Goal: Task Accomplishment & Management: Manage account settings

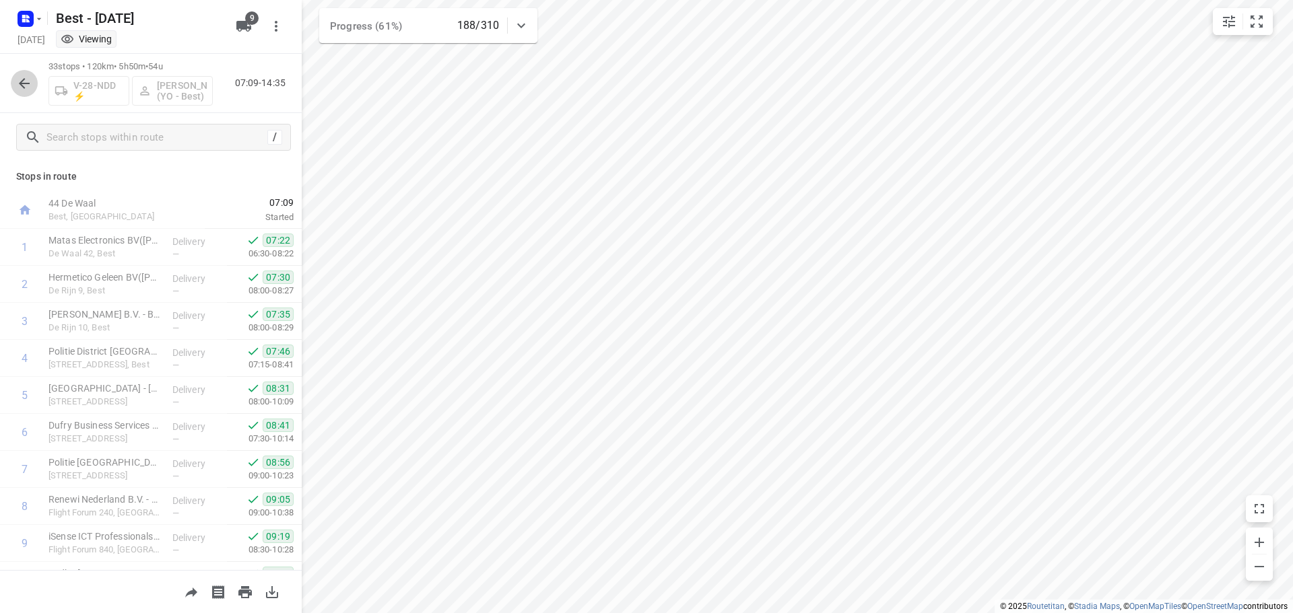
click at [11, 80] on button "button" at bounding box center [24, 83] width 27 height 27
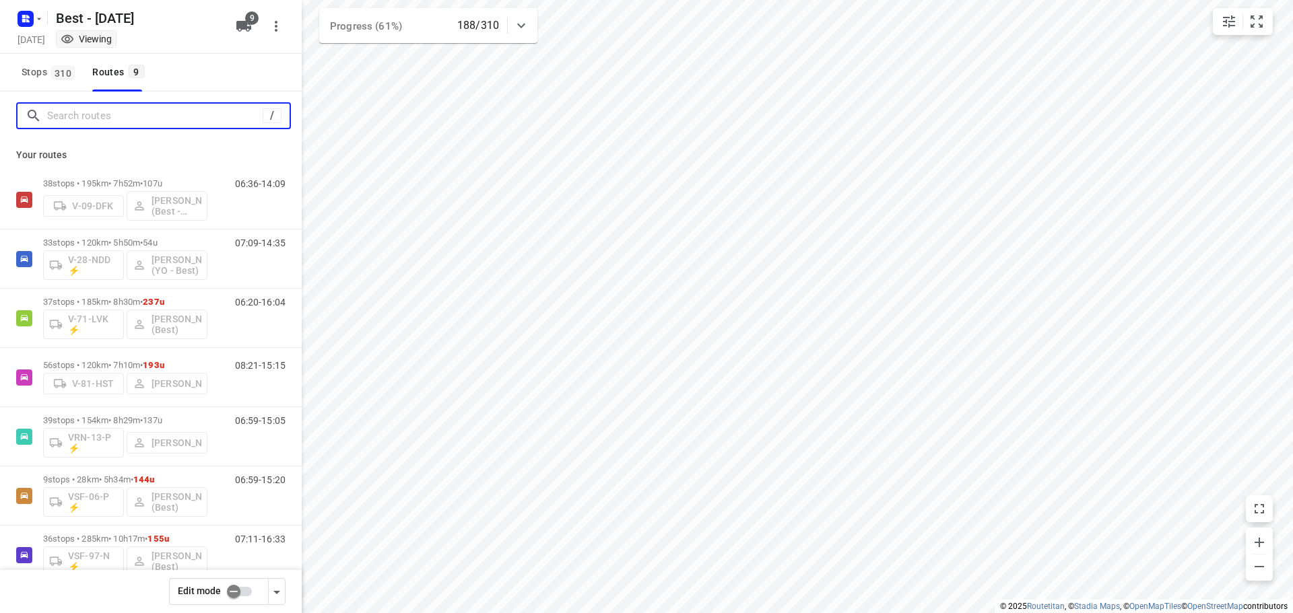
click at [69, 112] on input "Search routes" at bounding box center [154, 116] width 215 height 21
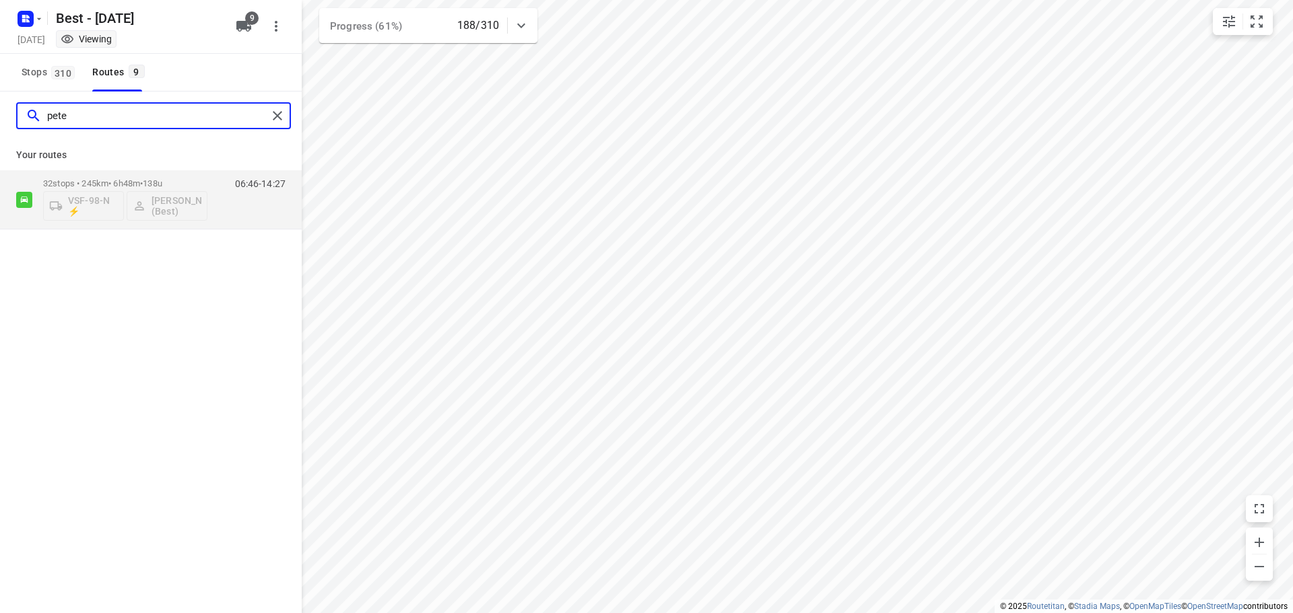
type input "[PERSON_NAME]"
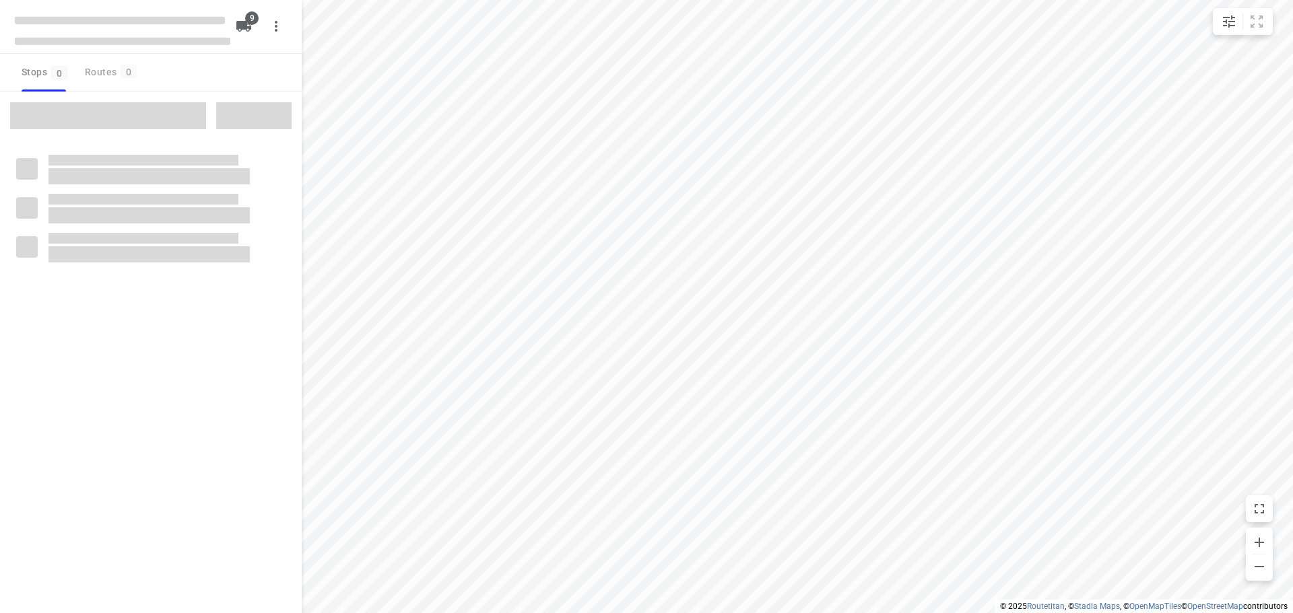
checkbox input "true"
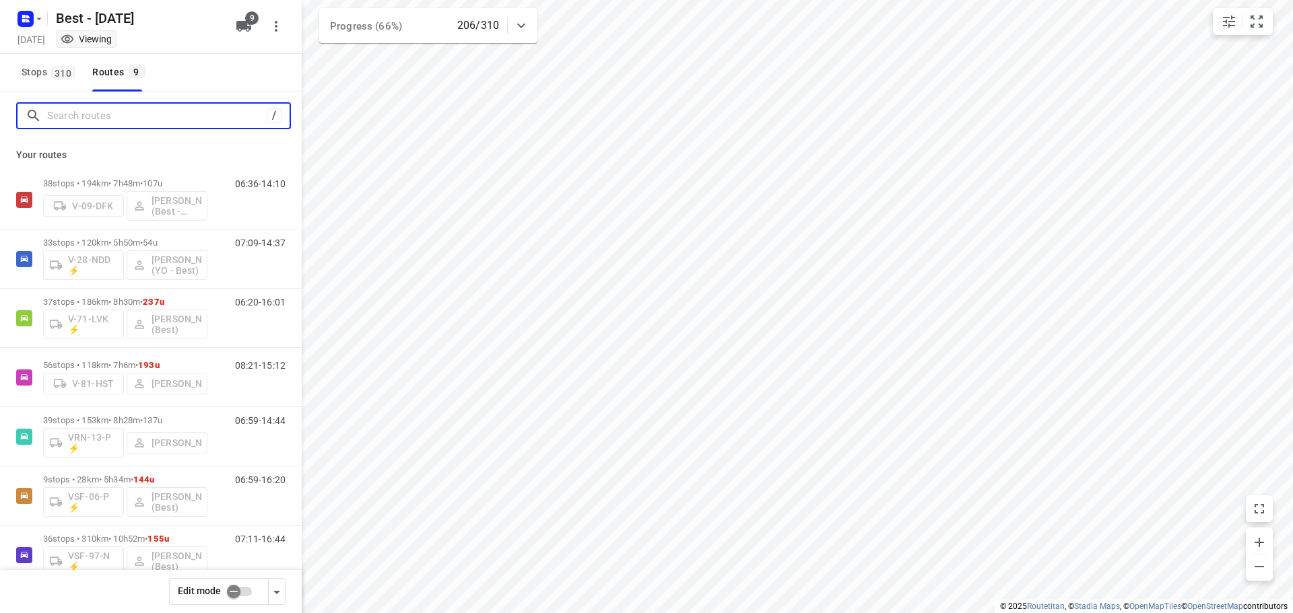
click at [147, 110] on input "Search routes" at bounding box center [157, 116] width 220 height 21
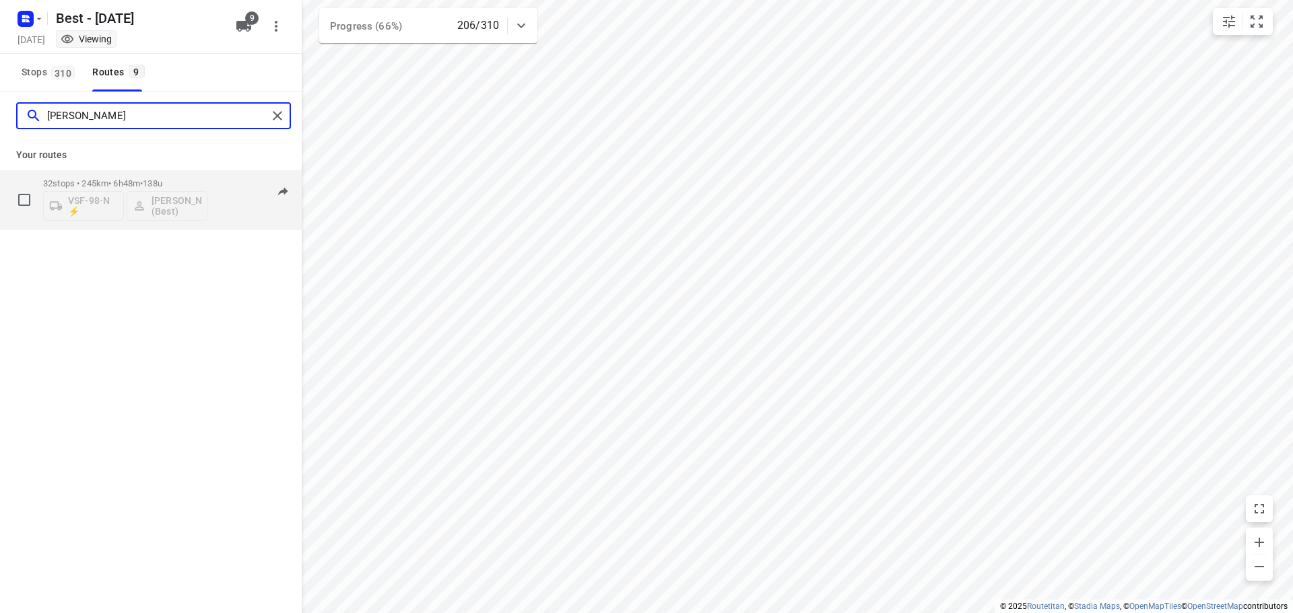
type input "[PERSON_NAME]"
click at [110, 172] on div "32 stops • 245km • 6h48m • 138u VSF-98-N ⚡ [PERSON_NAME] (Best)" at bounding box center [125, 200] width 164 height 56
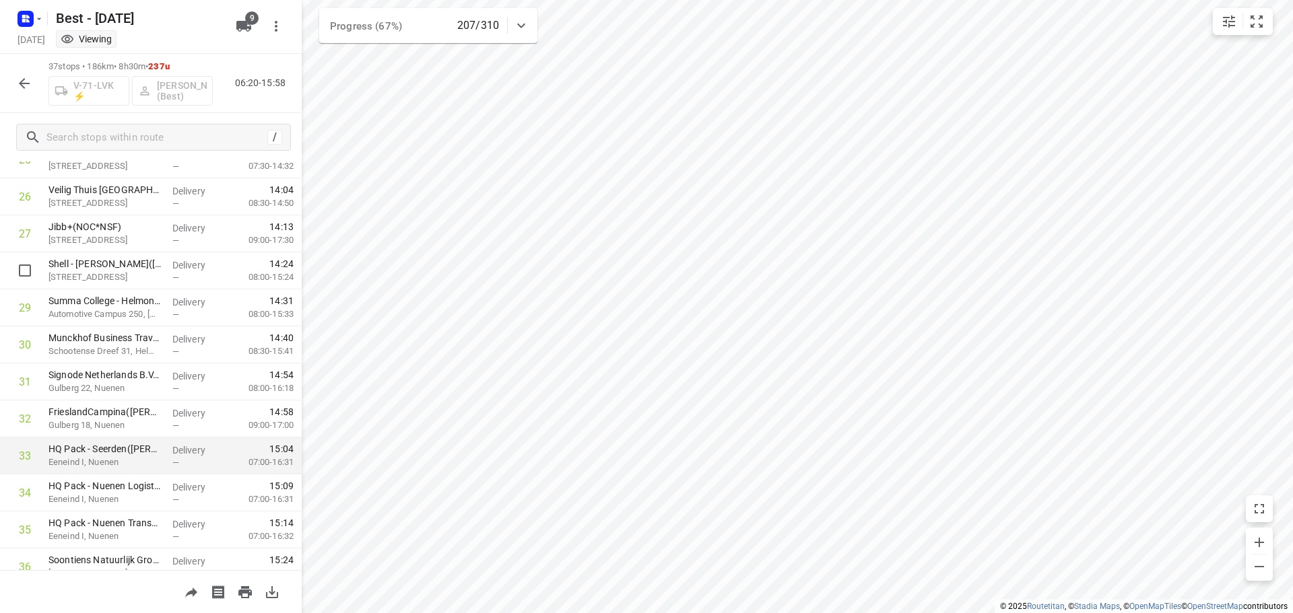
scroll to position [1066, 0]
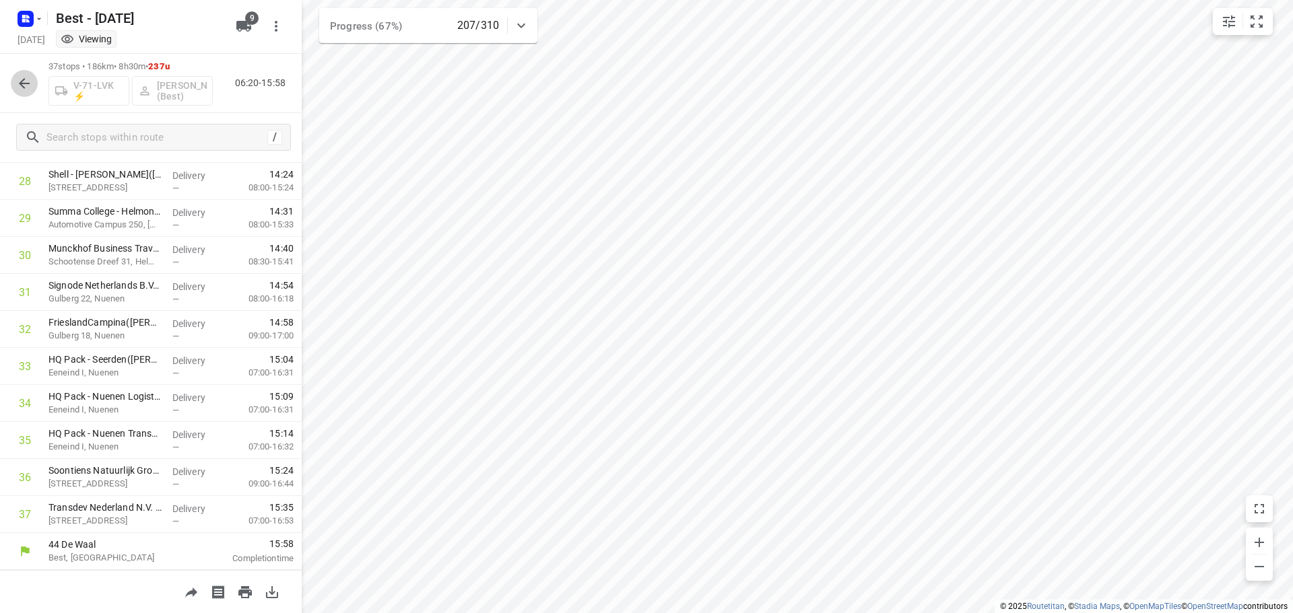
click at [27, 90] on icon "button" at bounding box center [24, 83] width 16 height 16
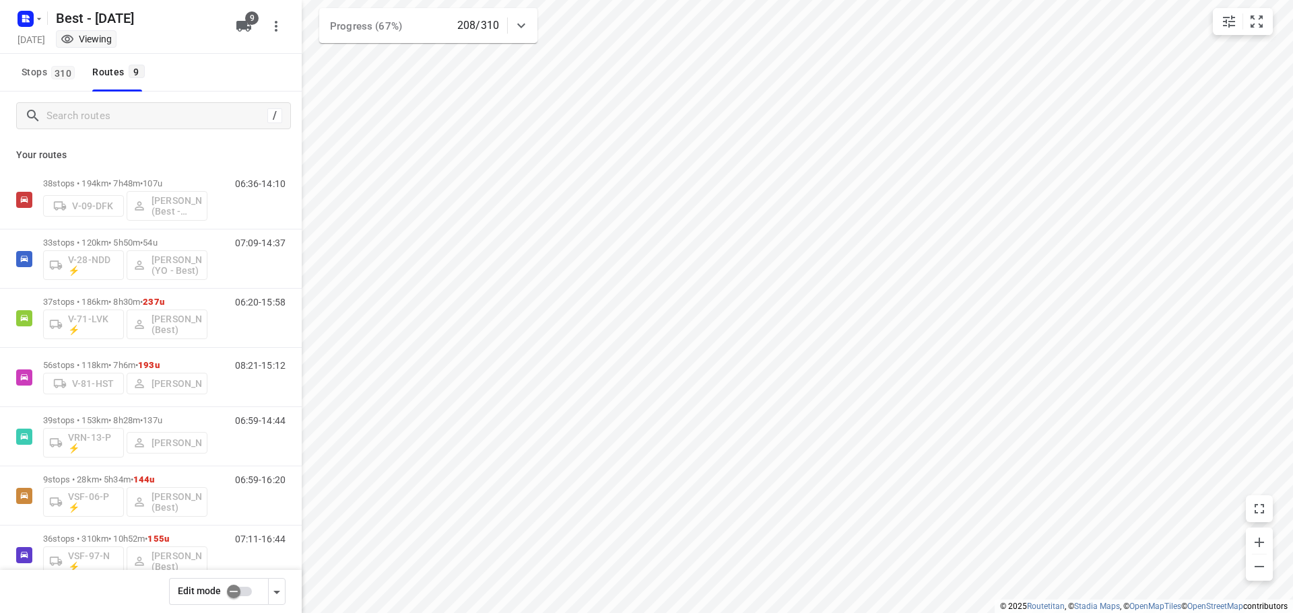
click at [118, 131] on div "/" at bounding box center [151, 116] width 302 height 48
click at [122, 122] on input "Search routes" at bounding box center [168, 116] width 242 height 21
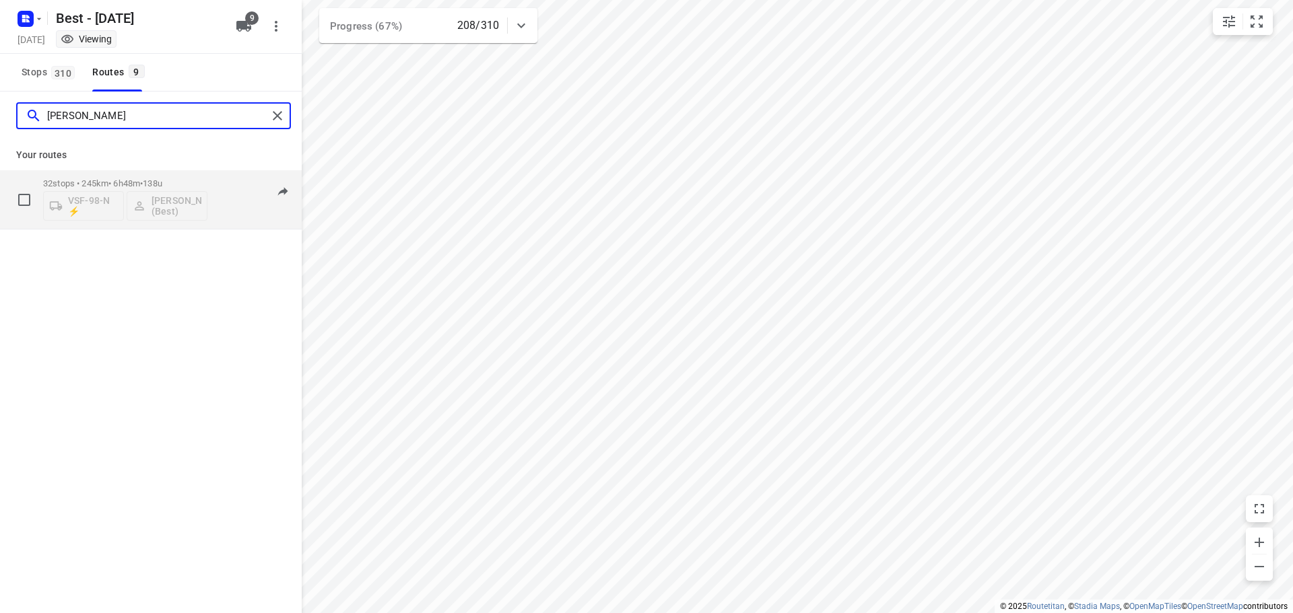
type input "peter"
click at [116, 176] on div "32 stops • 245km • 6h48m • 138u VSF-98-N ⚡ Peter van Dijk (Best)" at bounding box center [125, 200] width 164 height 56
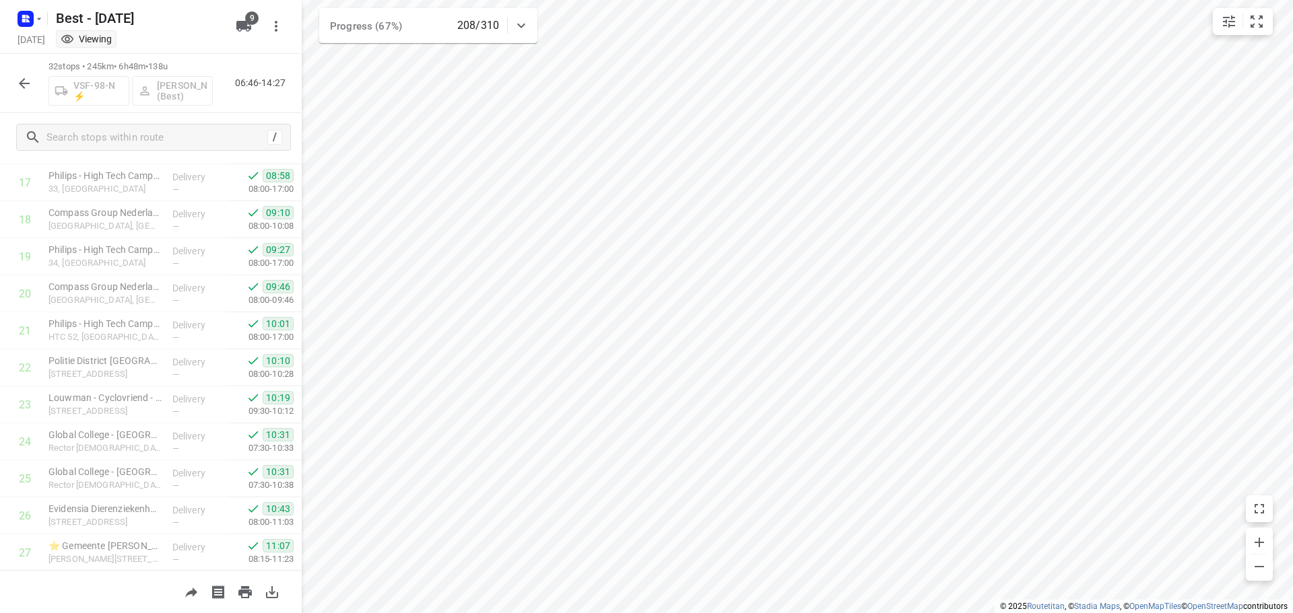
scroll to position [881, 0]
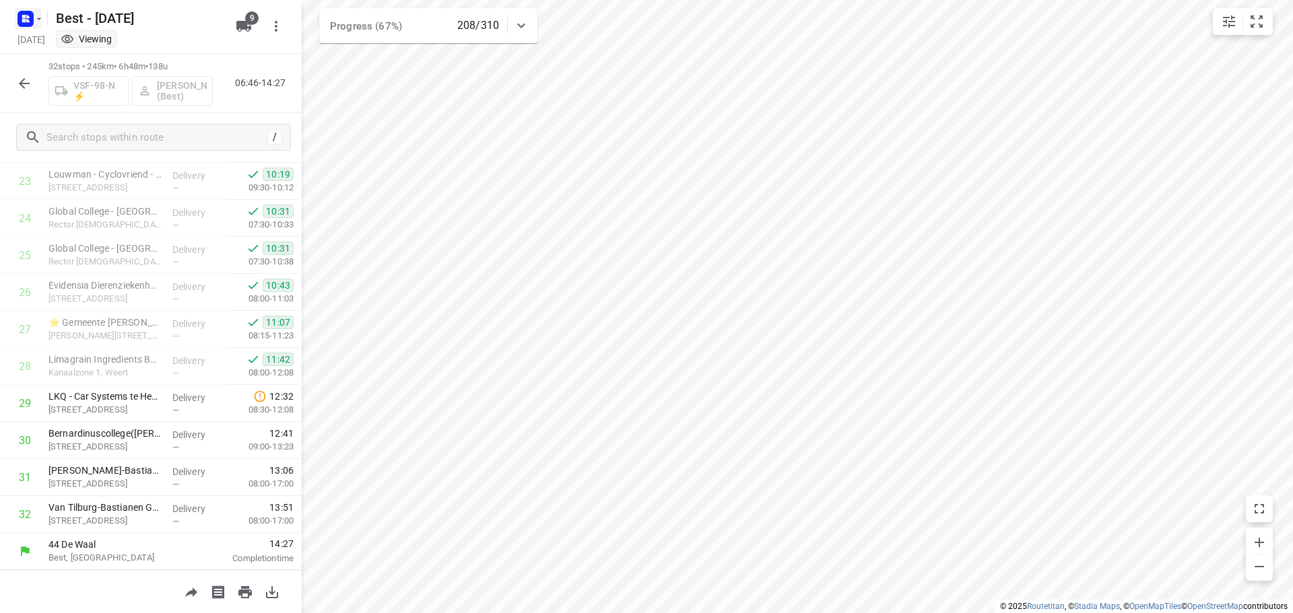
click at [22, 20] on icon "button" at bounding box center [26, 19] width 22 height 22
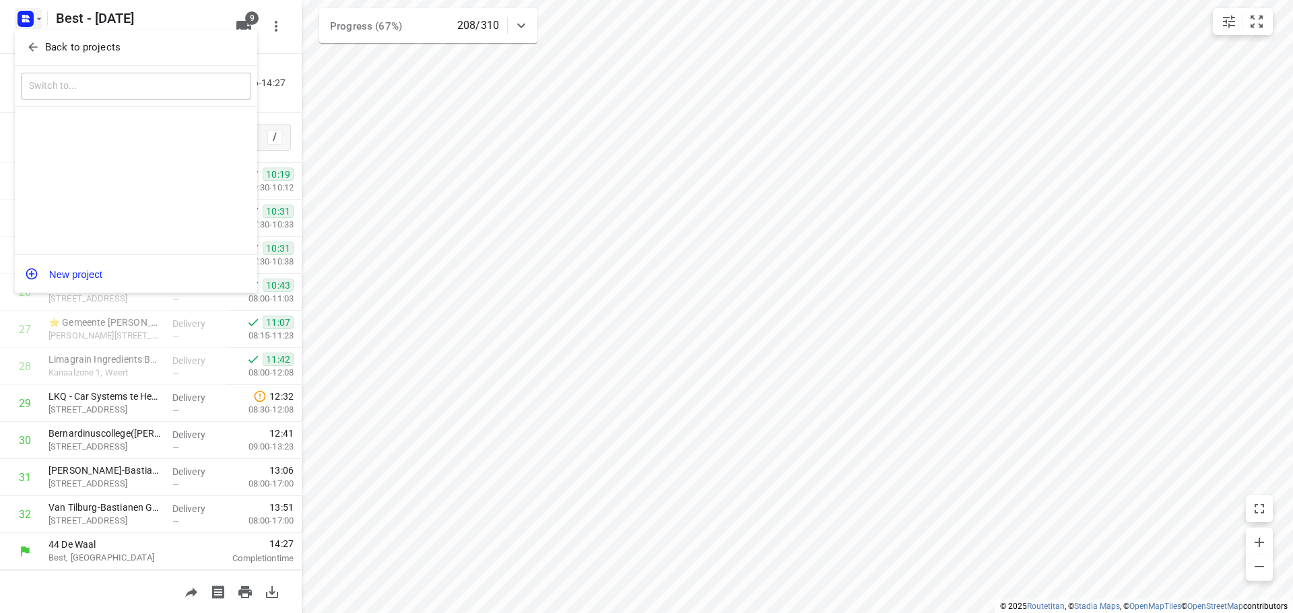
click at [42, 29] on div at bounding box center [646, 306] width 1293 height 613
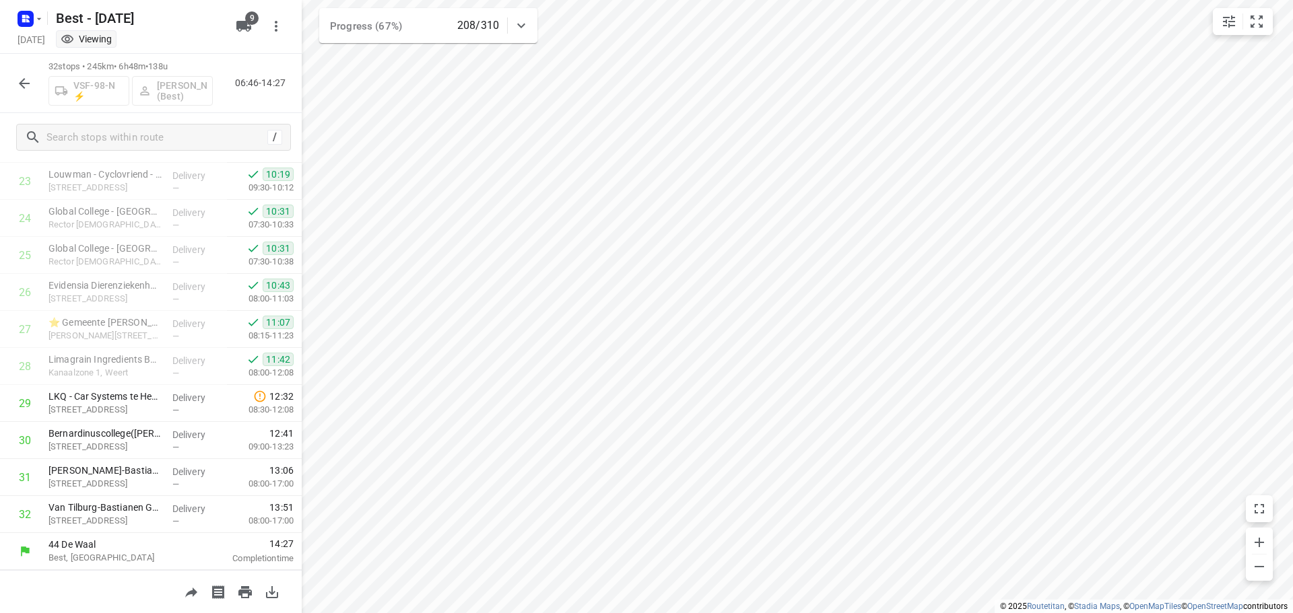
click at [44, 44] on button "Back to projects" at bounding box center [106, 40] width 173 height 12
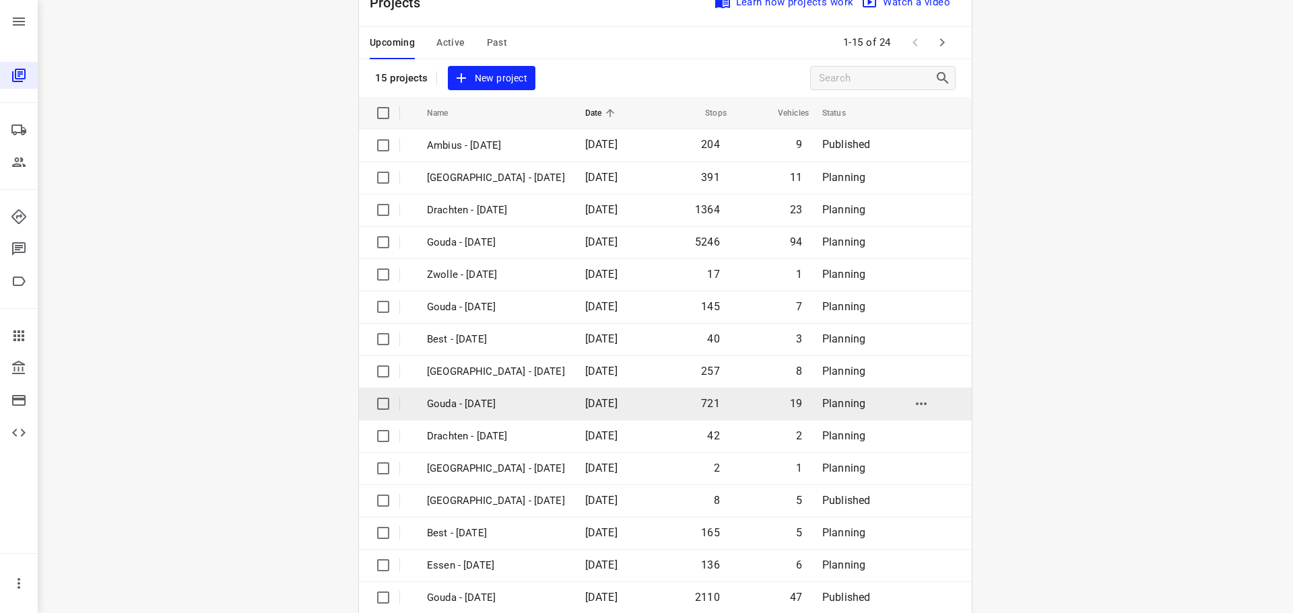
scroll to position [67, 0]
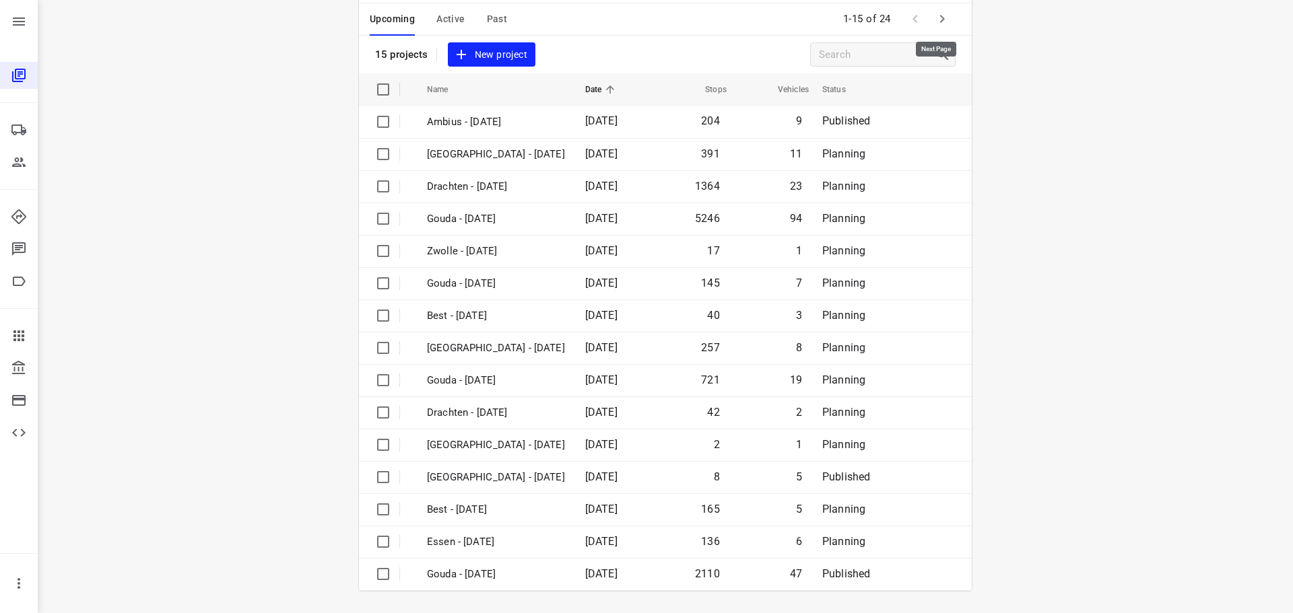
click at [941, 22] on icon "button" at bounding box center [942, 19] width 16 height 16
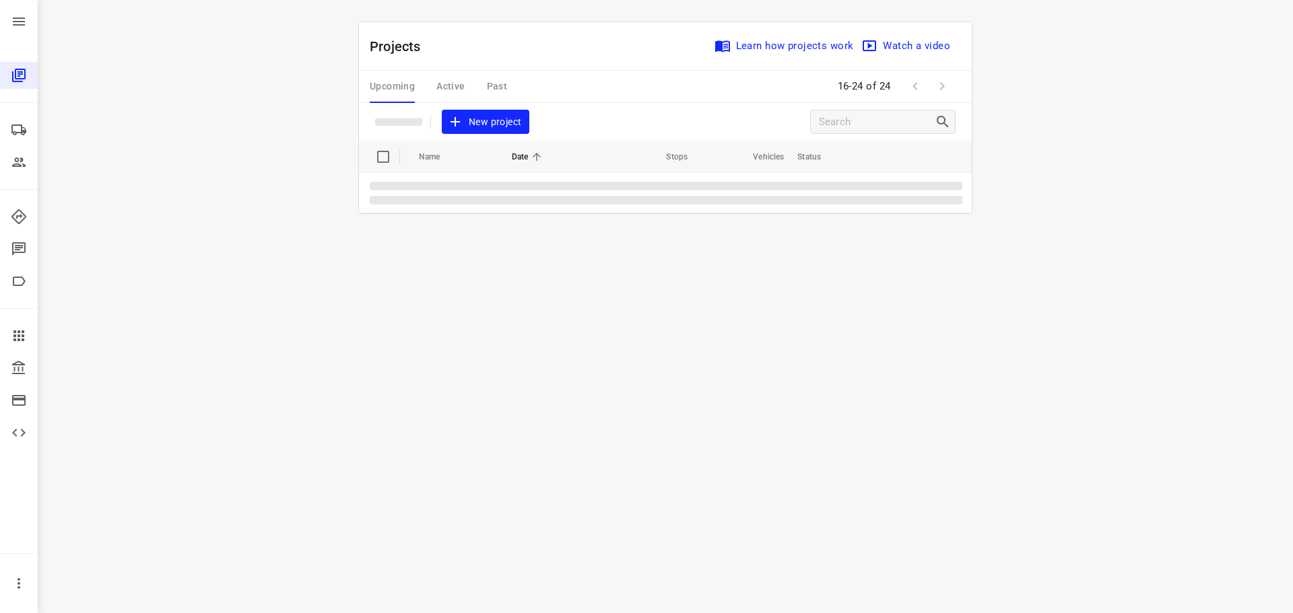
scroll to position [0, 0]
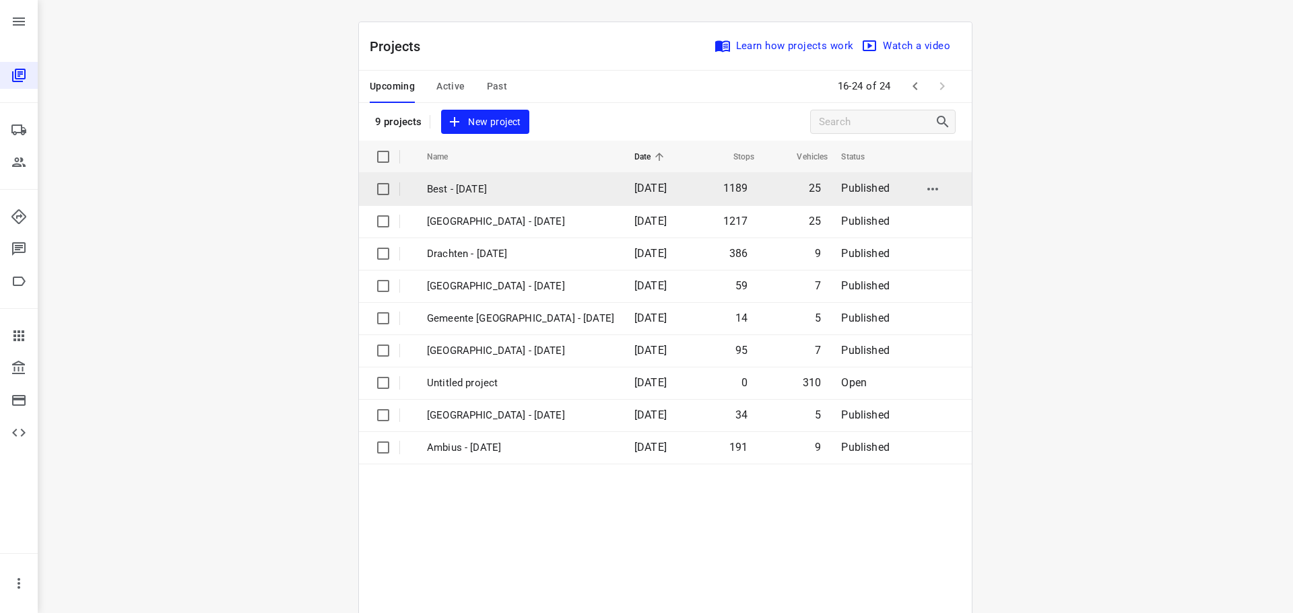
click at [477, 201] on td "Best - [DATE]" at bounding box center [518, 189] width 210 height 32
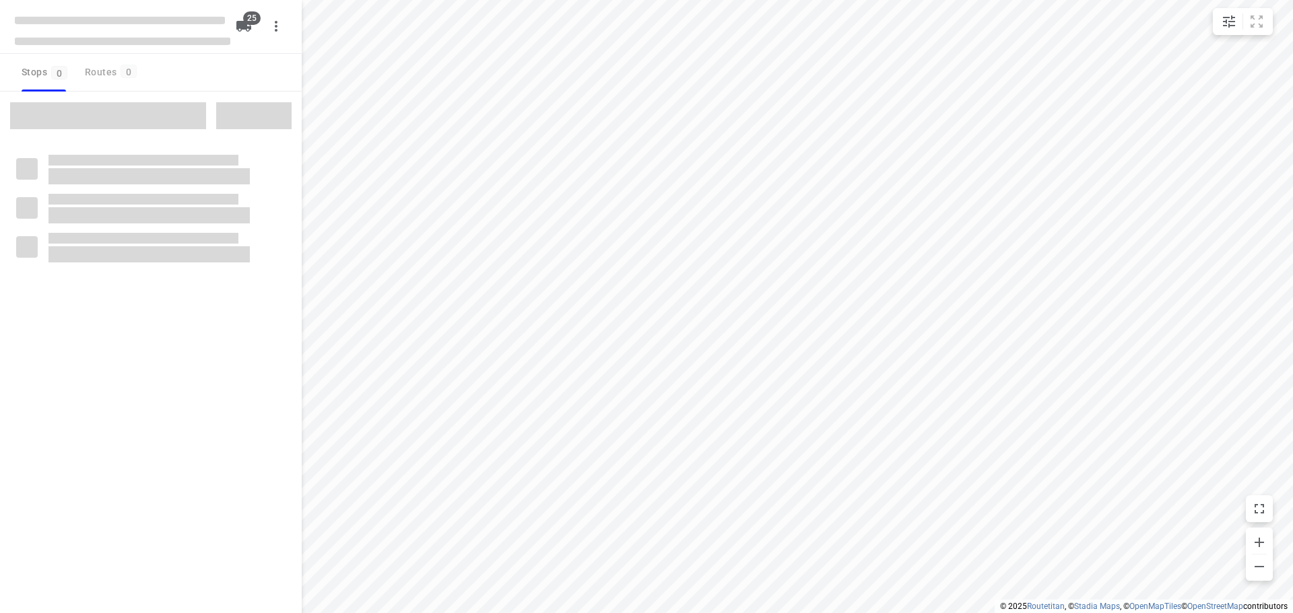
checkbox input "true"
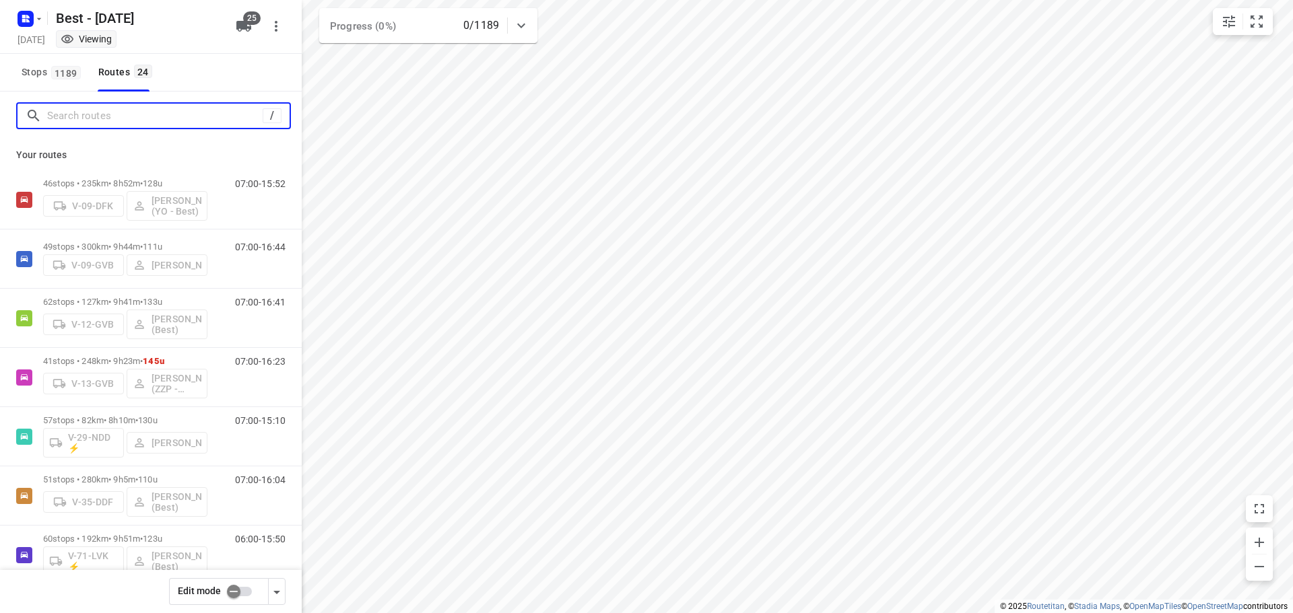
click at [67, 114] on input "Search routes" at bounding box center [154, 116] width 215 height 21
click at [222, 596] on input "checkbox" at bounding box center [233, 592] width 77 height 26
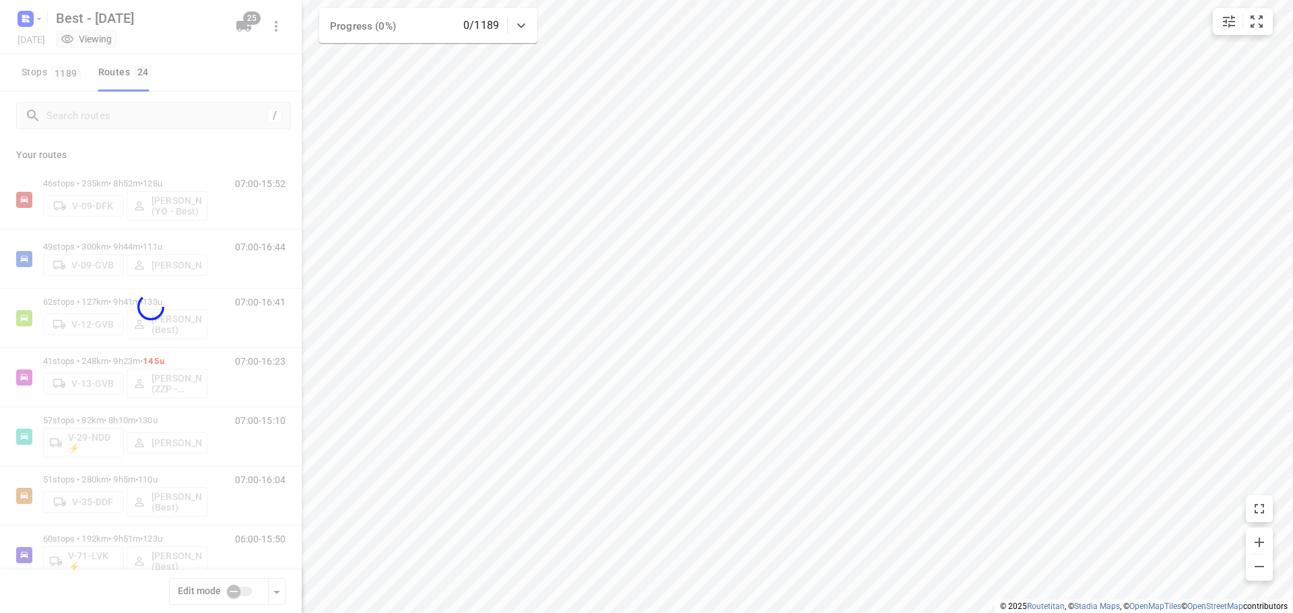
checkbox input "true"
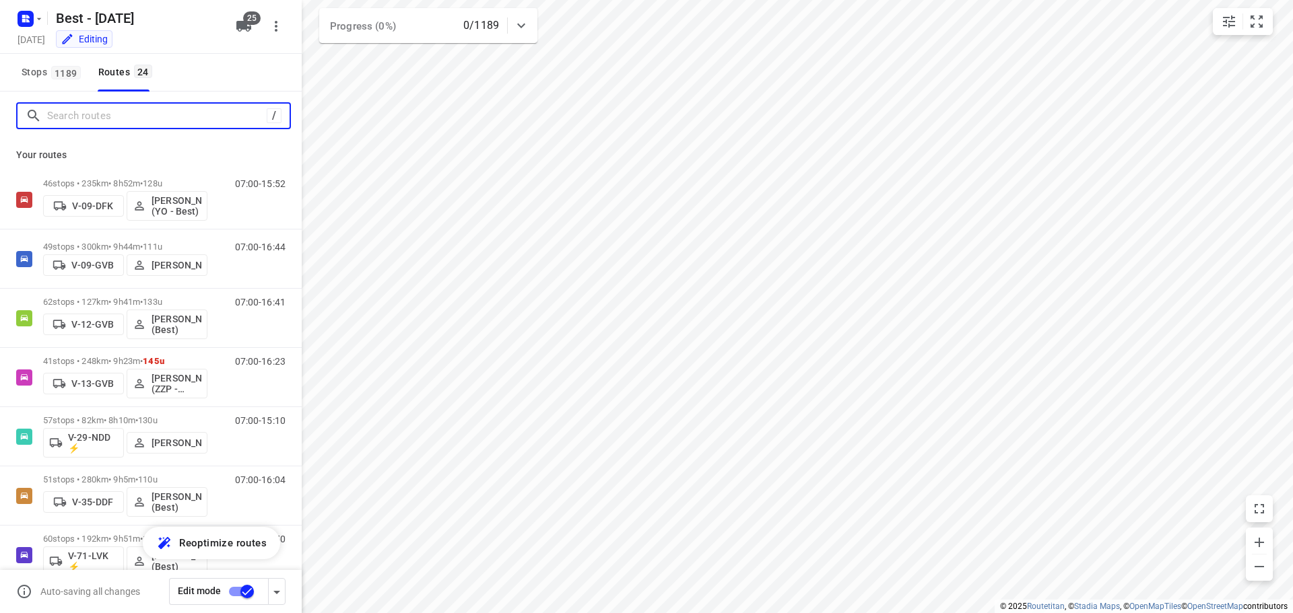
drag, startPoint x: 159, startPoint y: 123, endPoint x: 281, endPoint y: 169, distance: 130.4
click at [160, 123] on input "Search routes" at bounding box center [157, 116] width 220 height 21
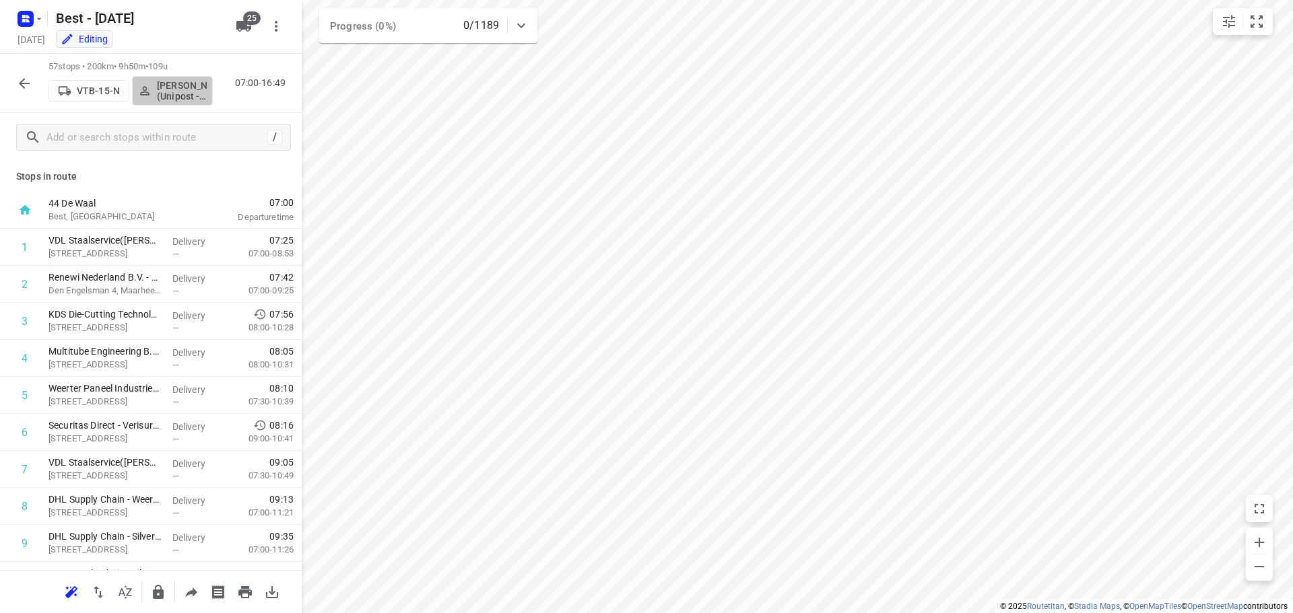
click at [175, 102] on button "Omar Alzeadi (Unipost - Best - ZZP)" at bounding box center [172, 91] width 81 height 30
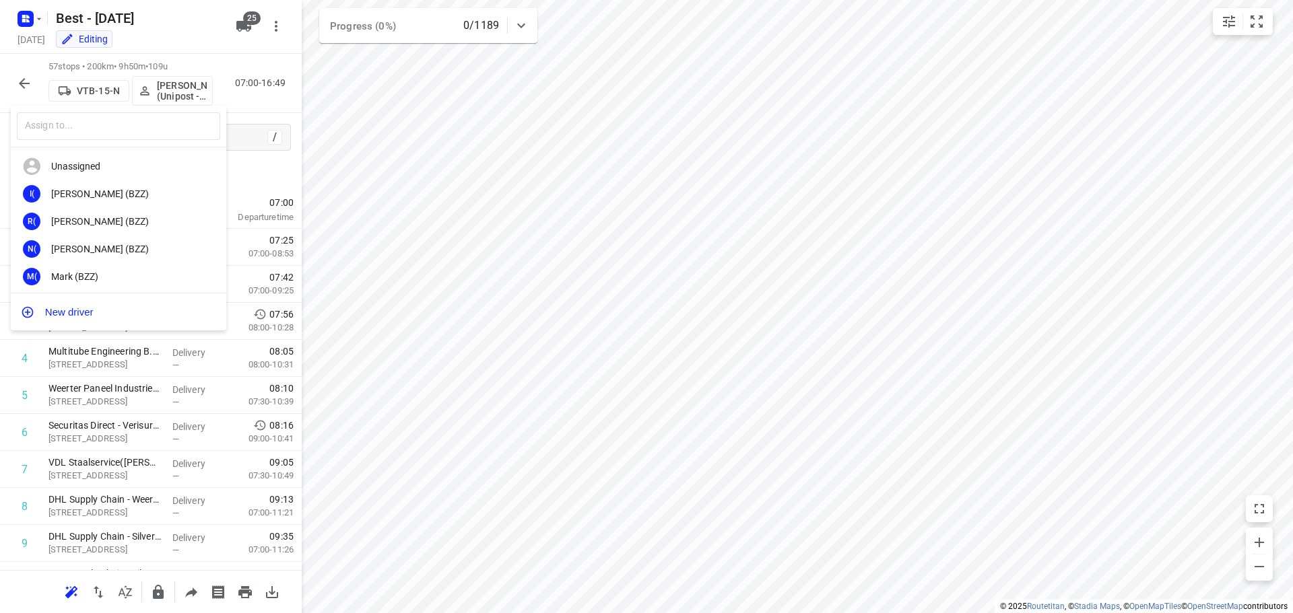
click at [113, 158] on div "Unassigned" at bounding box center [118, 167] width 215 height 28
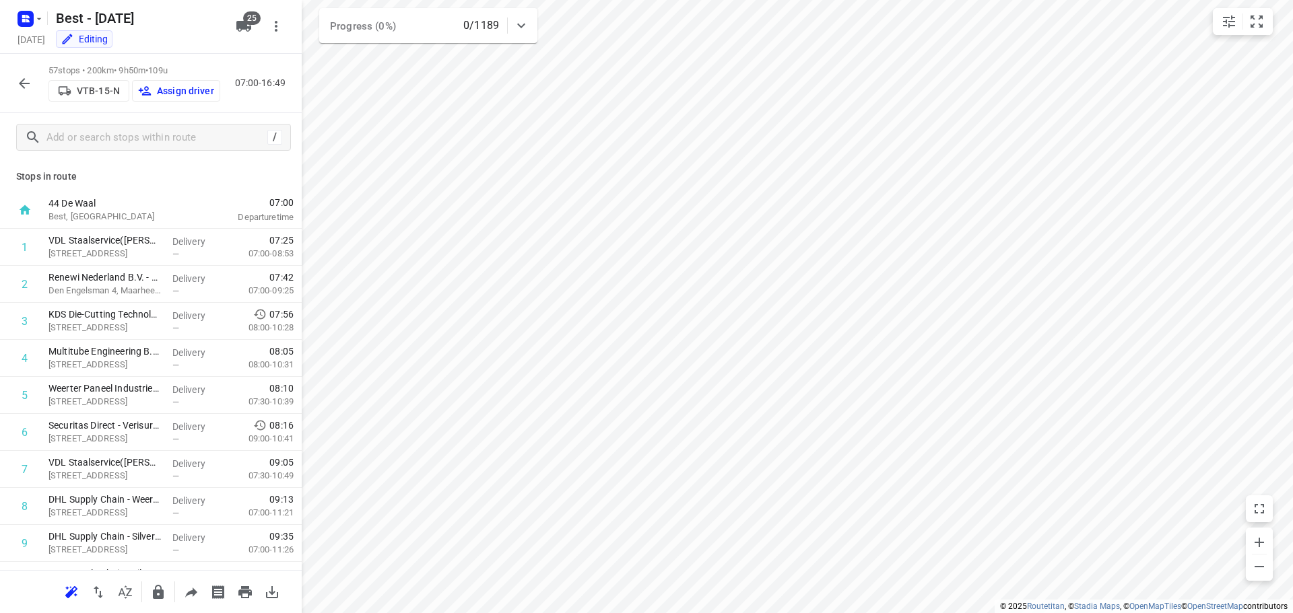
click at [172, 94] on p "Assign driver" at bounding box center [185, 91] width 57 height 11
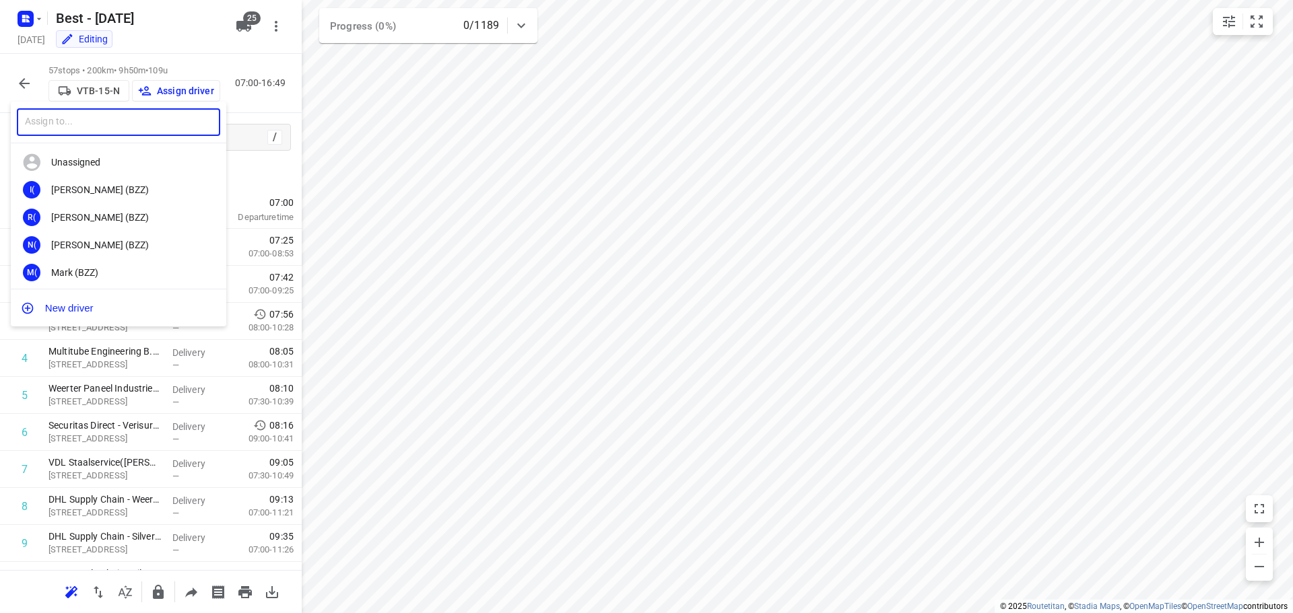
click at [146, 124] on input "text" at bounding box center [118, 122] width 203 height 28
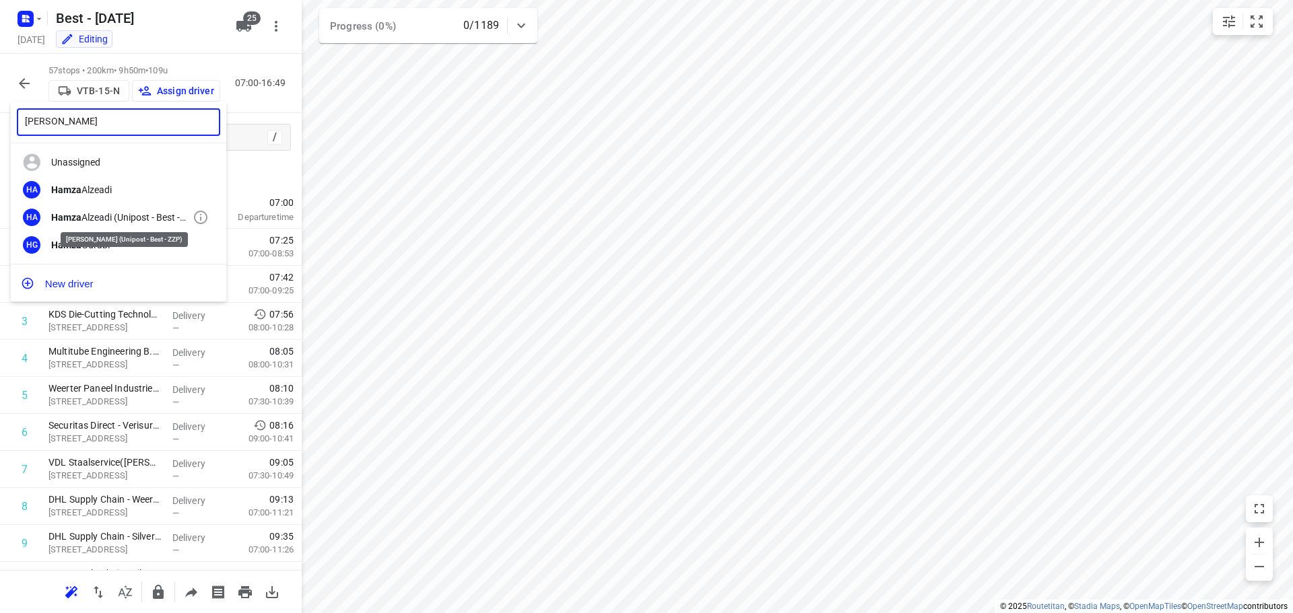
type input "hamza"
click at [122, 222] on div "Hamza Alzeadi (Unipost - Best - ZZP)" at bounding box center [121, 217] width 141 height 11
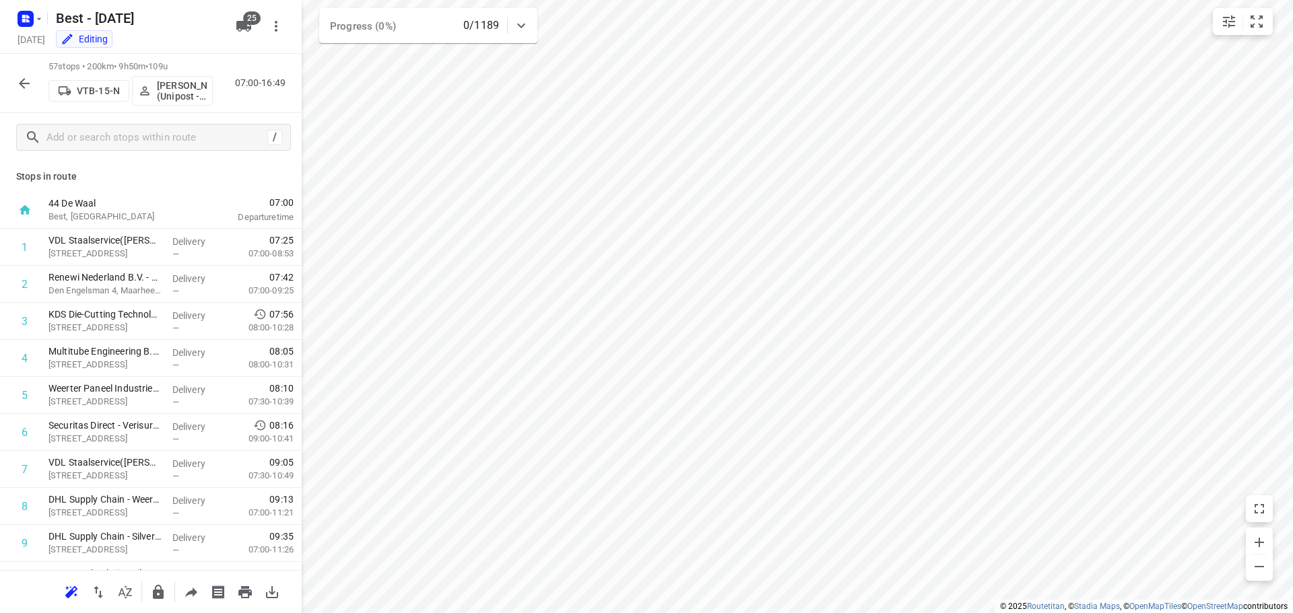
click at [33, 75] on button "button" at bounding box center [24, 83] width 27 height 27
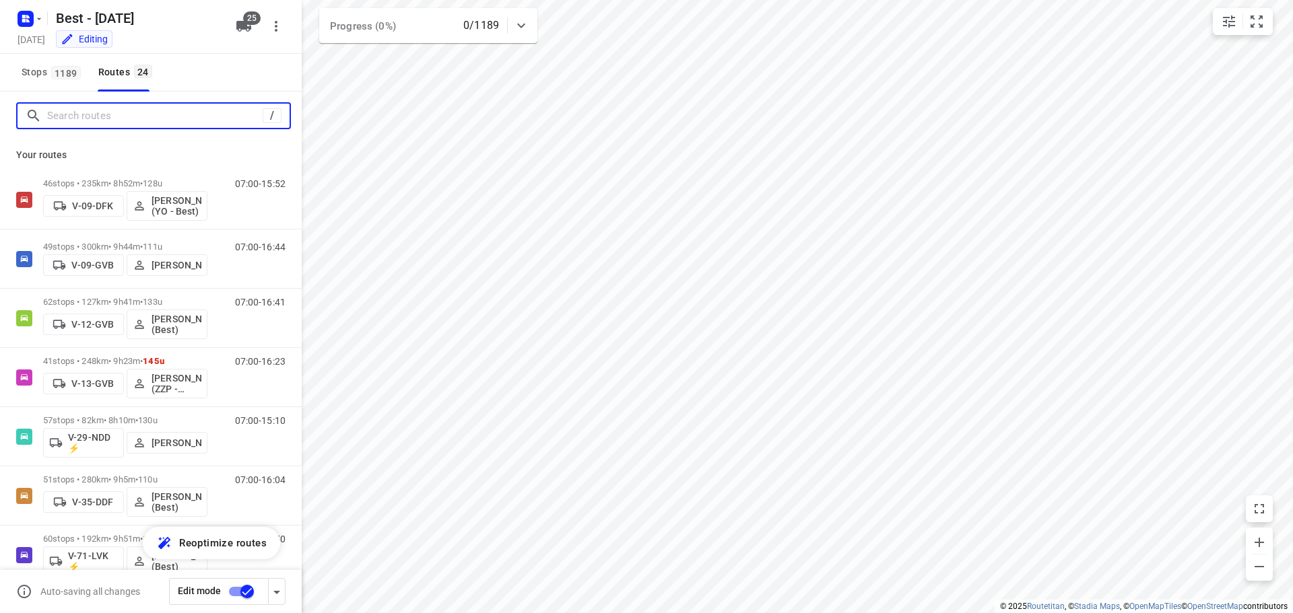
click at [143, 121] on input "Search routes" at bounding box center [154, 116] width 215 height 21
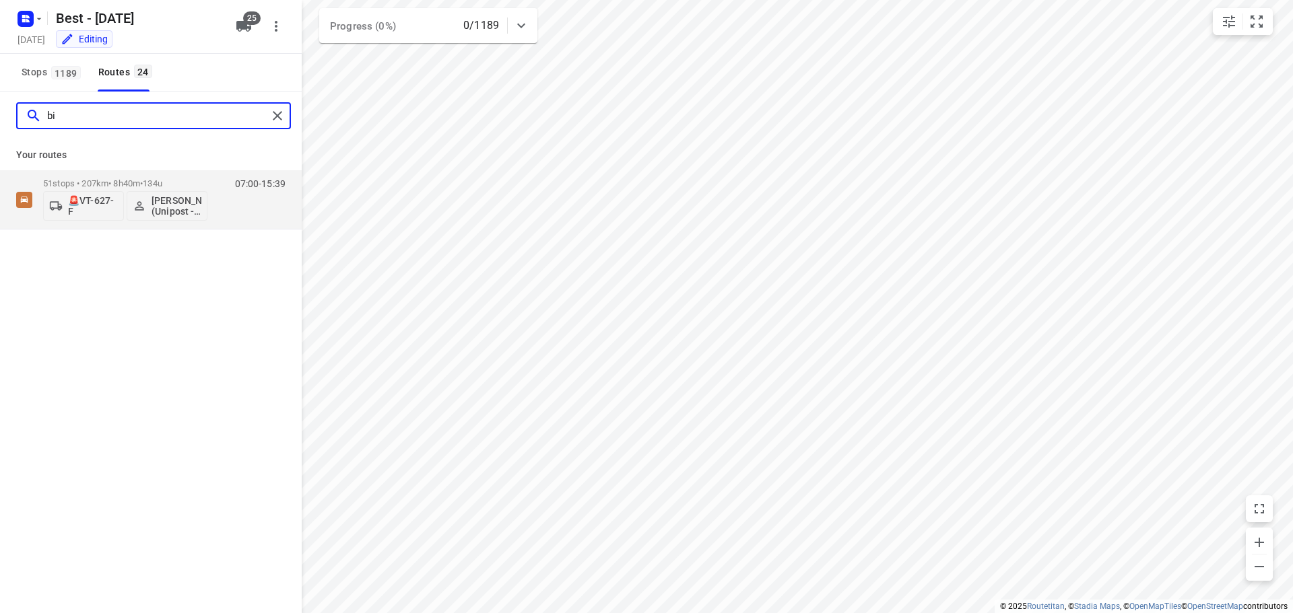
type input "b"
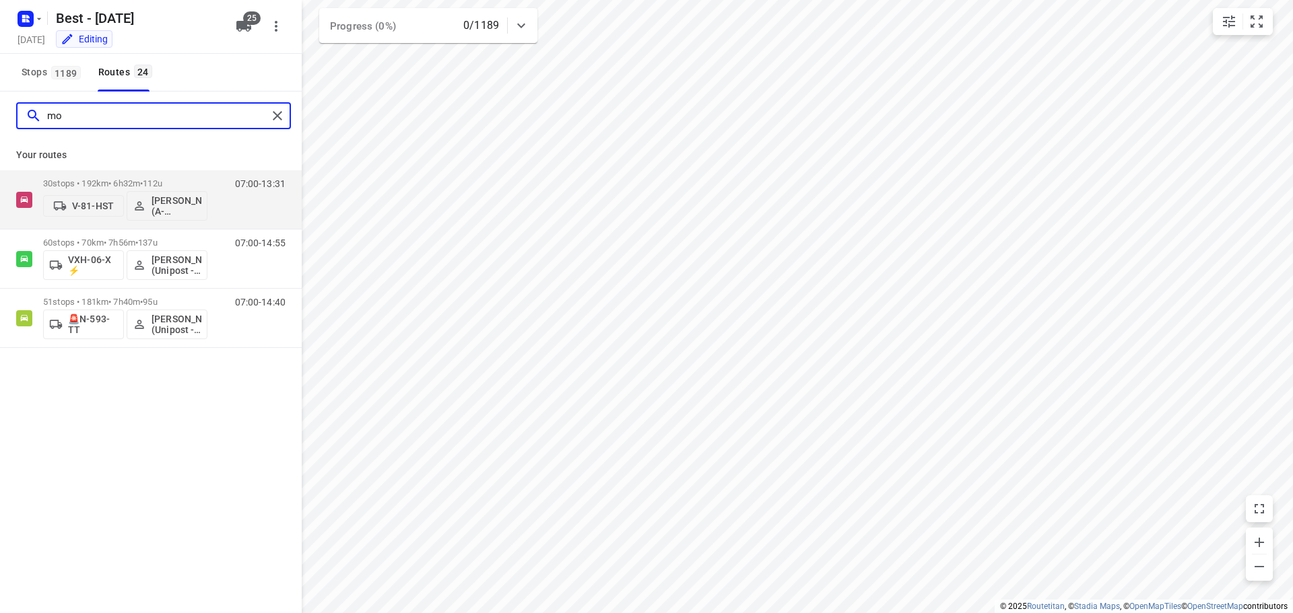
type input "m"
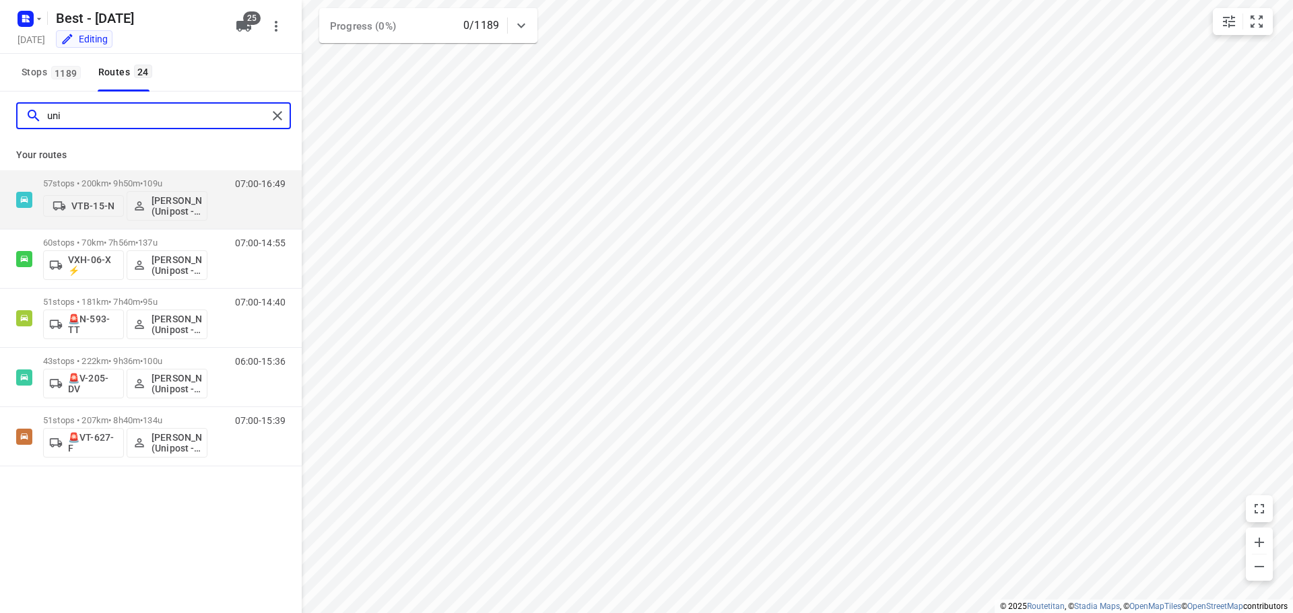
type input "uni"
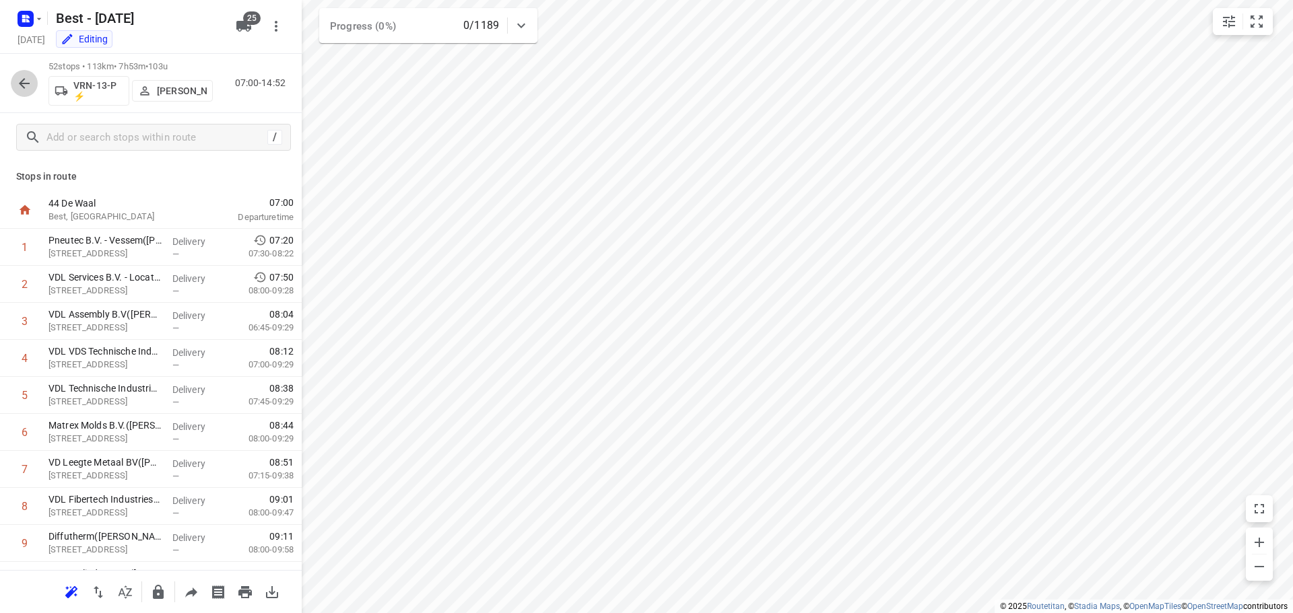
click at [24, 88] on icon "button" at bounding box center [24, 83] width 16 height 16
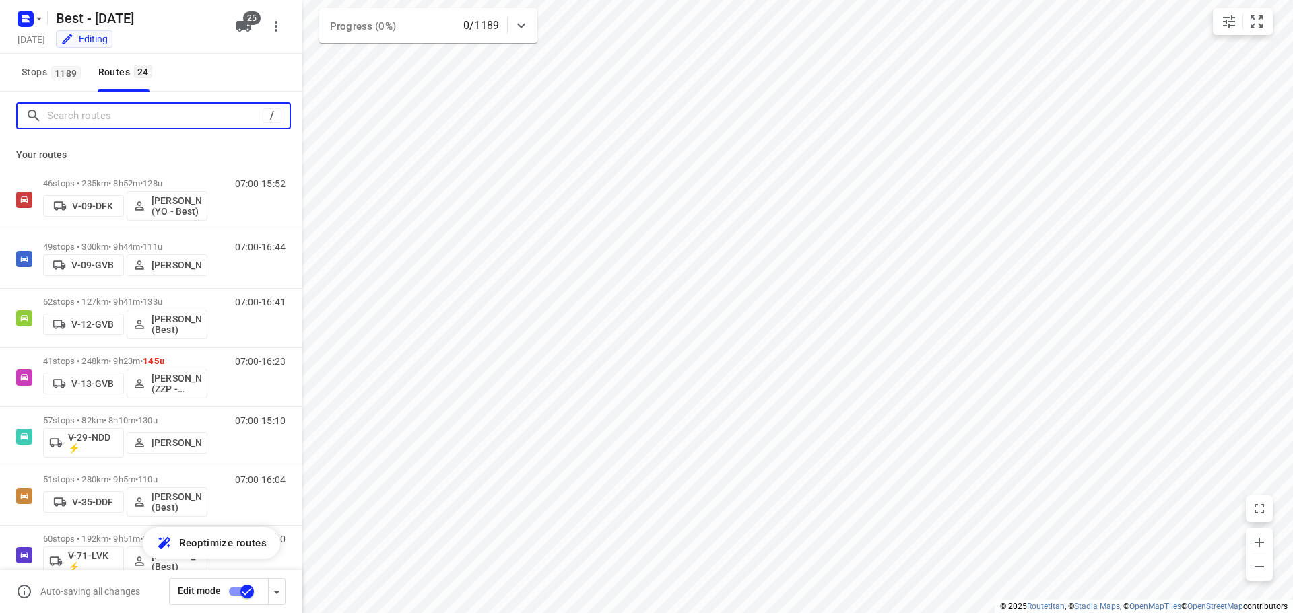
click at [105, 106] on input "Search routes" at bounding box center [154, 116] width 215 height 21
click at [145, 121] on input "Search routes" at bounding box center [168, 116] width 242 height 21
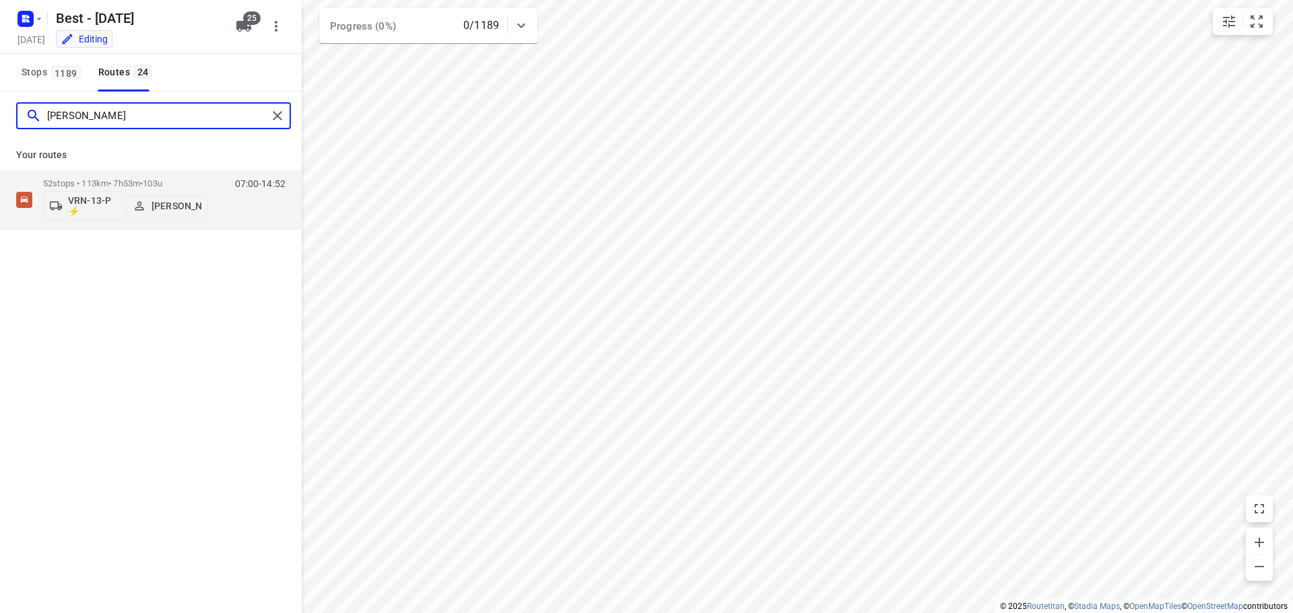
type input "andy"
click at [288, 121] on div at bounding box center [280, 116] width 24 height 20
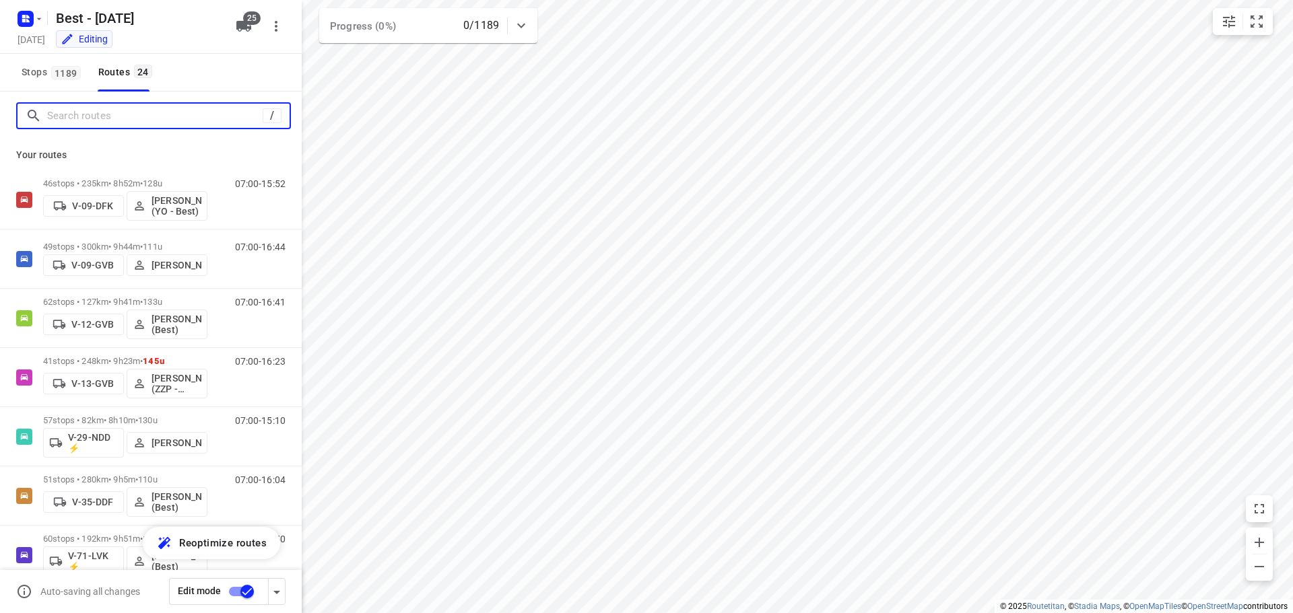
click at [174, 121] on input "Search routes" at bounding box center [154, 116] width 215 height 21
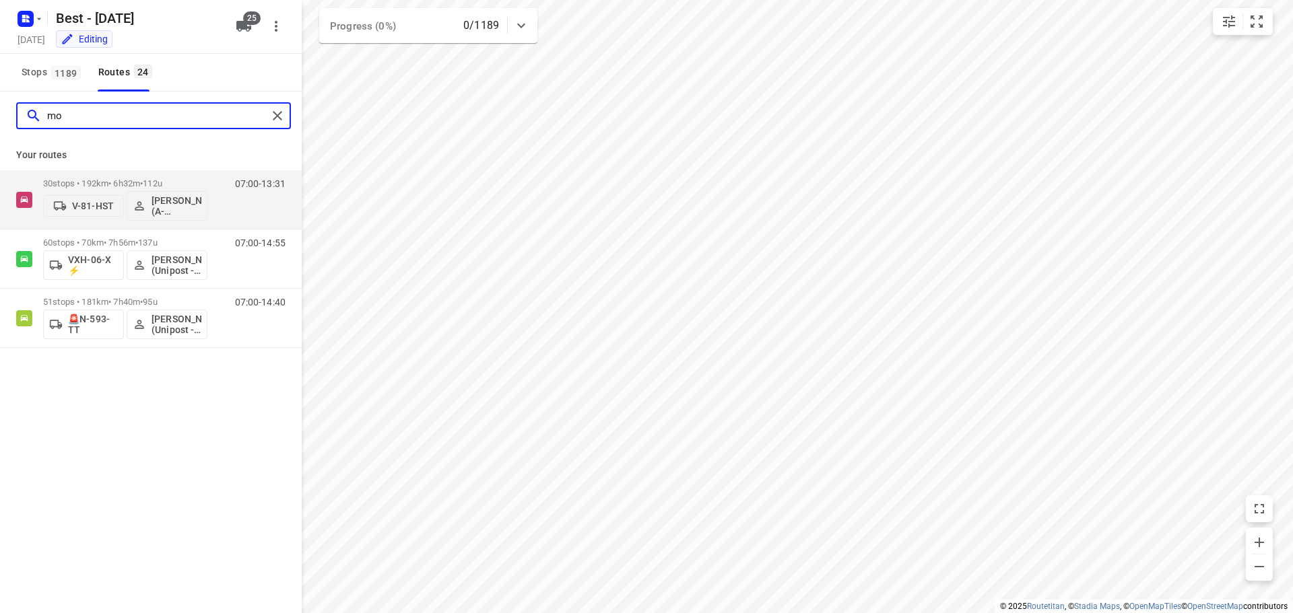
type input "m"
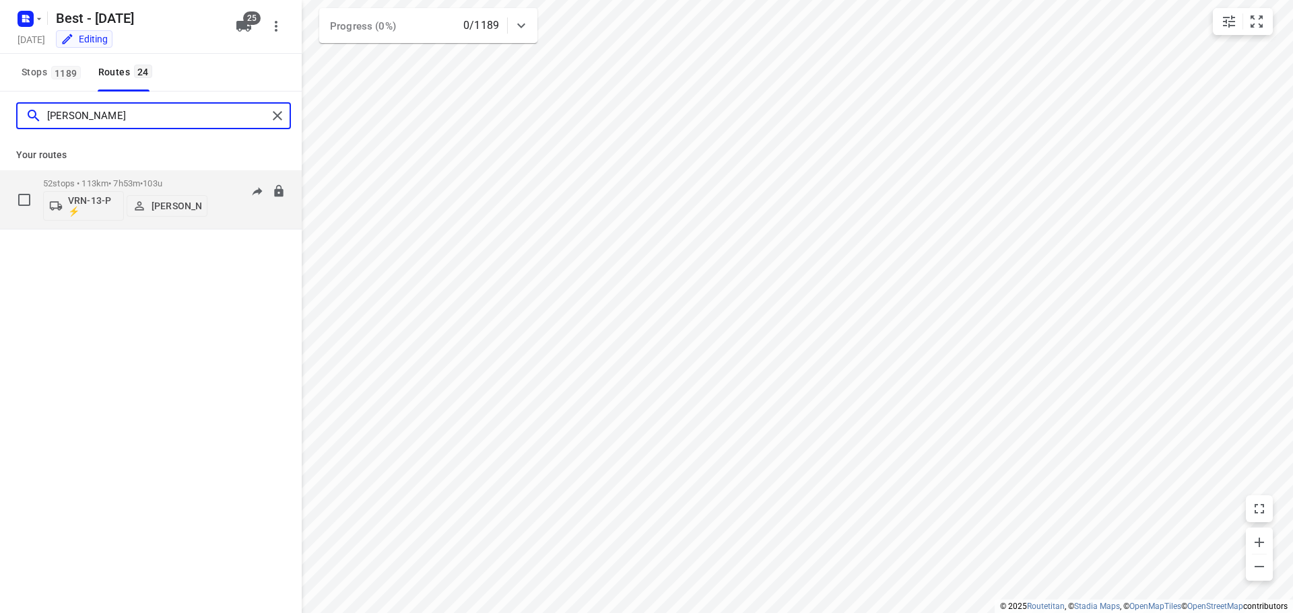
type input "andy"
click at [51, 205] on icon "button" at bounding box center [56, 205] width 12 height 9
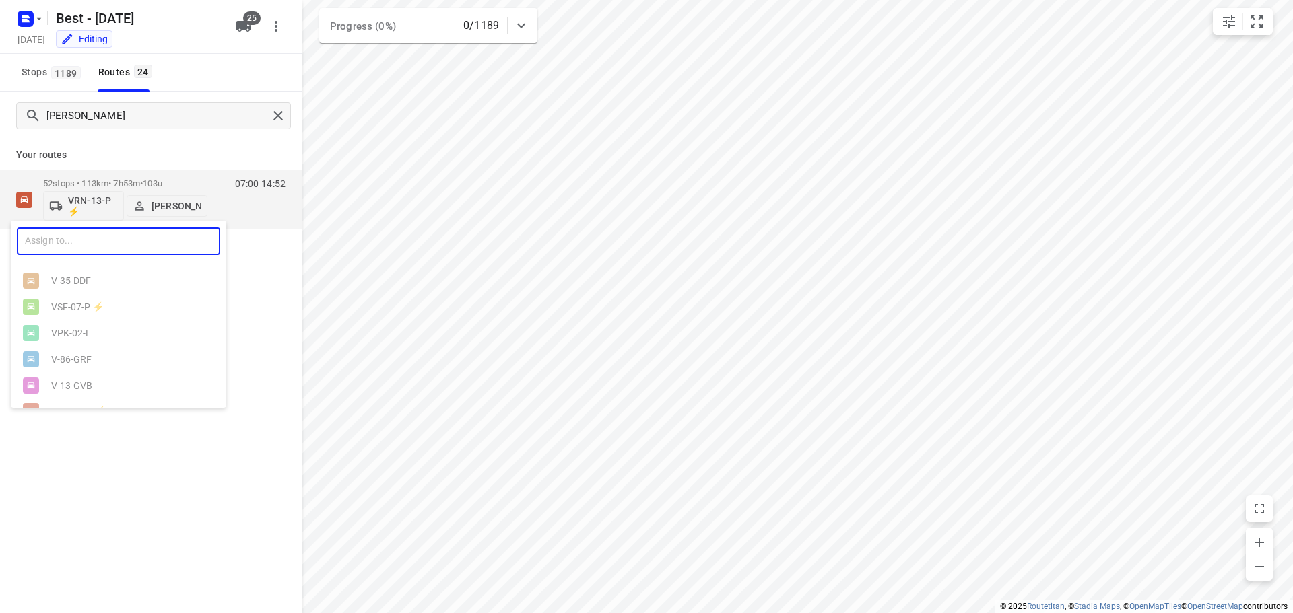
click at [60, 245] on input "text" at bounding box center [118, 242] width 203 height 28
click at [276, 124] on div at bounding box center [646, 306] width 1293 height 613
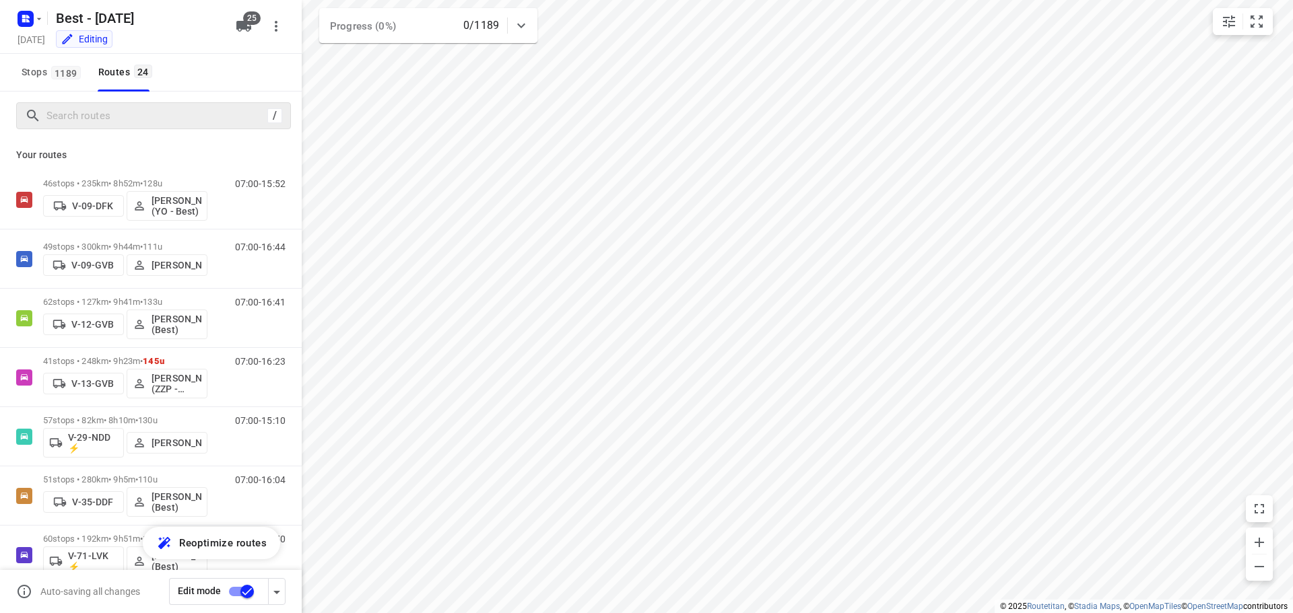
click at [148, 127] on div "/" at bounding box center [153, 115] width 275 height 27
click at [259, 29] on div "25" at bounding box center [246, 26] width 32 height 27
click at [246, 29] on icon "button" at bounding box center [243, 26] width 15 height 11
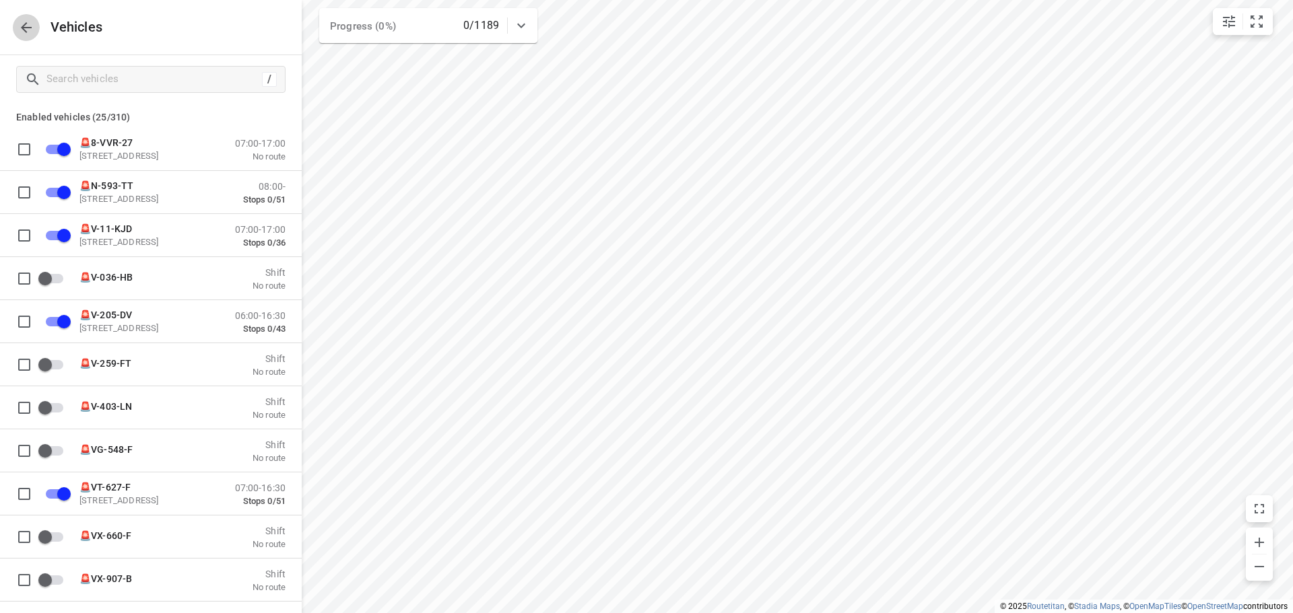
click at [34, 25] on icon "button" at bounding box center [26, 28] width 16 height 16
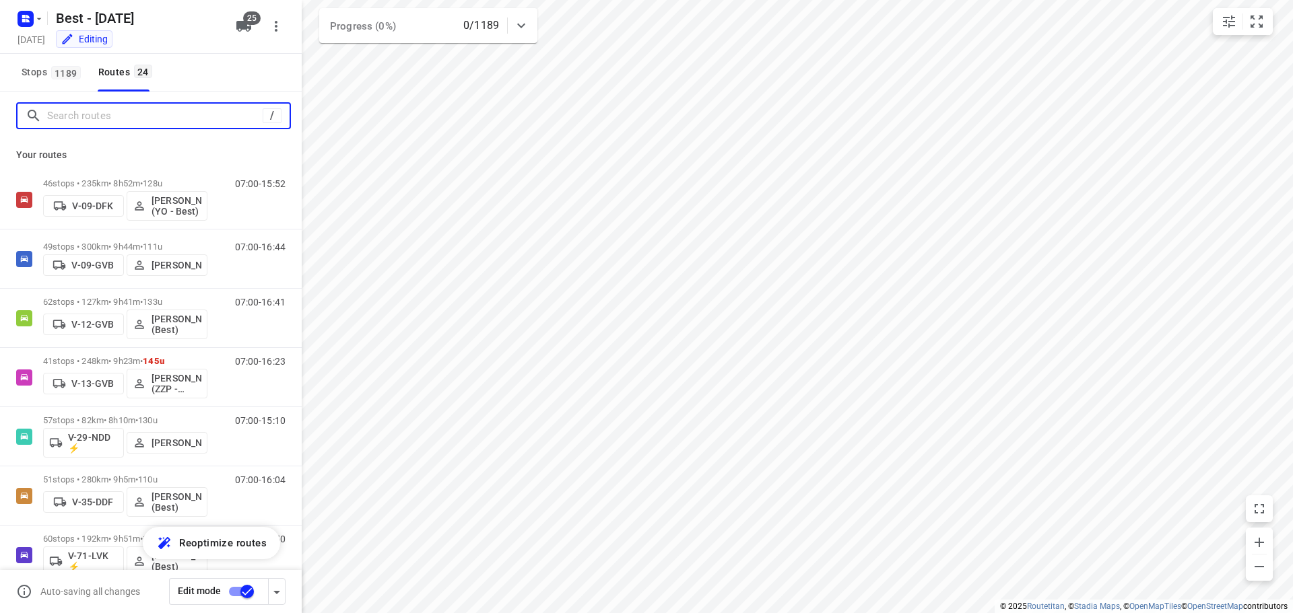
click at [137, 116] on input "Search routes" at bounding box center [154, 116] width 215 height 21
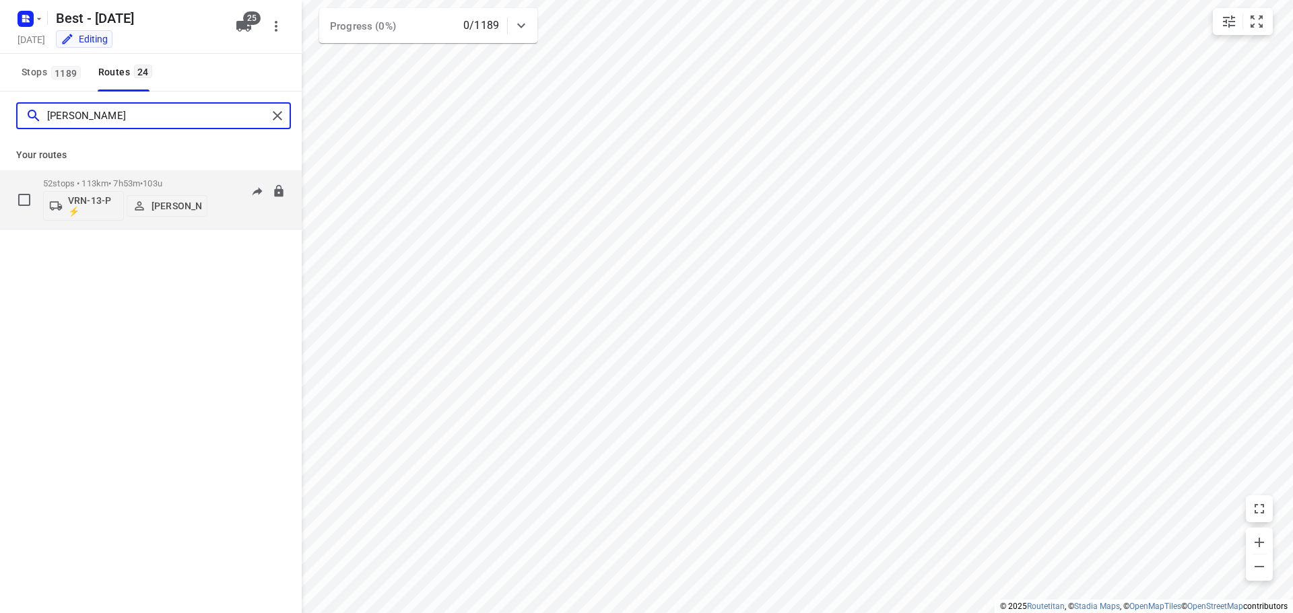
type input "andy"
click at [92, 205] on p "VRN-13-P ⚡" at bounding box center [93, 206] width 50 height 22
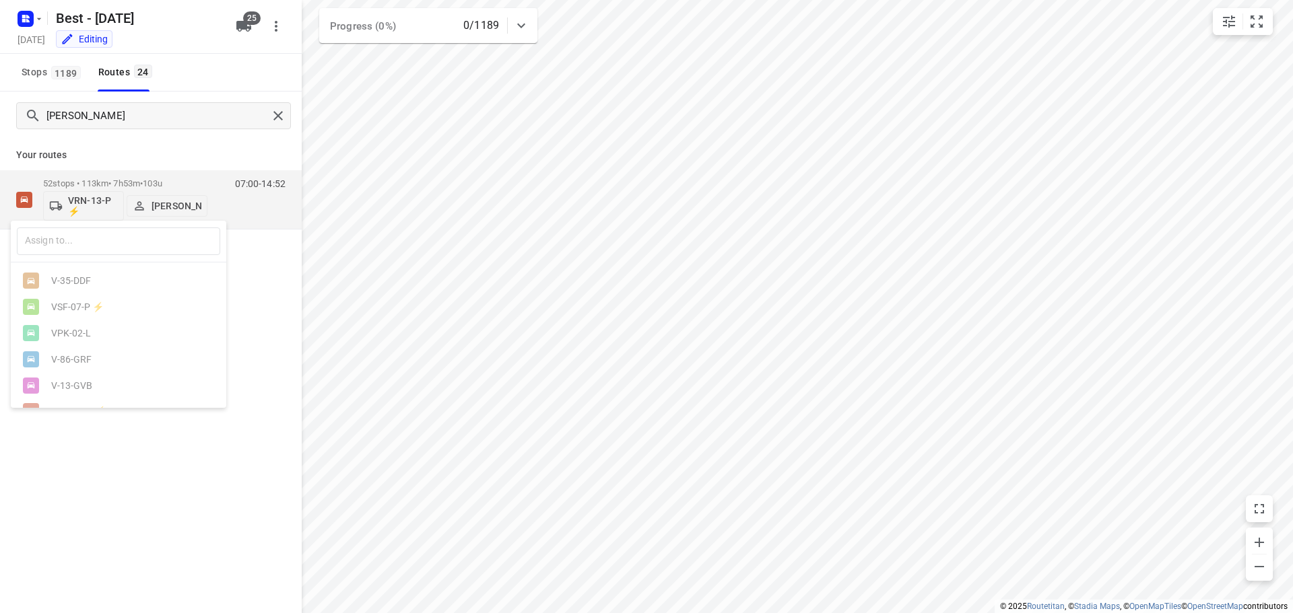
scroll to position [539, 0]
click at [98, 339] on div "🚨8-VVR-27" at bounding box center [118, 337] width 215 height 26
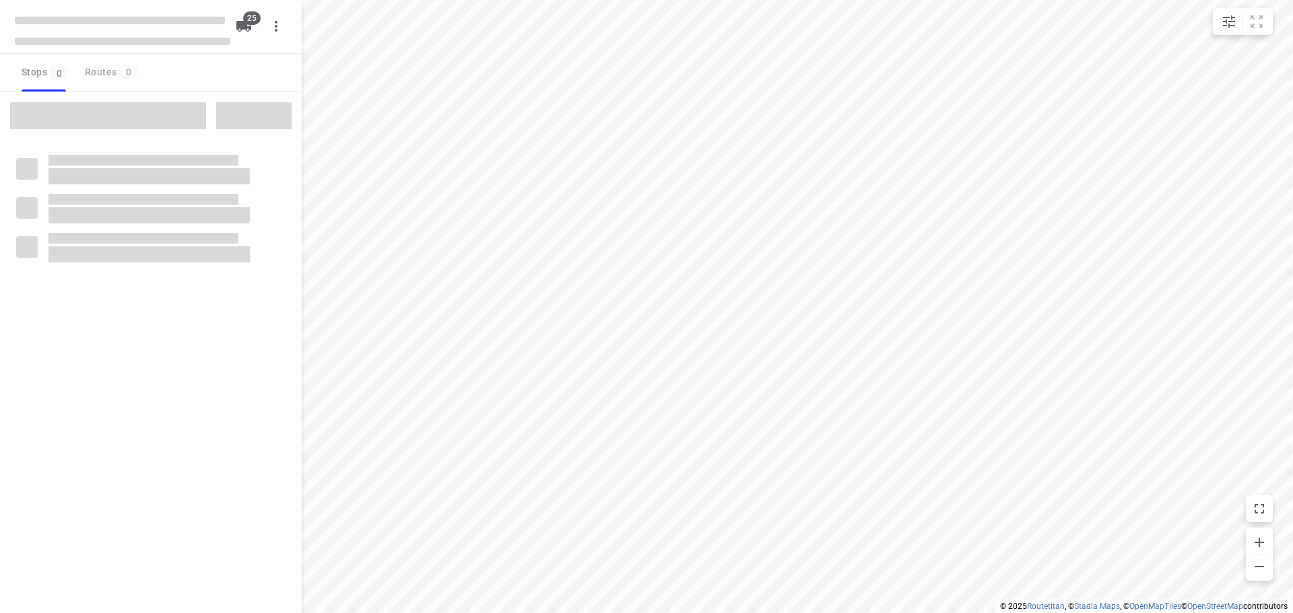
checkbox input "true"
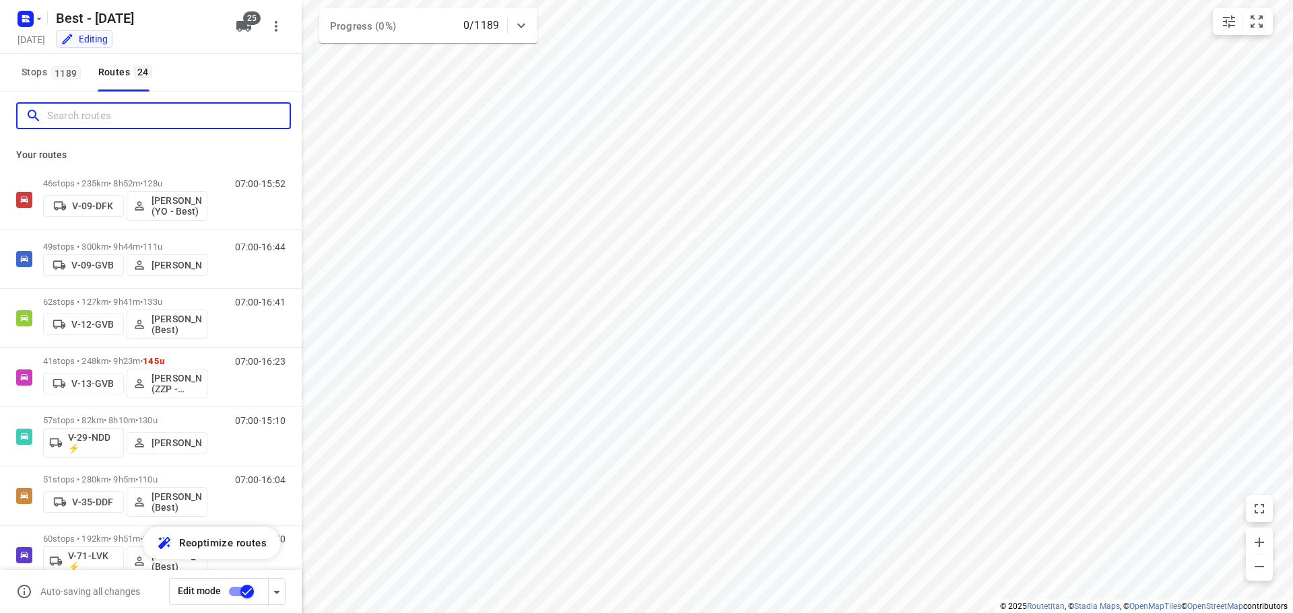
click at [119, 106] on input "Search routes" at bounding box center [168, 116] width 242 height 21
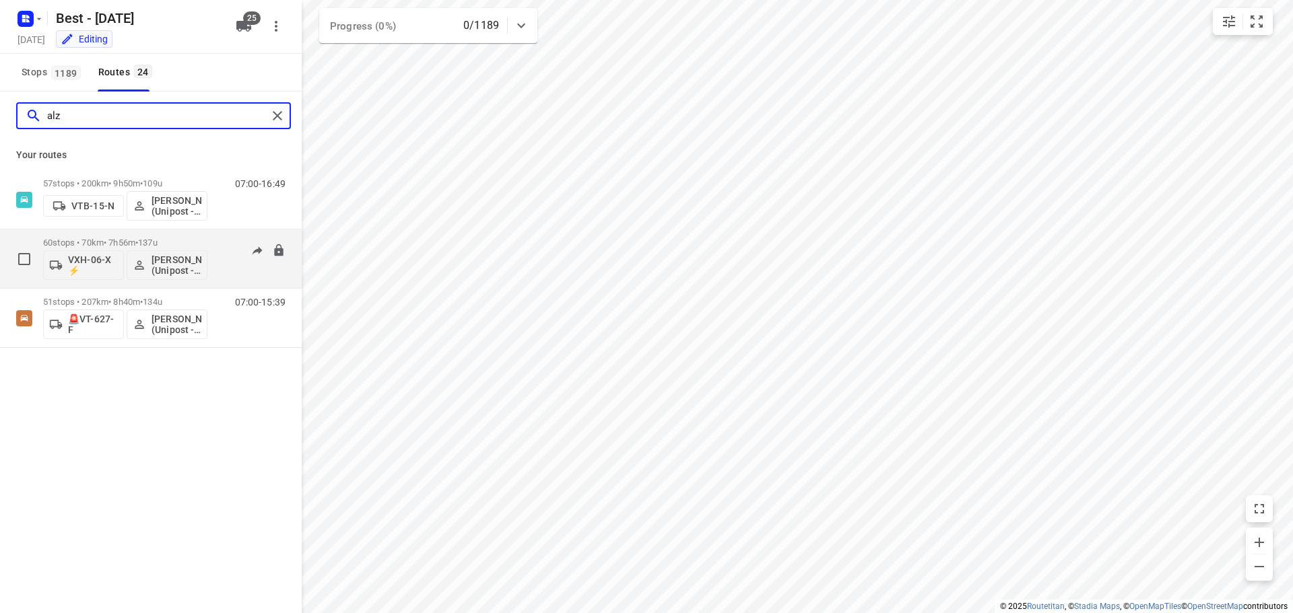
type input "alz"
click at [98, 271] on p "VXH-06-X ⚡" at bounding box center [93, 266] width 50 height 22
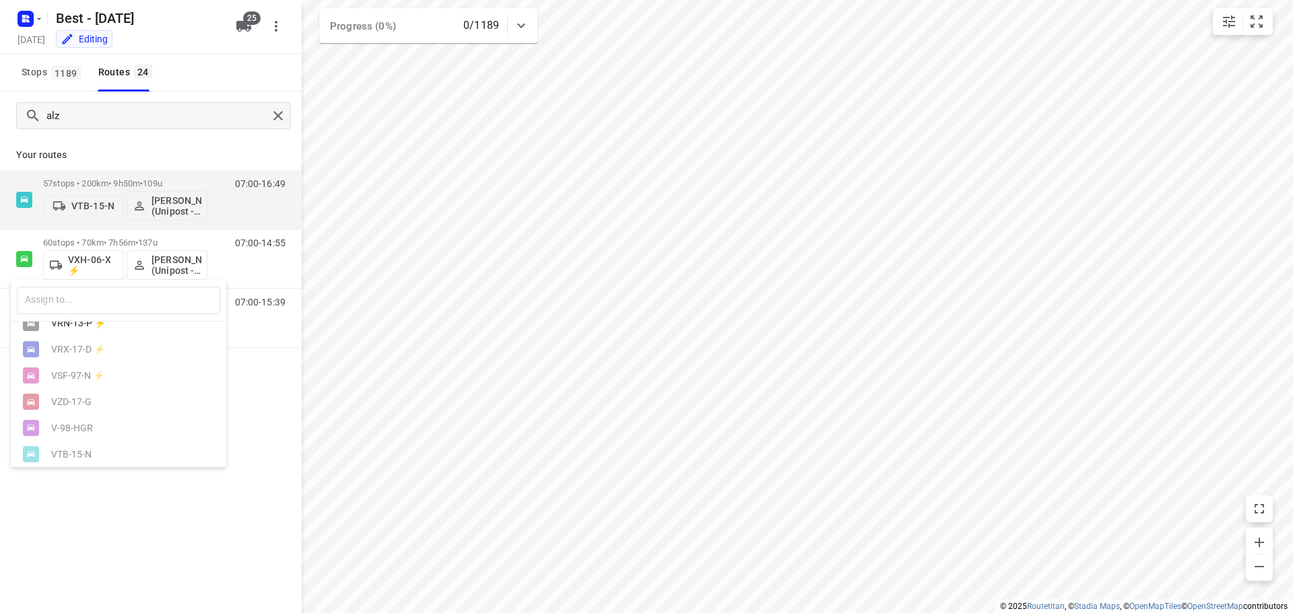
scroll to position [149, 0]
click at [100, 327] on div "VRN-13-P ⚡" at bounding box center [121, 321] width 141 height 11
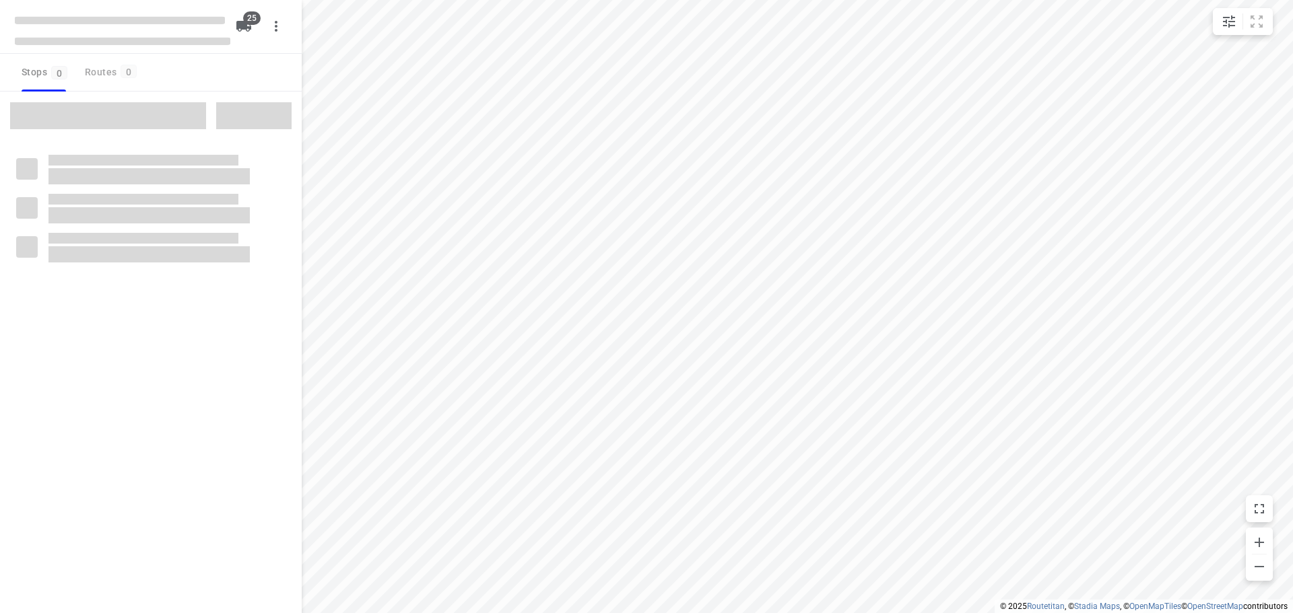
checkbox input "true"
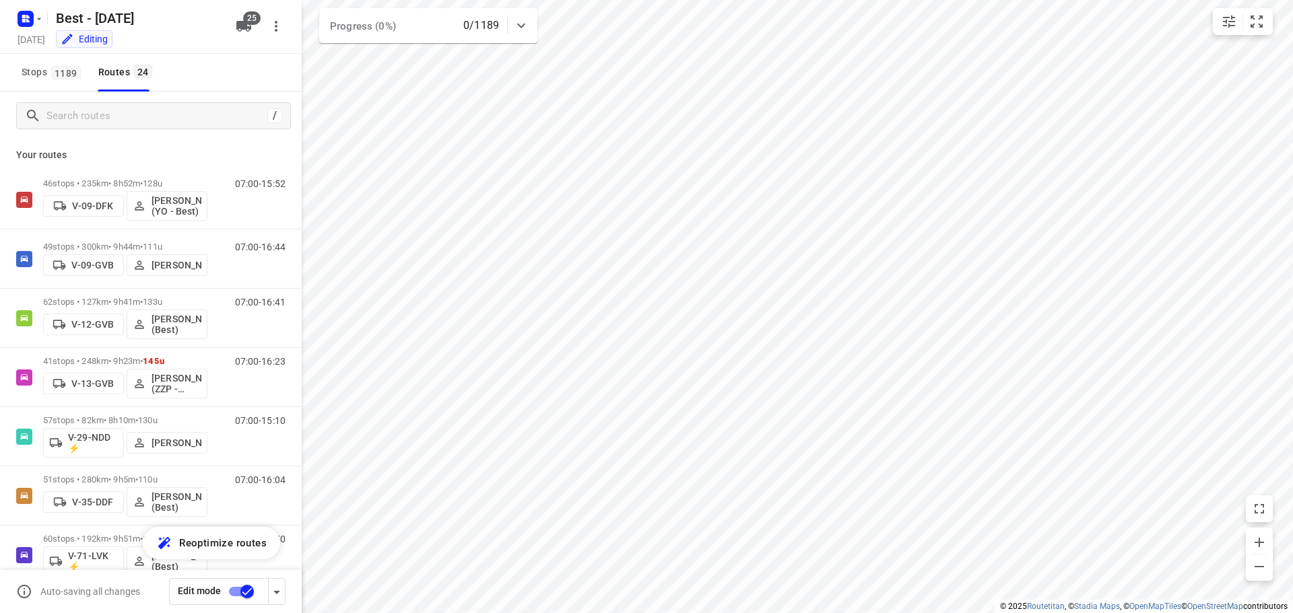
click at [94, 104] on div "/" at bounding box center [153, 115] width 275 height 27
click at [96, 114] on input "Search routes" at bounding box center [157, 116] width 220 height 21
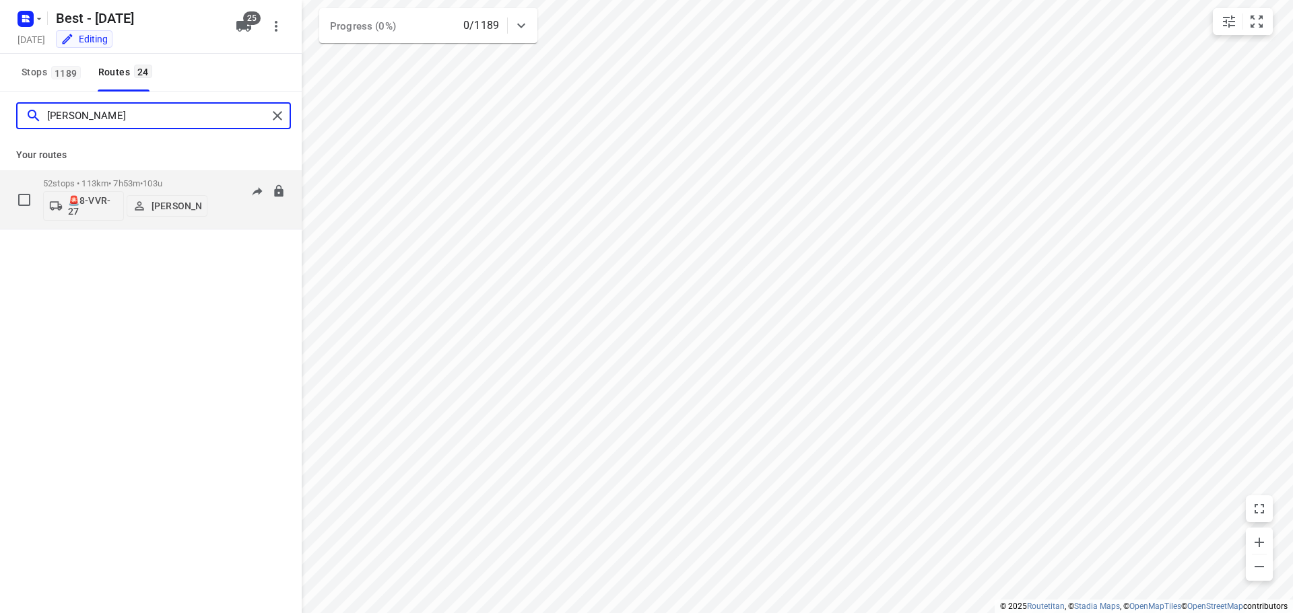
type input "[PERSON_NAME]"
click at [68, 198] on p "🚨8-VVR-27" at bounding box center [93, 206] width 50 height 22
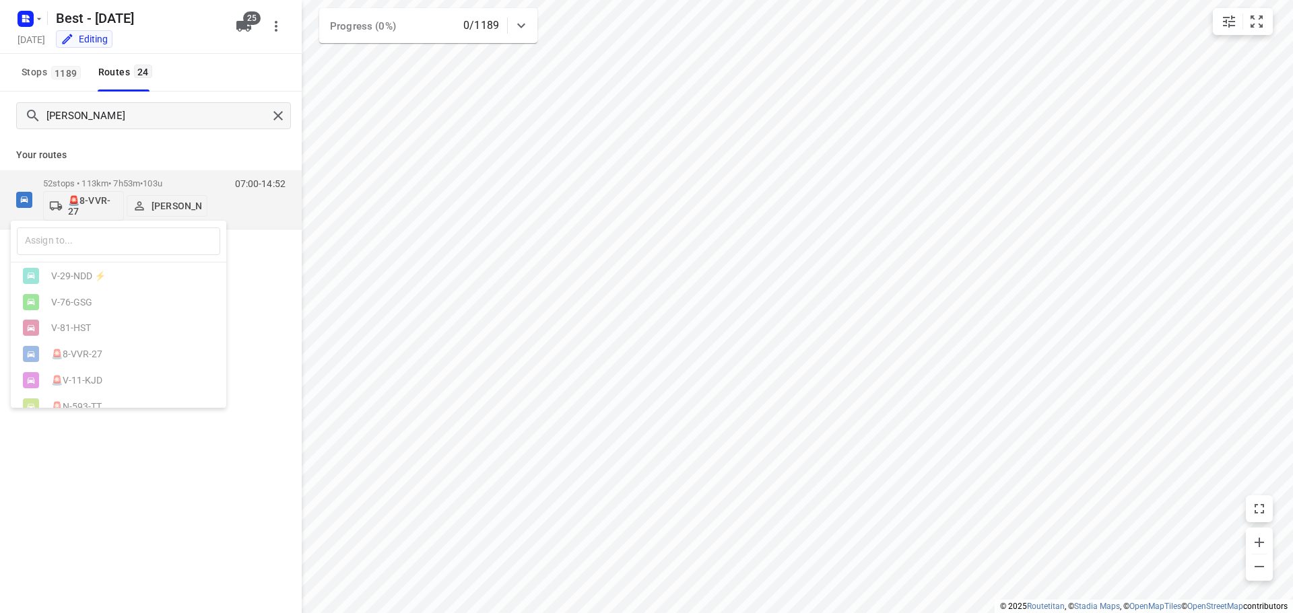
scroll to position [471, 0]
click at [101, 268] on div "VXH-06-X ⚡" at bounding box center [118, 255] width 215 height 26
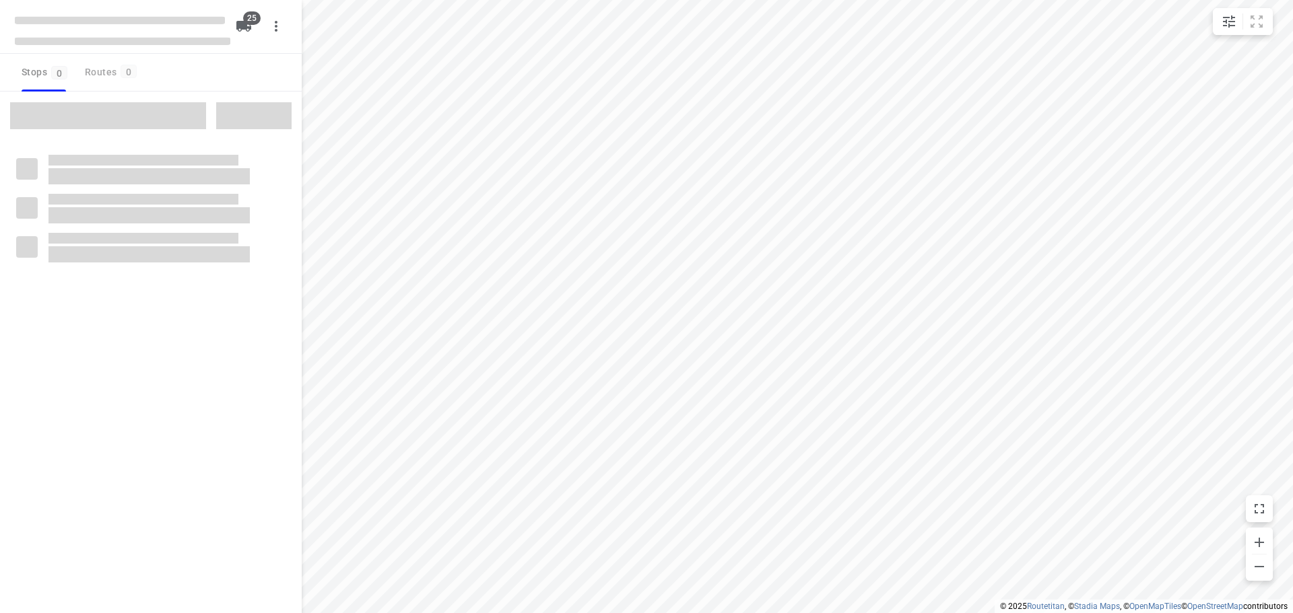
checkbox input "true"
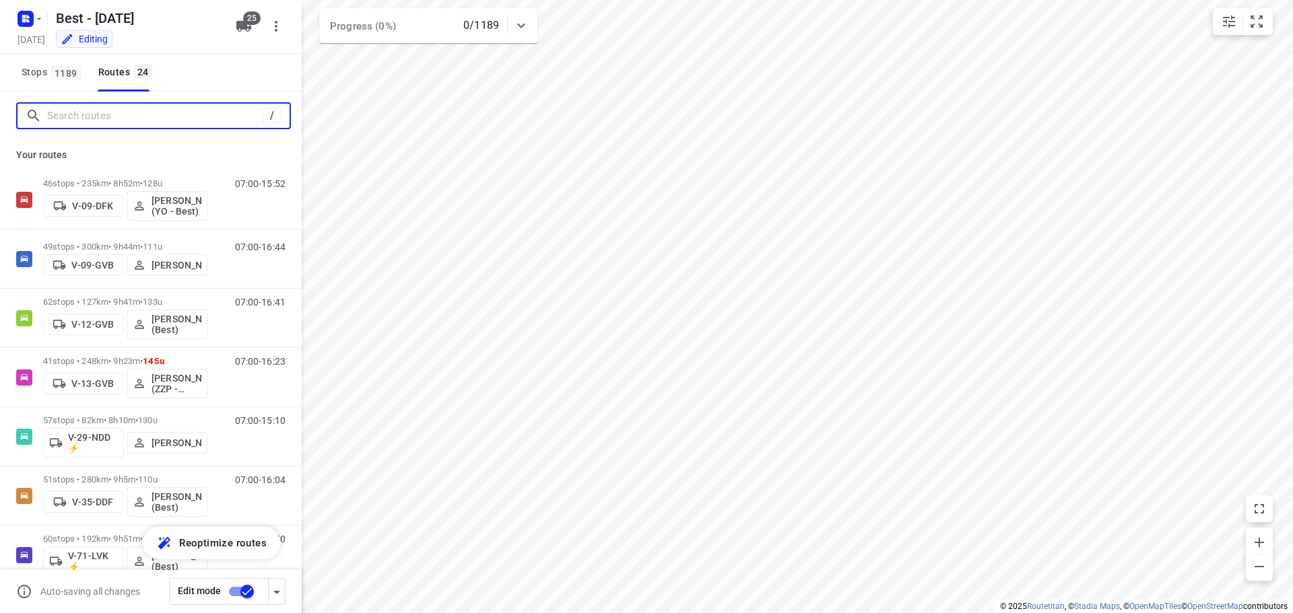
click at [103, 109] on input "Search routes" at bounding box center [154, 116] width 215 height 21
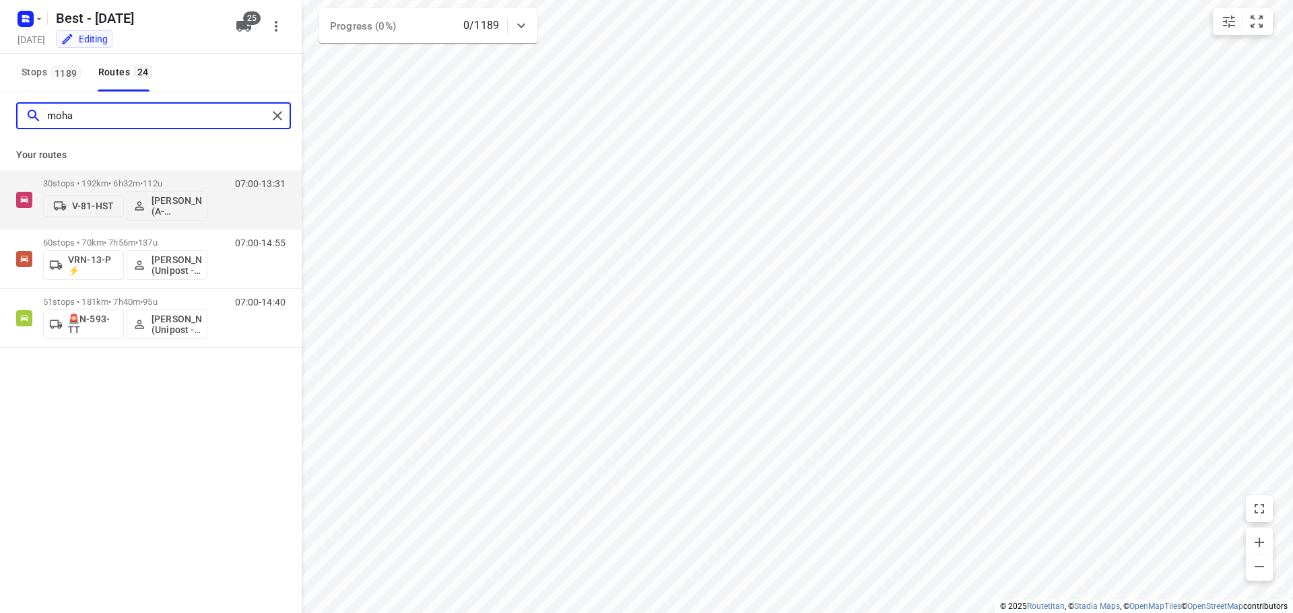
type input "moha"
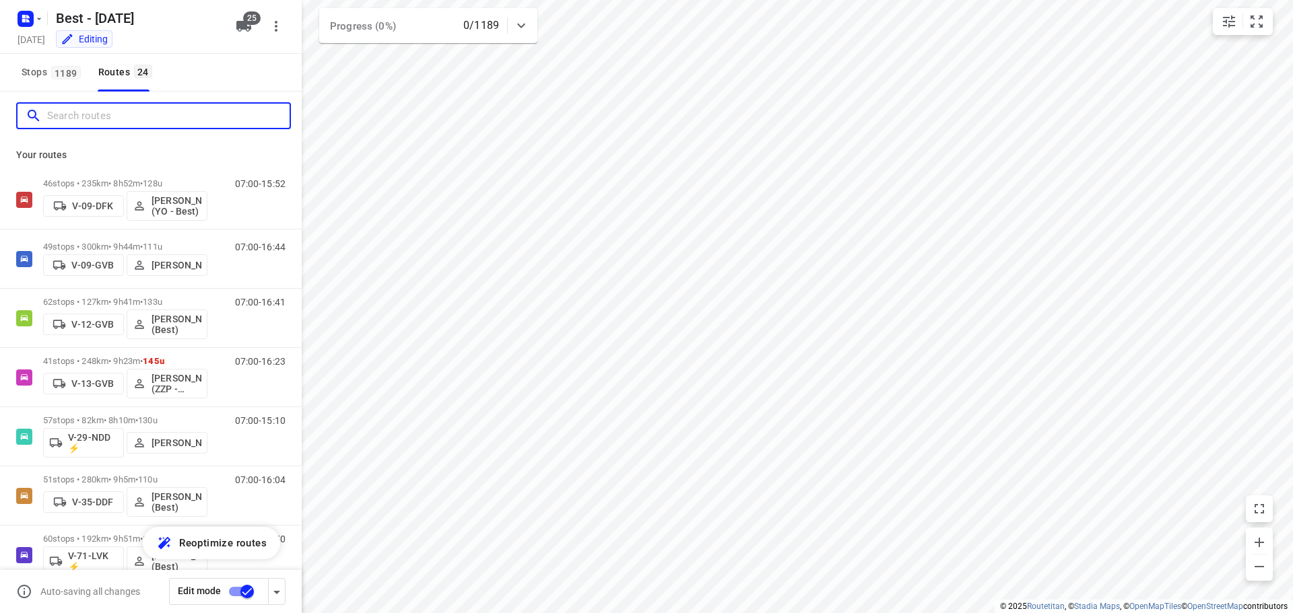
click at [174, 113] on input "Search routes" at bounding box center [168, 116] width 242 height 21
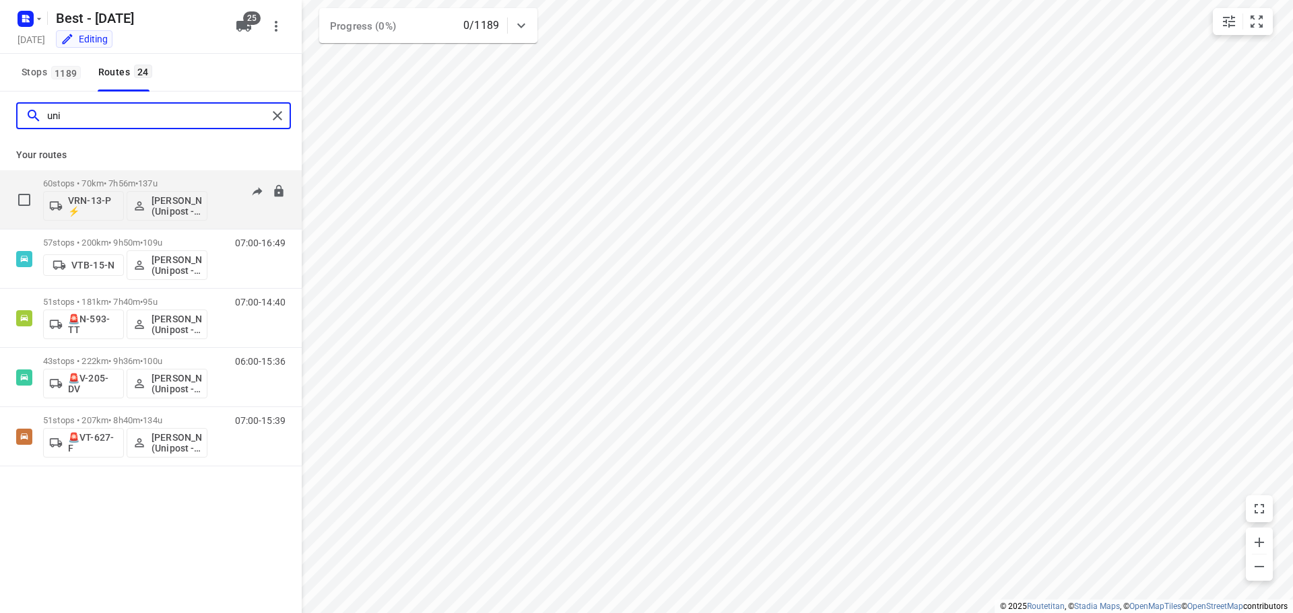
type input "uni"
click at [98, 196] on p "VRN-13-P ⚡" at bounding box center [93, 206] width 50 height 22
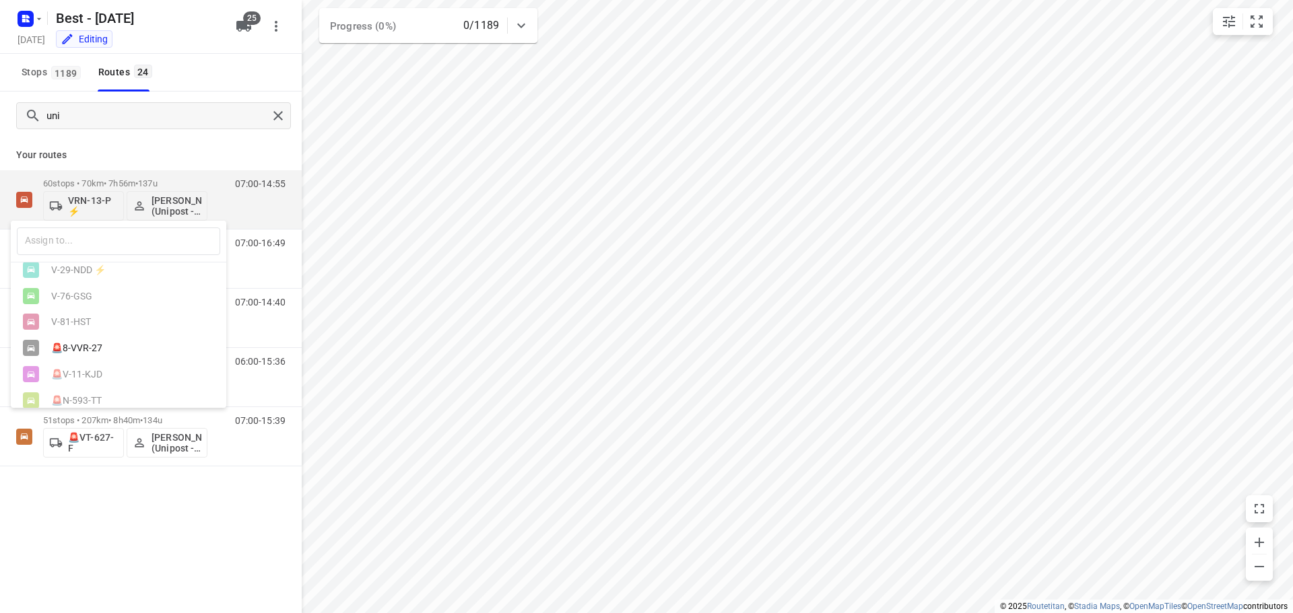
scroll to position [486, 0]
click at [87, 384] on div "🚨8-VVR-27" at bounding box center [118, 371] width 215 height 26
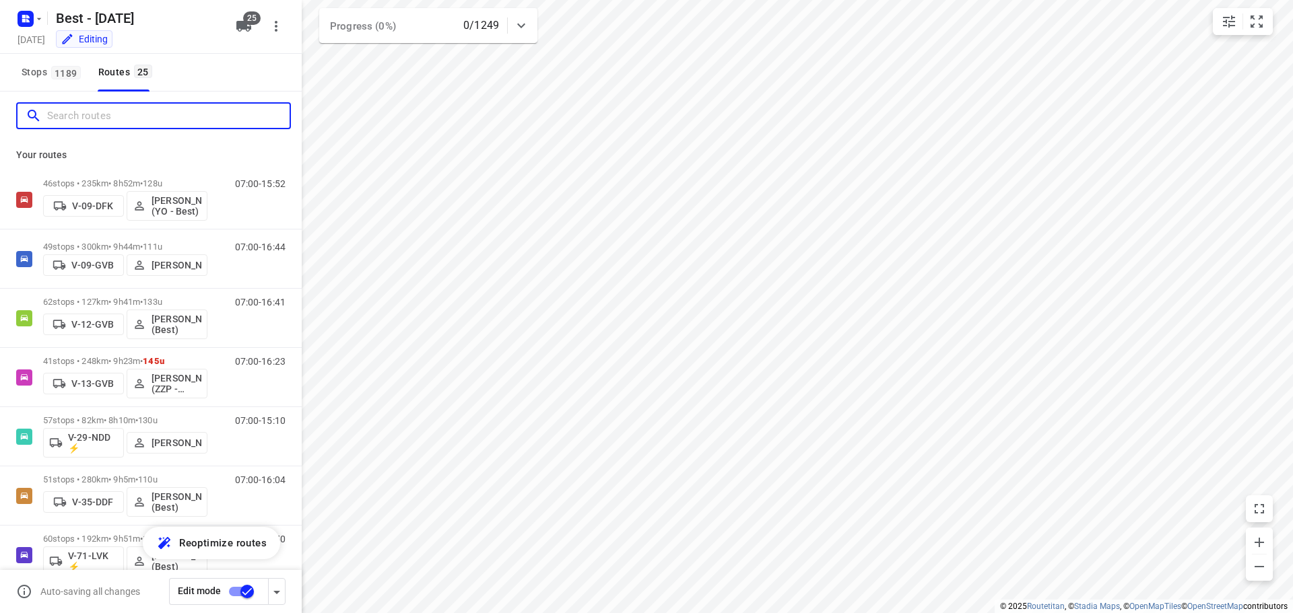
click at [197, 121] on input "Search routes" at bounding box center [168, 116] width 242 height 21
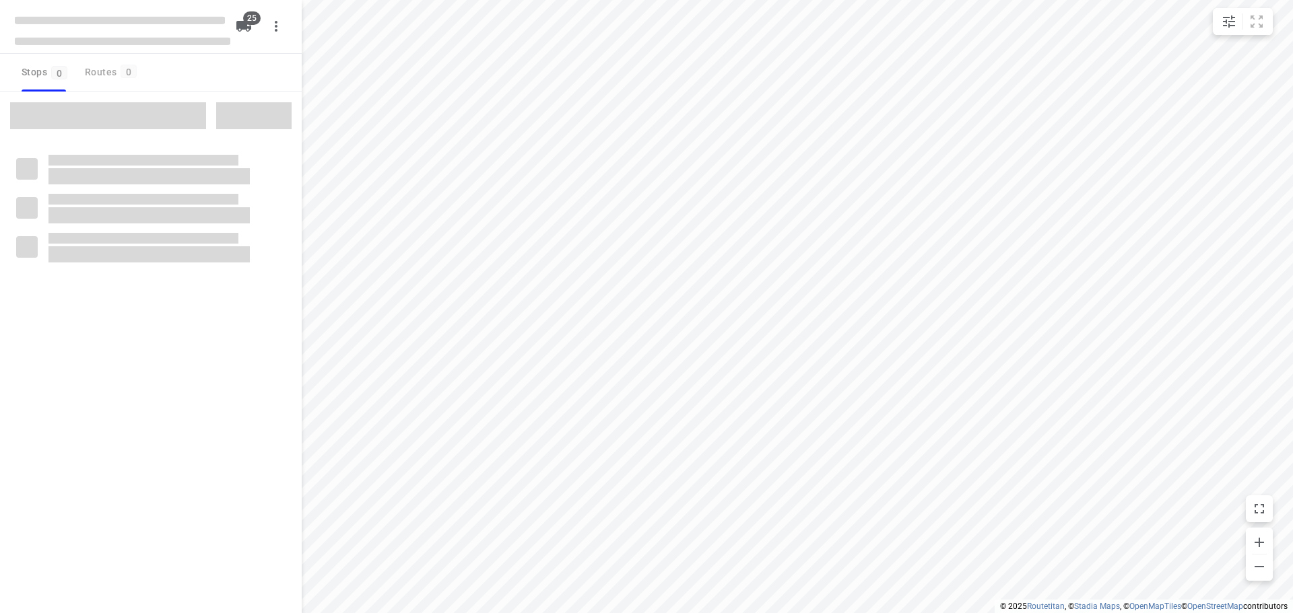
checkbox input "true"
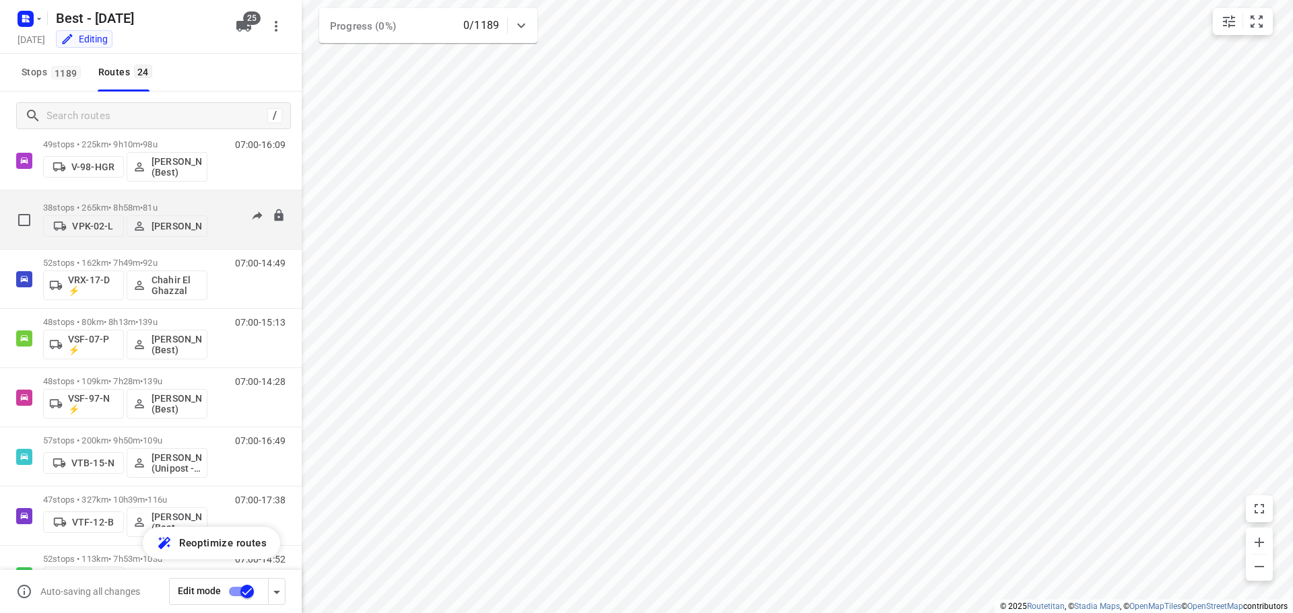
scroll to position [497, 0]
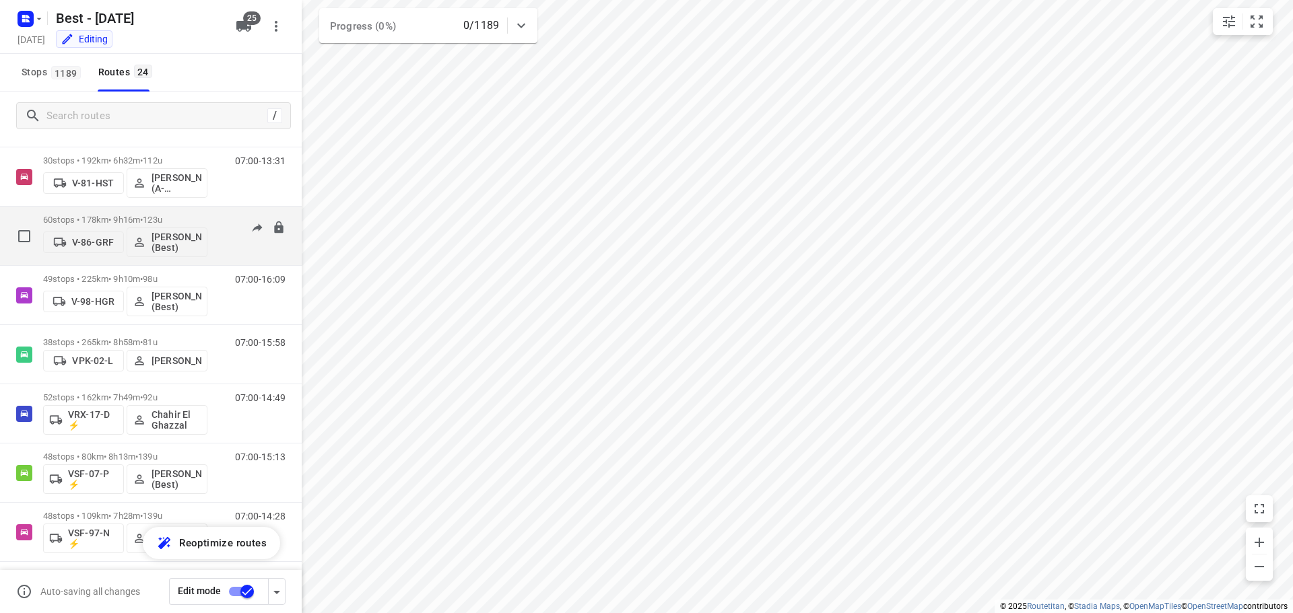
click at [88, 234] on button "V-86-GRF" at bounding box center [83, 243] width 81 height 22
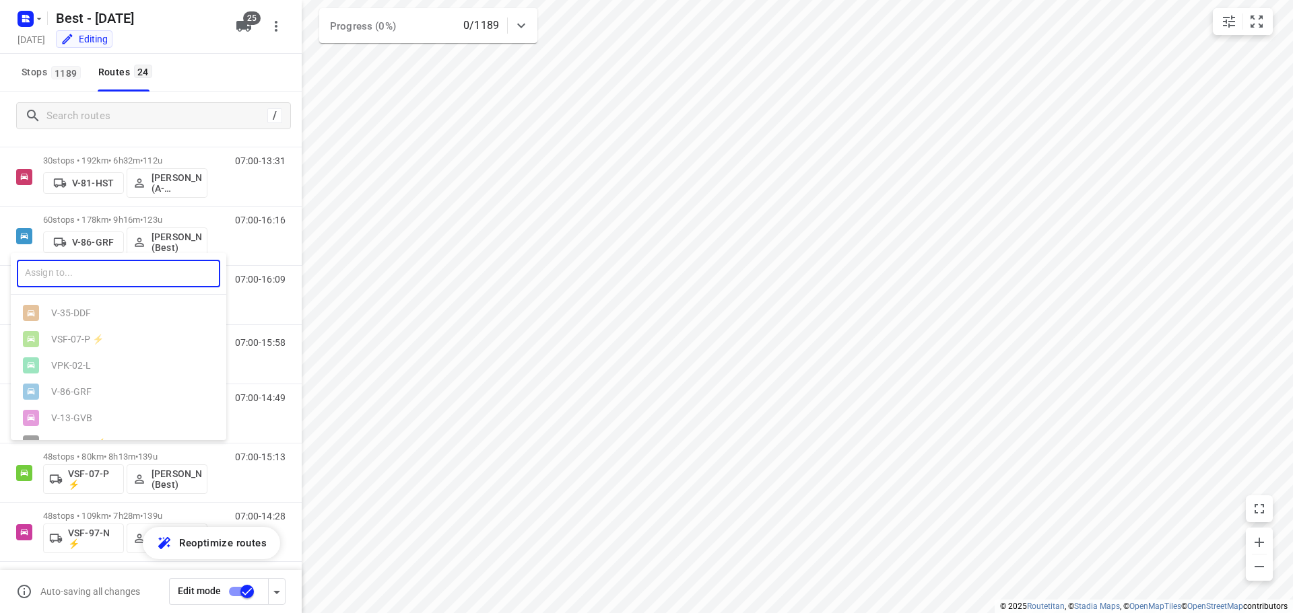
click at [80, 285] on input "text" at bounding box center [118, 274] width 203 height 28
click at [94, 278] on input "text" at bounding box center [118, 274] width 203 height 28
click at [463, 222] on div at bounding box center [646, 306] width 1293 height 613
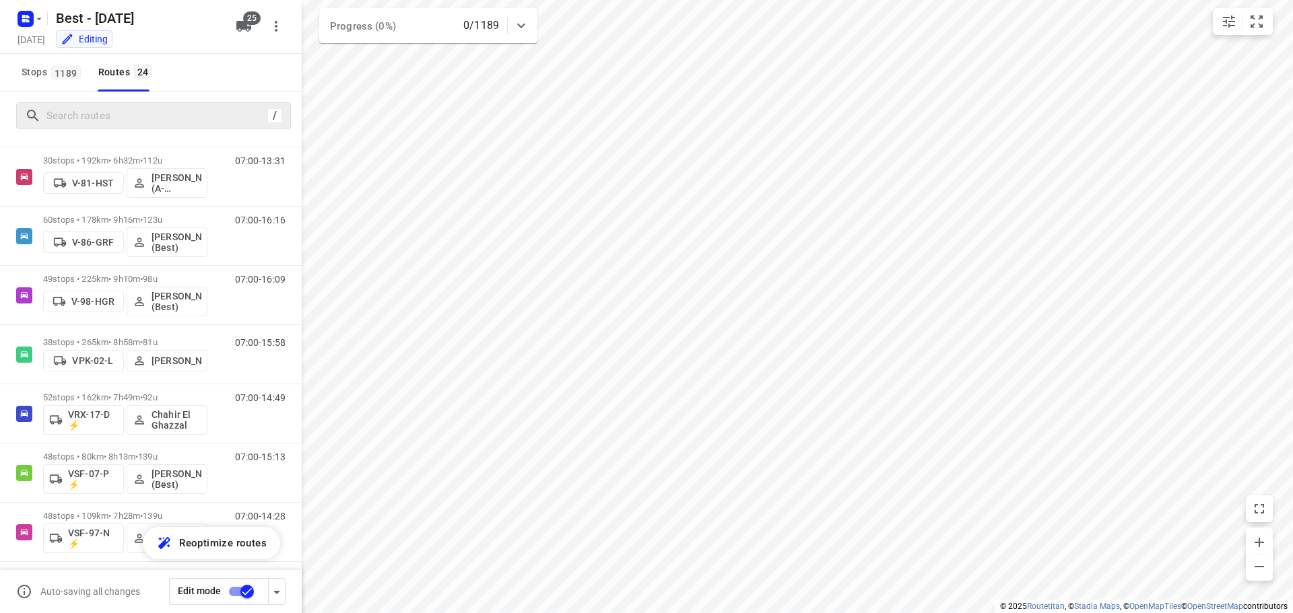
click at [183, 104] on div "/" at bounding box center [153, 115] width 275 height 27
click at [173, 117] on input "Search routes" at bounding box center [154, 116] width 215 height 21
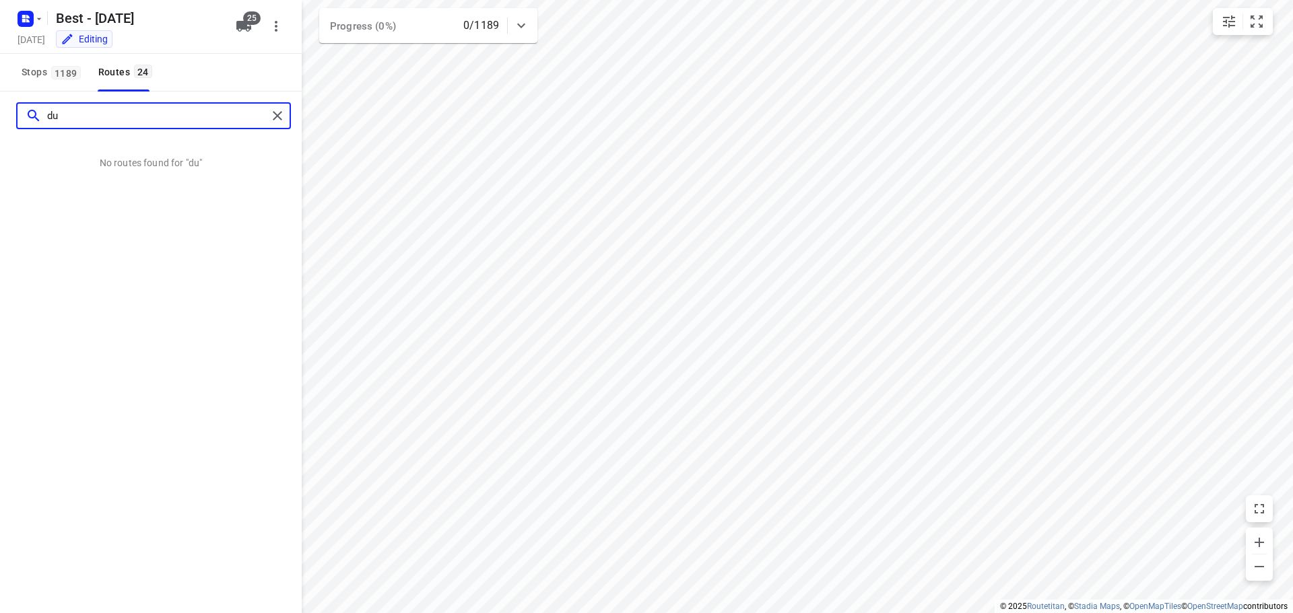
type input "d"
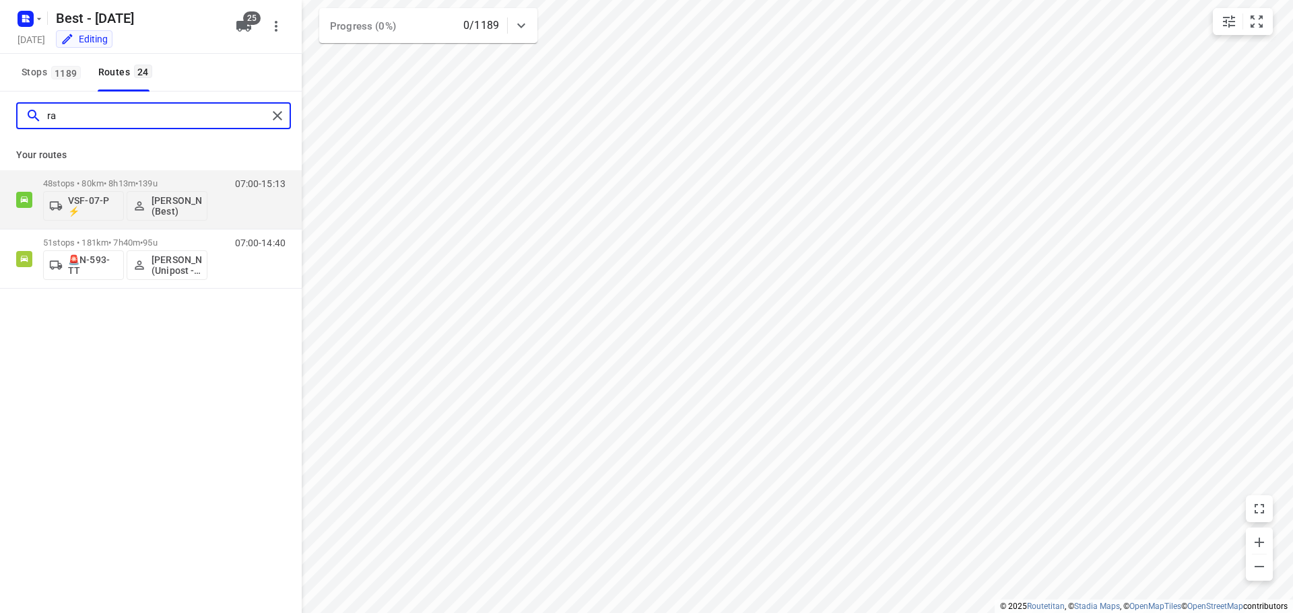
type input "r"
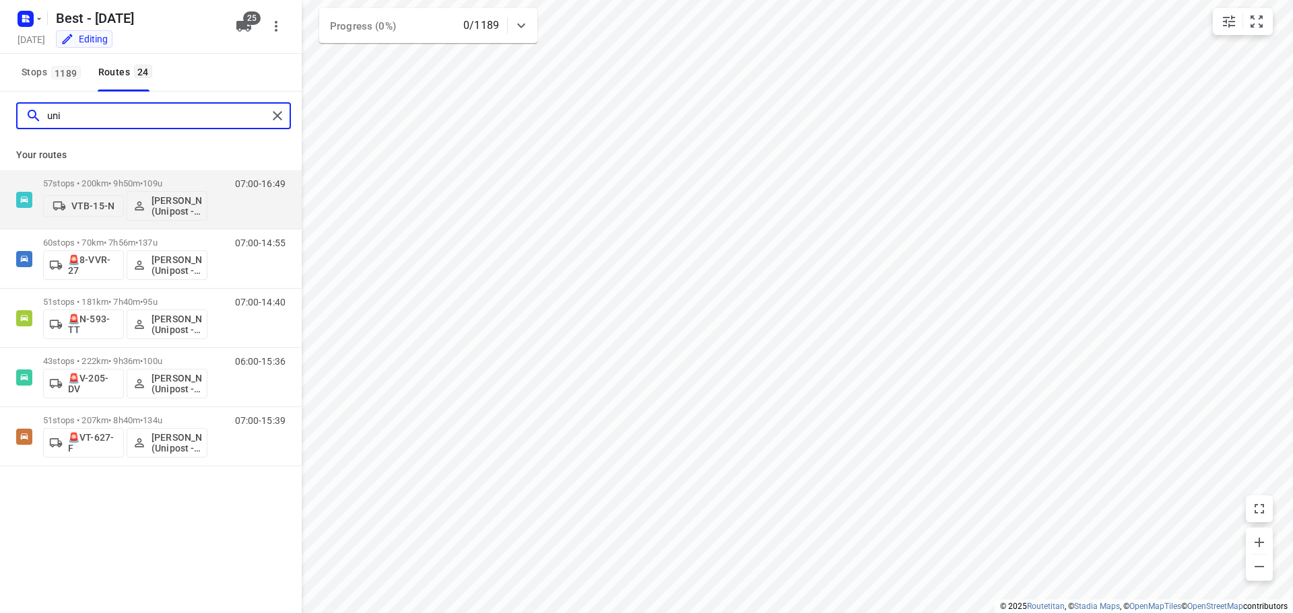
click at [265, 112] on input "uni" at bounding box center [157, 116] width 220 height 21
type input "uni"
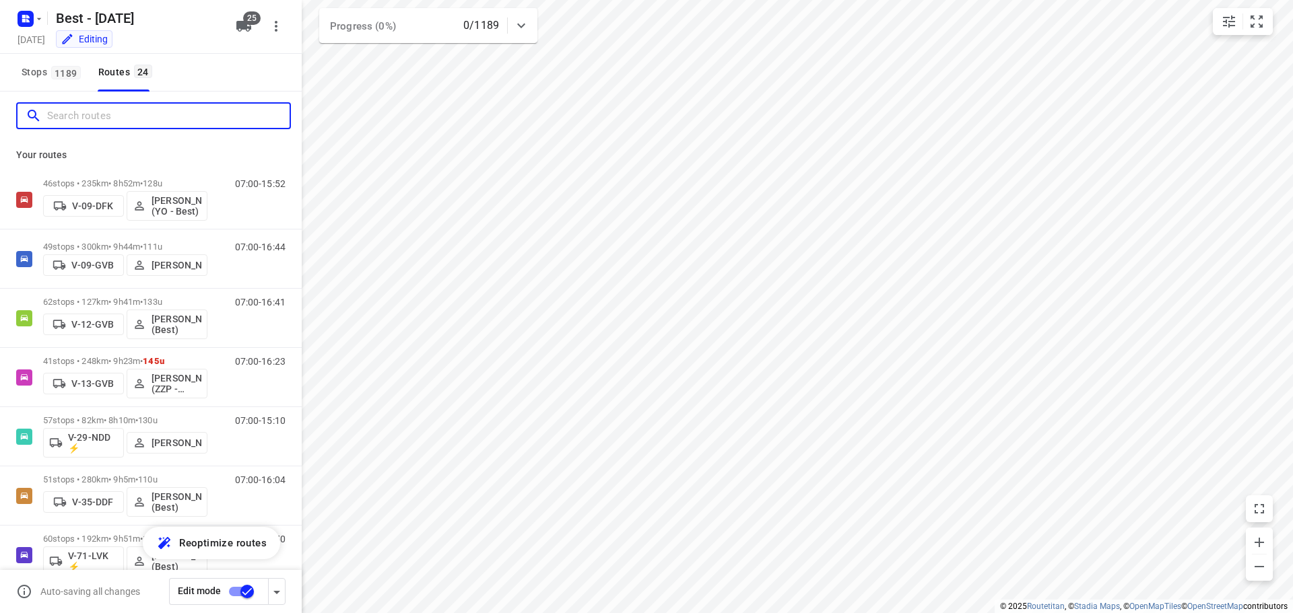
click at [201, 106] on input "Search routes" at bounding box center [168, 116] width 242 height 21
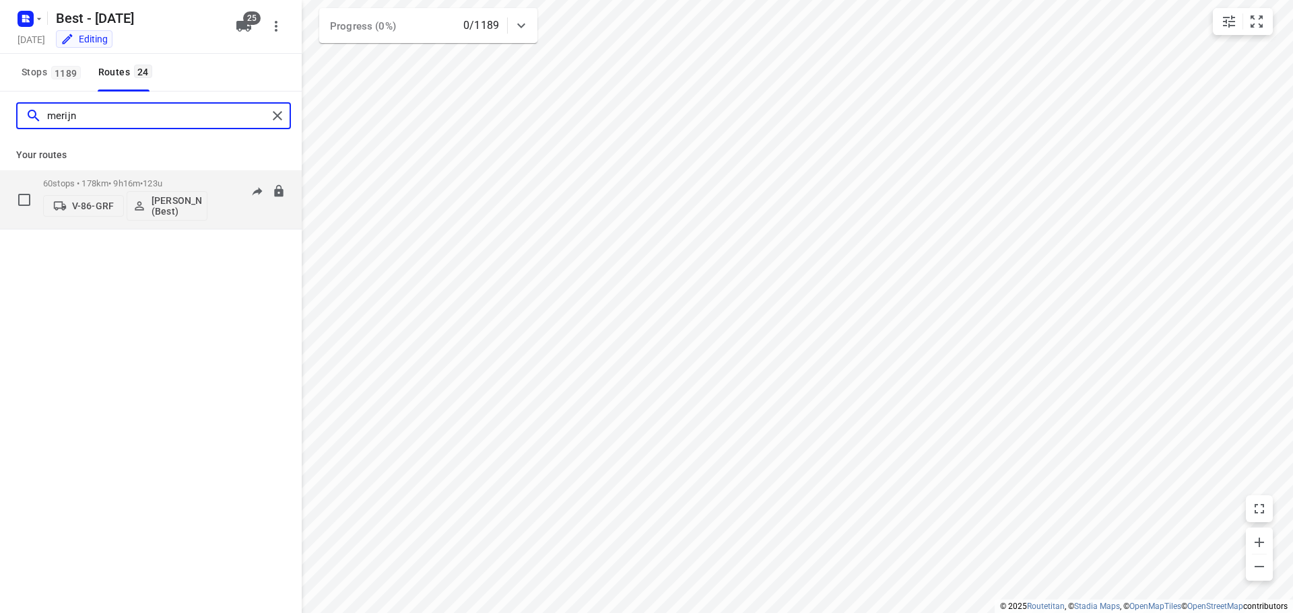
type input "merijn"
click at [96, 207] on p "V-86-GRF" at bounding box center [93, 206] width 42 height 11
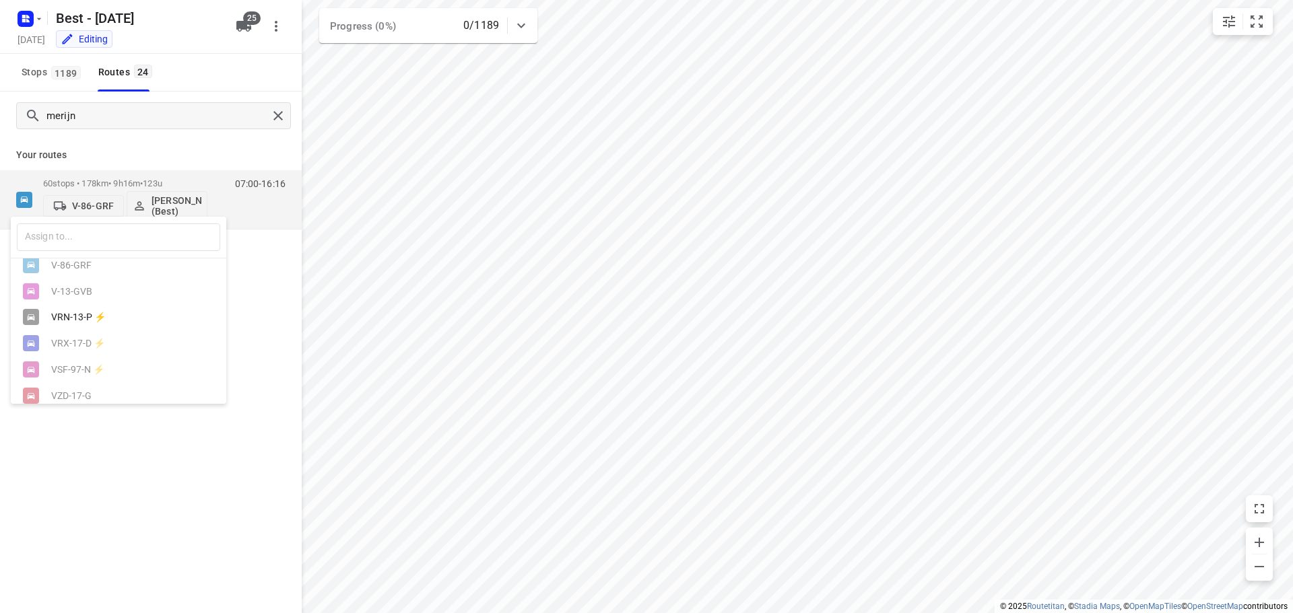
scroll to position [67, 0]
click at [92, 337] on div "VRN-13-P ⚡" at bounding box center [118, 340] width 215 height 26
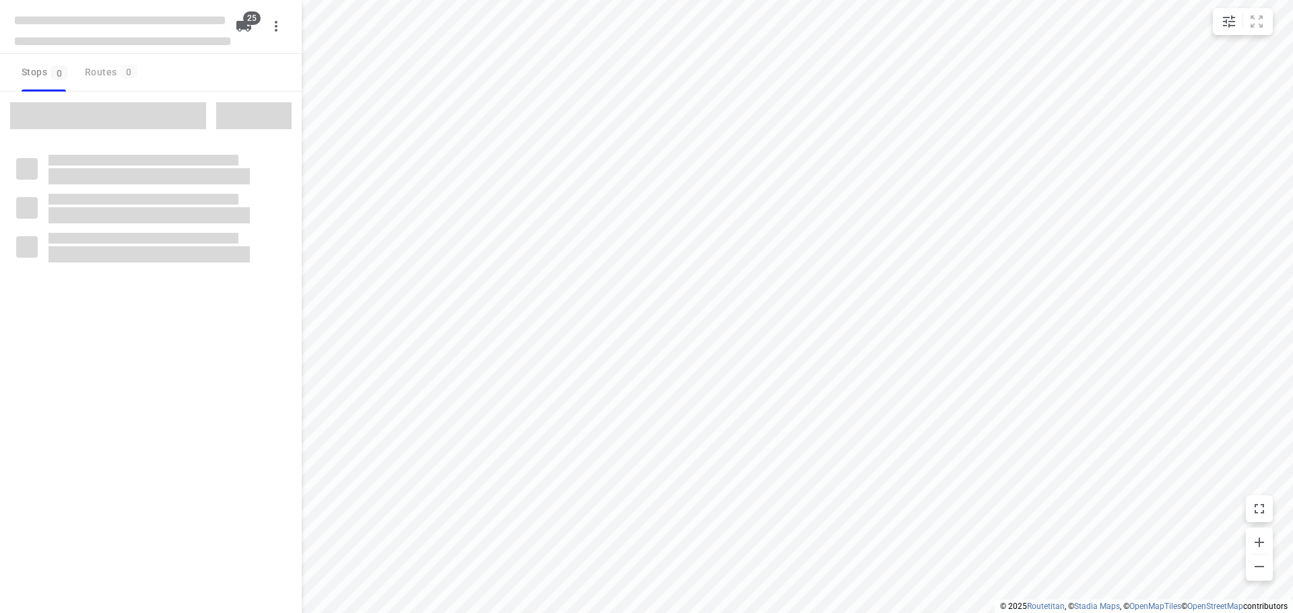
checkbox input "true"
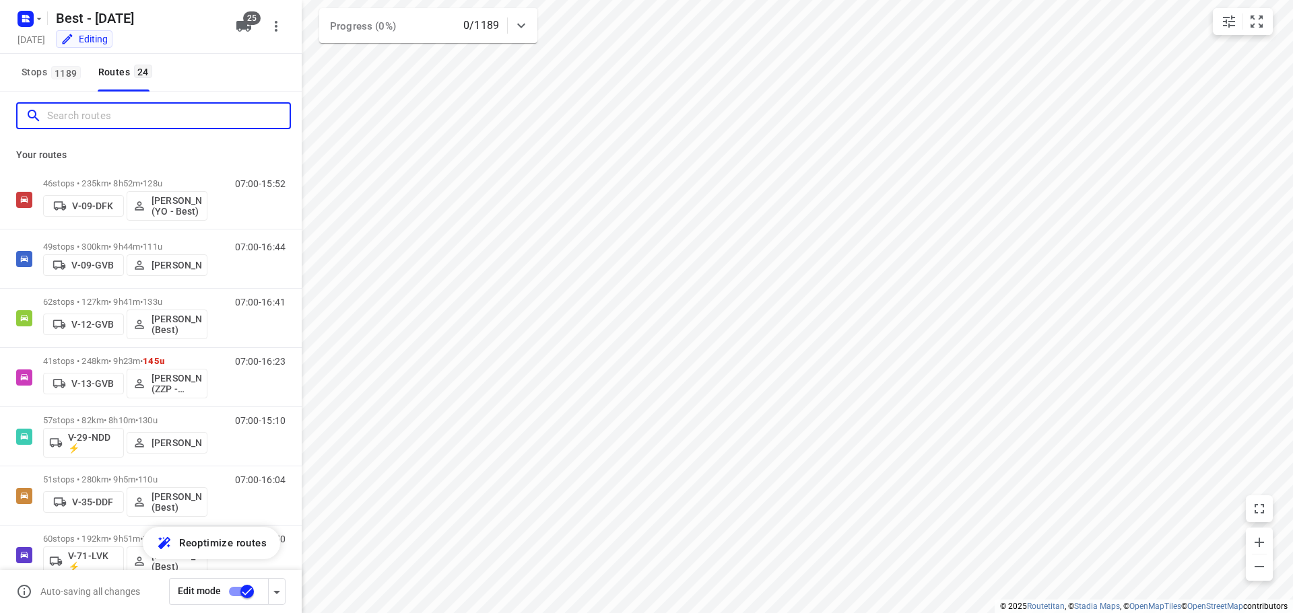
click at [115, 116] on input "Search routes" at bounding box center [168, 116] width 242 height 21
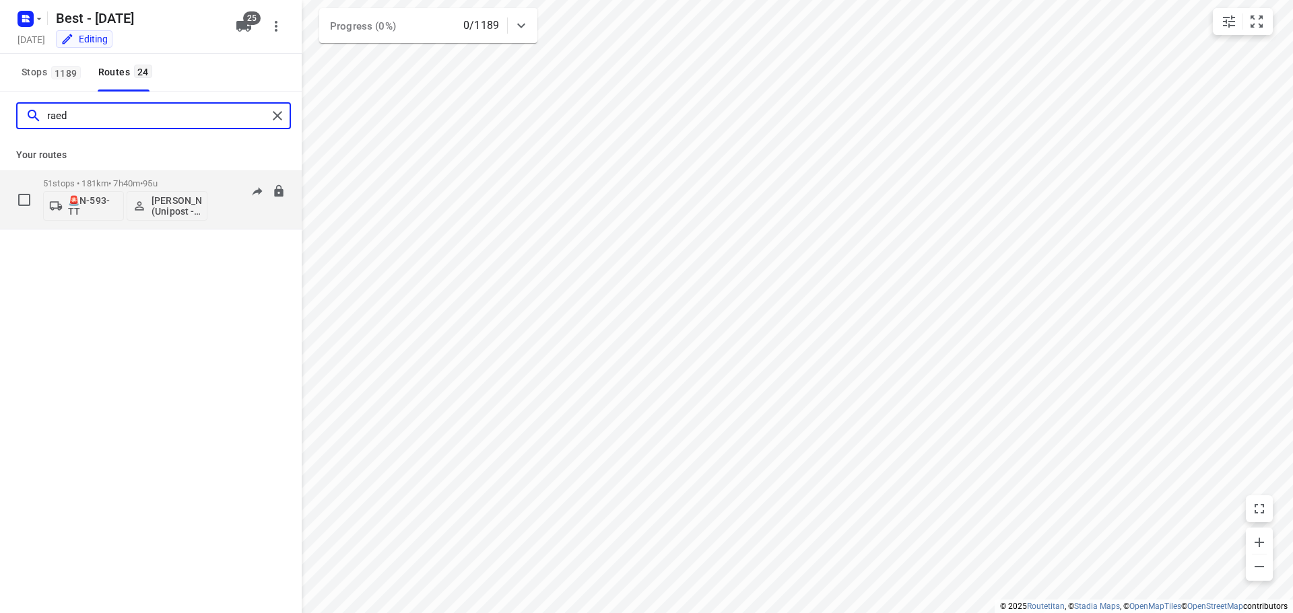
type input "raed"
click at [90, 205] on p "🚨N-593-TT" at bounding box center [93, 206] width 50 height 22
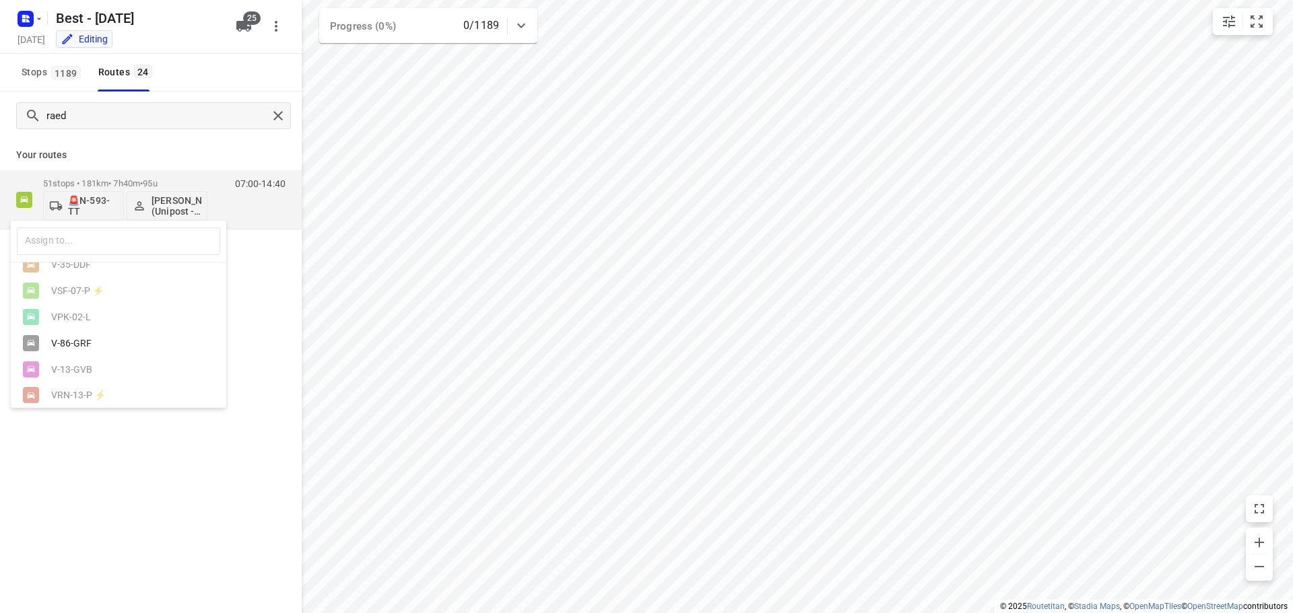
scroll to position [67, 0]
click at [78, 298] on div "V-86-GRF" at bounding box center [121, 292] width 141 height 11
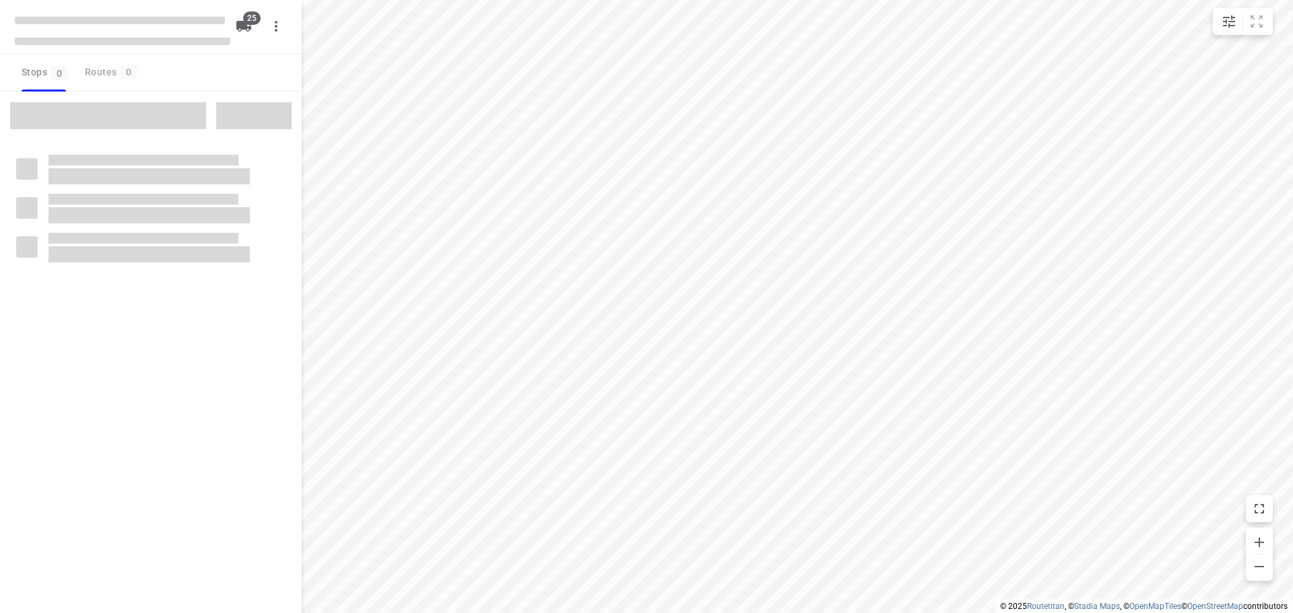
checkbox input "true"
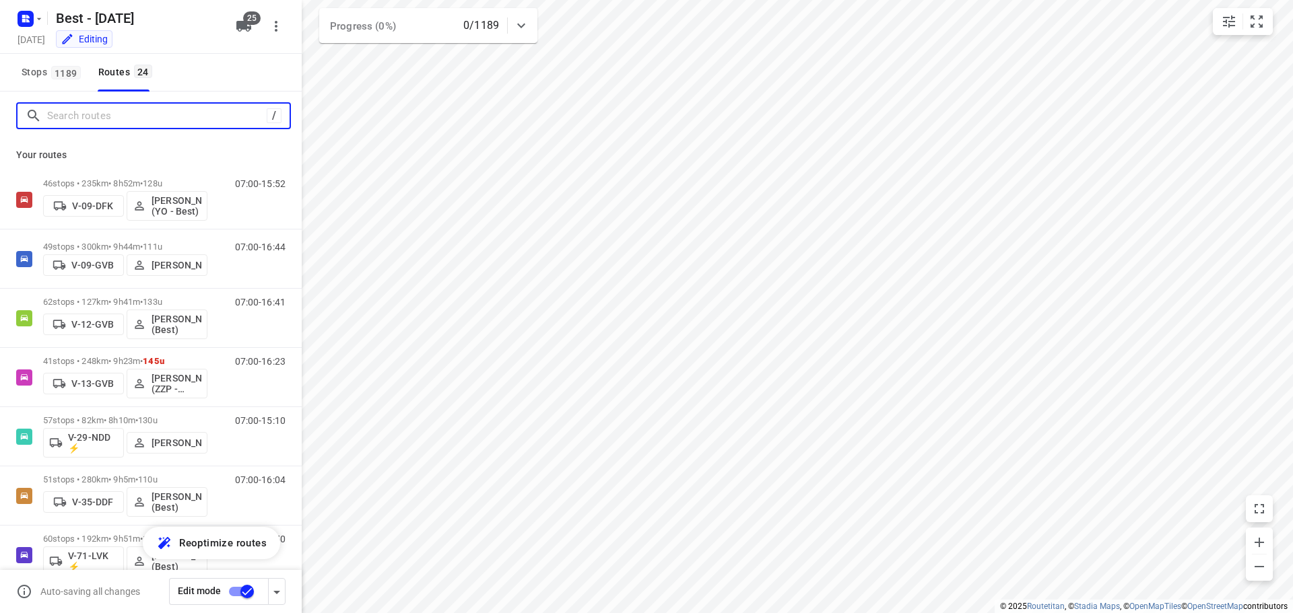
click at [127, 123] on input "Search routes" at bounding box center [157, 116] width 220 height 21
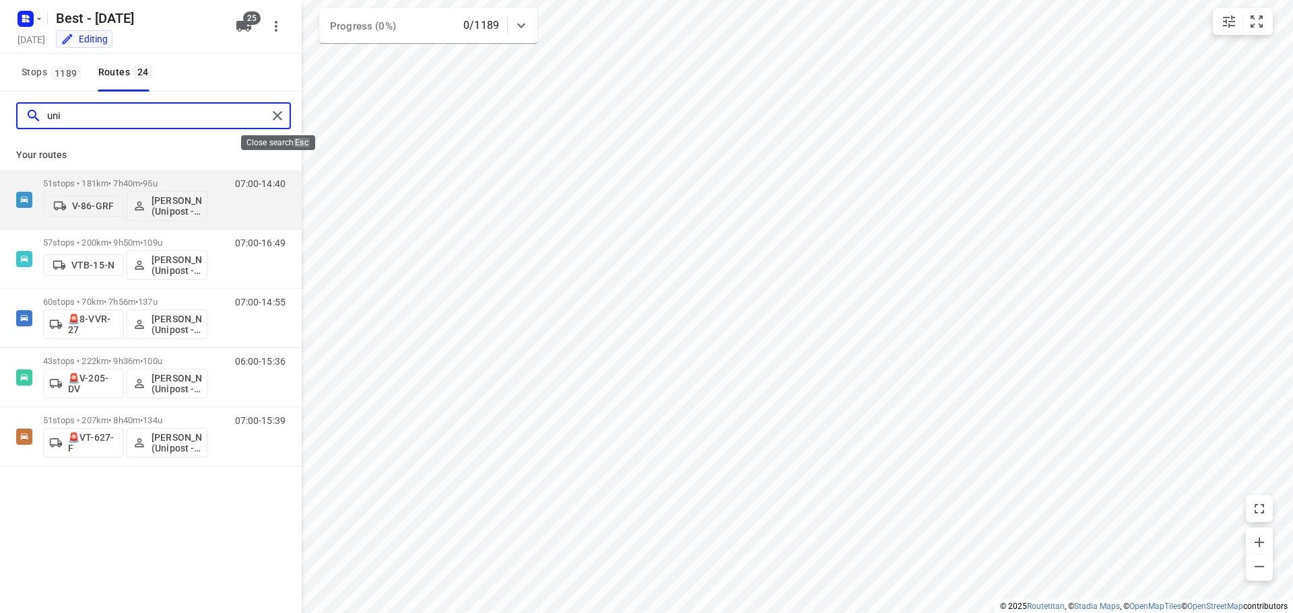
type input "uni"
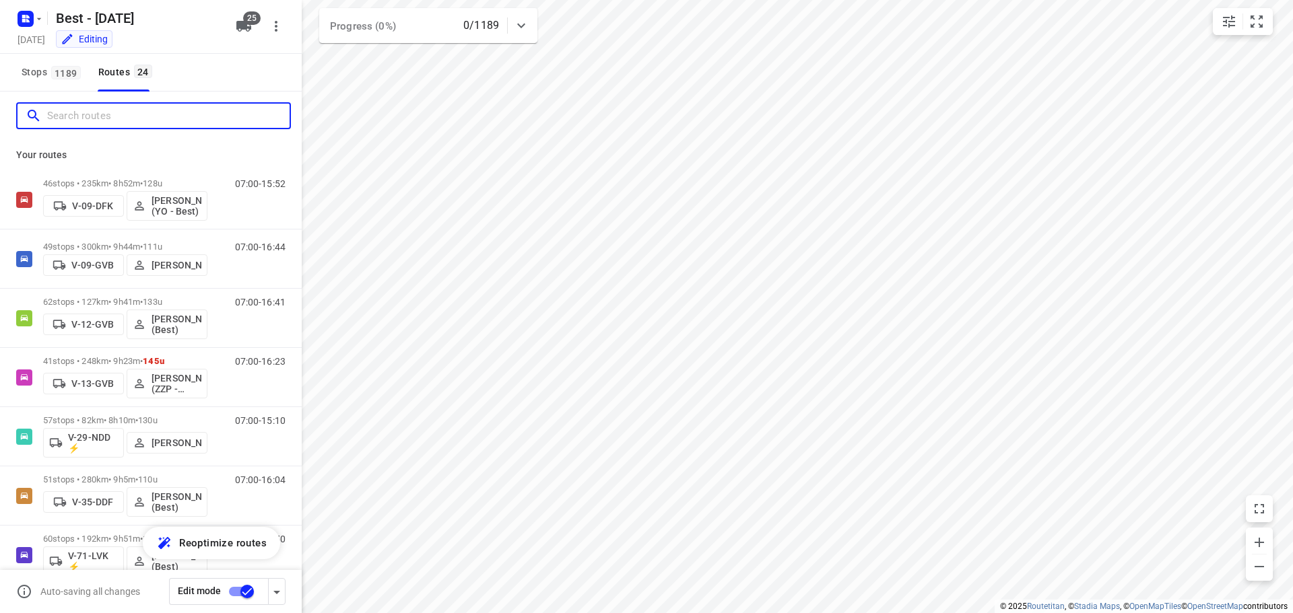
click at [165, 118] on input "Search routes" at bounding box center [168, 116] width 242 height 21
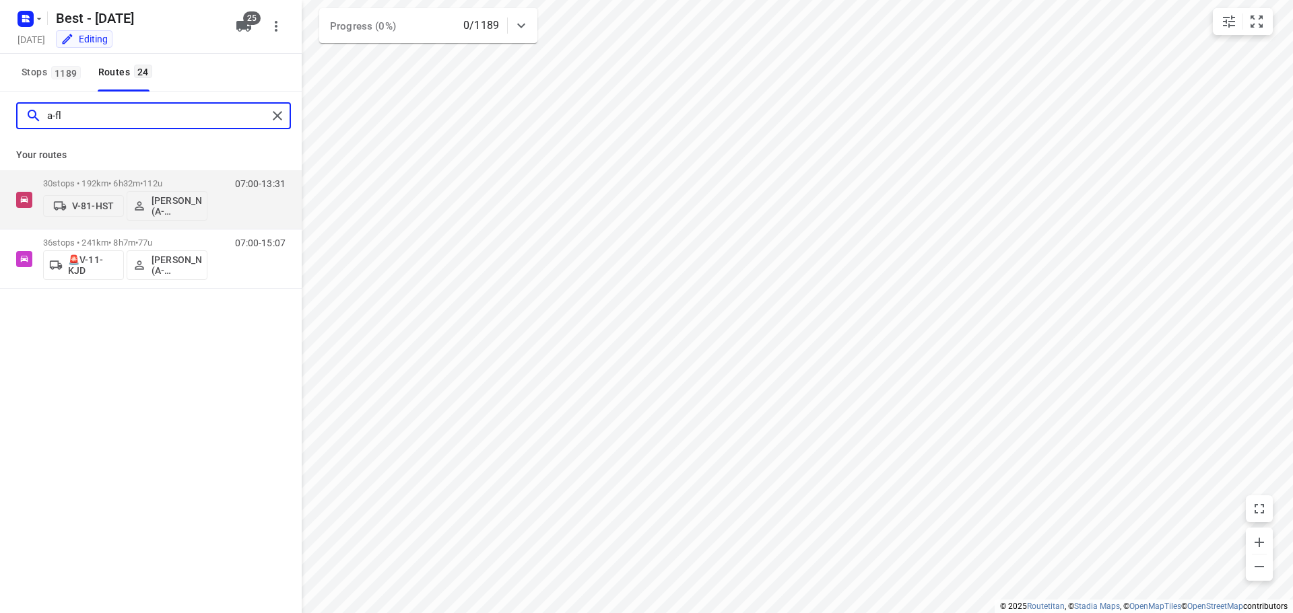
type input "a-fl"
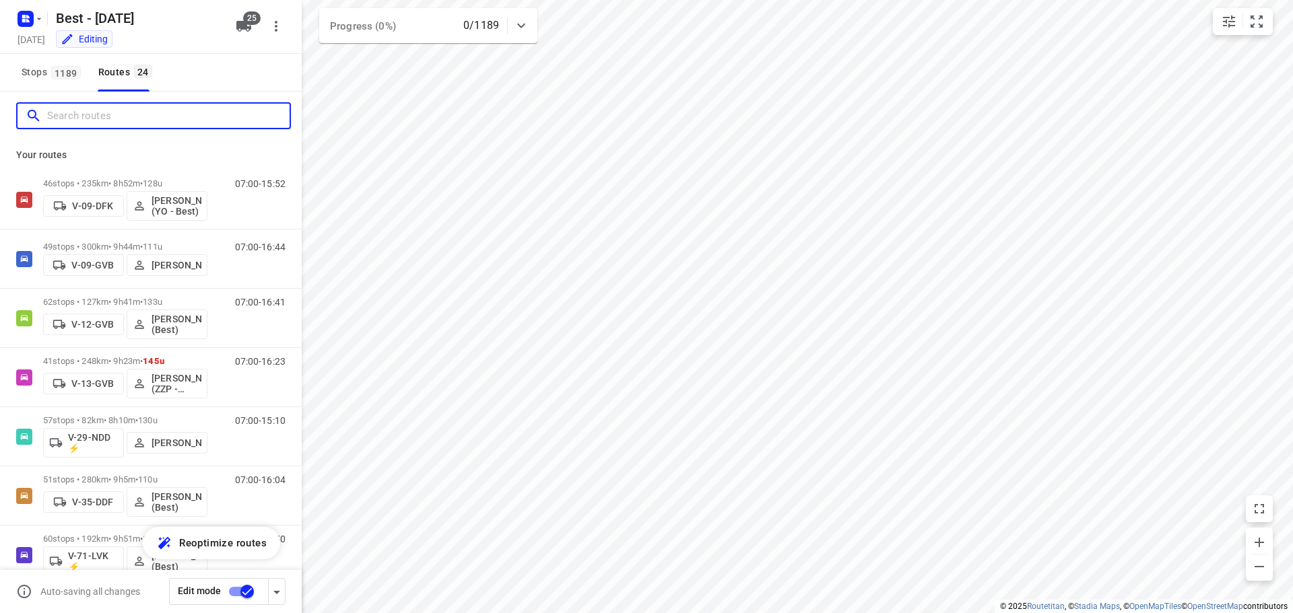
click at [220, 117] on input "Search routes" at bounding box center [168, 116] width 242 height 21
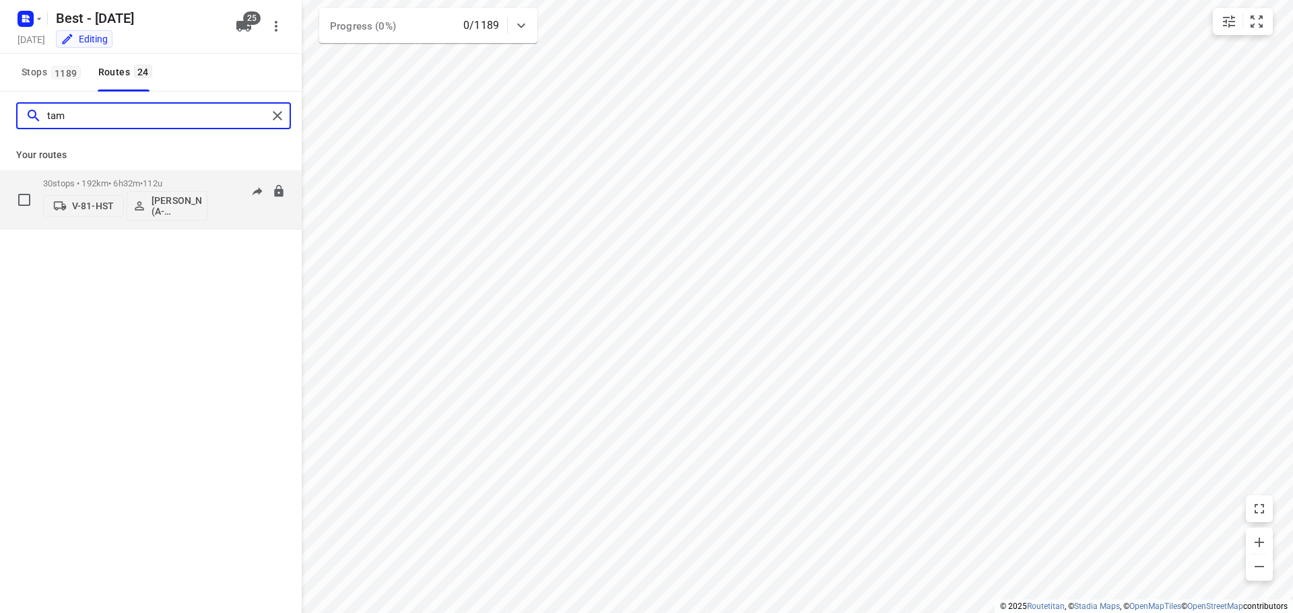
type input "tam"
click at [93, 209] on p "V-81-HST" at bounding box center [93, 206] width 42 height 11
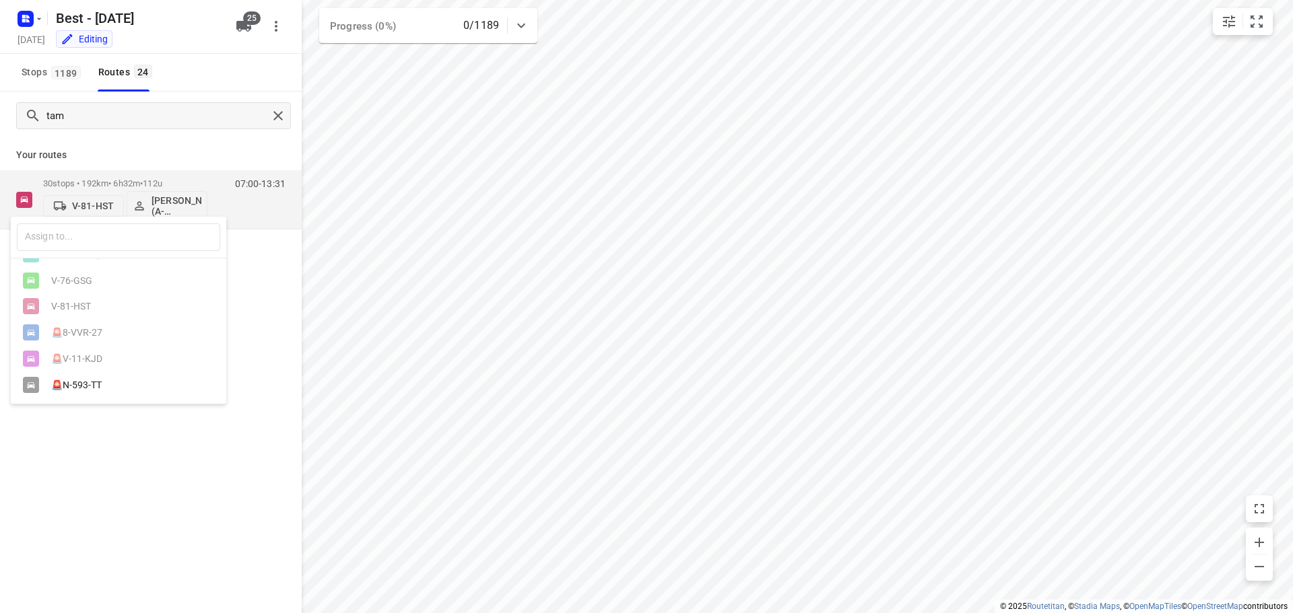
scroll to position [553, 0]
click at [98, 376] on div "🚨N-593-TT" at bounding box center [118, 385] width 215 height 26
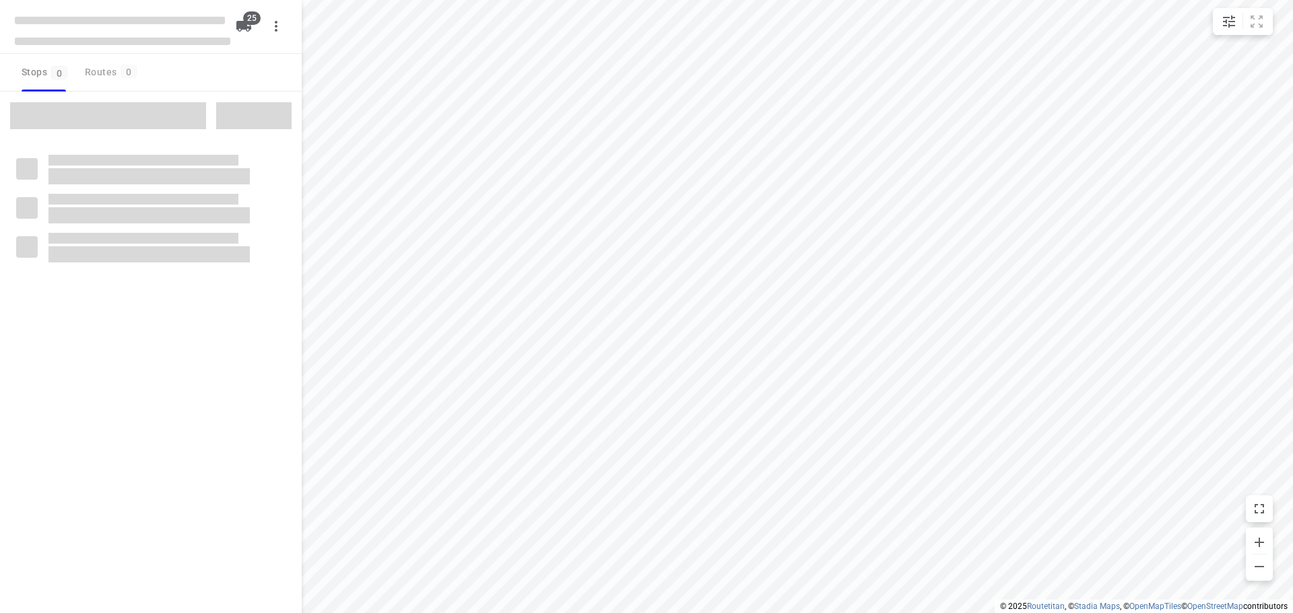
checkbox input "true"
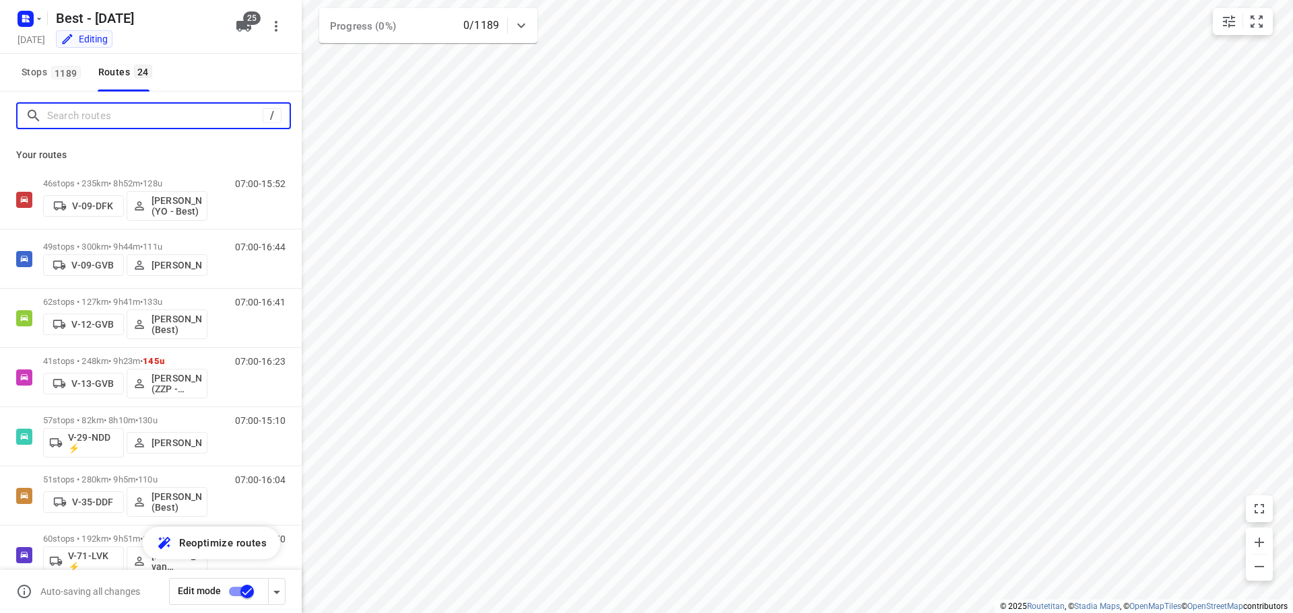
click at [136, 117] on input "Search routes" at bounding box center [154, 116] width 215 height 21
click at [136, 117] on input "Search routes" at bounding box center [168, 116] width 242 height 21
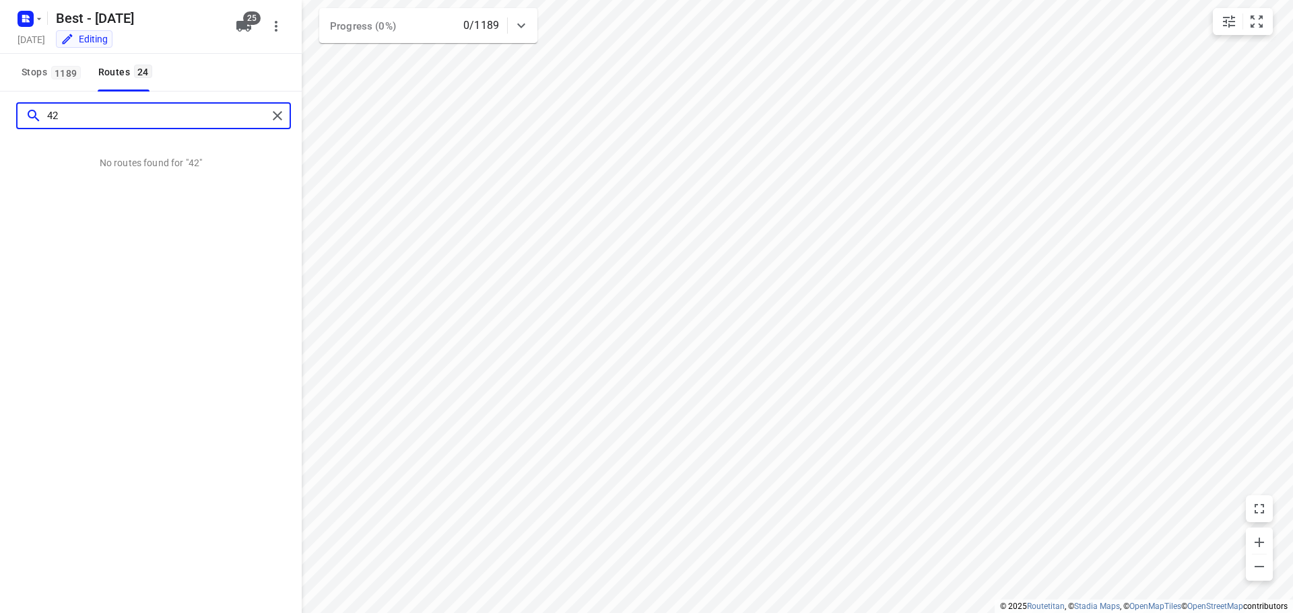
type input "4"
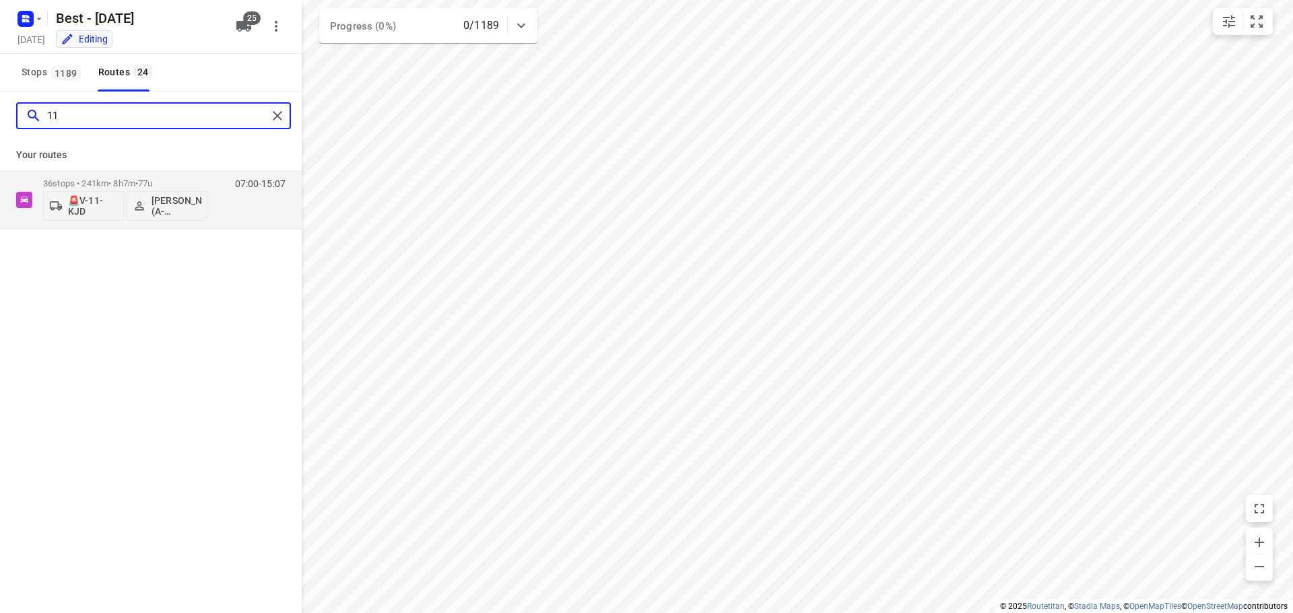
type input "1"
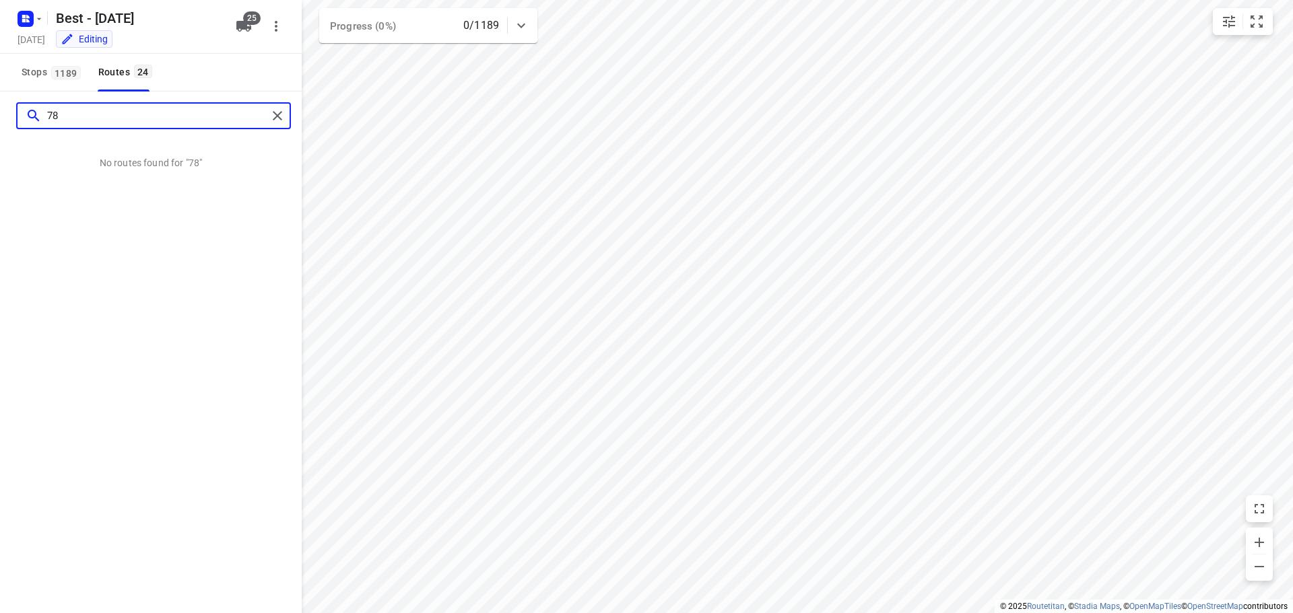
type input "7"
type input "78"
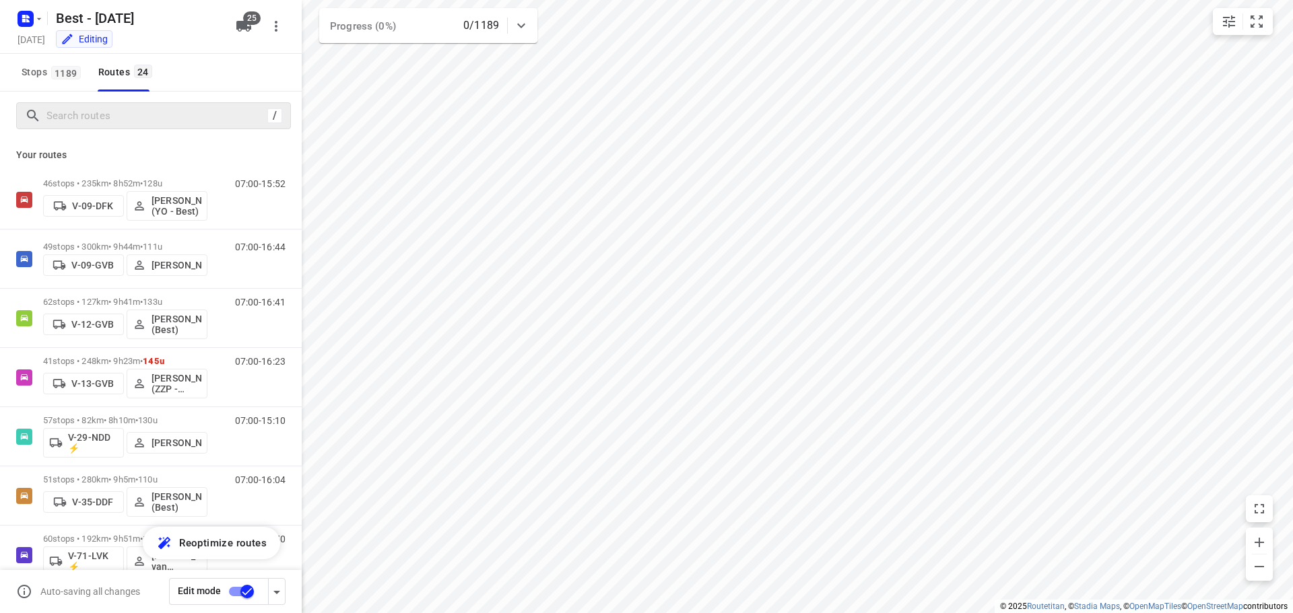
click at [80, 98] on div "/" at bounding box center [151, 116] width 302 height 48
click at [80, 111] on input "Search routes" at bounding box center [154, 116] width 215 height 21
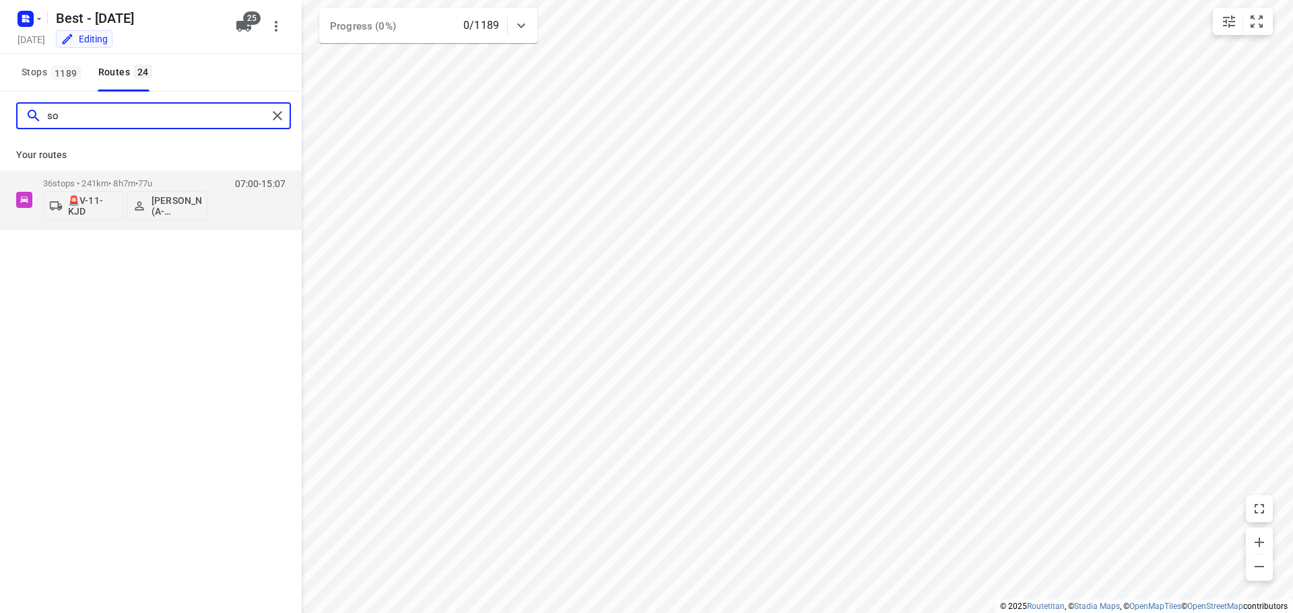
type input "s"
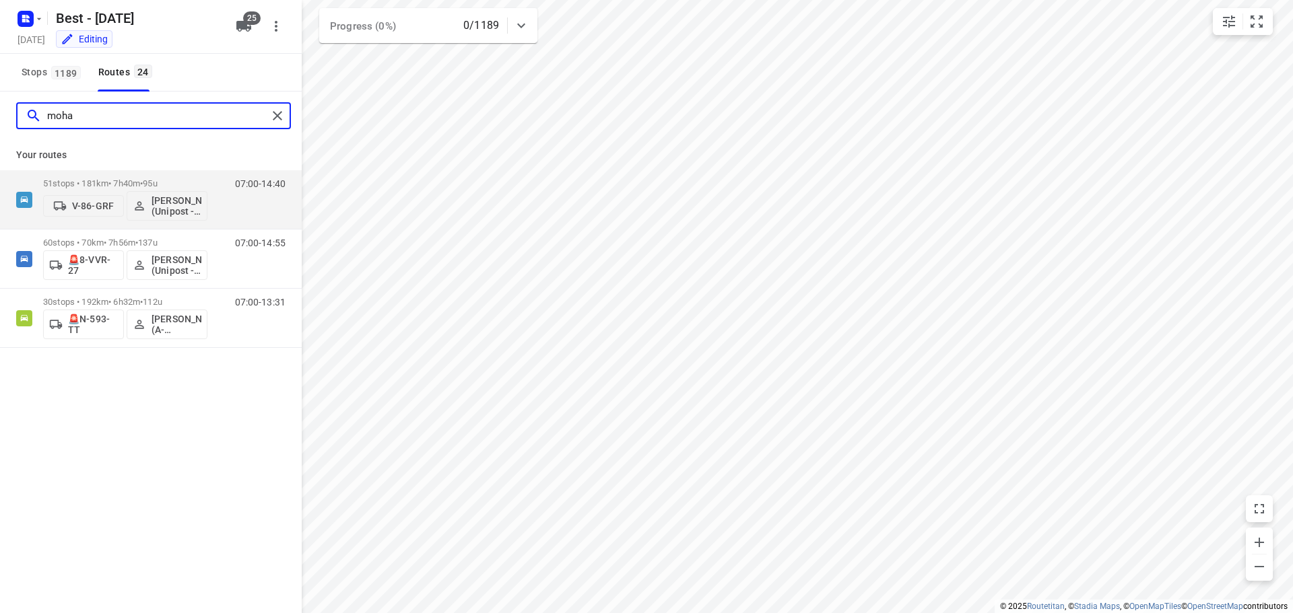
click at [230, 113] on input "moha" at bounding box center [157, 116] width 220 height 21
type input "moha"
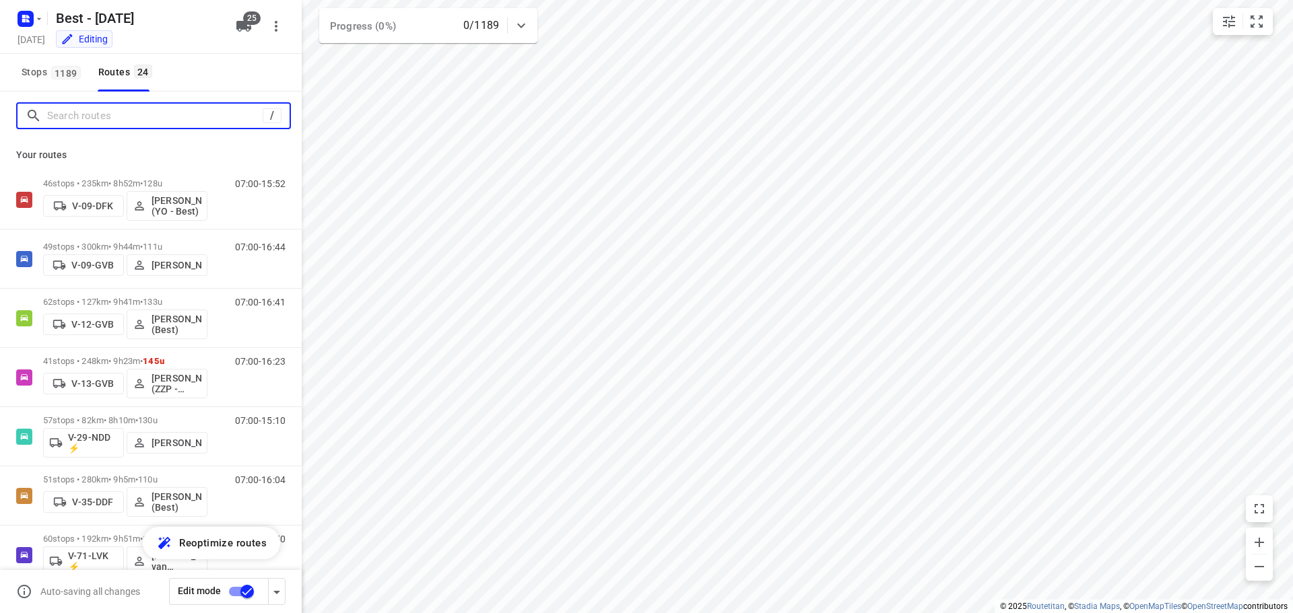
click at [180, 110] on input "Search routes" at bounding box center [154, 116] width 215 height 21
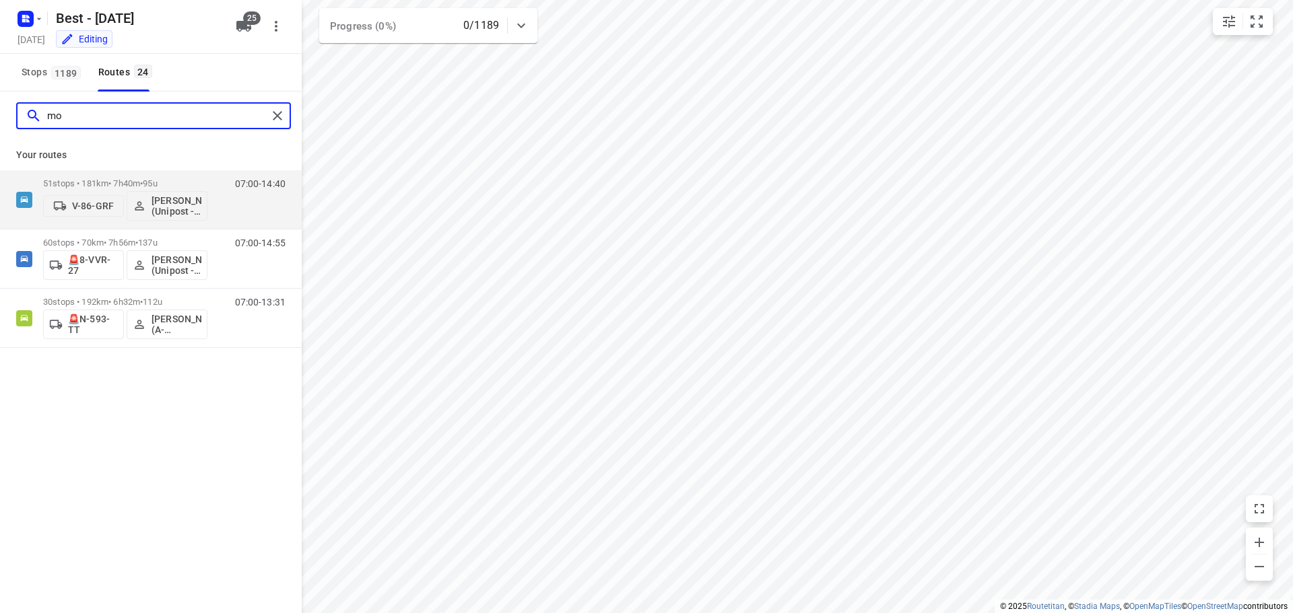
type input "m"
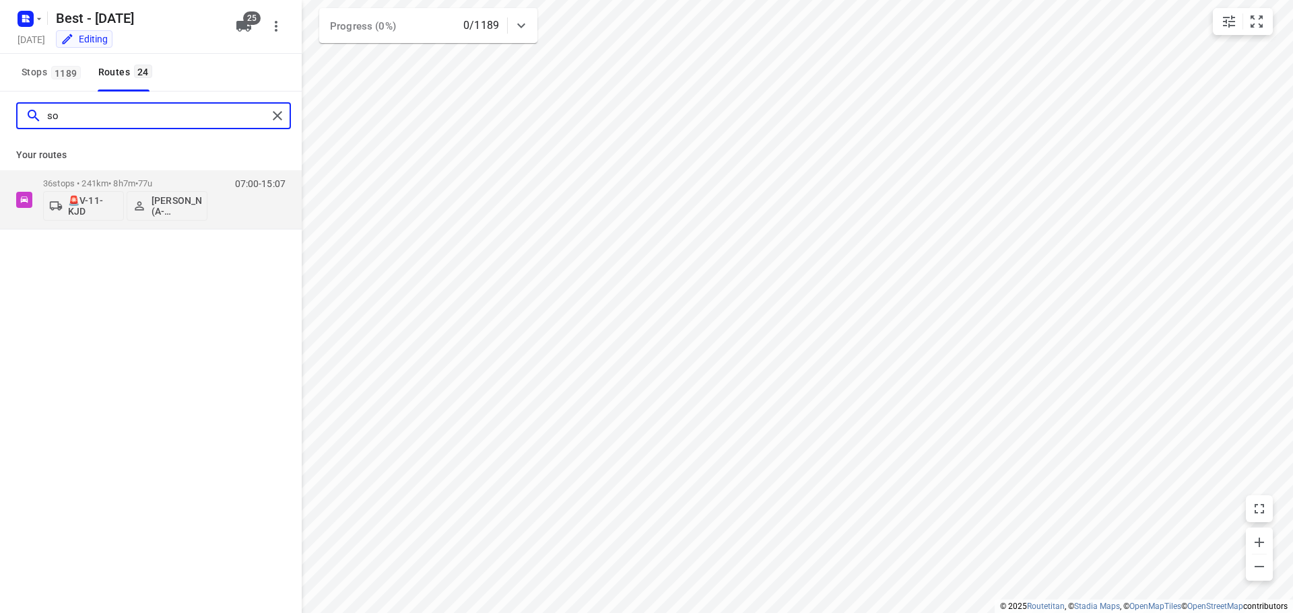
type input "s"
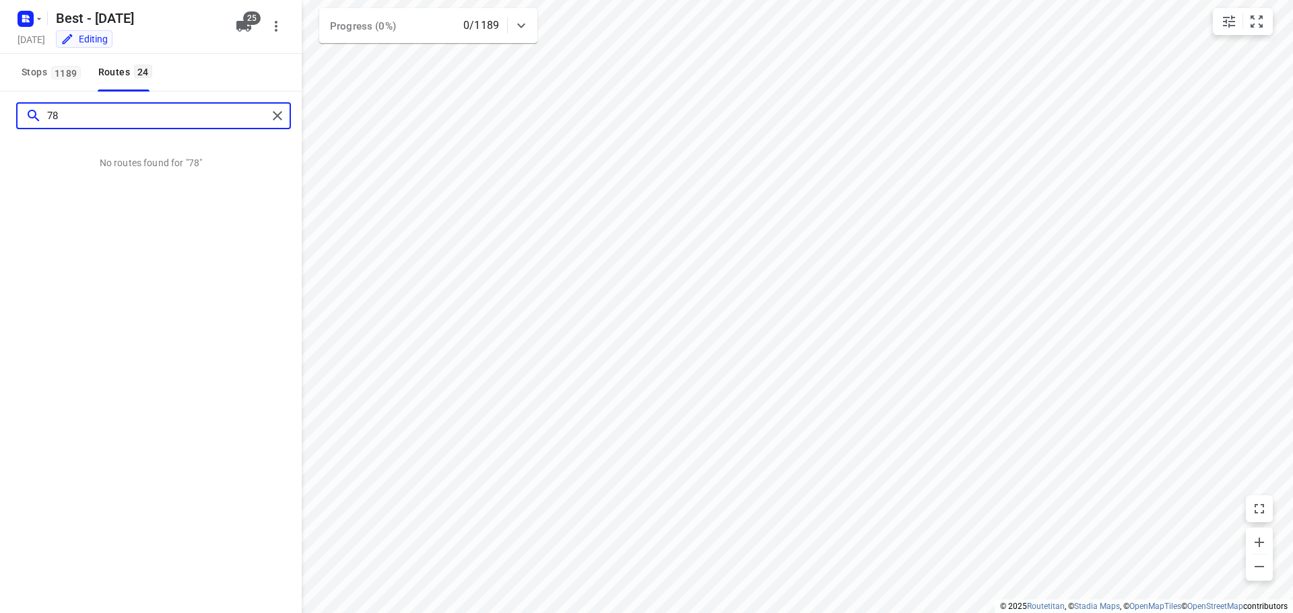
type input "78"
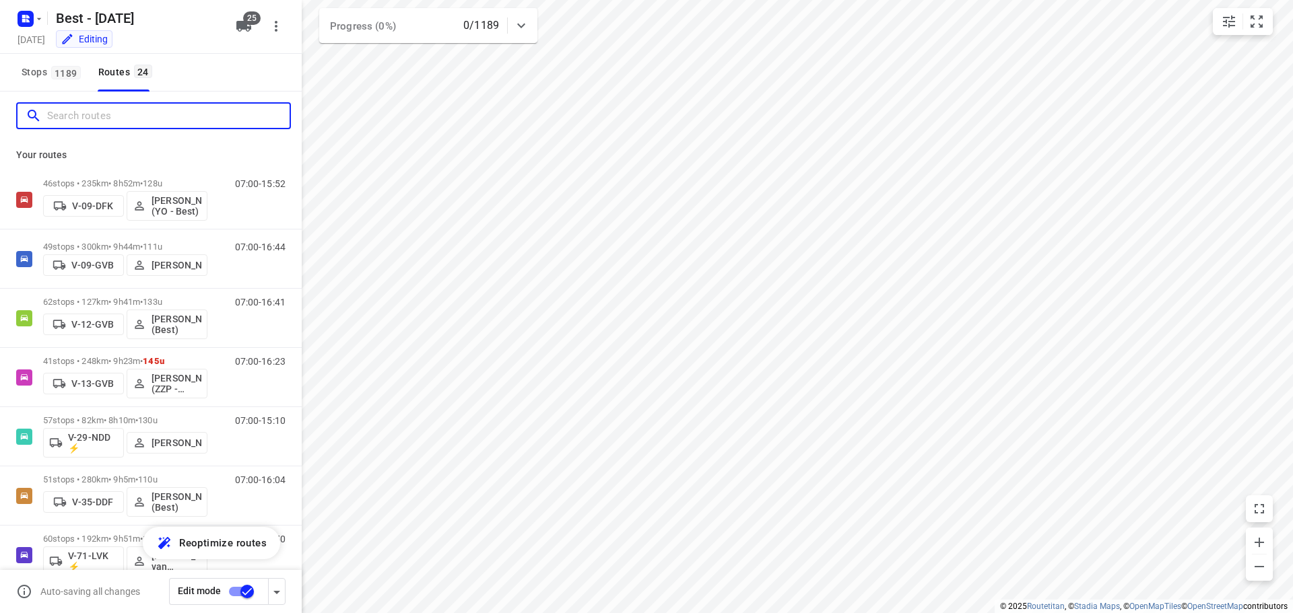
click at [178, 121] on input "Search routes" at bounding box center [168, 116] width 242 height 21
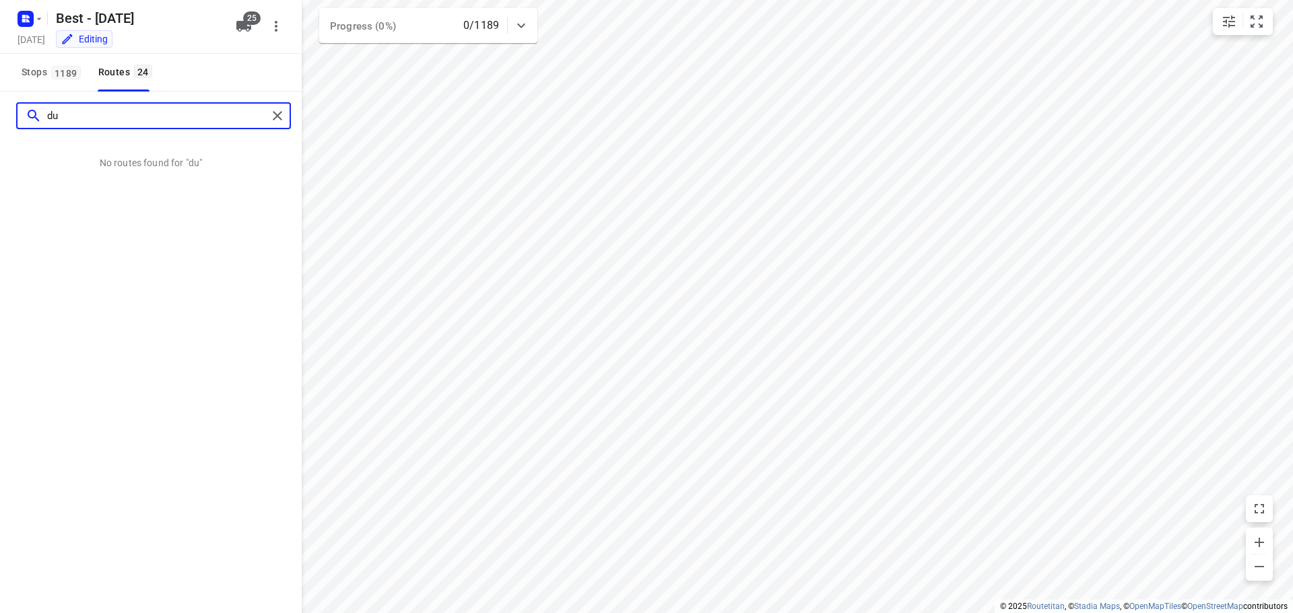
type input "d"
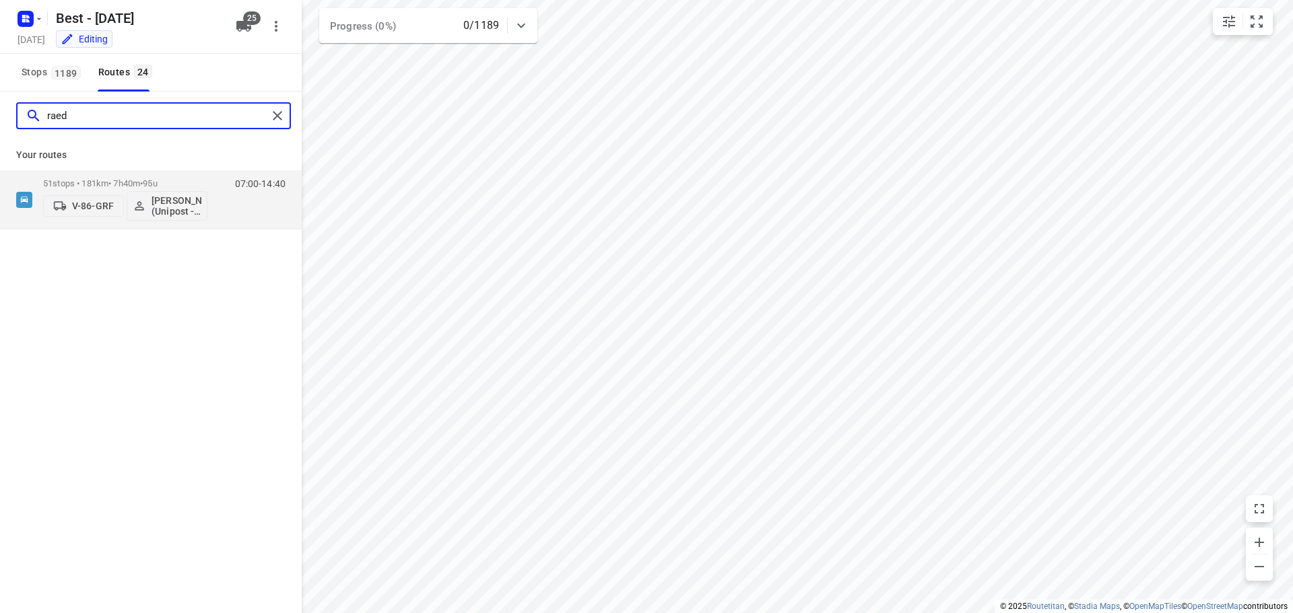
type input "raed"
click at [244, 28] on icon "button" at bounding box center [243, 26] width 15 height 11
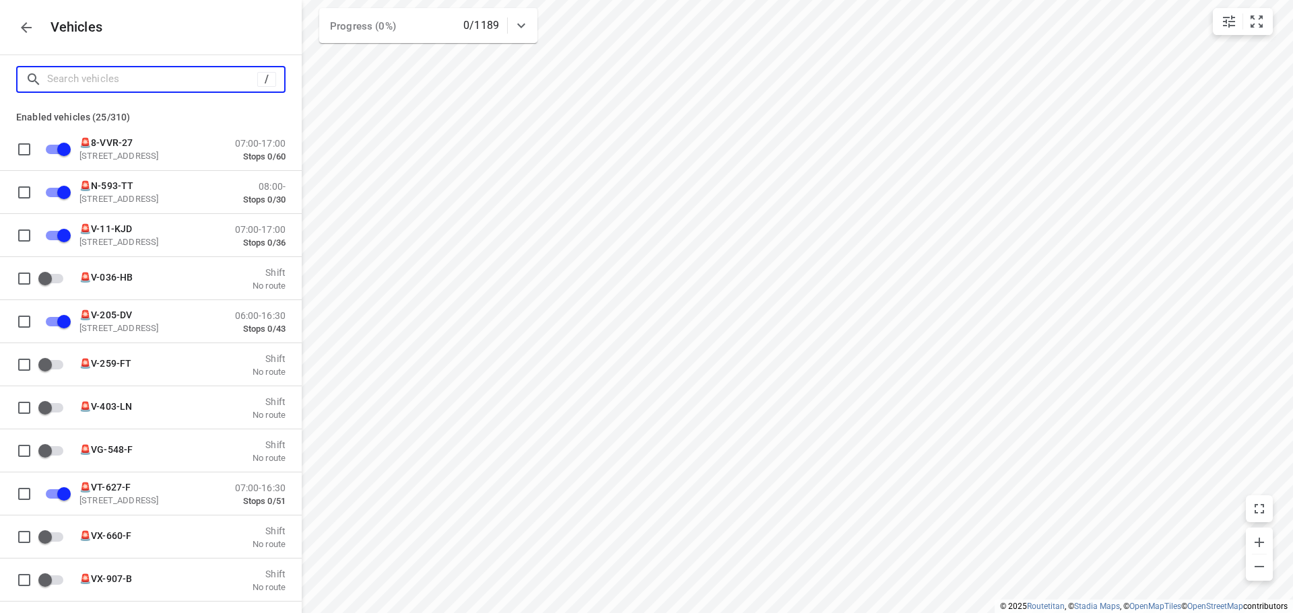
click at [183, 74] on input "Search vehicles" at bounding box center [152, 79] width 210 height 21
type input "7"
checkbox input "false"
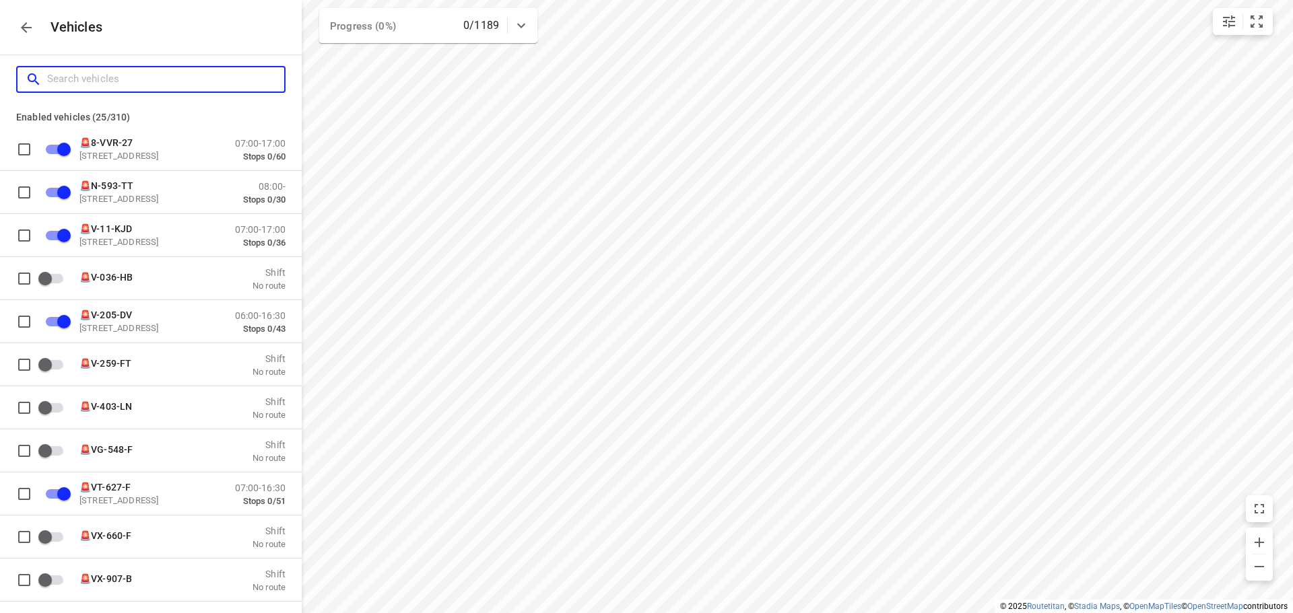
checkbox input "true"
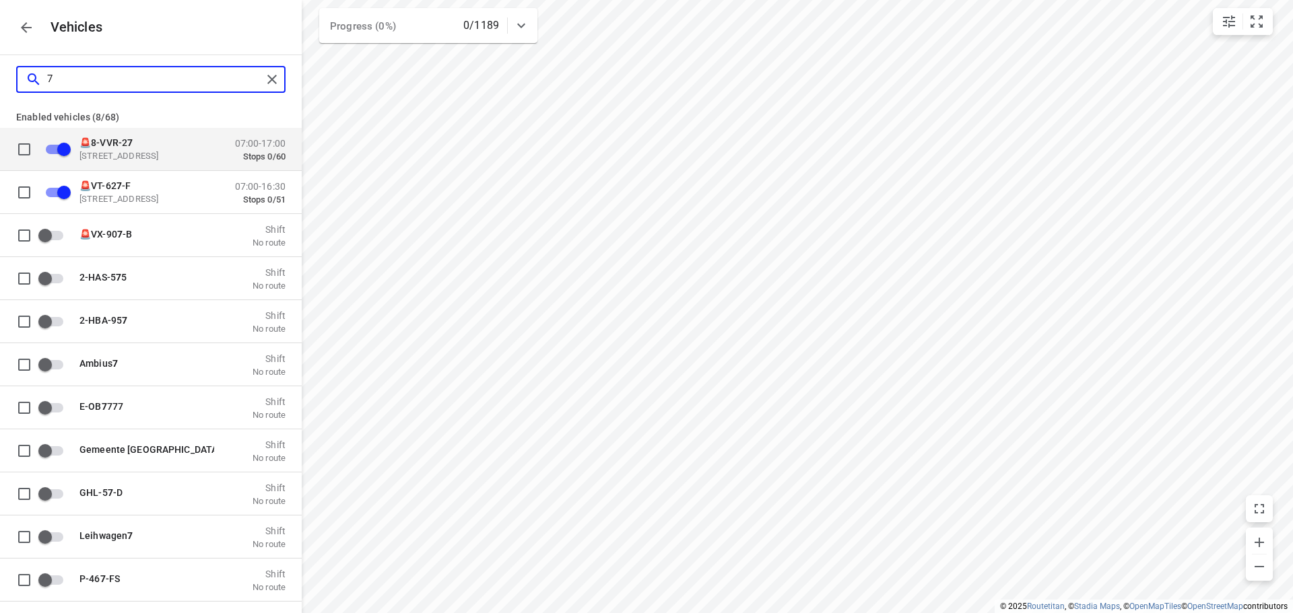
type input "78"
checkbox input "false"
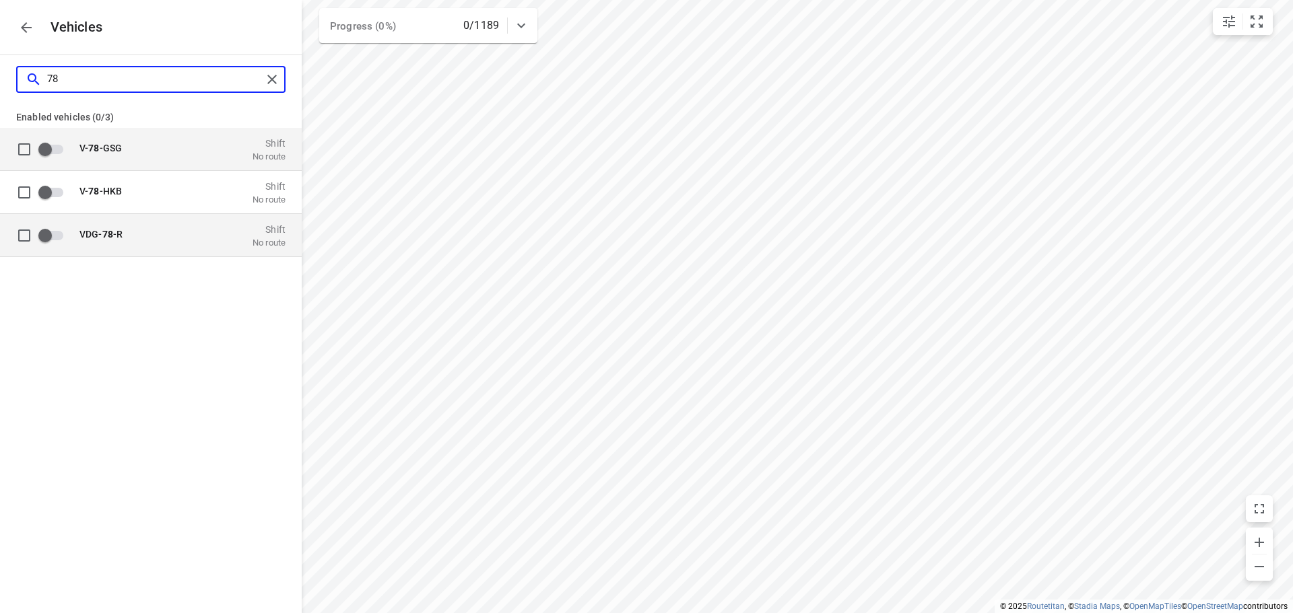
type input "78"
click at [145, 217] on div "VDG- 78 -R Shift No route" at bounding box center [162, 235] width 248 height 42
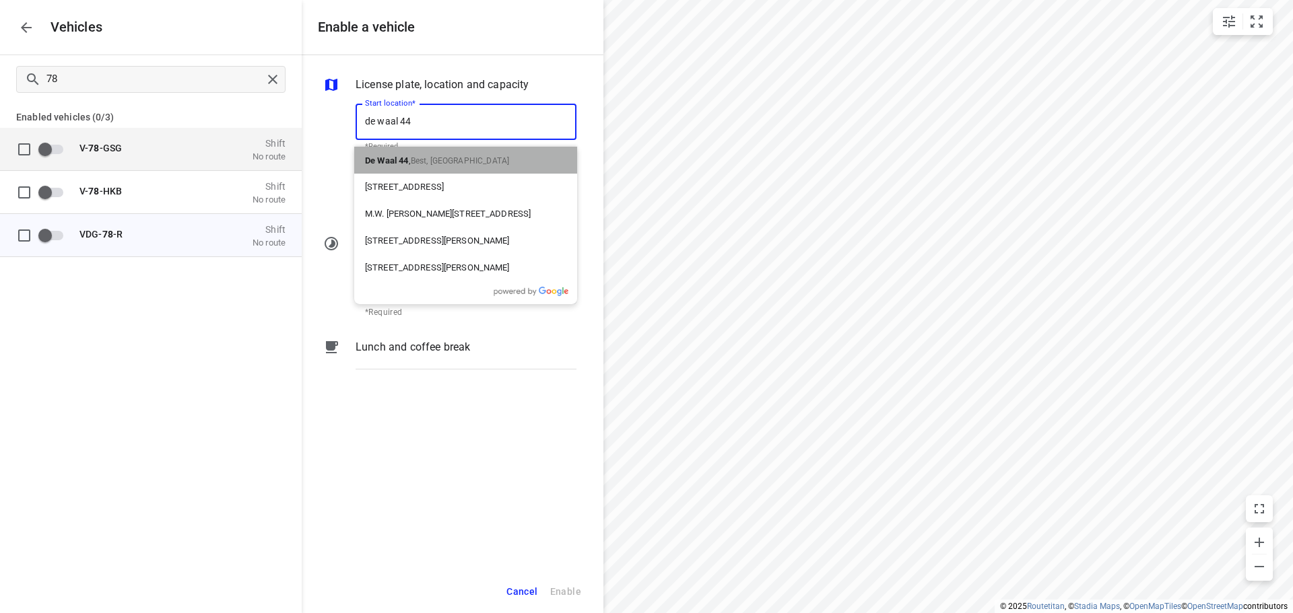
click at [426, 156] on p "De Waal 44 , Best, Netherlands" at bounding box center [437, 160] width 144 height 16
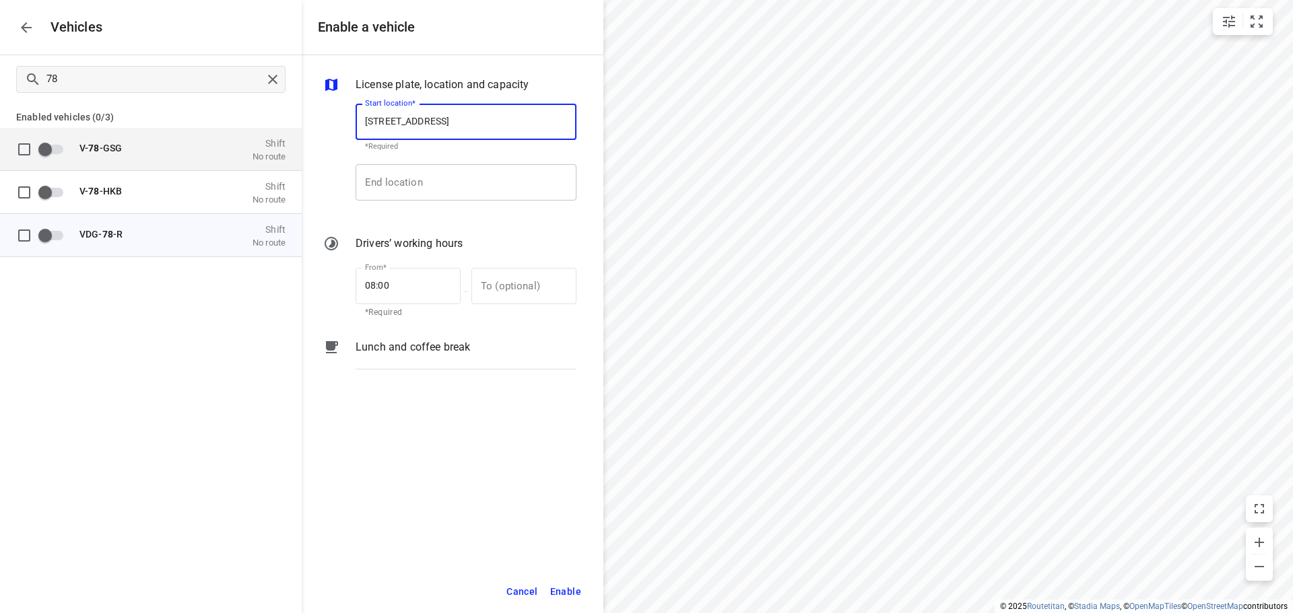
type input "De Waal 44, 5684 PH Best, Netherlands"
click at [425, 185] on input "End location" at bounding box center [466, 182] width 221 height 36
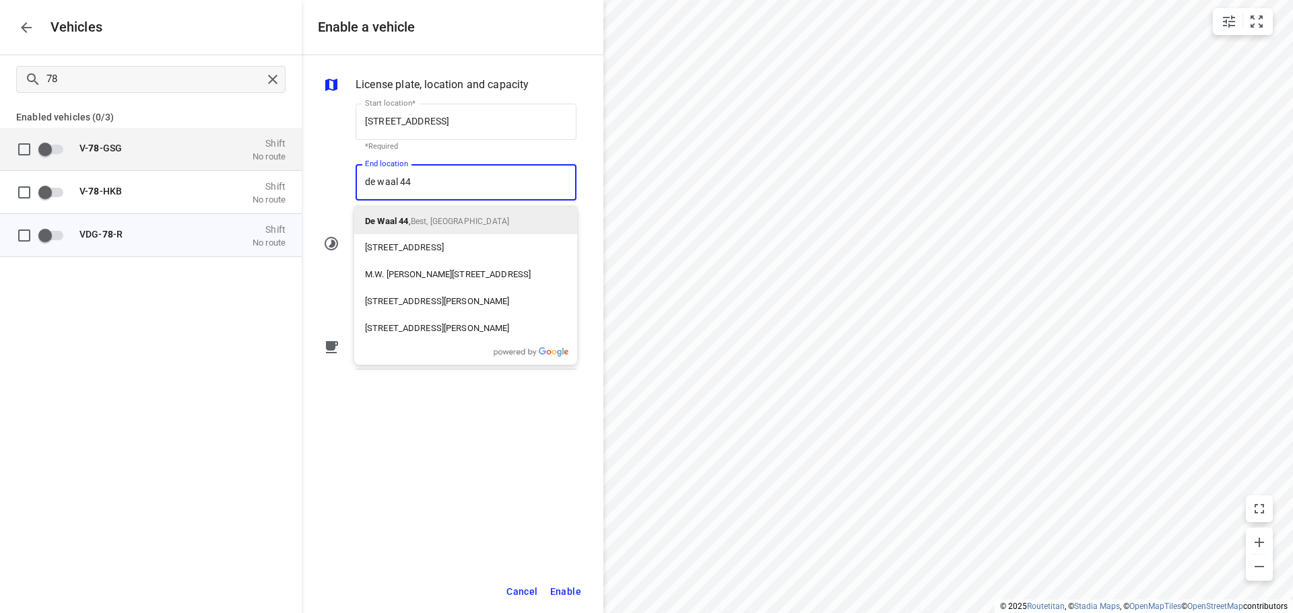
type input "de waal 44"
drag, startPoint x: 422, startPoint y: 202, endPoint x: 420, endPoint y: 222, distance: 19.7
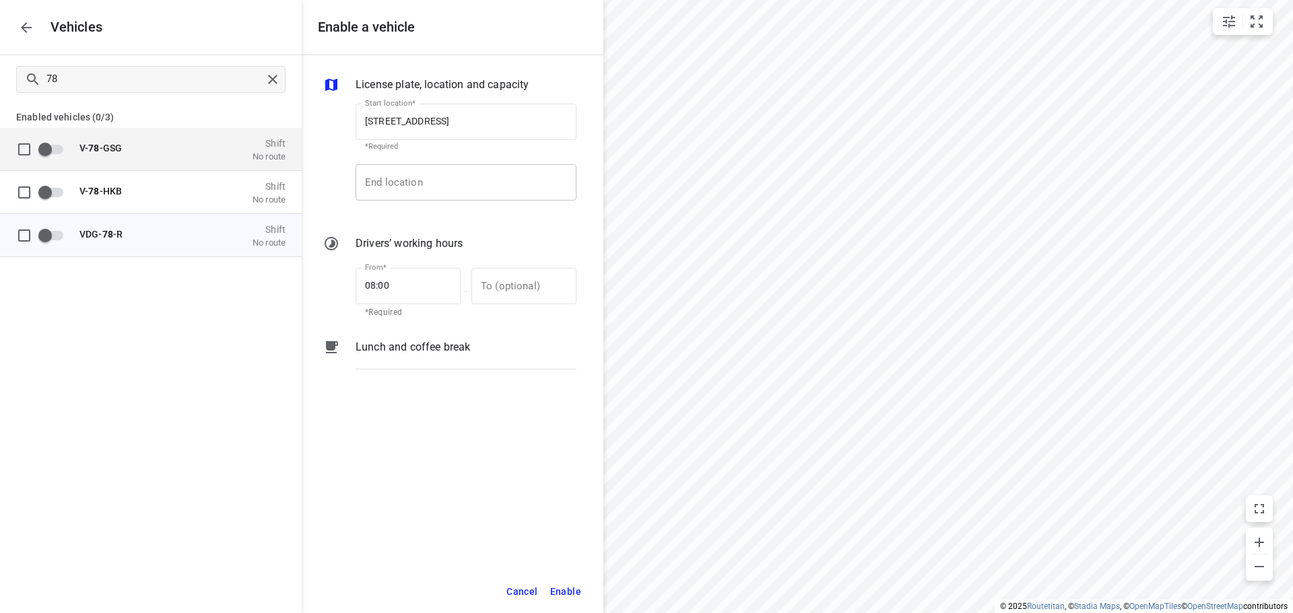
click at [427, 193] on input "End location" at bounding box center [466, 182] width 221 height 36
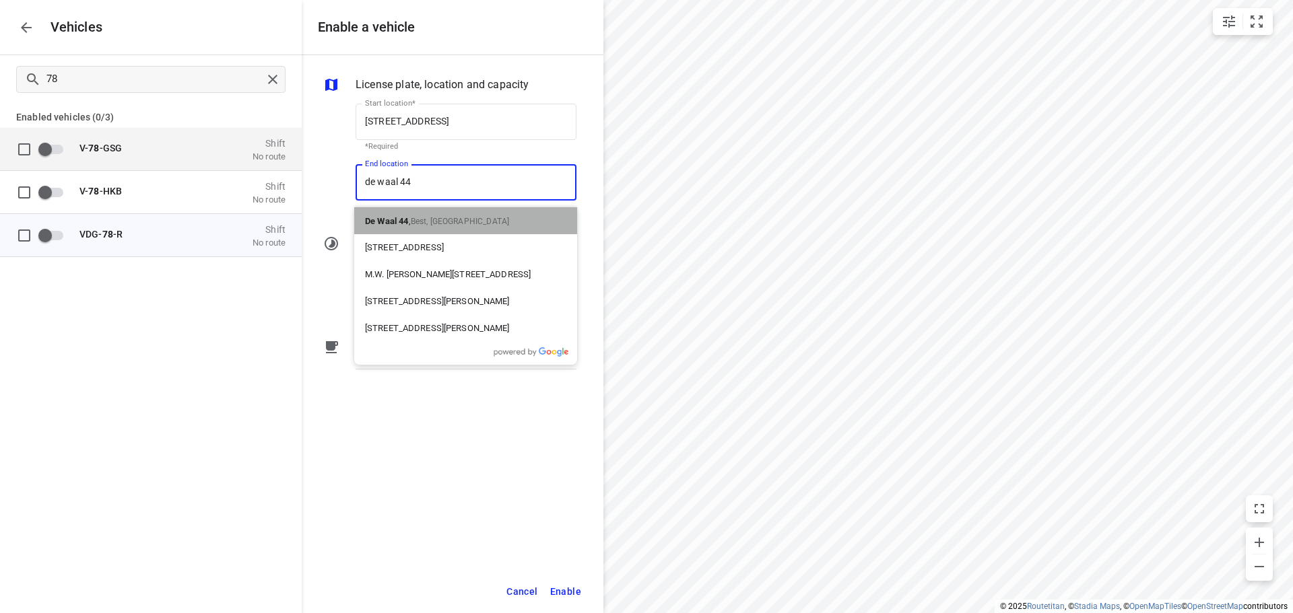
click at [431, 210] on div "De Waal 44 , Best, Netherlands" at bounding box center [465, 220] width 223 height 27
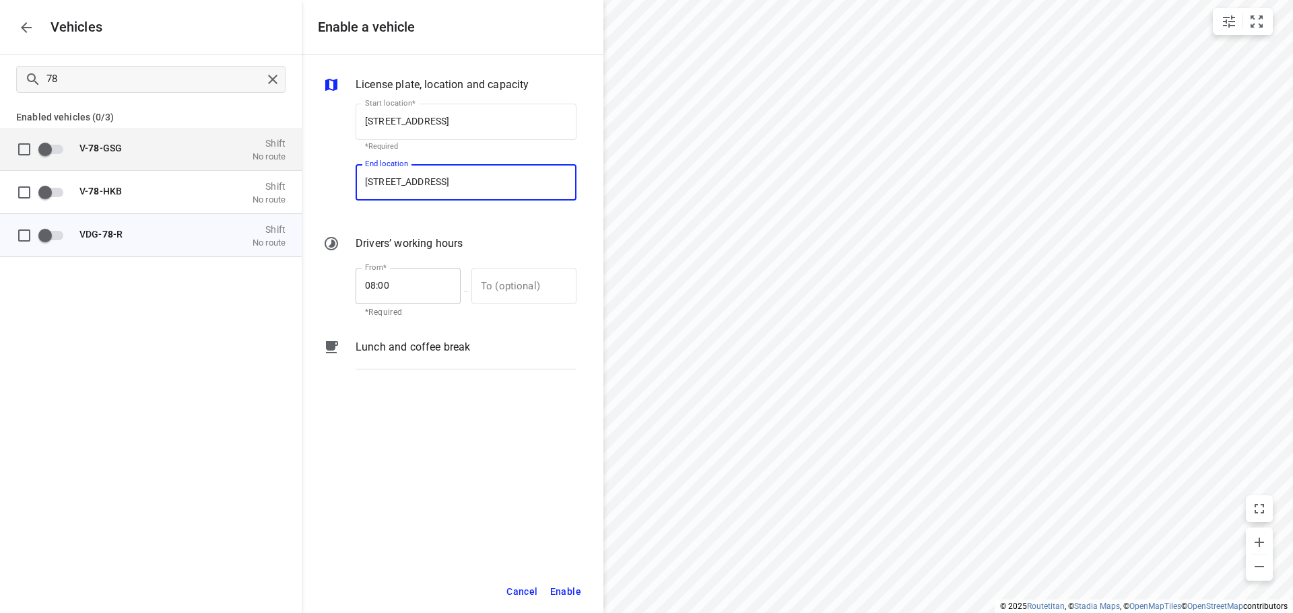
type input "De Waal 44, 5684 PH Best, Netherlands"
drag, startPoint x: 421, startPoint y: 281, endPoint x: 259, endPoint y: 275, distance: 162.4
click at [339, 284] on div "From* 08:00 From* *Required — To (optional) To (optional)" at bounding box center [450, 292] width 259 height 58
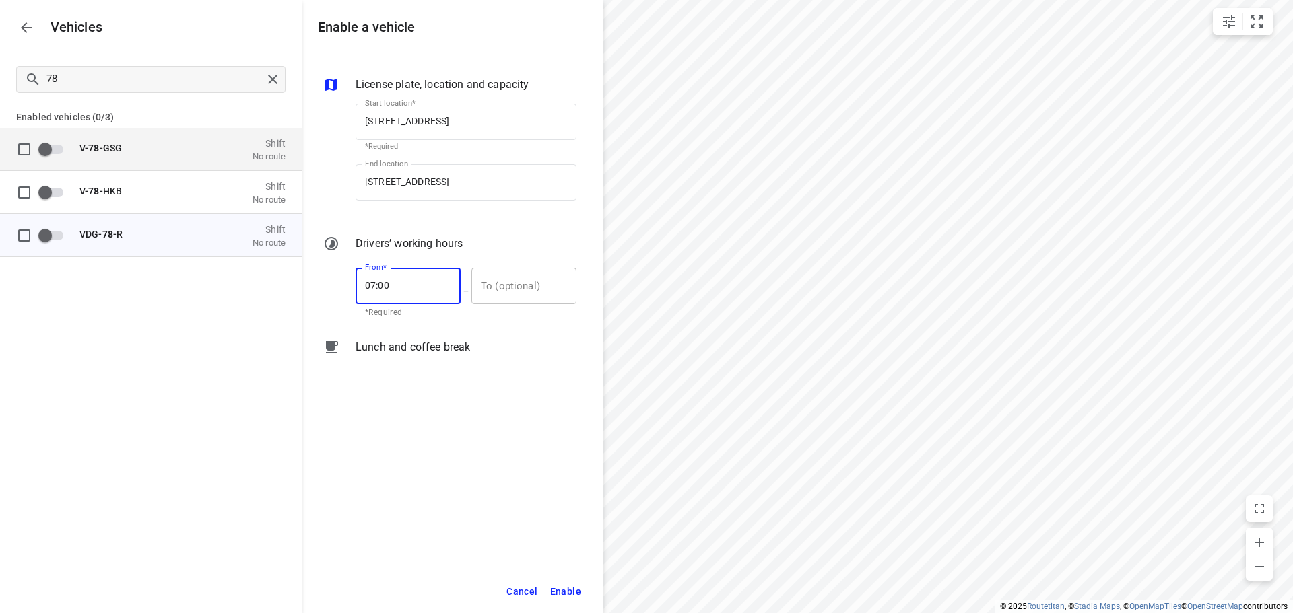
type input "07:00"
click at [525, 298] on input "text" at bounding box center [516, 286] width 90 height 36
type input "17:00"
click at [565, 584] on span "Enable" at bounding box center [565, 592] width 31 height 17
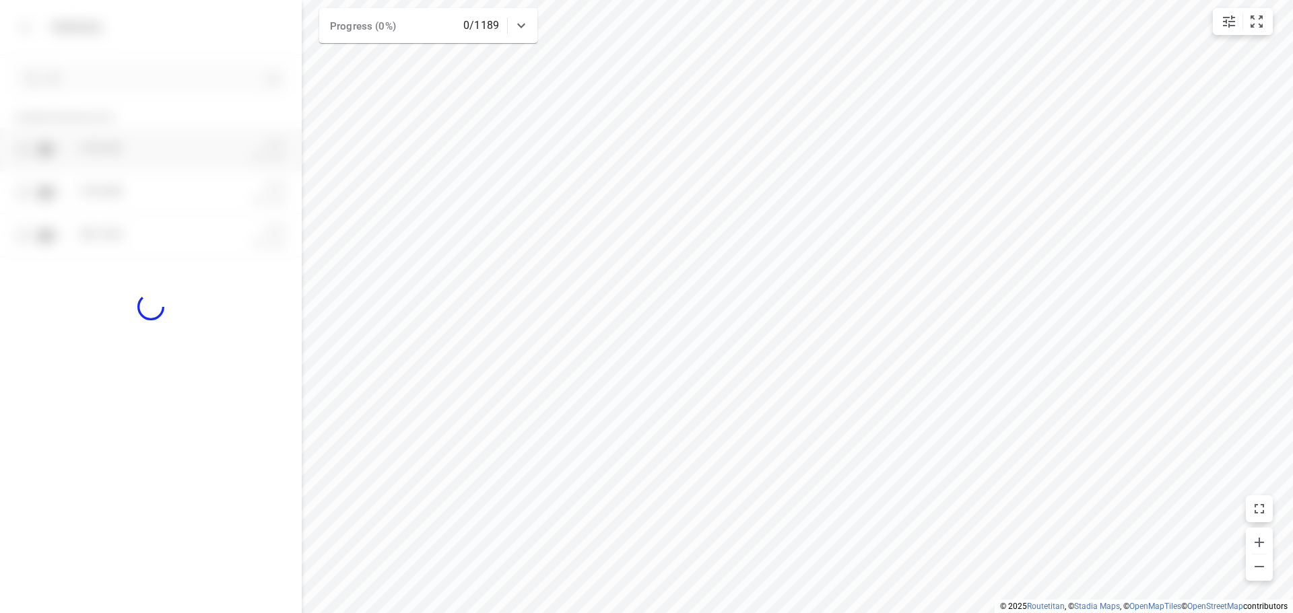
checkbox input "true"
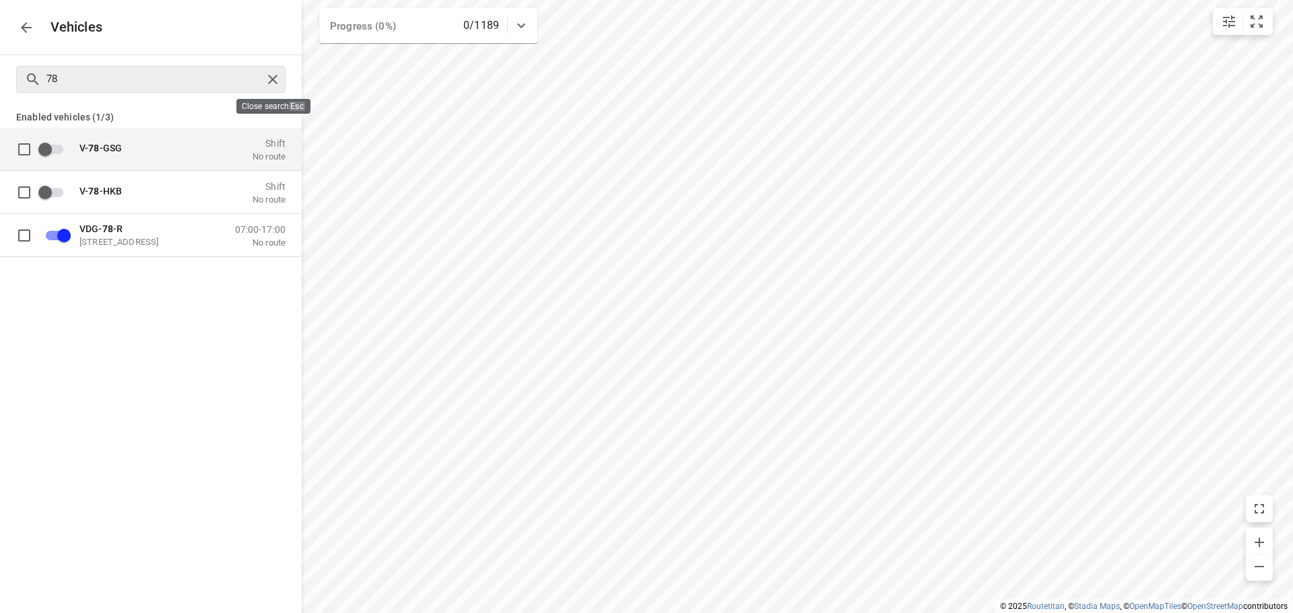
checkbox input "true"
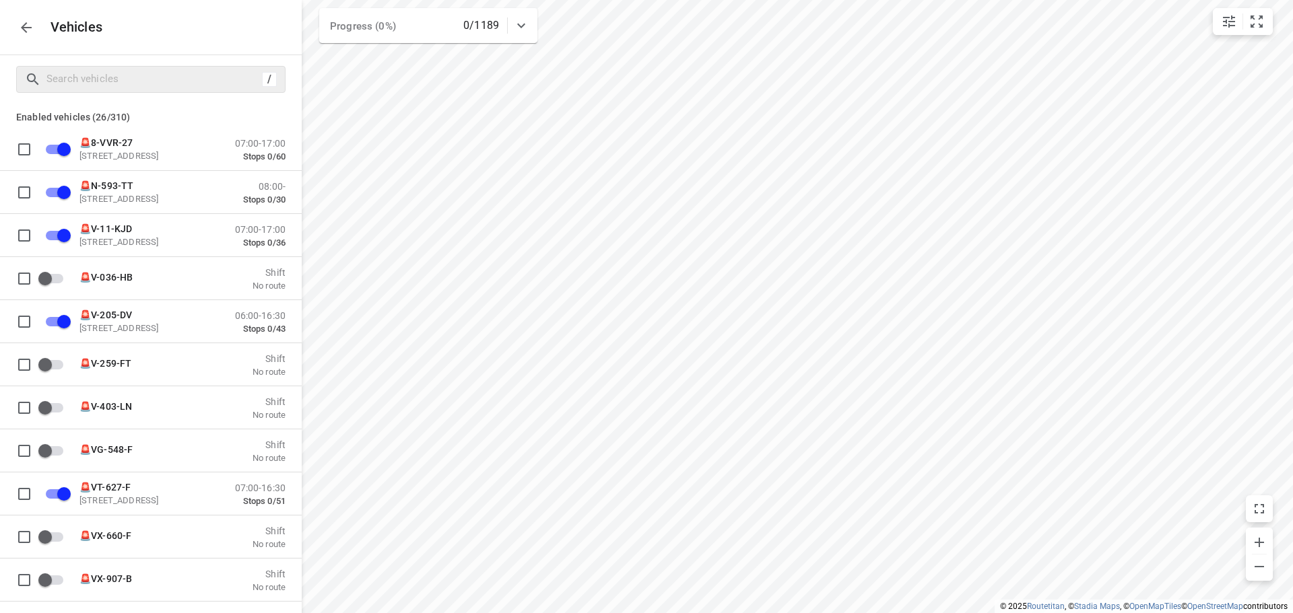
click at [15, 18] on div "Vehicles" at bounding box center [151, 27] width 302 height 55
click at [18, 26] on icon "button" at bounding box center [26, 28] width 16 height 16
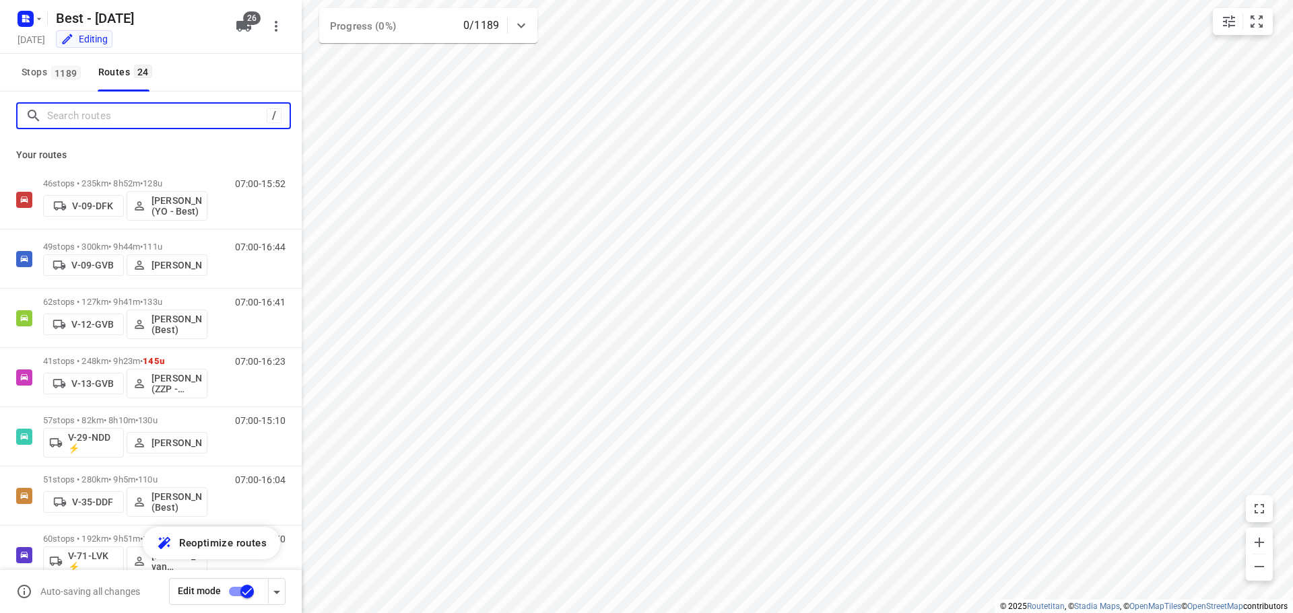
click at [112, 114] on input "Search routes" at bounding box center [157, 116] width 220 height 21
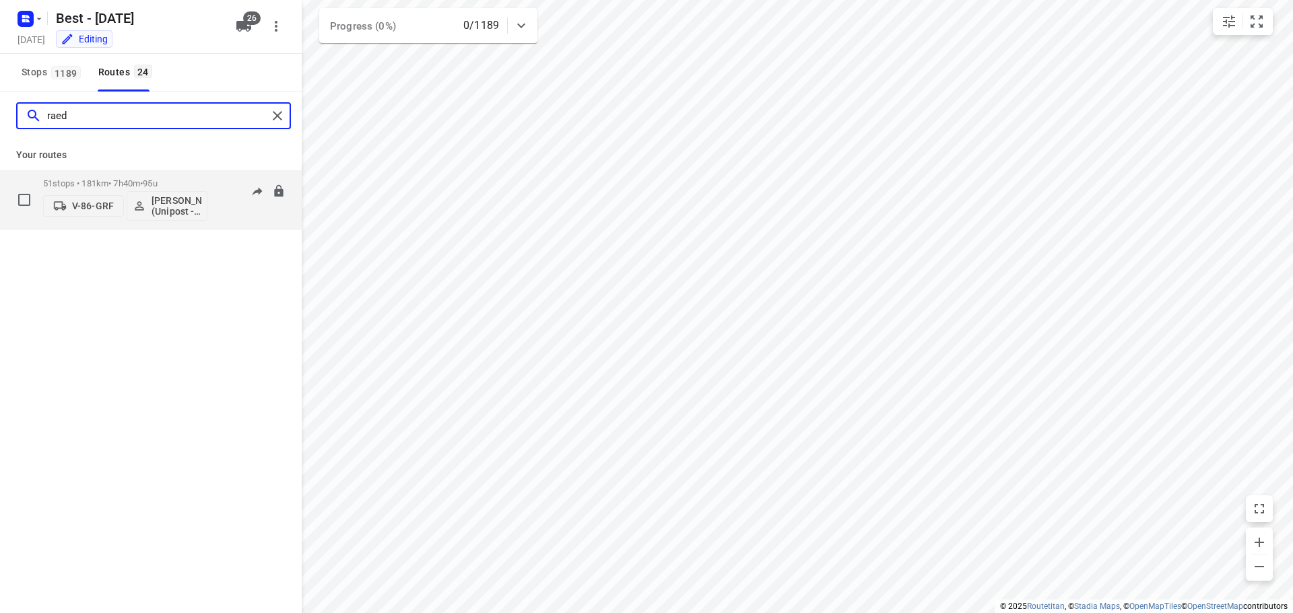
type input "raed"
click at [73, 209] on p "V-86-GRF" at bounding box center [93, 206] width 42 height 11
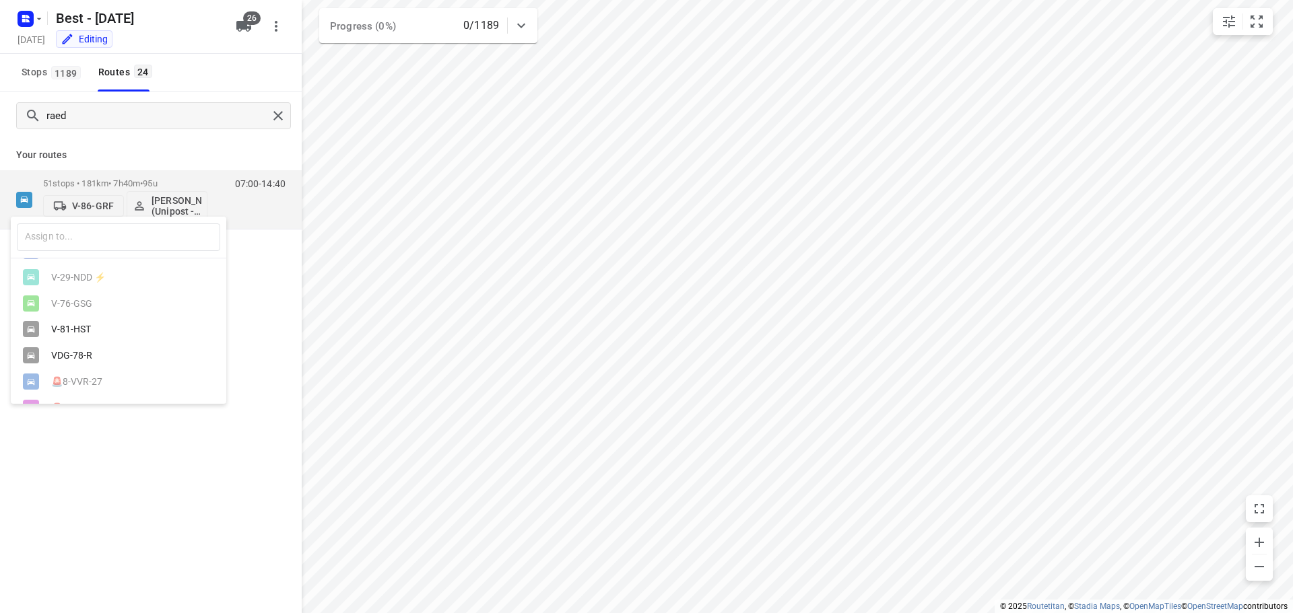
scroll to position [579, 0]
click at [96, 301] on div "VDG-78-R" at bounding box center [121, 306] width 141 height 11
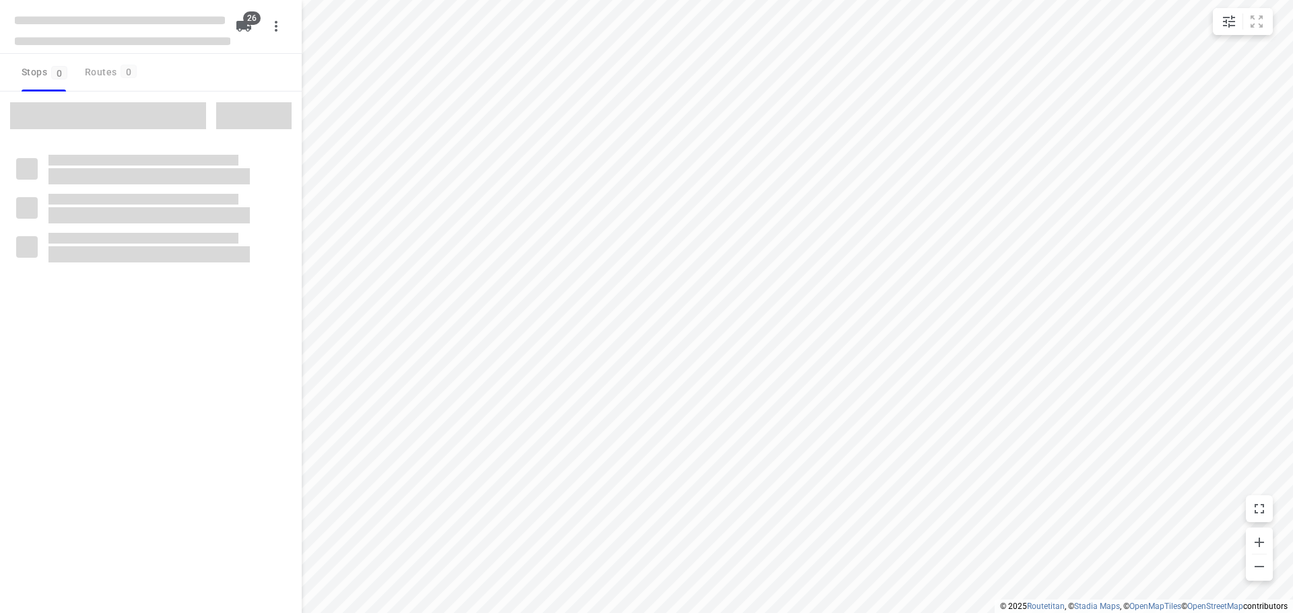
checkbox input "true"
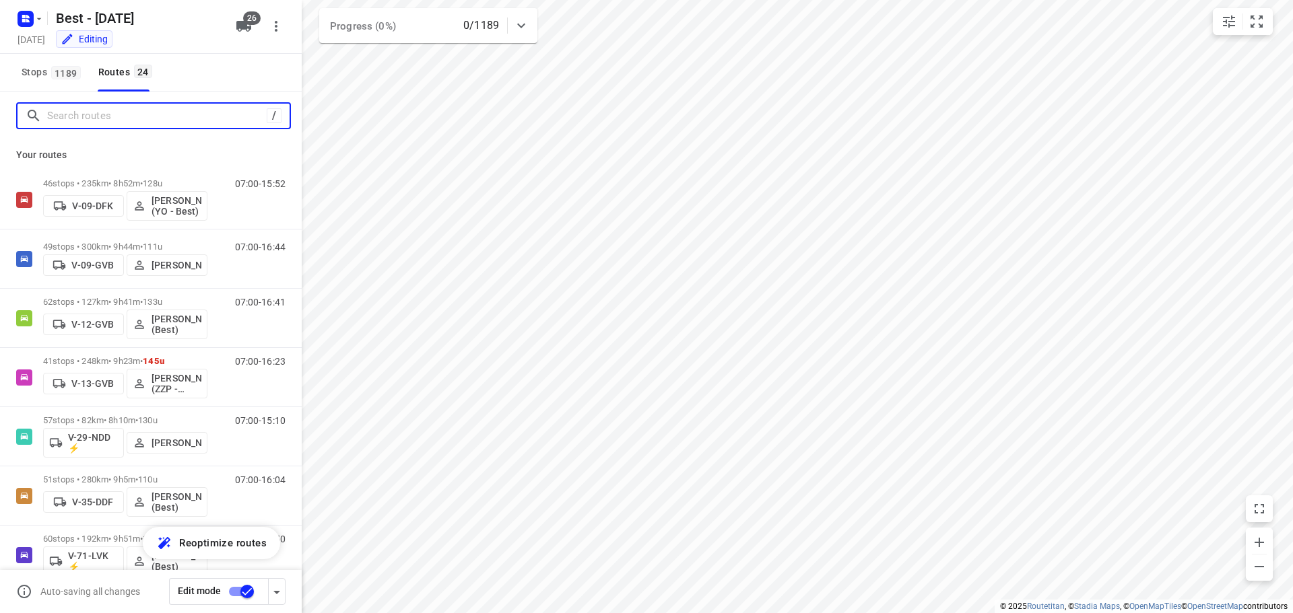
click at [113, 115] on input "Search routes" at bounding box center [157, 116] width 220 height 21
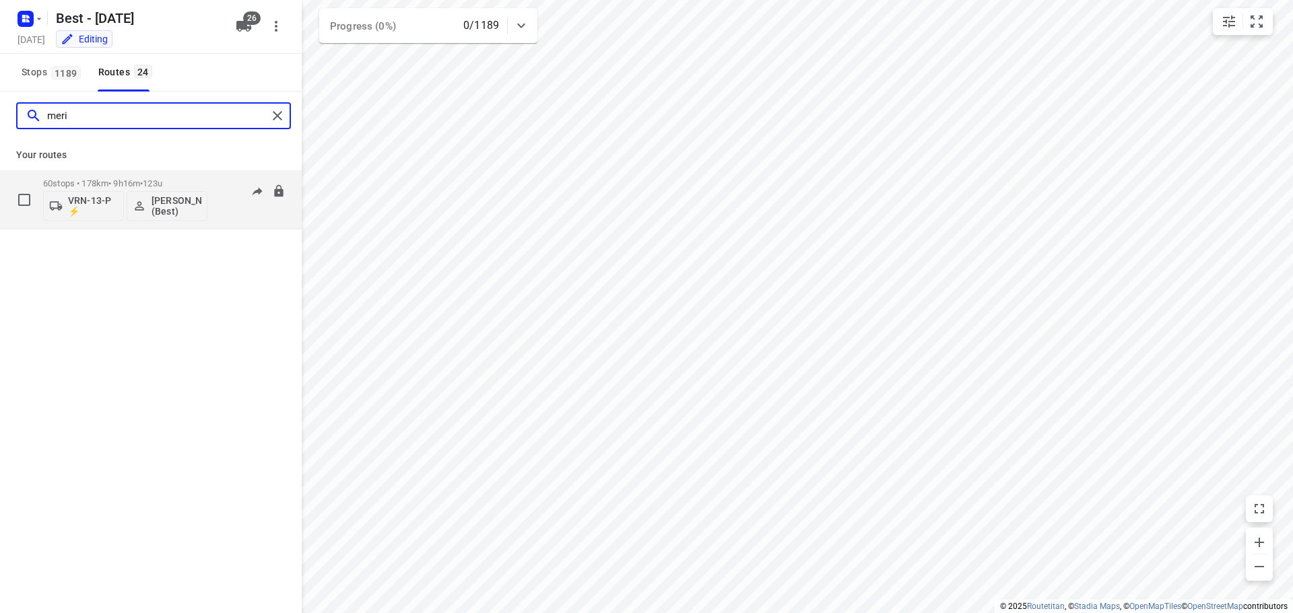
type input "meri"
click at [102, 204] on p "VRN-13-P ⚡" at bounding box center [93, 206] width 50 height 22
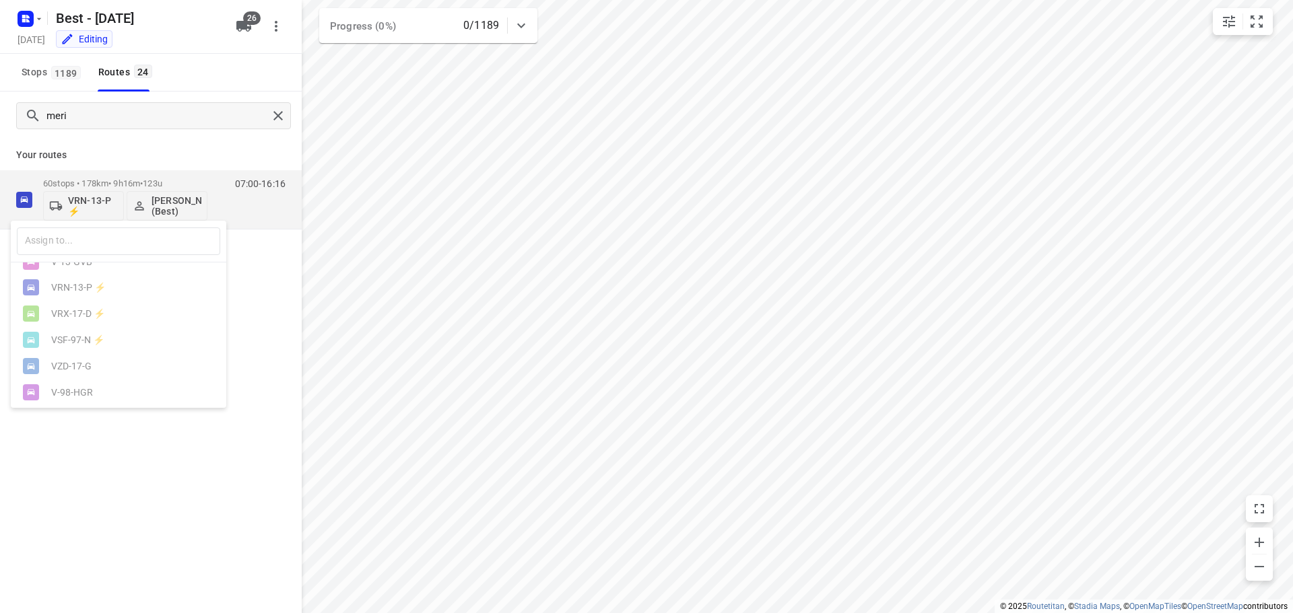
scroll to position [67, 0]
click at [83, 298] on div "V-86-GRF" at bounding box center [121, 292] width 141 height 11
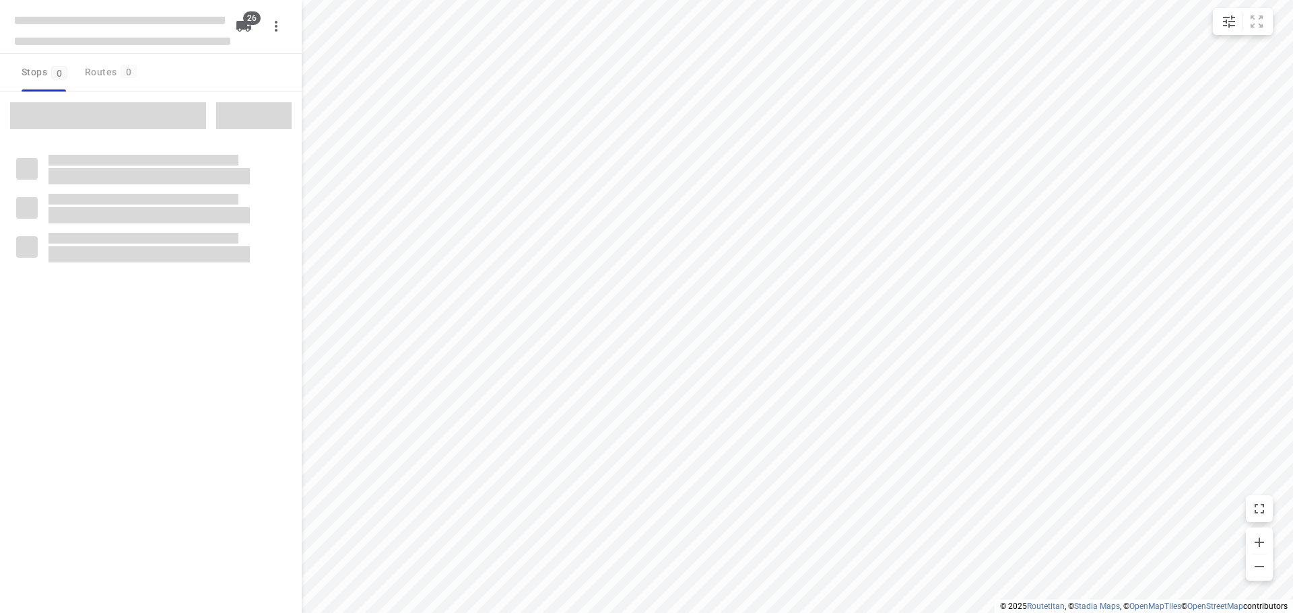
checkbox input "true"
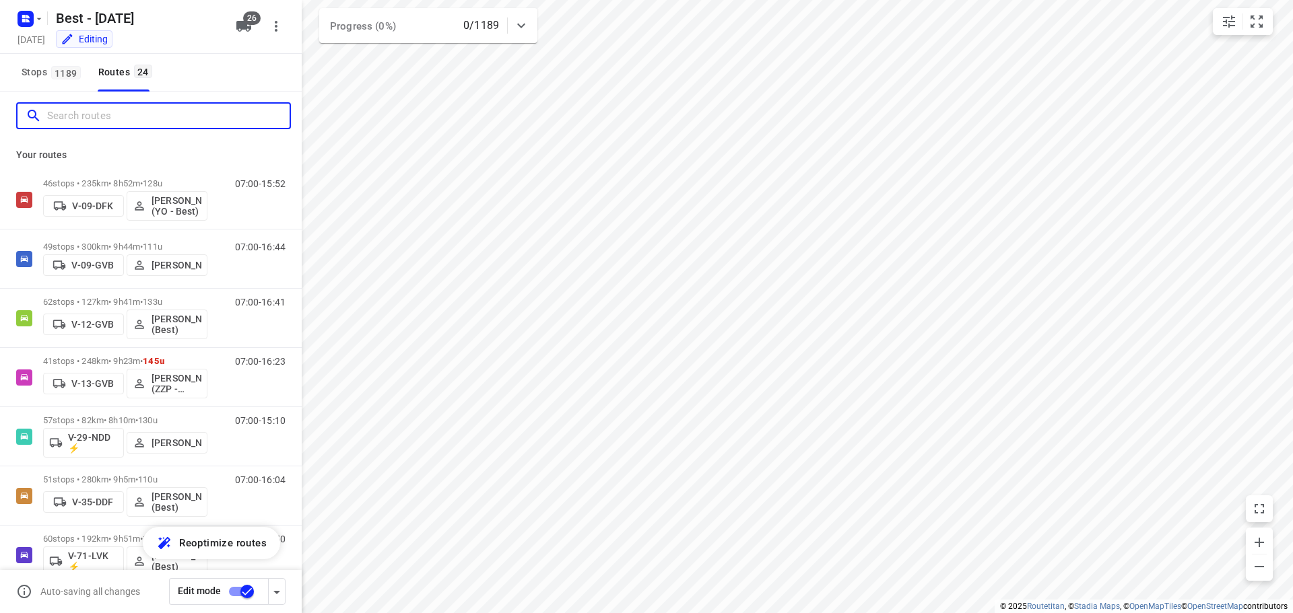
click at [124, 120] on input "Search routes" at bounding box center [168, 116] width 242 height 21
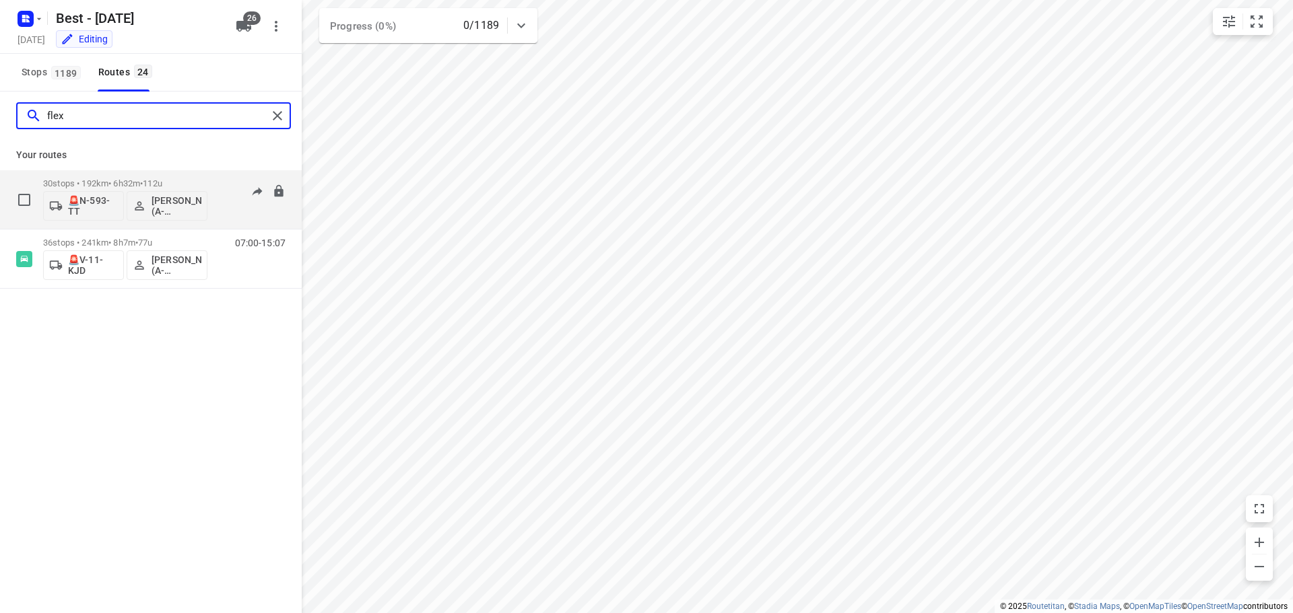
type input "flex"
click at [97, 203] on p "🚨N-593-TT" at bounding box center [93, 206] width 50 height 22
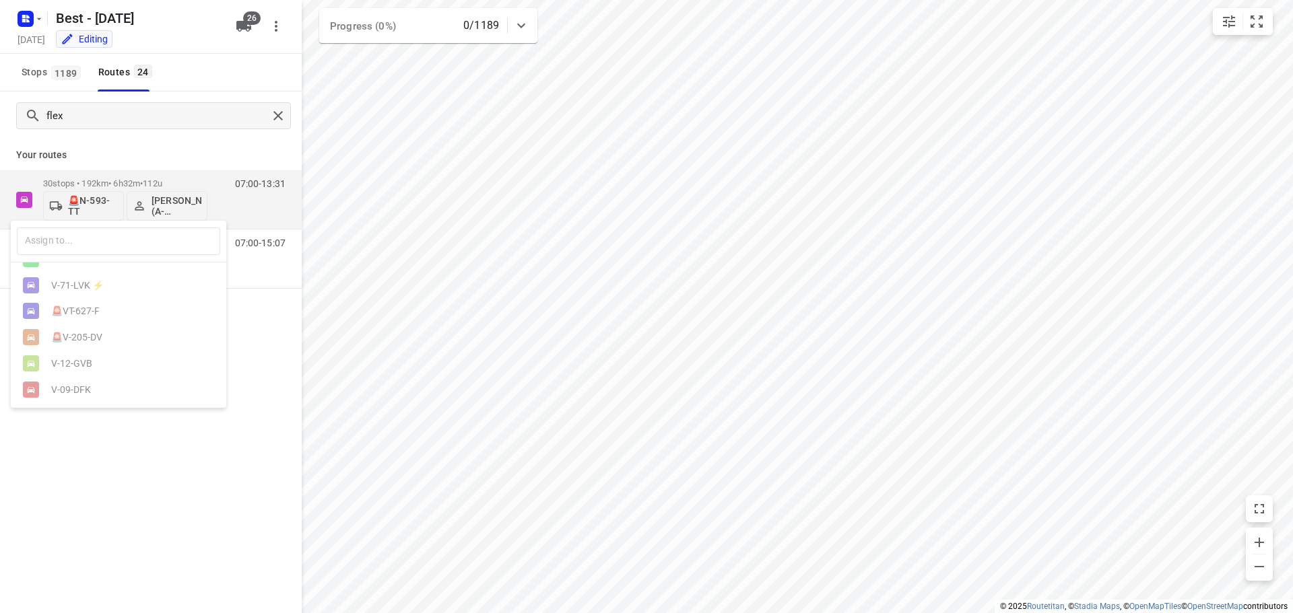
scroll to position [579, 0]
click at [105, 281] on div "V-81-HST" at bounding box center [121, 284] width 141 height 11
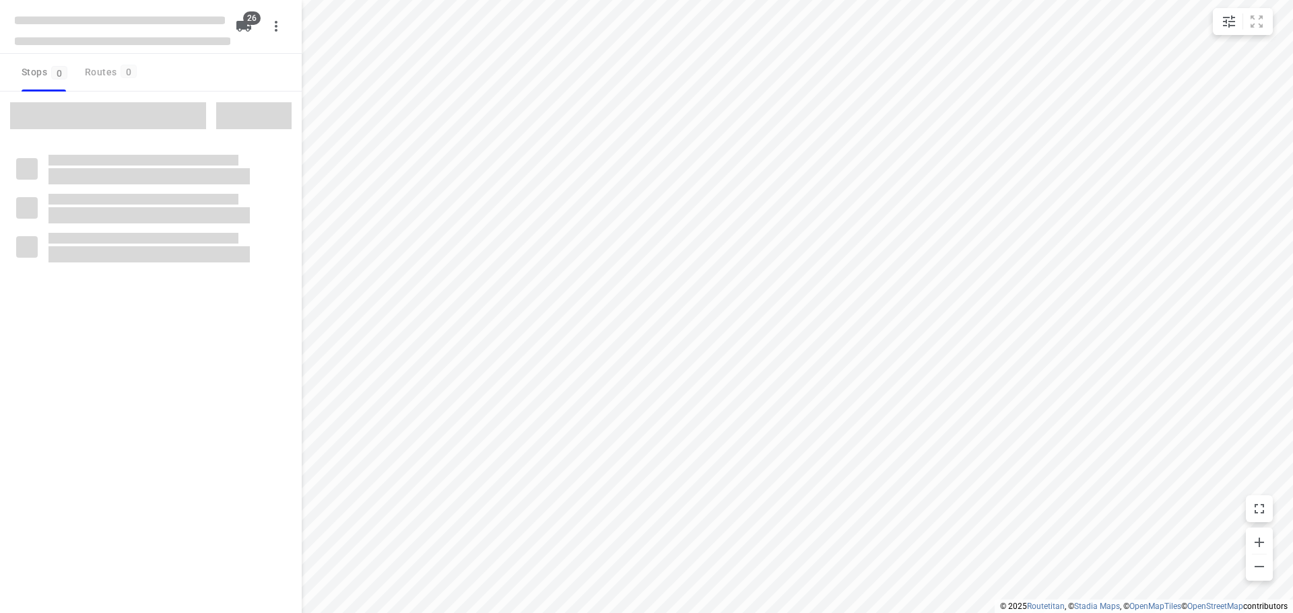
checkbox input "true"
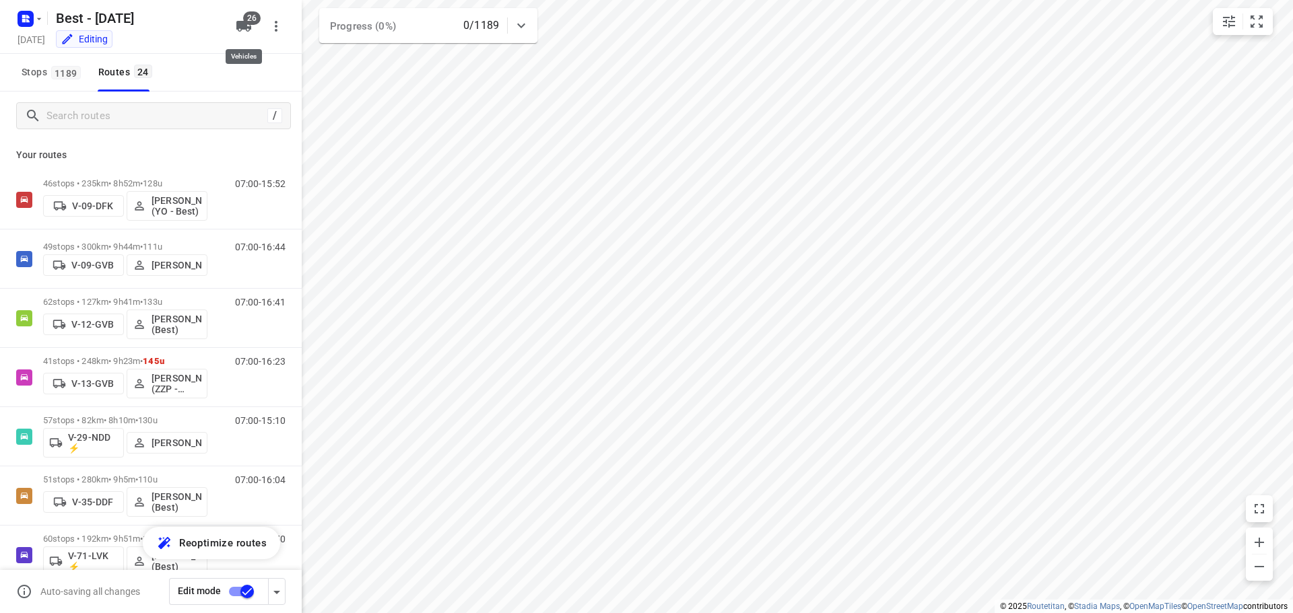
click at [238, 28] on icon "button" at bounding box center [243, 26] width 15 height 11
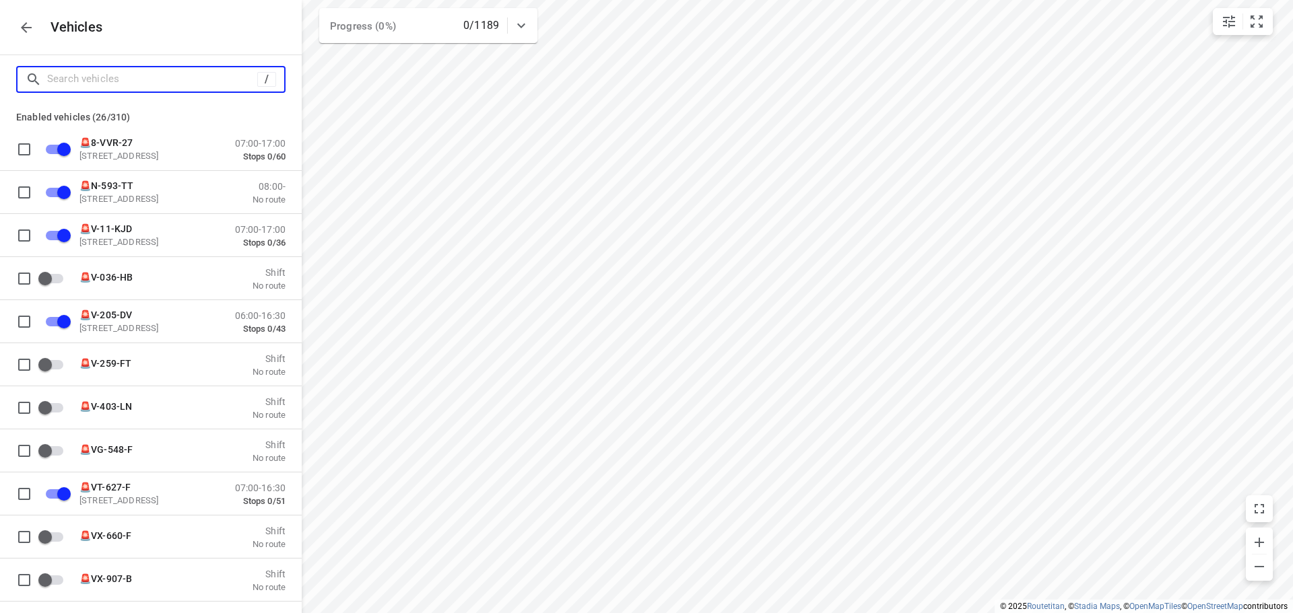
click at [186, 86] on input "Search vehicles" at bounding box center [152, 79] width 210 height 21
type input "1"
checkbox input "false"
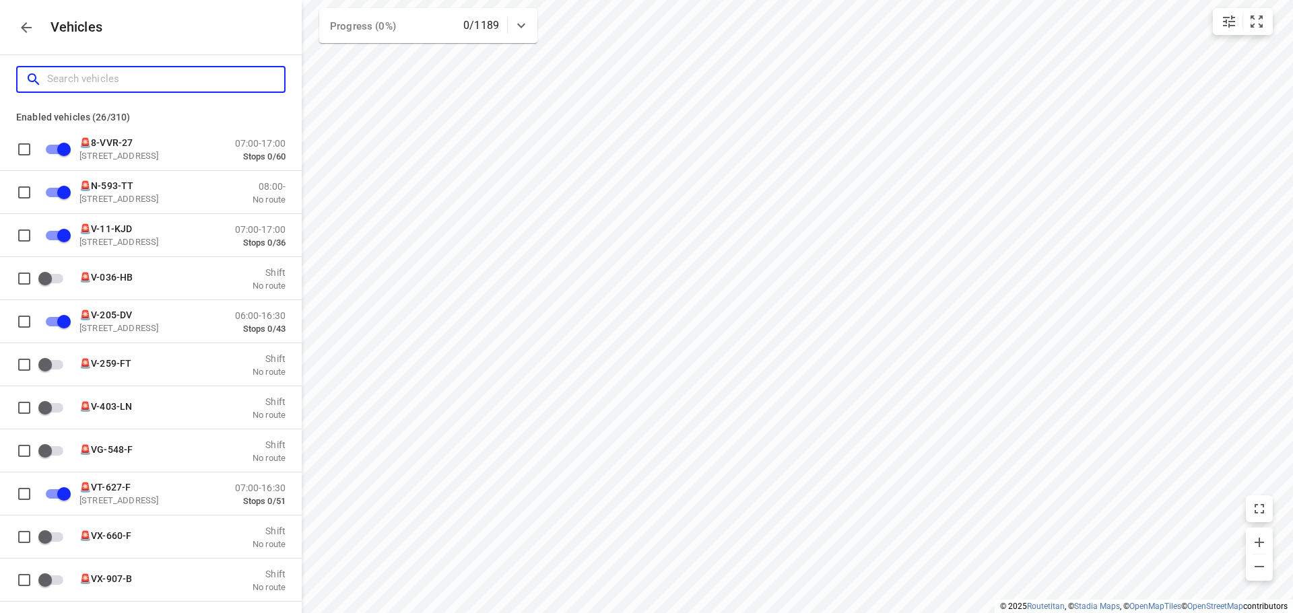
checkbox input "false"
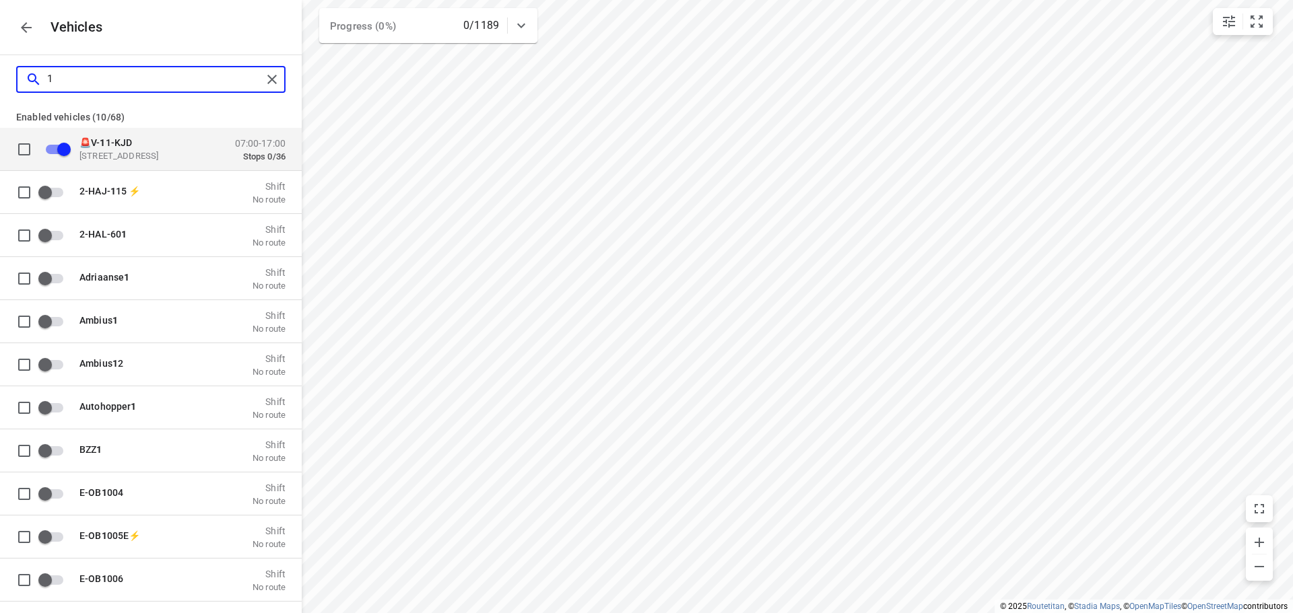
type input "13"
checkbox input "true"
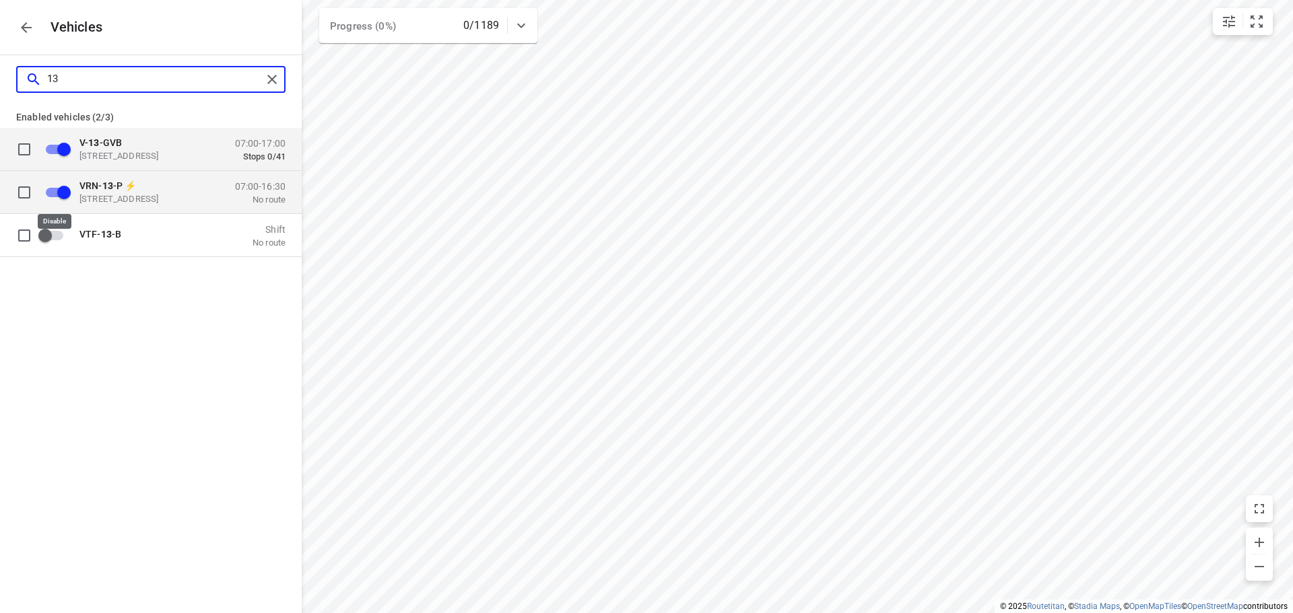
type input "13"
click at [55, 192] on input "grid" at bounding box center [64, 192] width 77 height 26
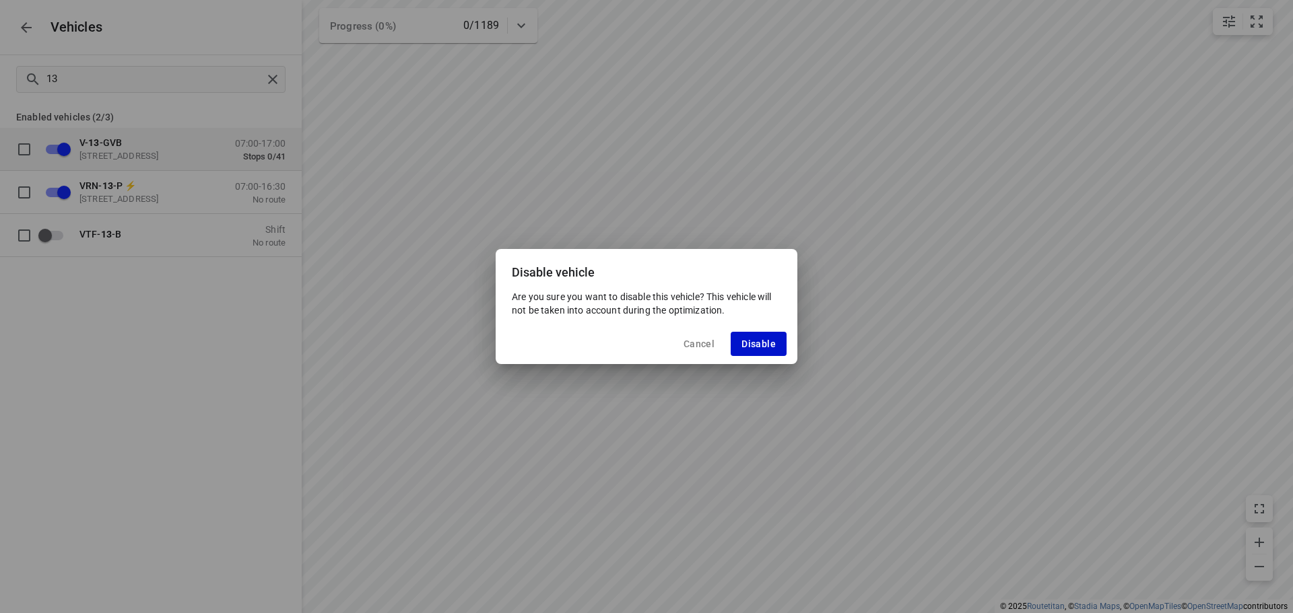
click at [736, 334] on button "Disable" at bounding box center [759, 344] width 56 height 24
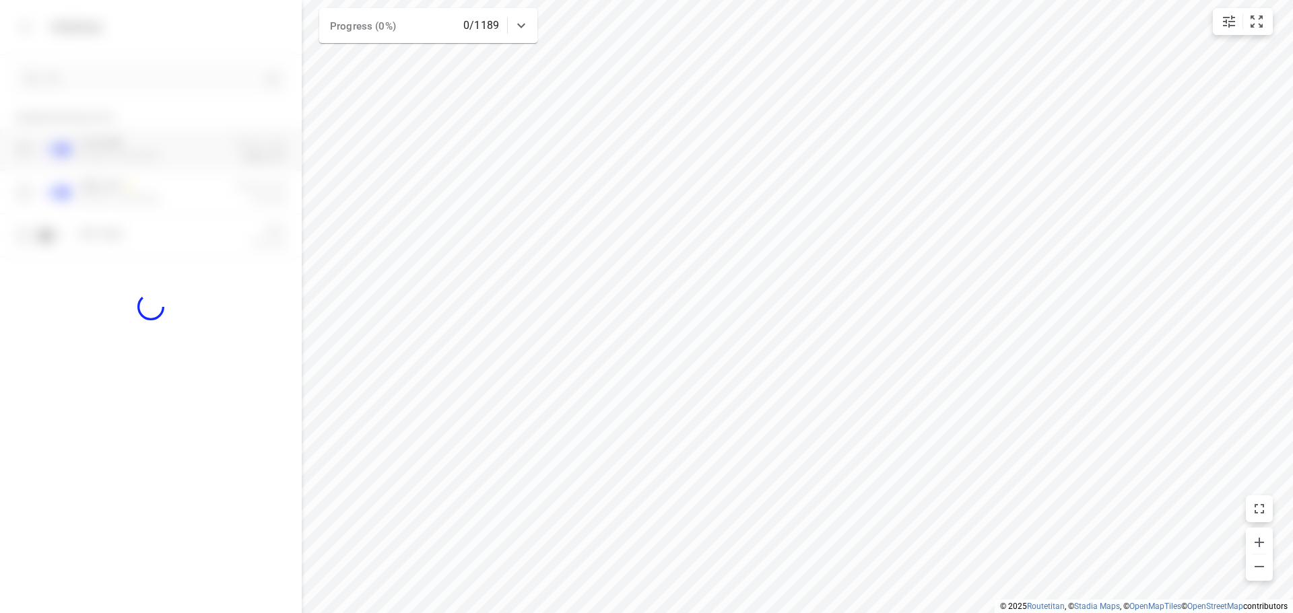
checkbox input "false"
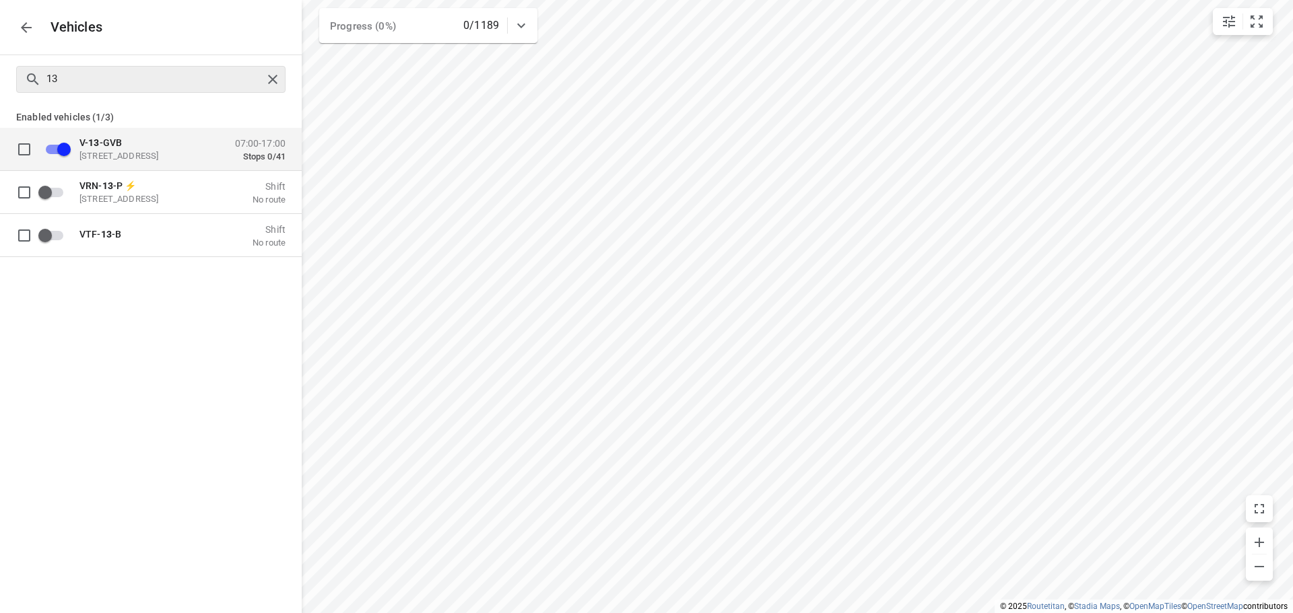
checkbox input "true"
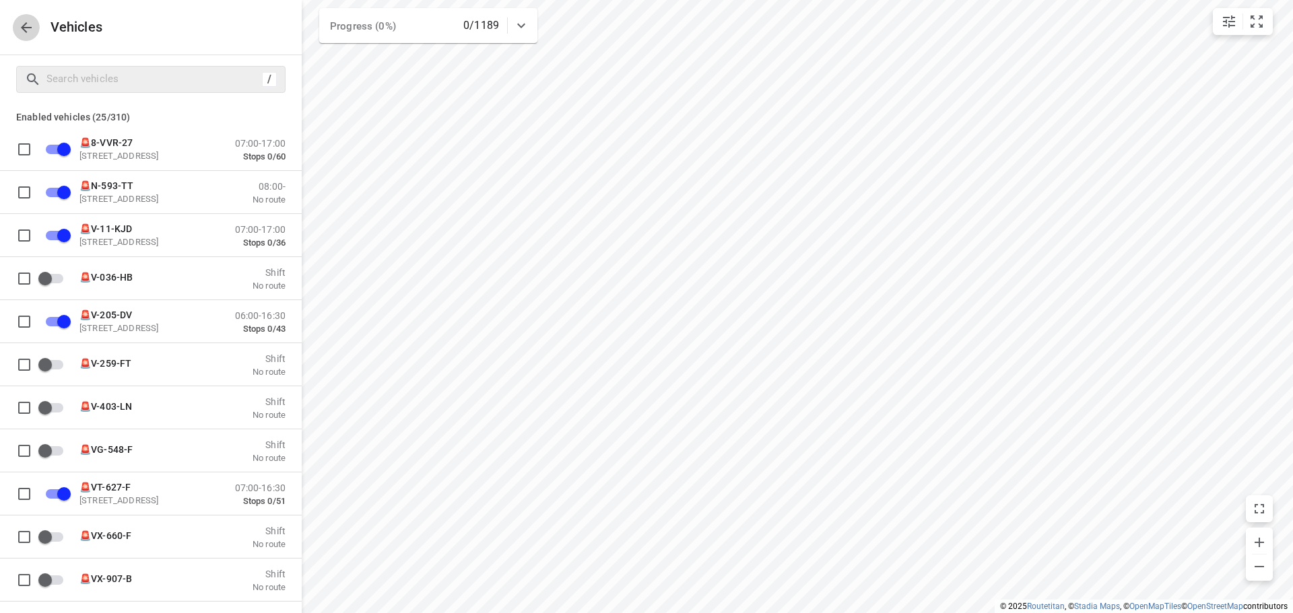
click at [21, 32] on icon "button" at bounding box center [26, 28] width 16 height 16
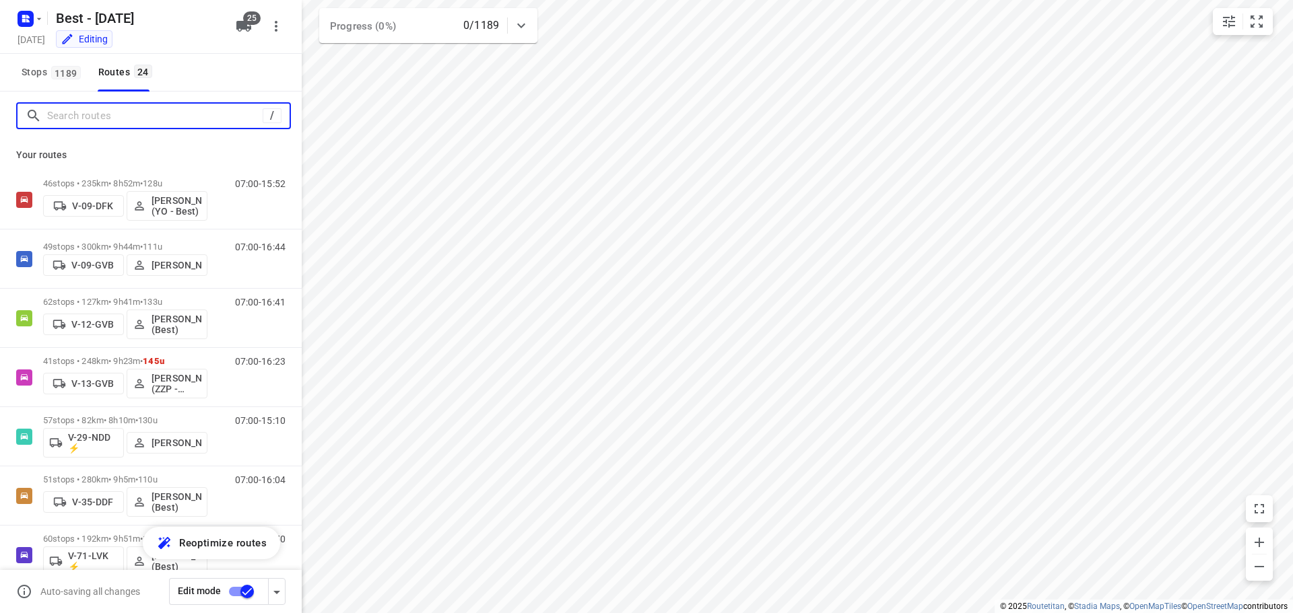
click at [89, 106] on input "Search routes" at bounding box center [154, 116] width 215 height 21
click at [236, 25] on icon "button" at bounding box center [243, 26] width 15 height 11
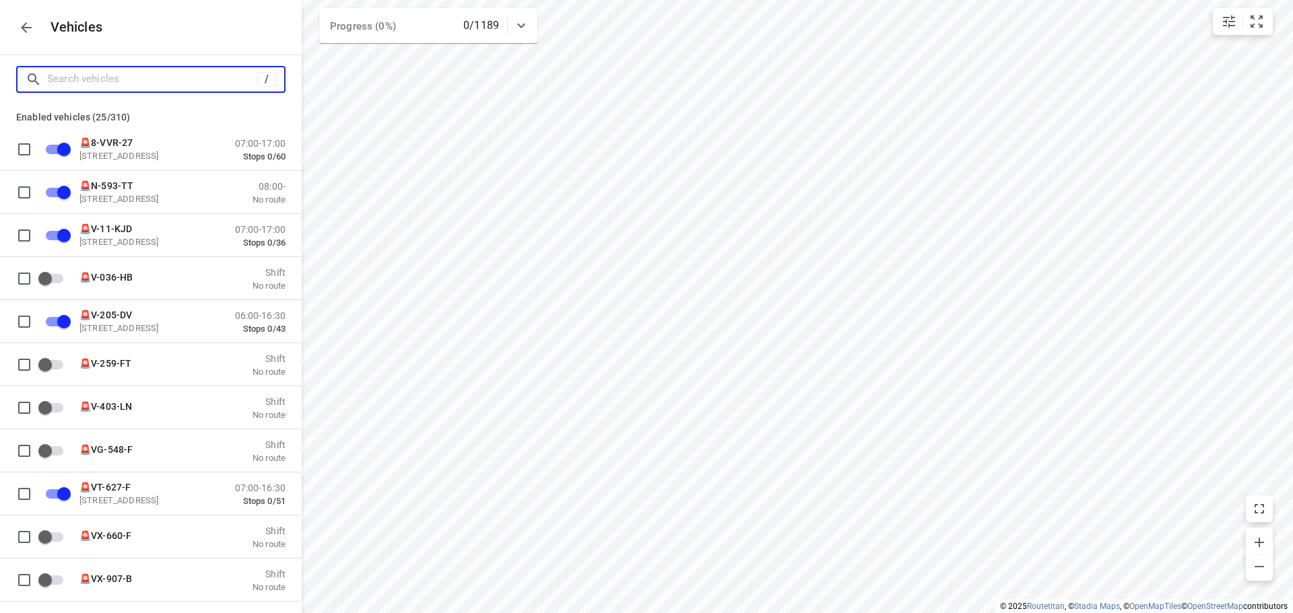
click at [193, 76] on input "Search vehicles" at bounding box center [152, 79] width 210 height 21
type input "5"
checkbox input "false"
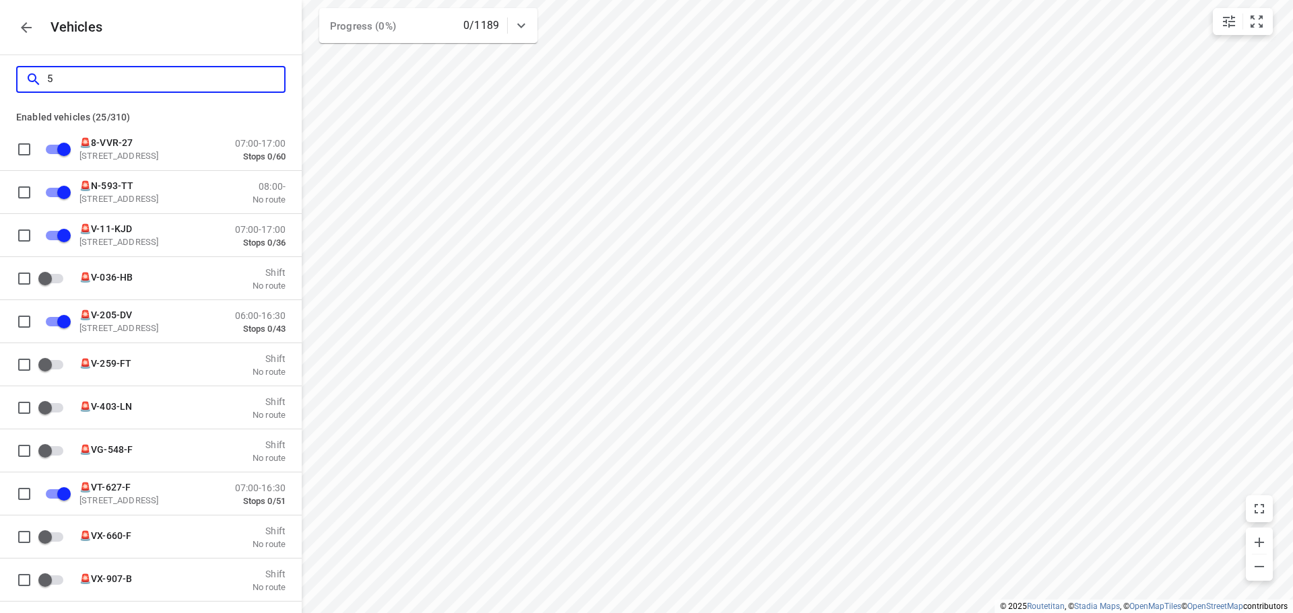
checkbox input "true"
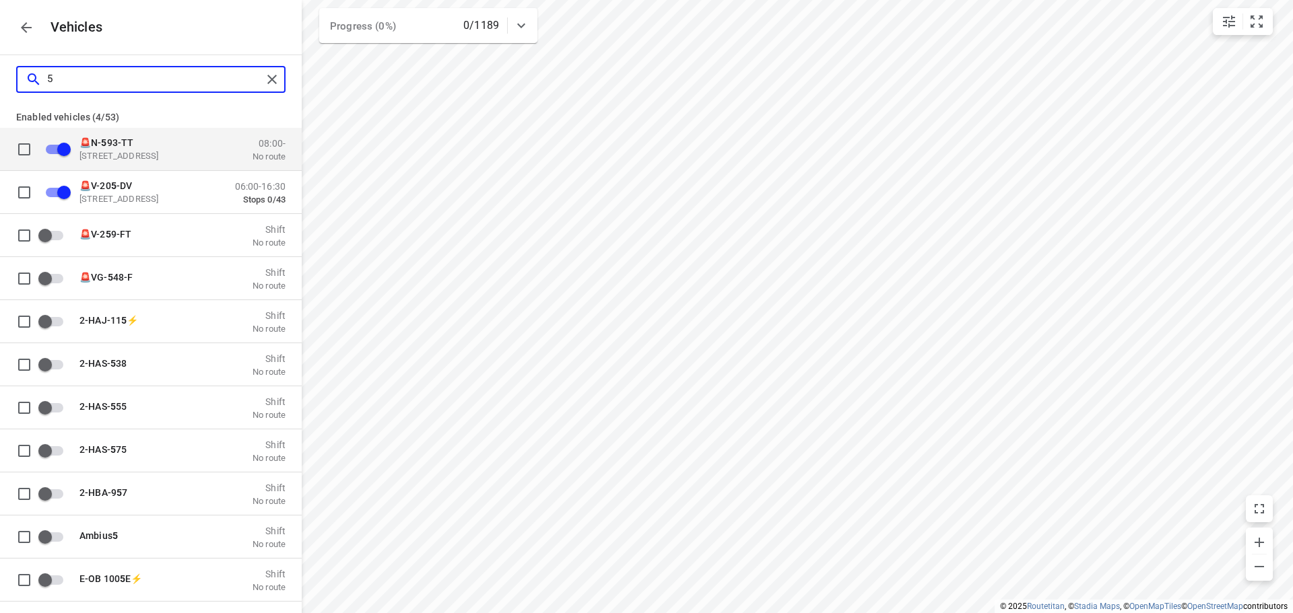
type input "59"
checkbox input "false"
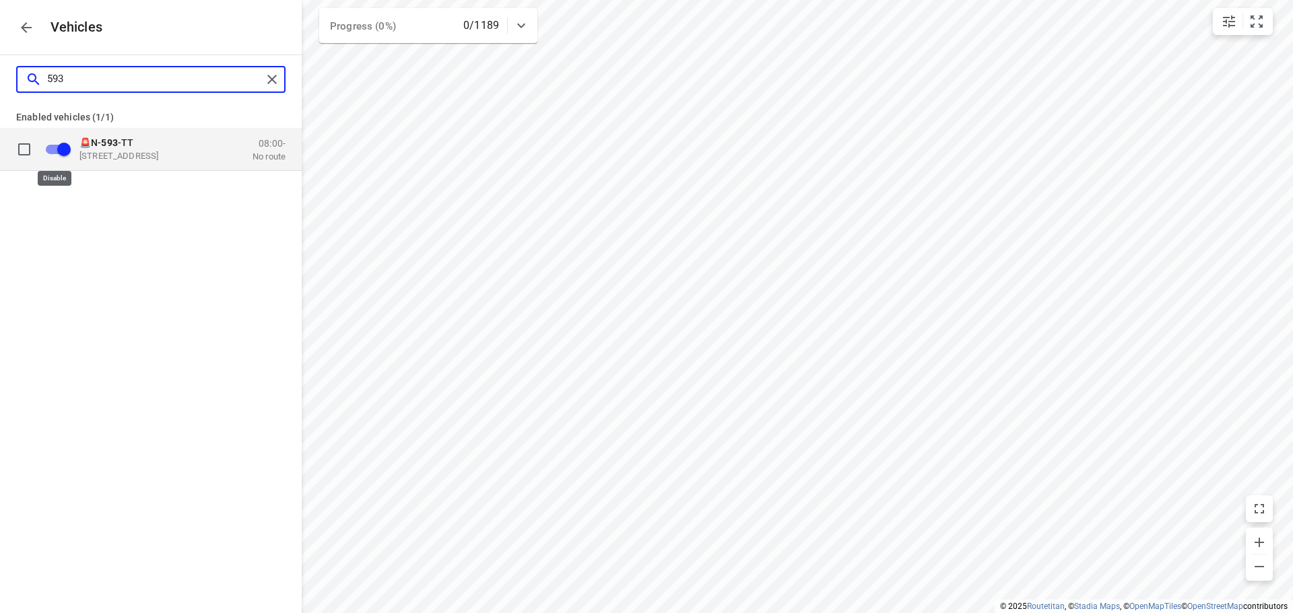
type input "593"
click at [60, 152] on input "grid" at bounding box center [64, 149] width 77 height 26
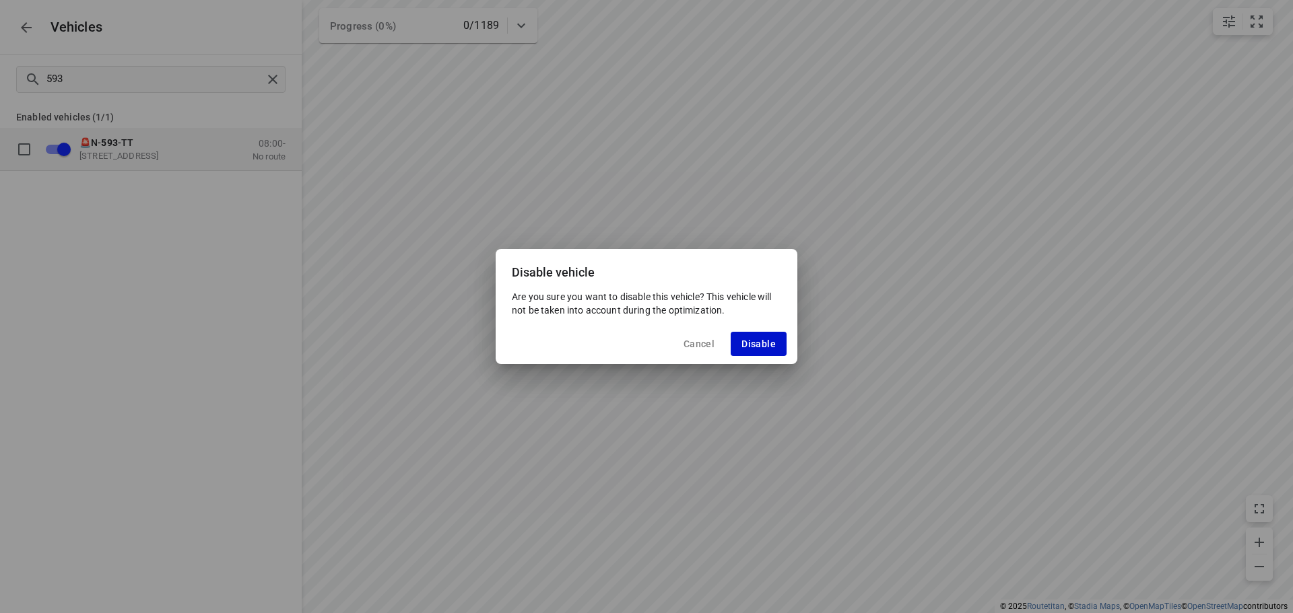
click at [773, 336] on button "Disable" at bounding box center [759, 344] width 56 height 24
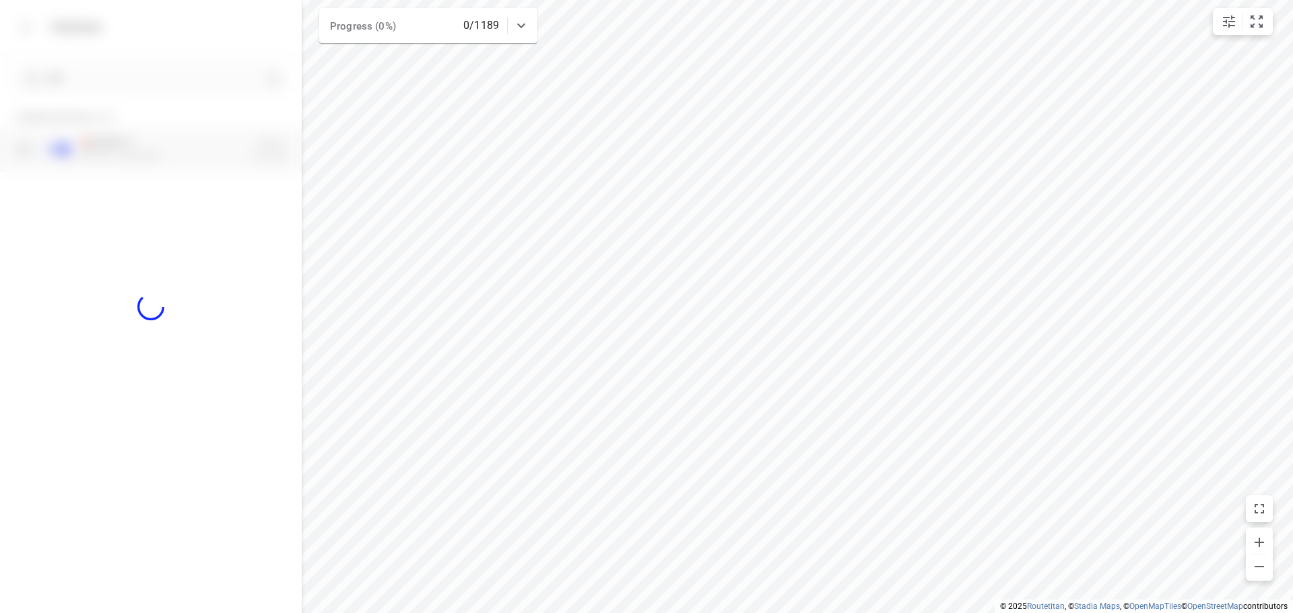
checkbox input "false"
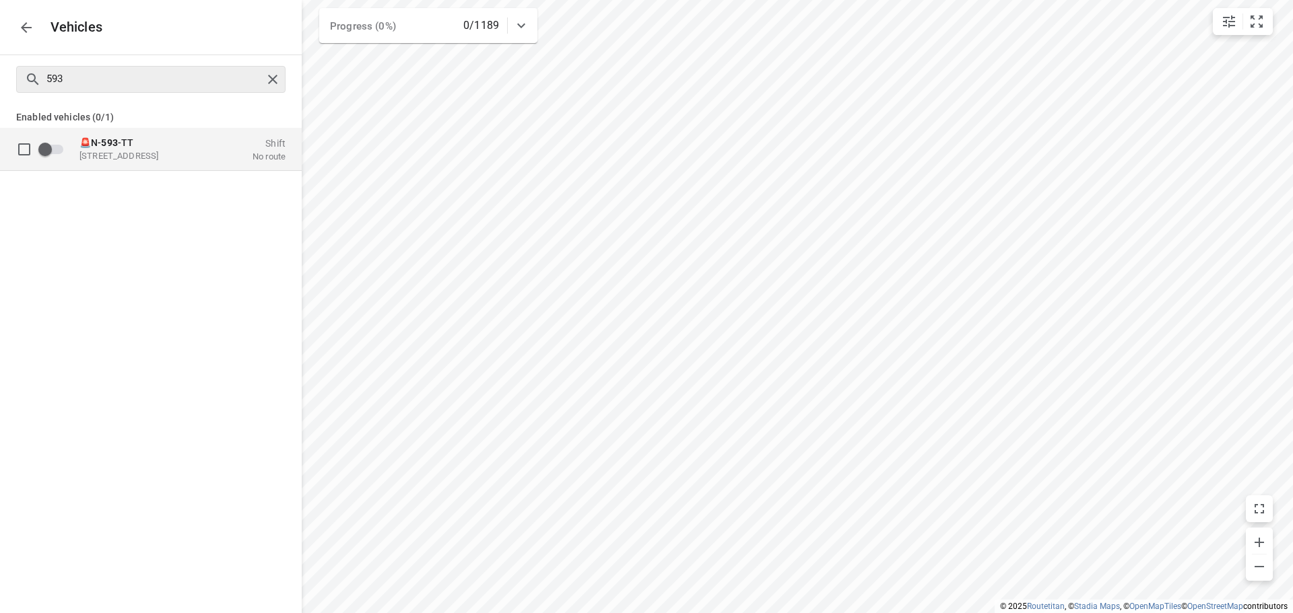
checkbox input "true"
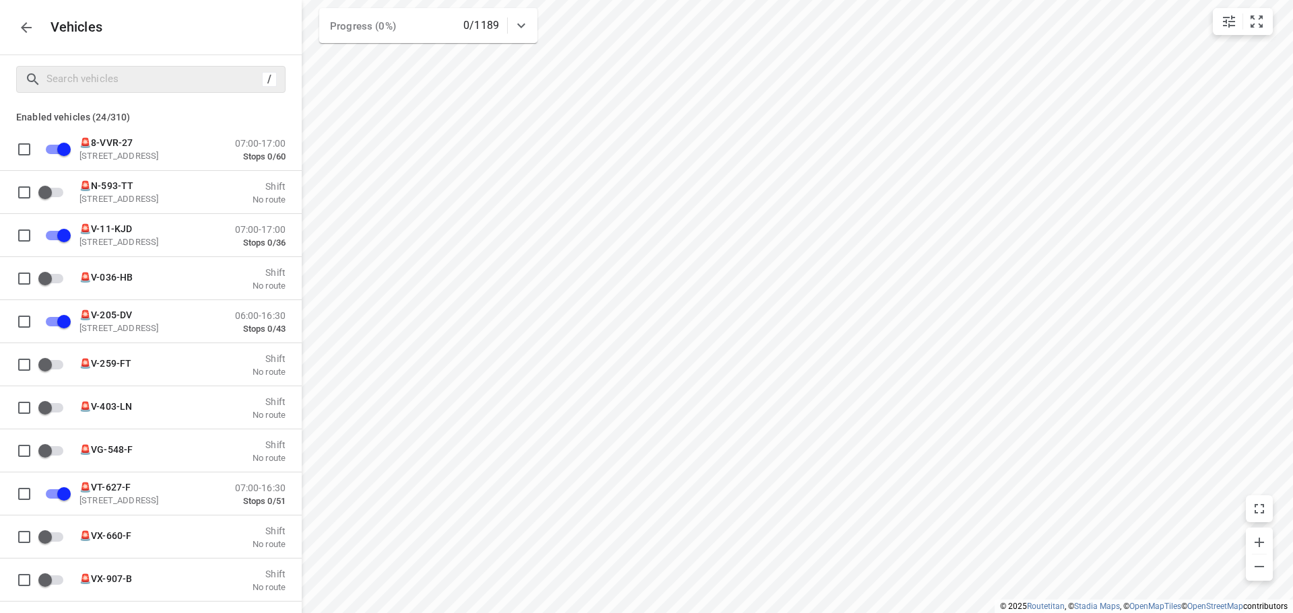
click at [10, 25] on div "Vehicles" at bounding box center [151, 27] width 302 height 55
click at [19, 24] on icon "button" at bounding box center [26, 28] width 16 height 16
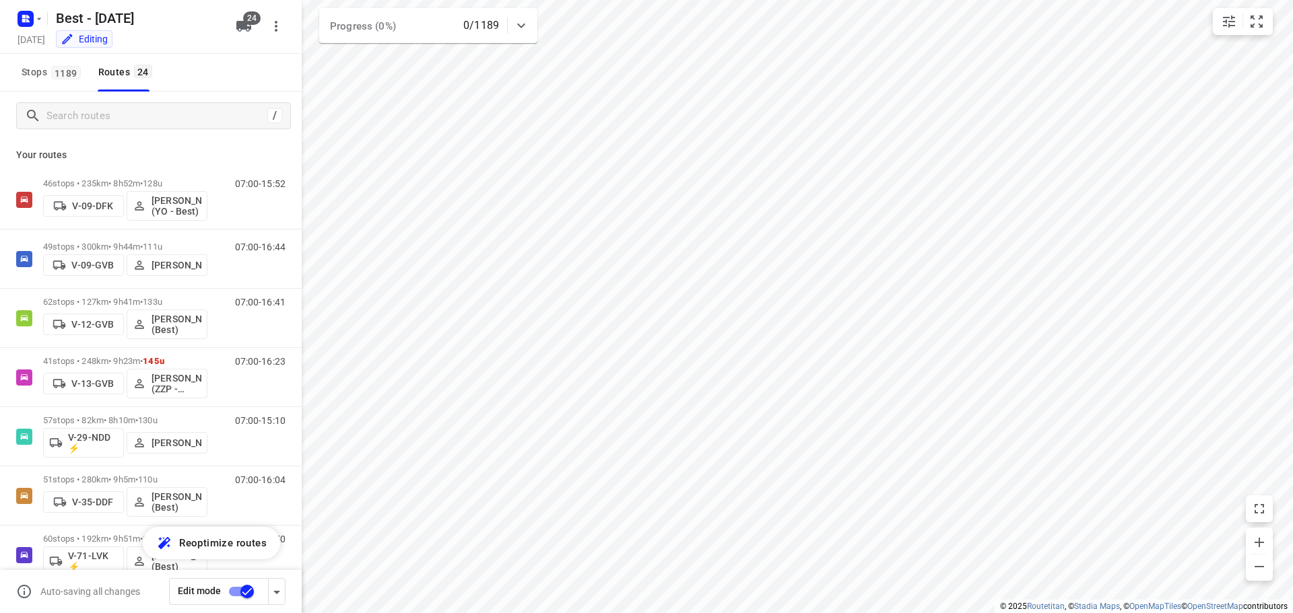
click at [170, 102] on div "/" at bounding box center [151, 116] width 302 height 48
click at [195, 107] on input "Search routes" at bounding box center [157, 116] width 220 height 21
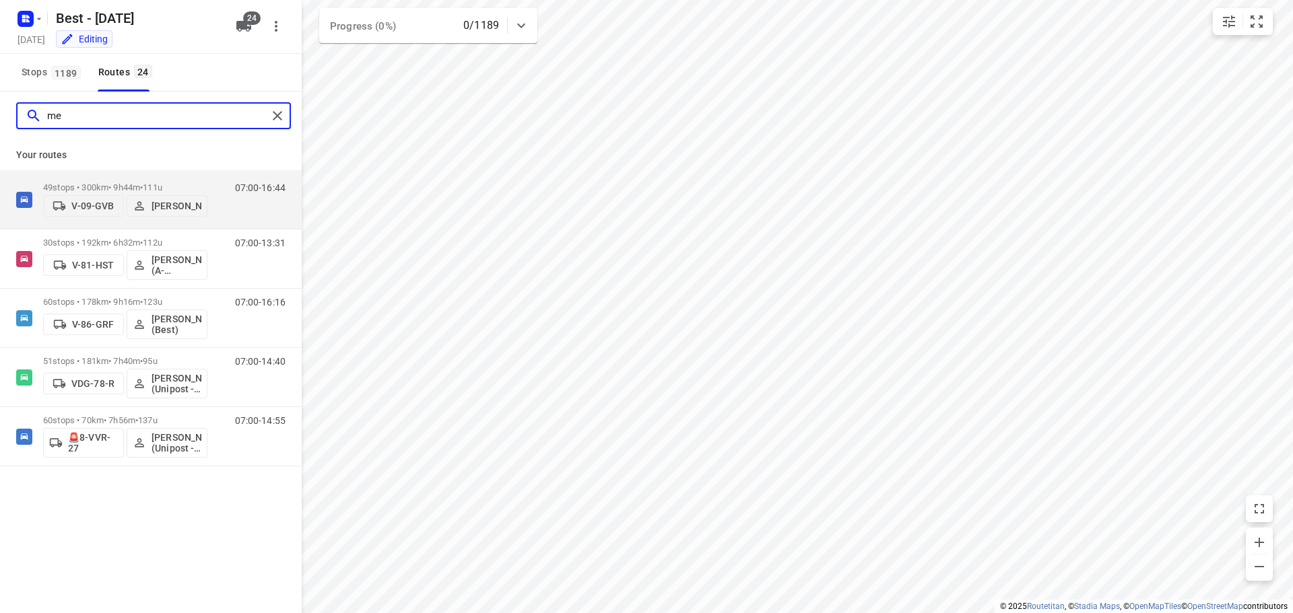
type input "m"
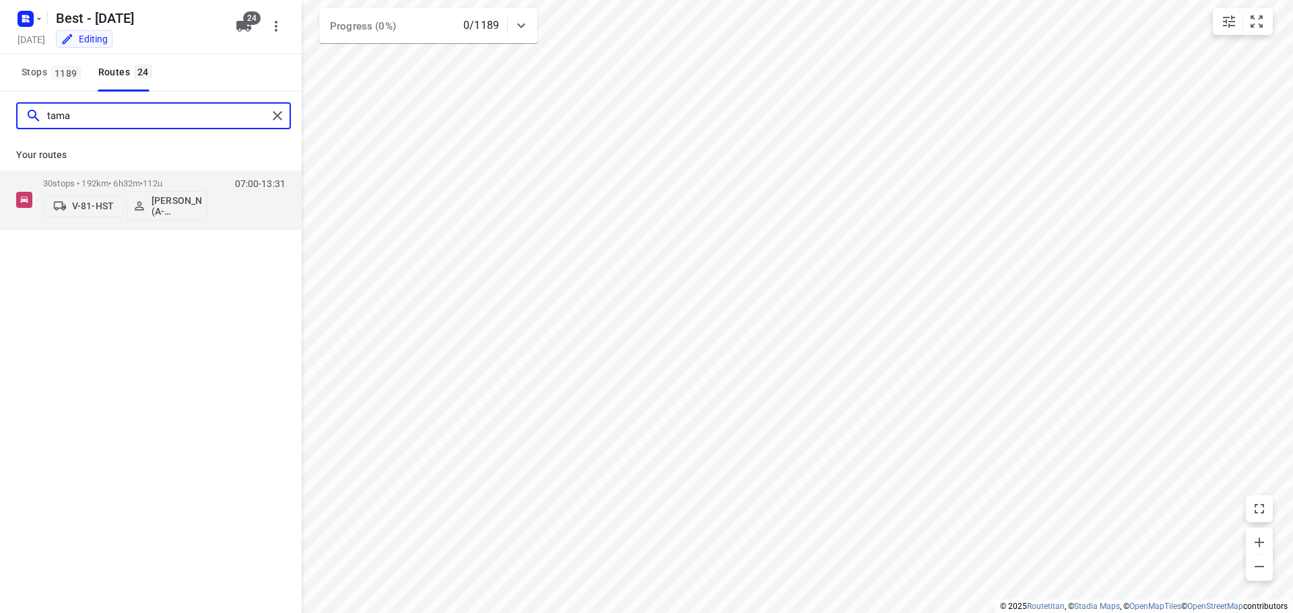
type input "tama"
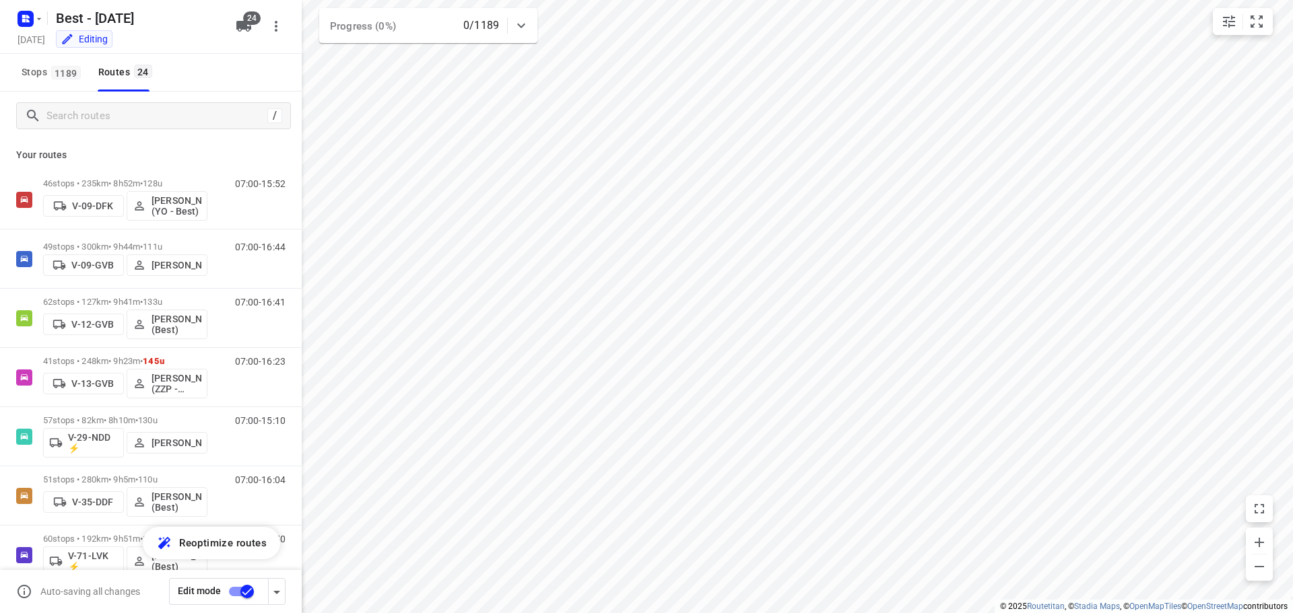
drag, startPoint x: 195, startPoint y: 130, endPoint x: 191, endPoint y: 124, distance: 6.9
click at [193, 130] on div "/" at bounding box center [151, 116] width 302 height 48
click at [191, 123] on input "Search routes" at bounding box center [154, 116] width 215 height 21
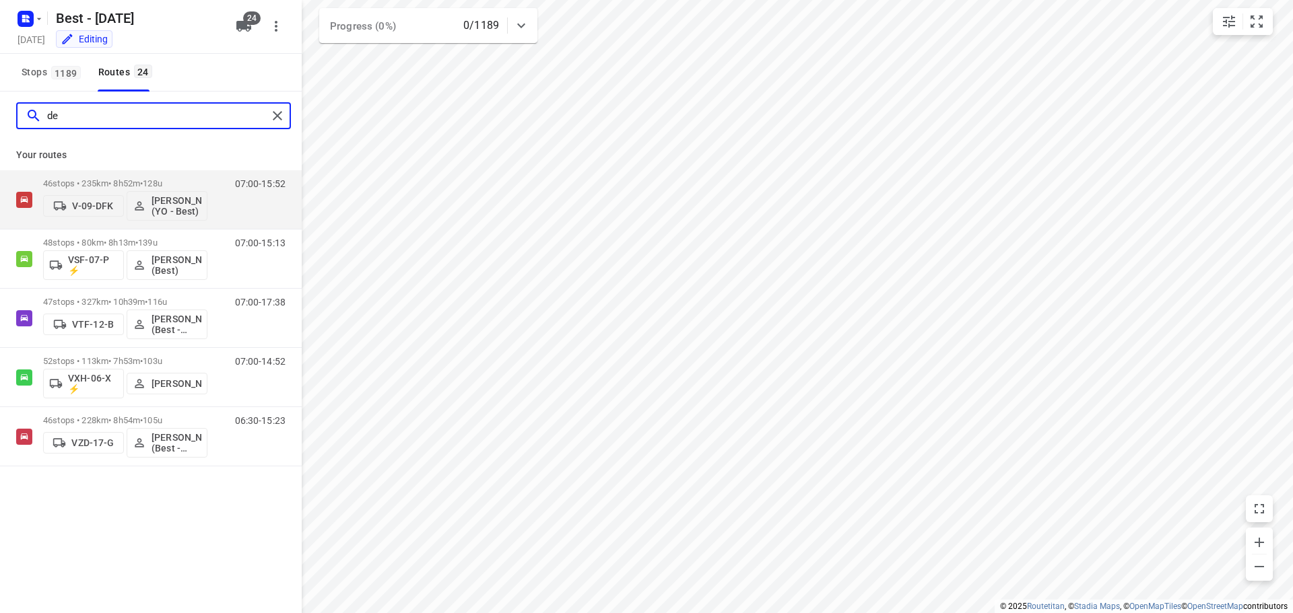
type input "d"
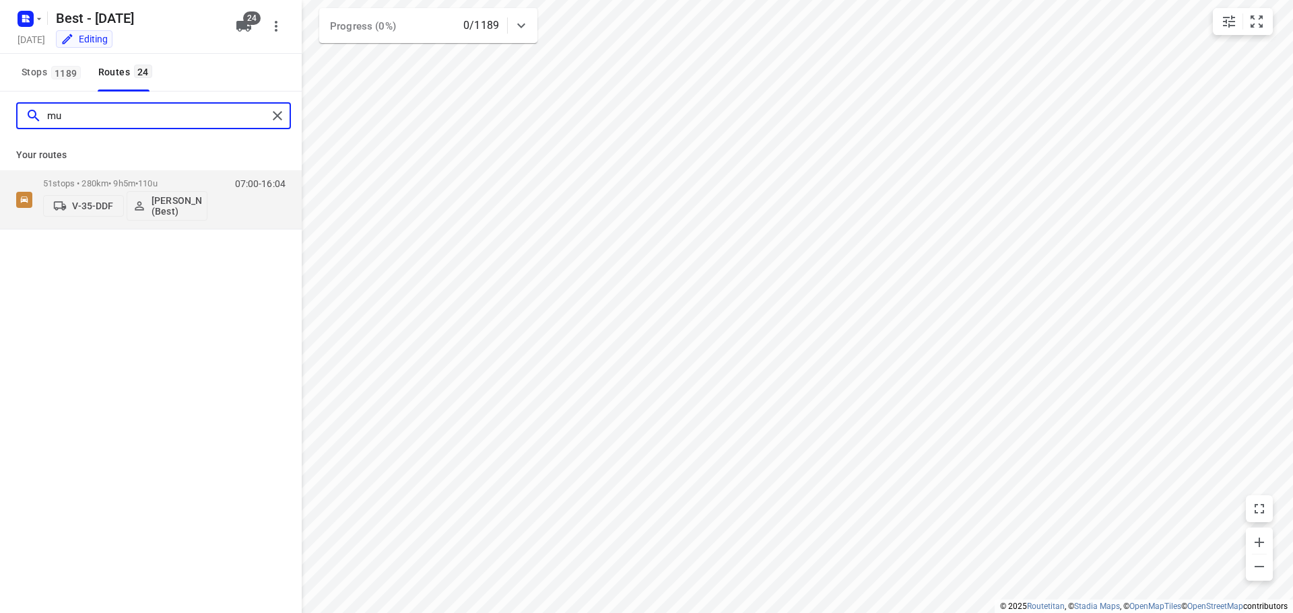
type input "m"
type input "n"
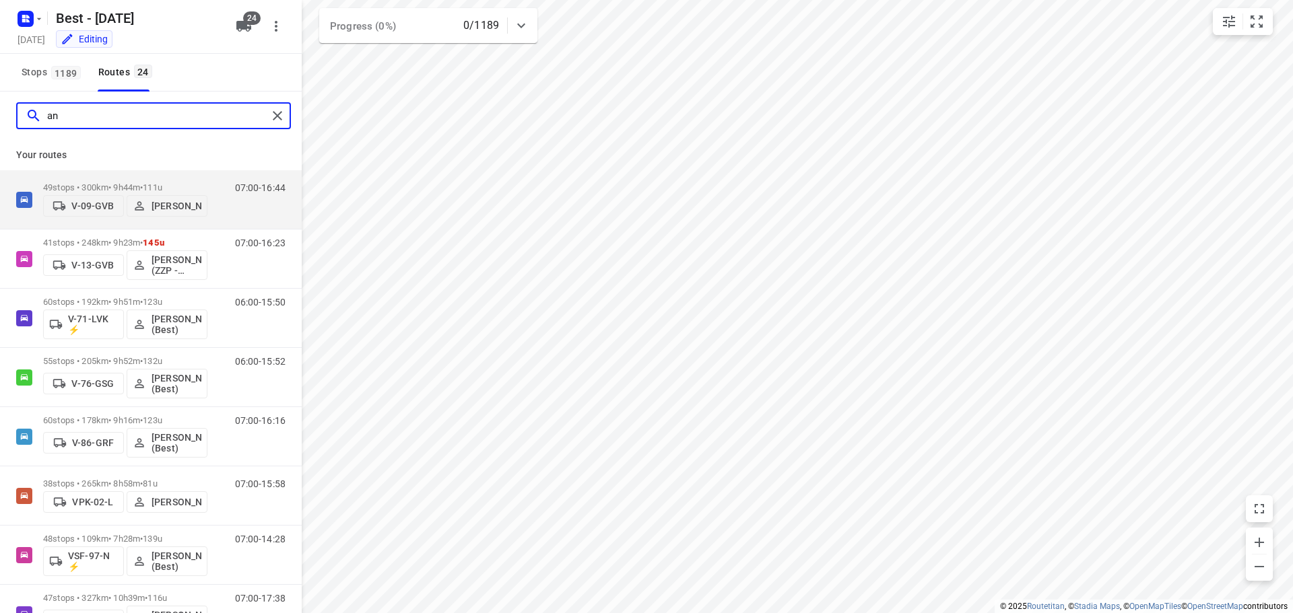
type input "a"
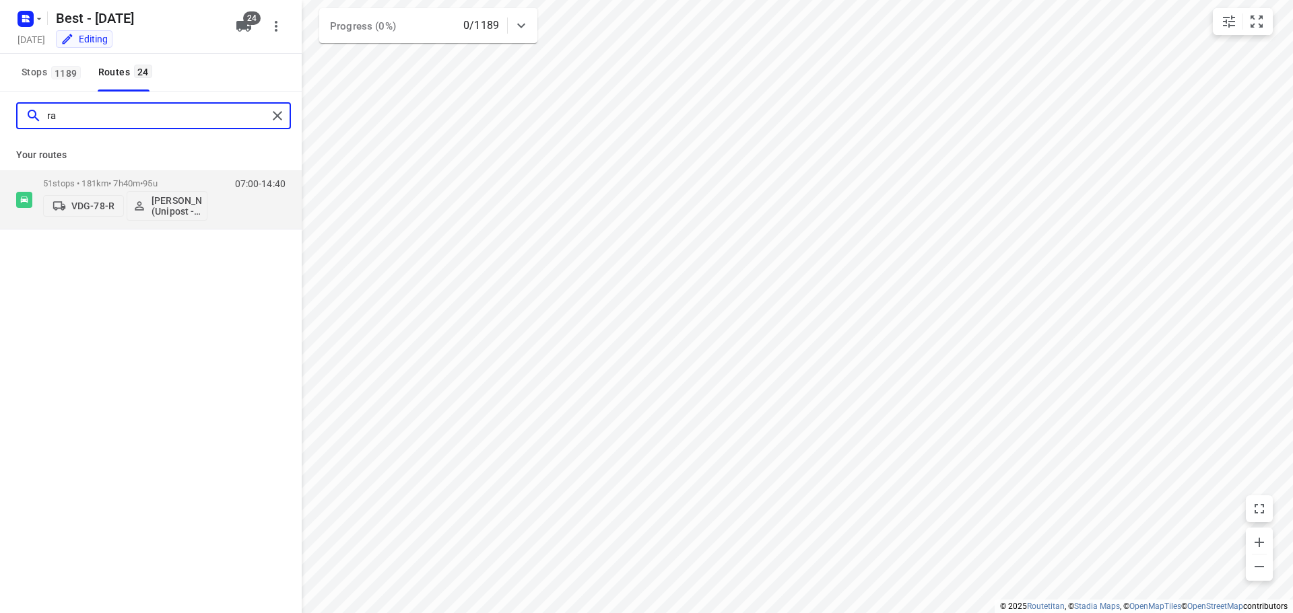
type input "r"
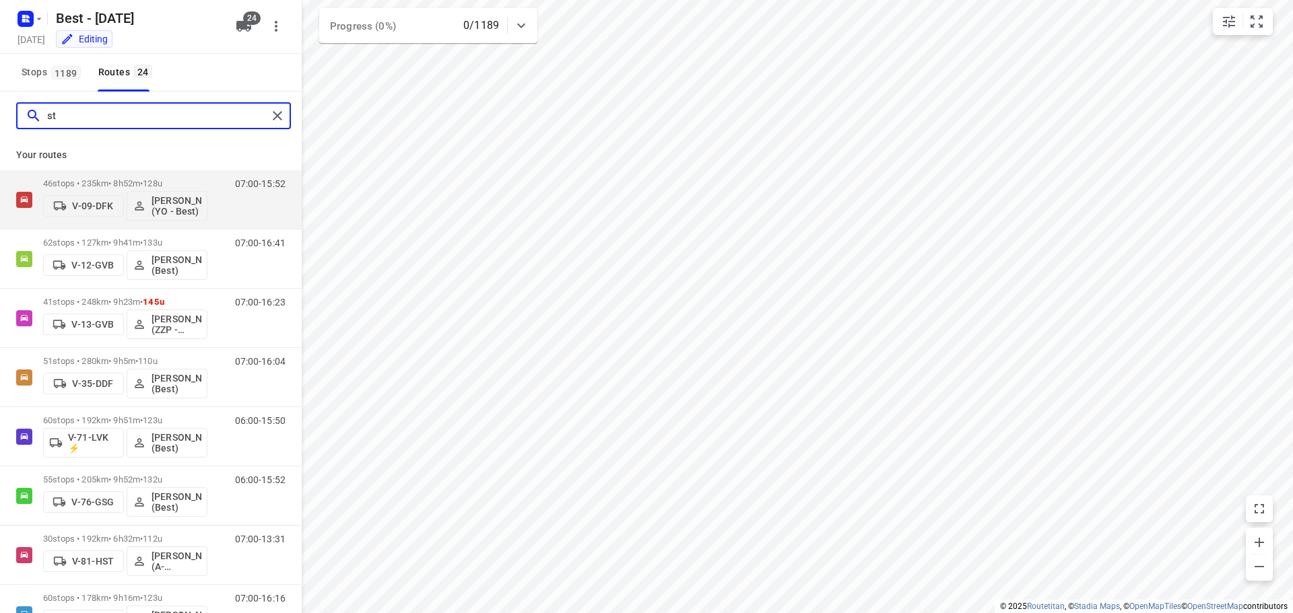
type input "s"
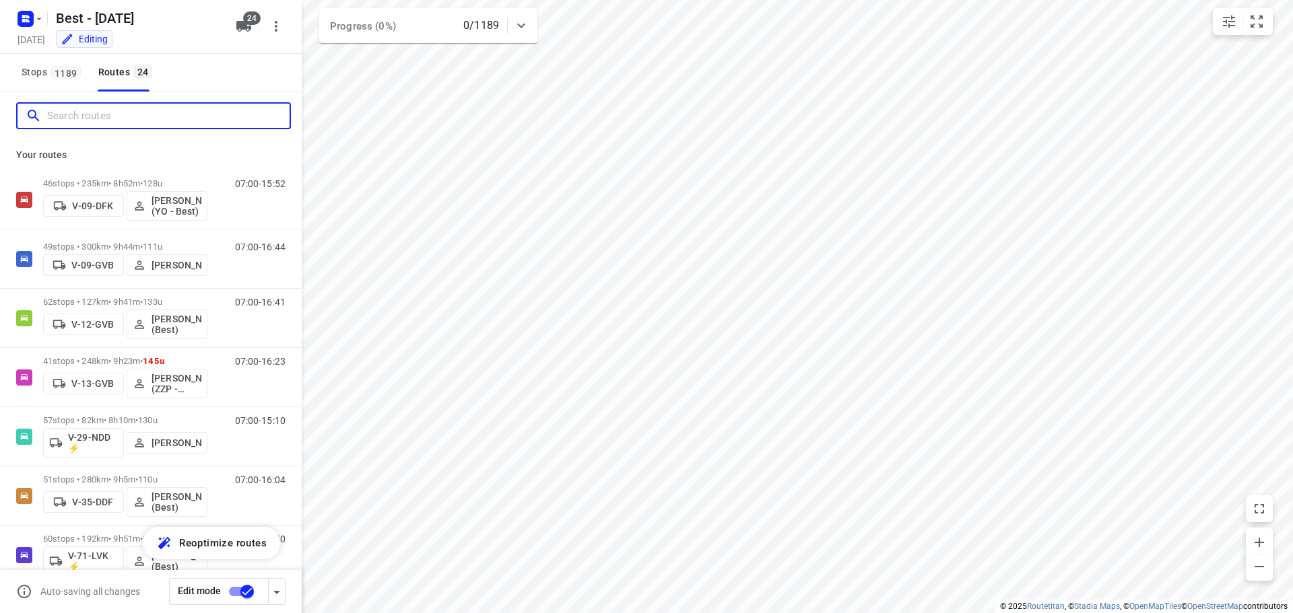
click at [115, 118] on input "Search routes" at bounding box center [168, 116] width 242 height 21
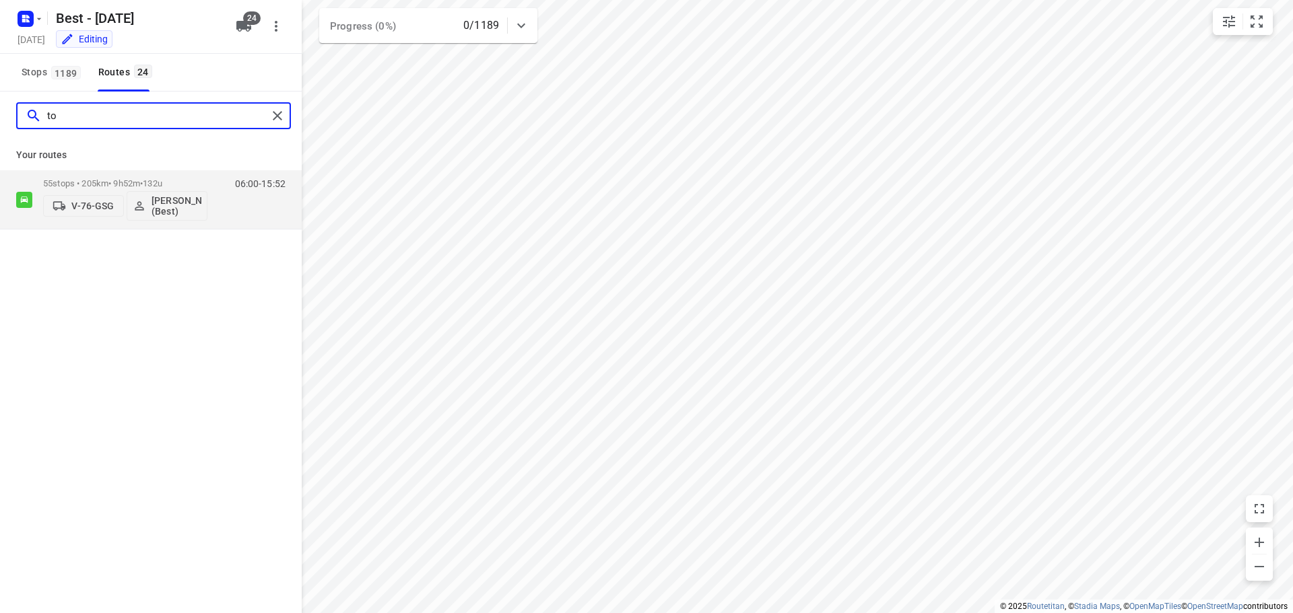
type input "t"
type input "b"
type input "o"
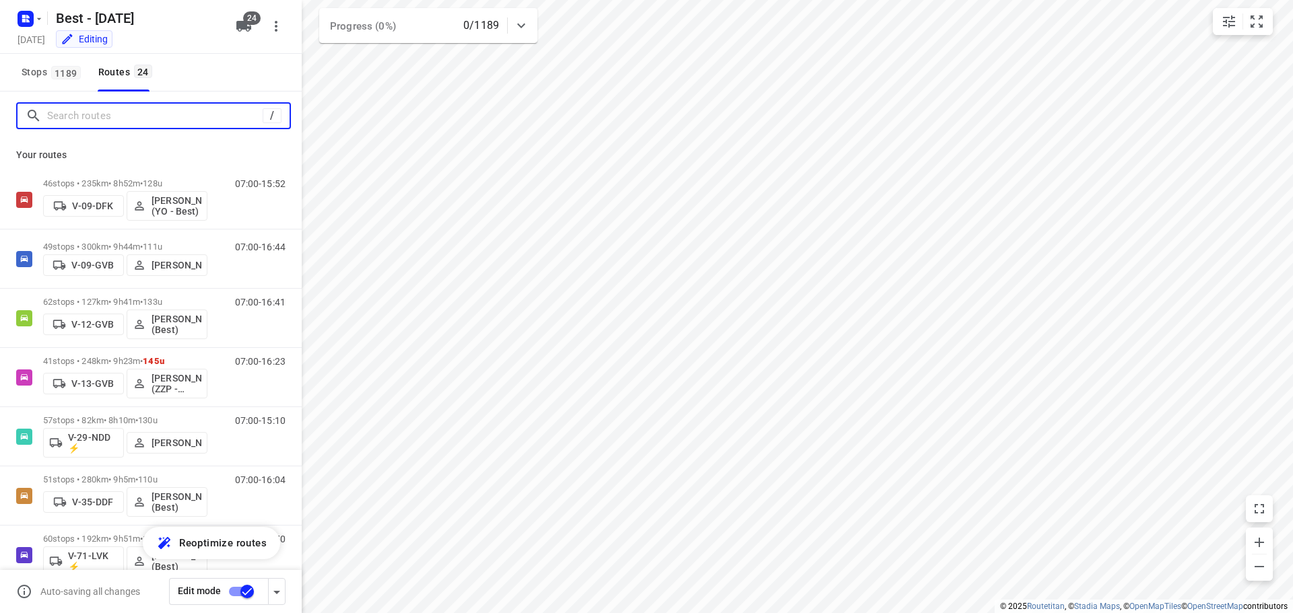
click at [195, 114] on input "Search routes" at bounding box center [154, 116] width 215 height 21
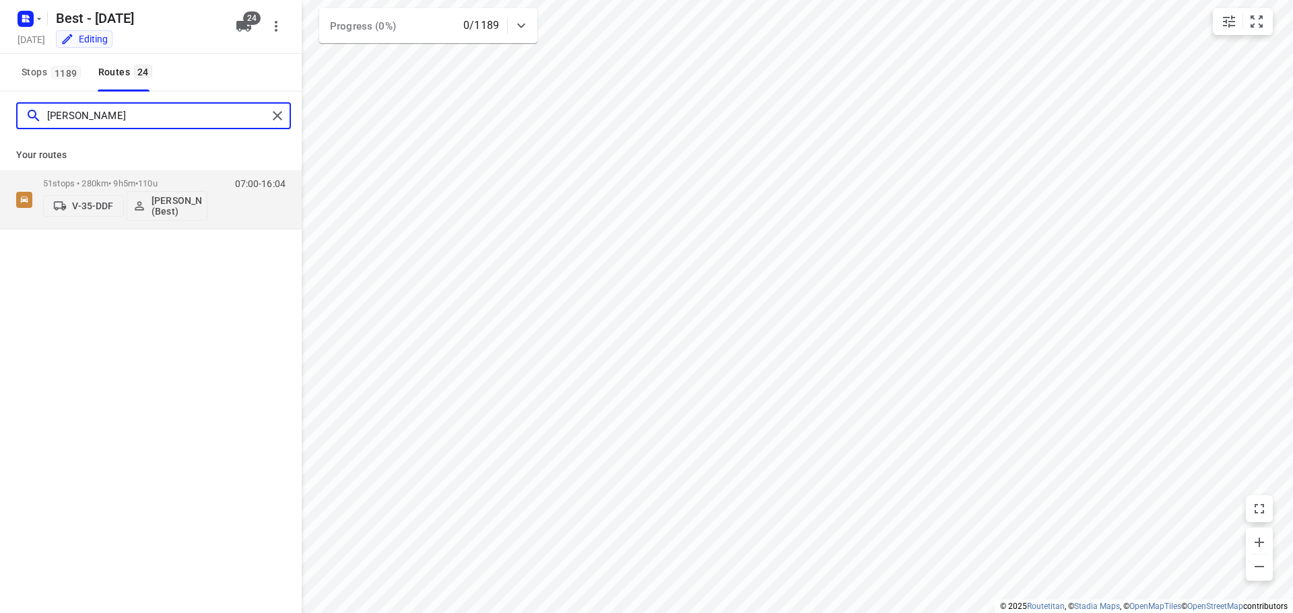
type input "omar"
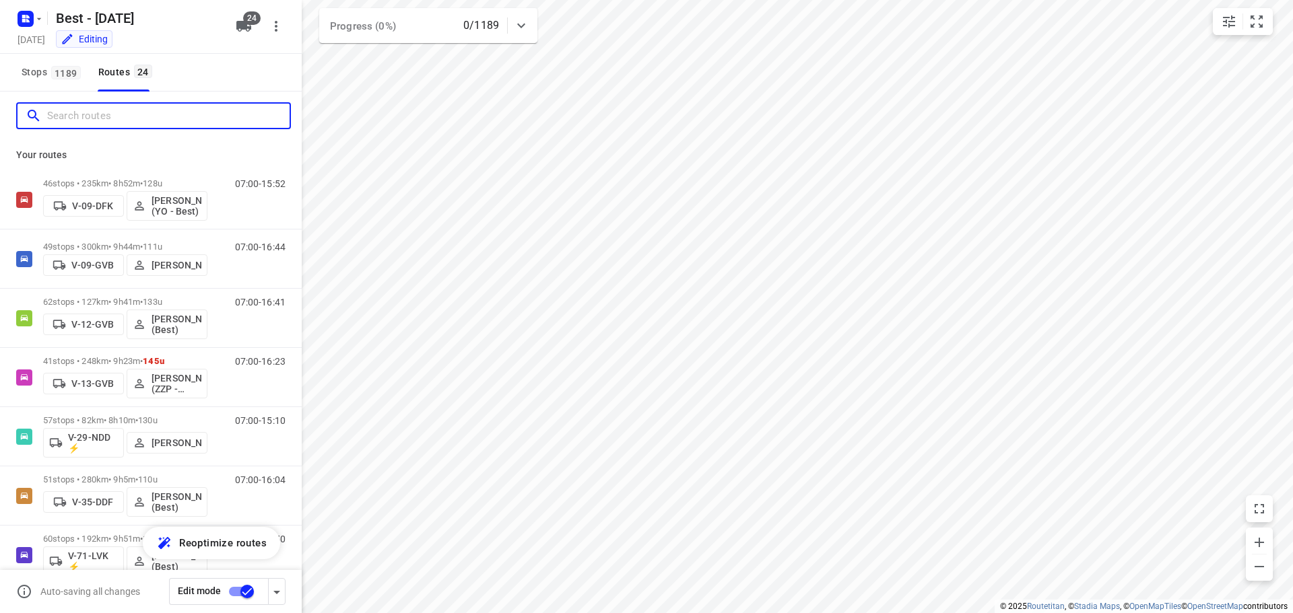
click at [215, 116] on input "Search routes" at bounding box center [168, 116] width 242 height 21
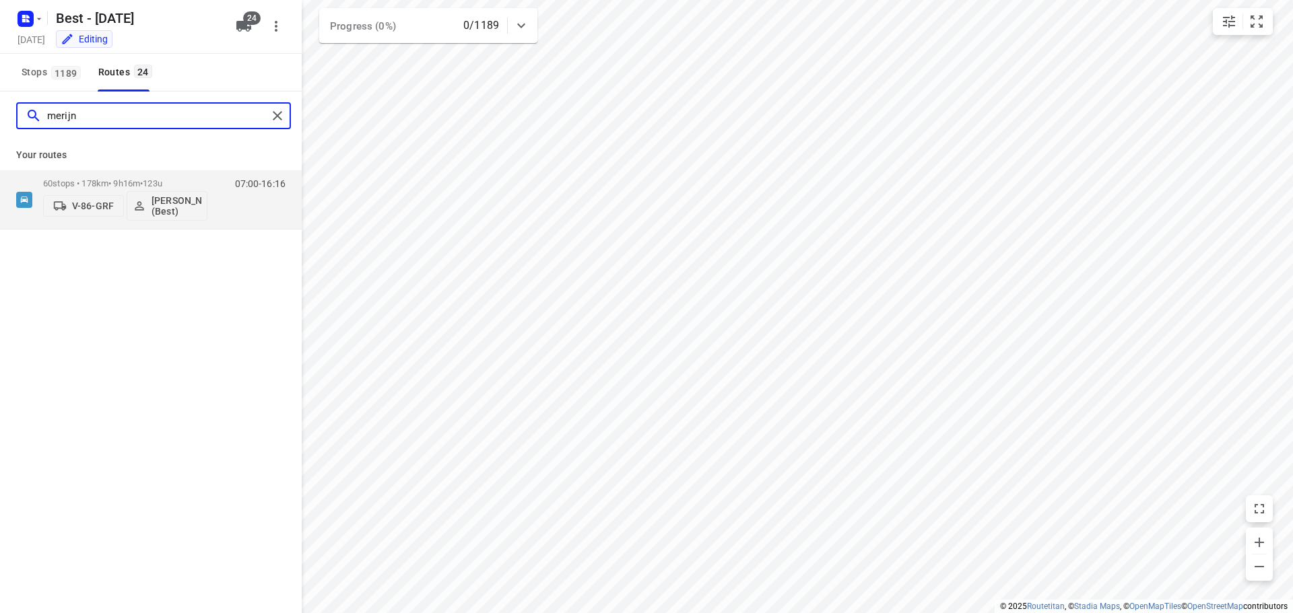
type input "merijn"
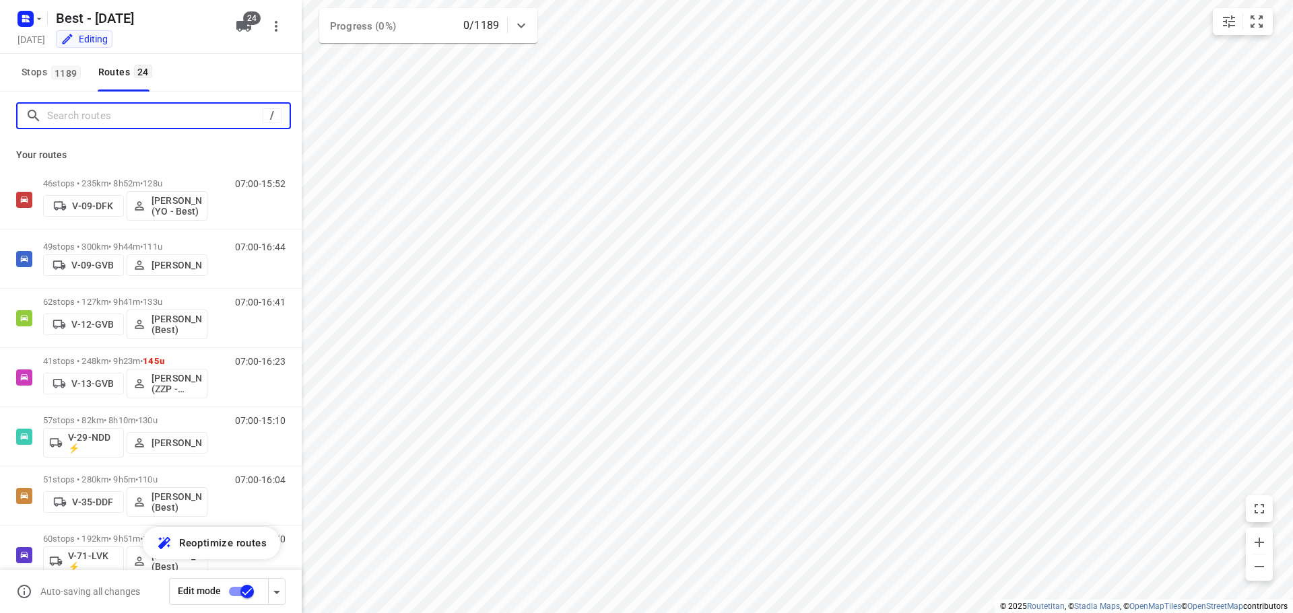
click at [207, 119] on input "Search routes" at bounding box center [154, 116] width 215 height 21
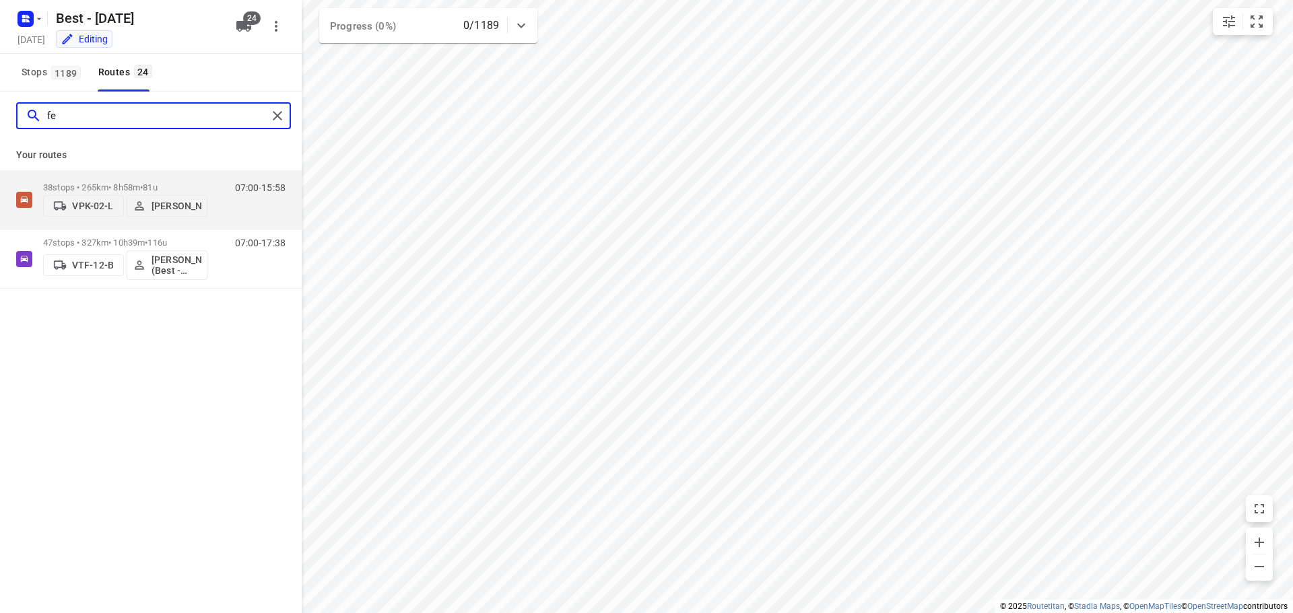
type input "f"
type input "alz"
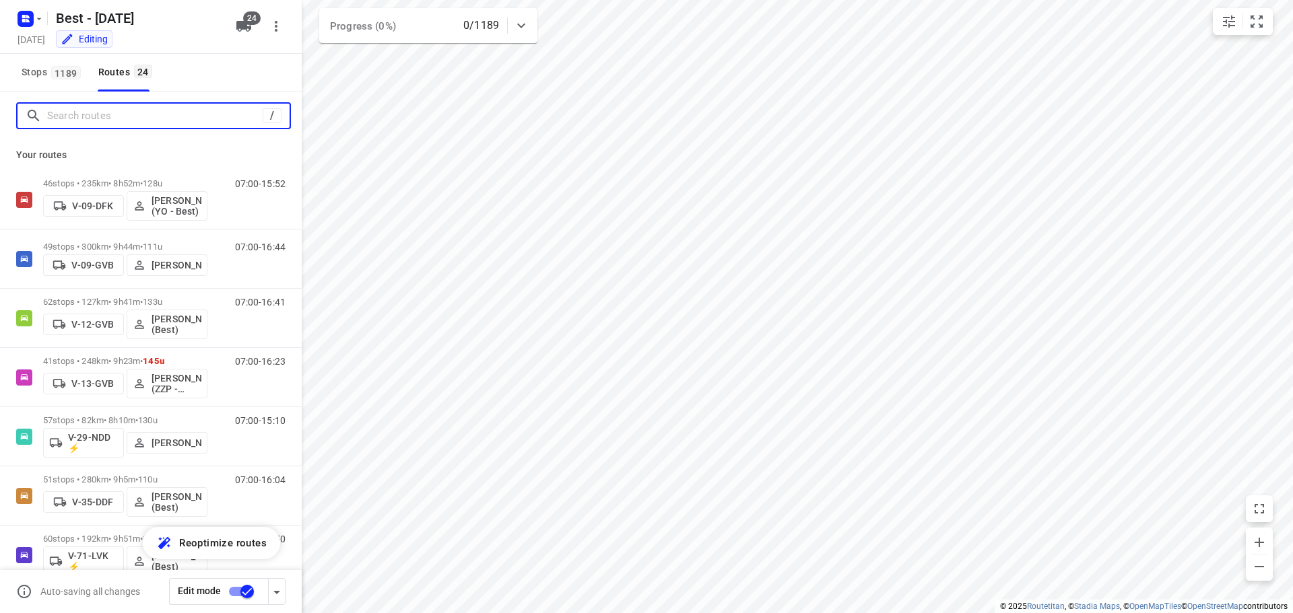
click at [249, 119] on input "Search routes" at bounding box center [154, 116] width 215 height 21
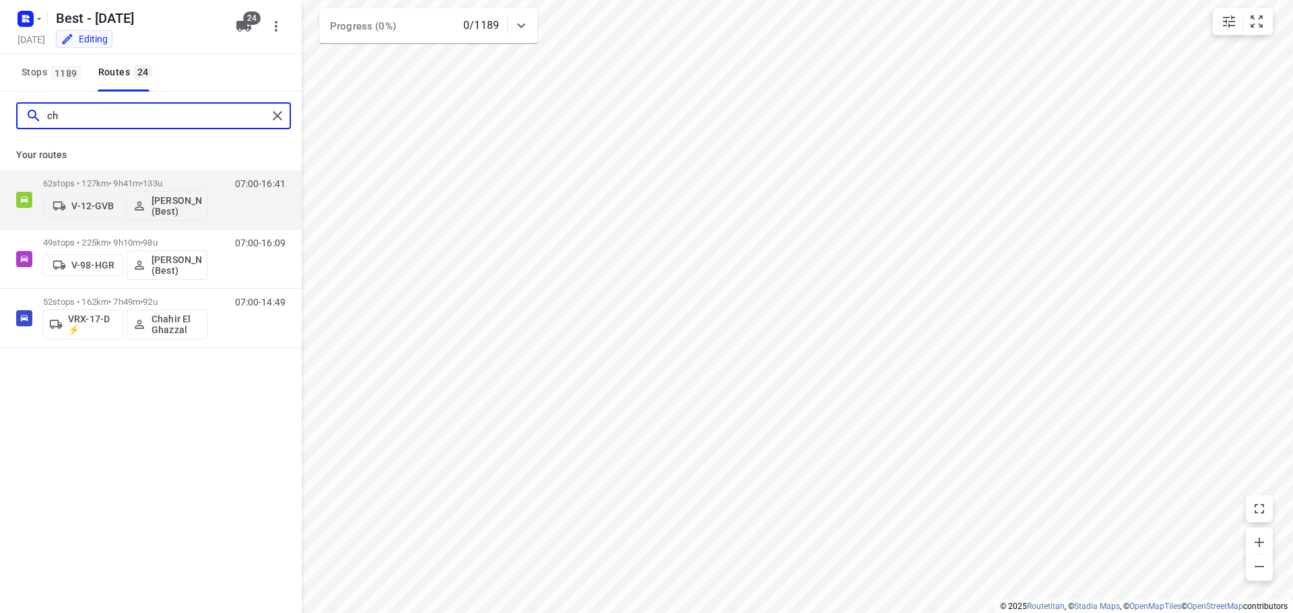
type input "c"
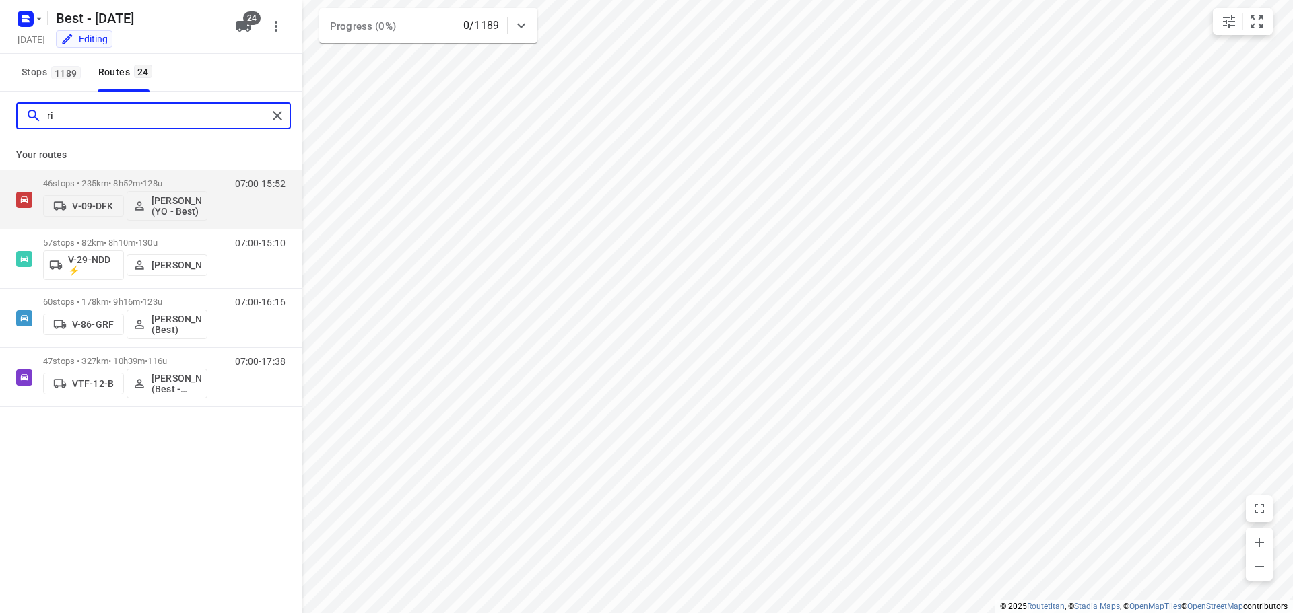
type input "r"
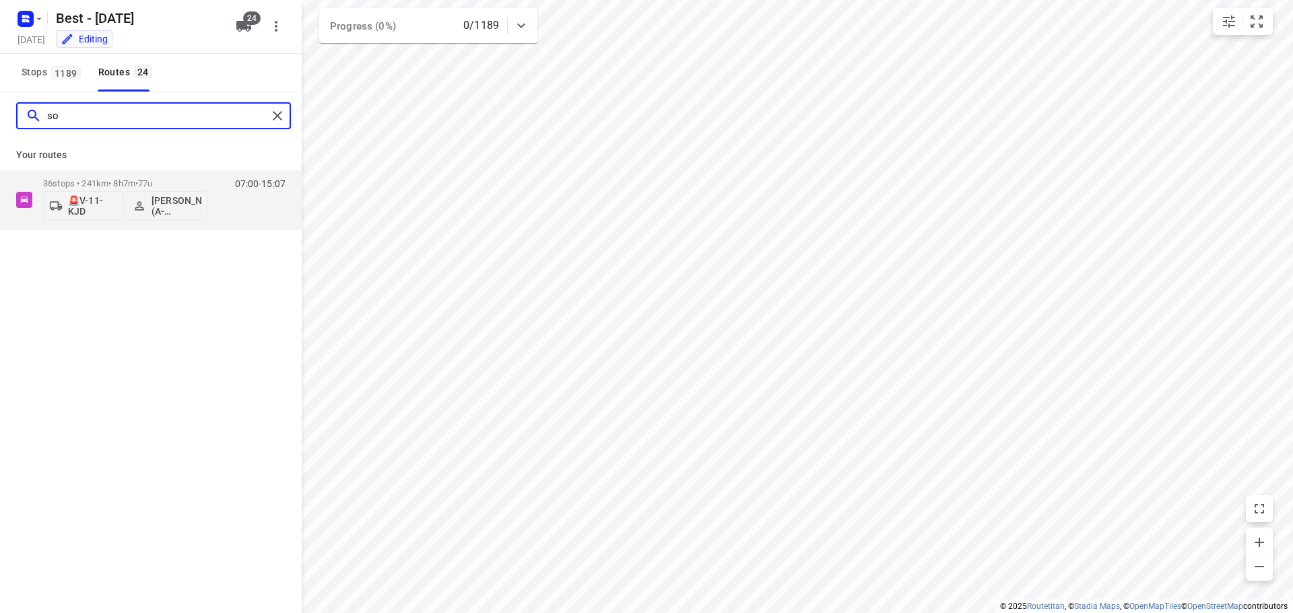
type input "s"
type input "j"
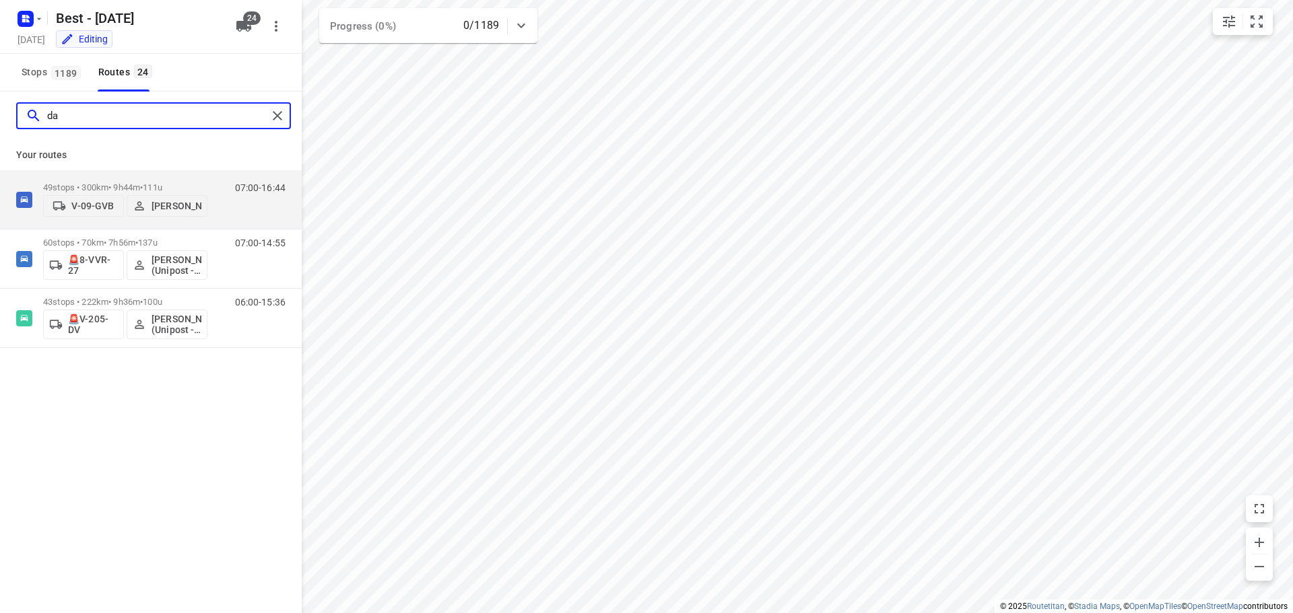
type input "d"
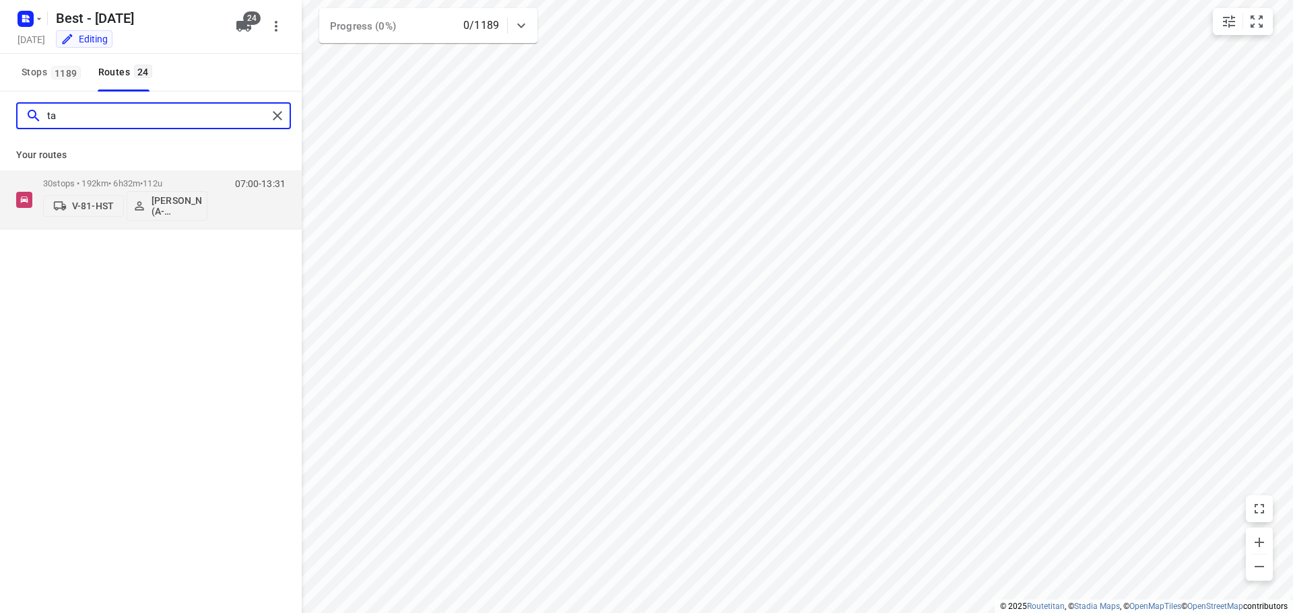
type input "t"
type input "jesse"
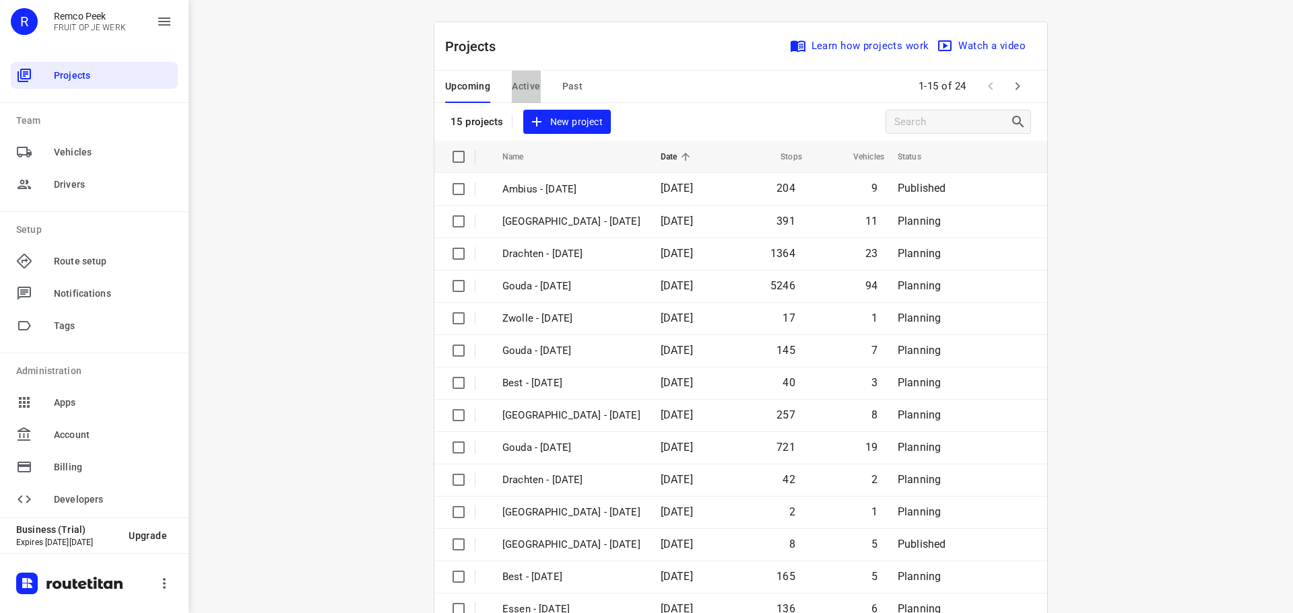
click at [522, 90] on span "Active" at bounding box center [526, 86] width 28 height 17
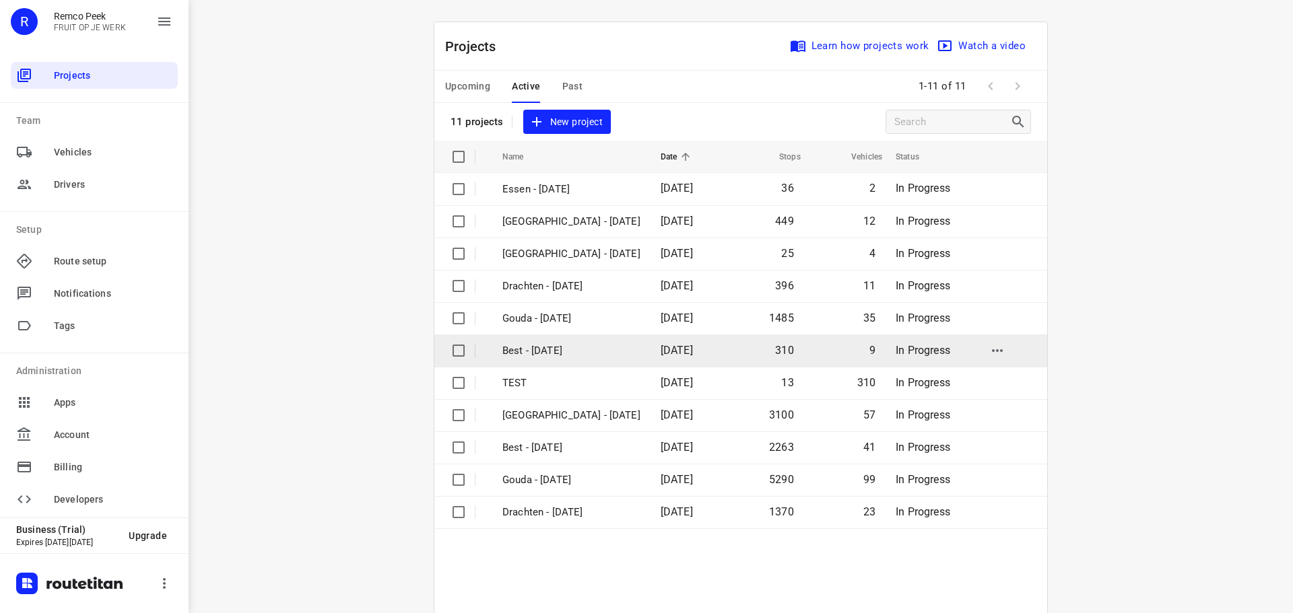
click at [572, 343] on p "Best - [DATE]" at bounding box center [571, 350] width 138 height 15
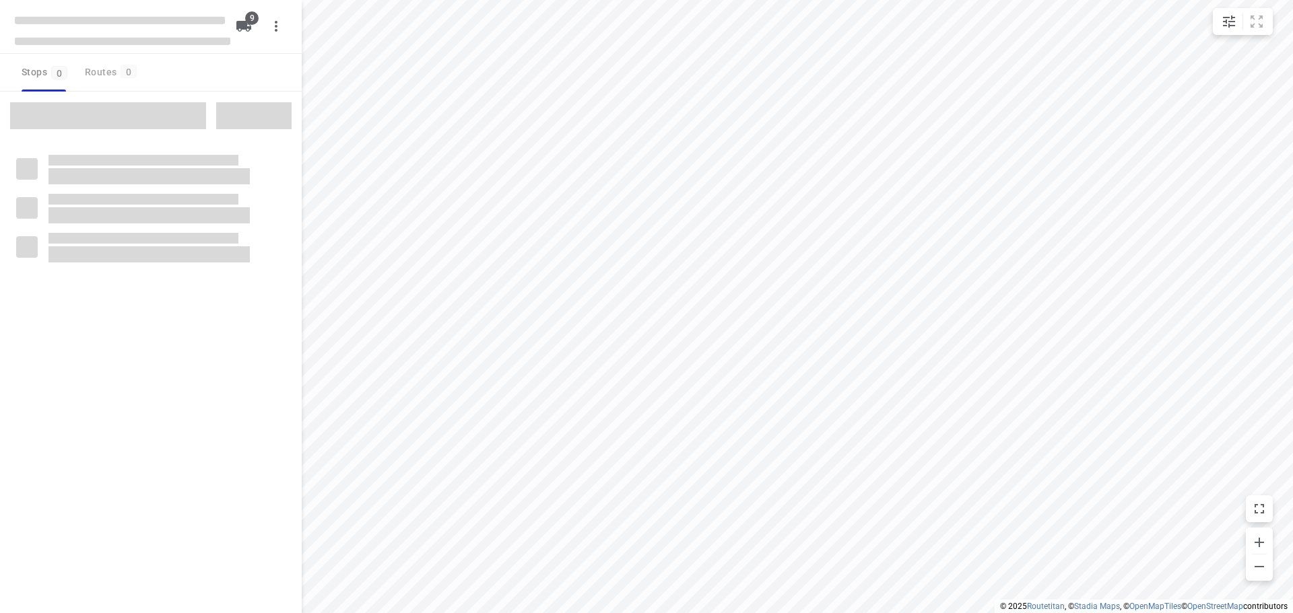
checkbox input "true"
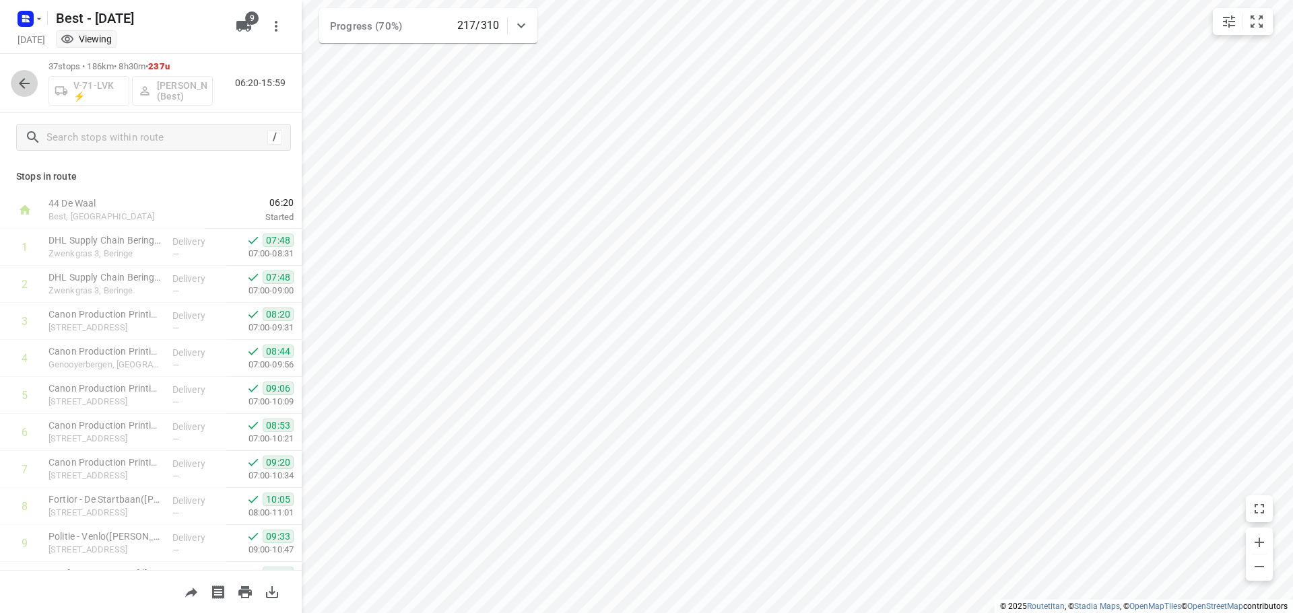
click at [25, 81] on icon "button" at bounding box center [24, 83] width 16 height 16
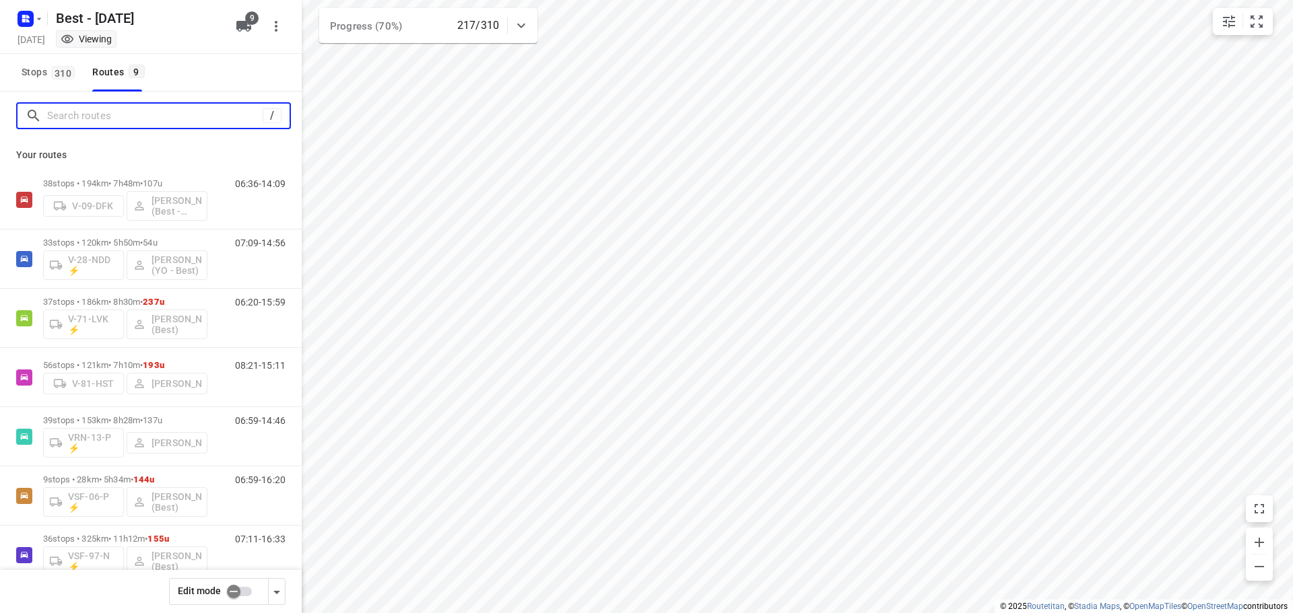
click at [67, 110] on input "Search routes" at bounding box center [154, 116] width 215 height 21
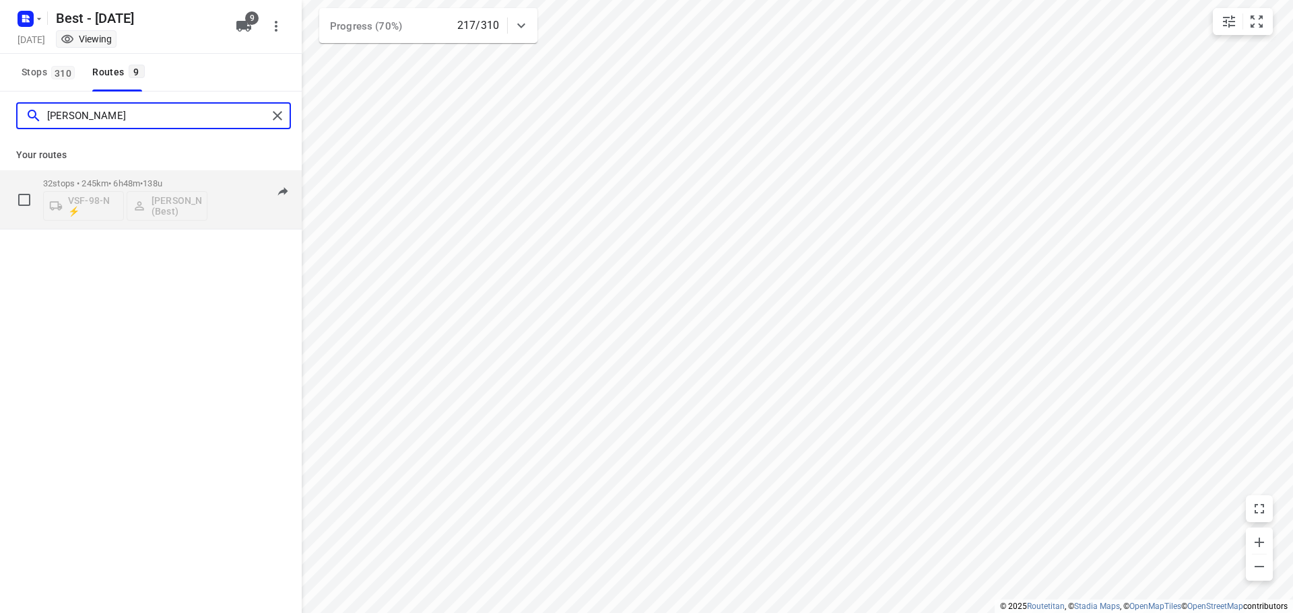
type input "[PERSON_NAME]"
click at [86, 180] on p "32 stops • 245km • 6h48m • 138u" at bounding box center [125, 183] width 164 height 10
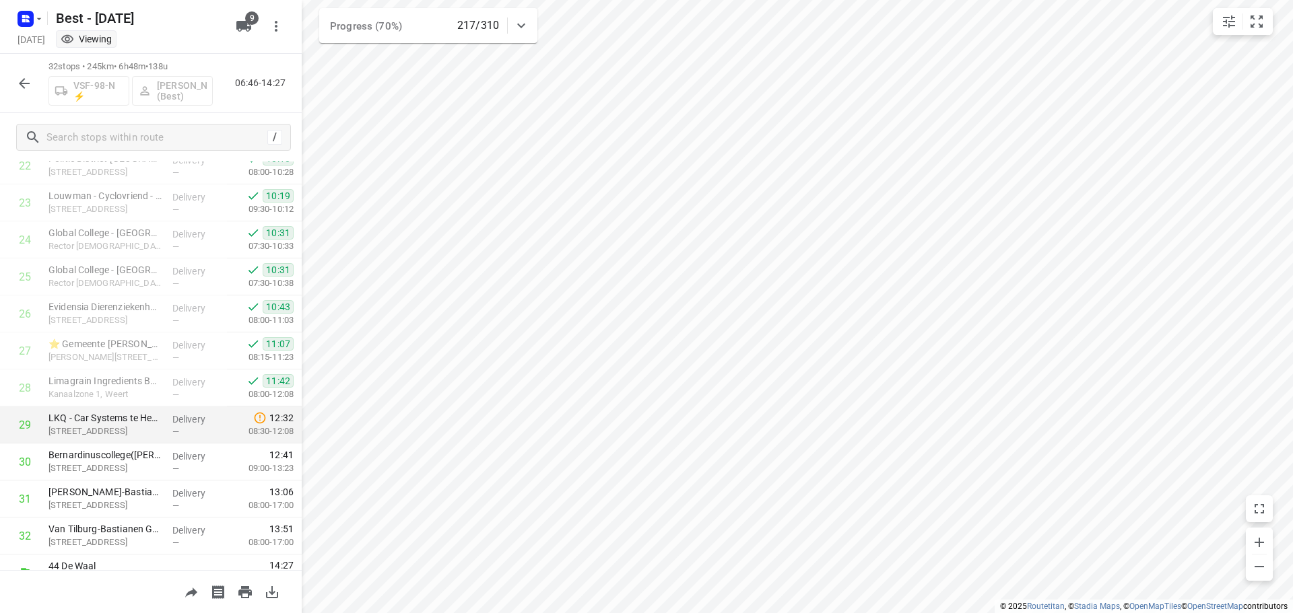
scroll to position [875, 0]
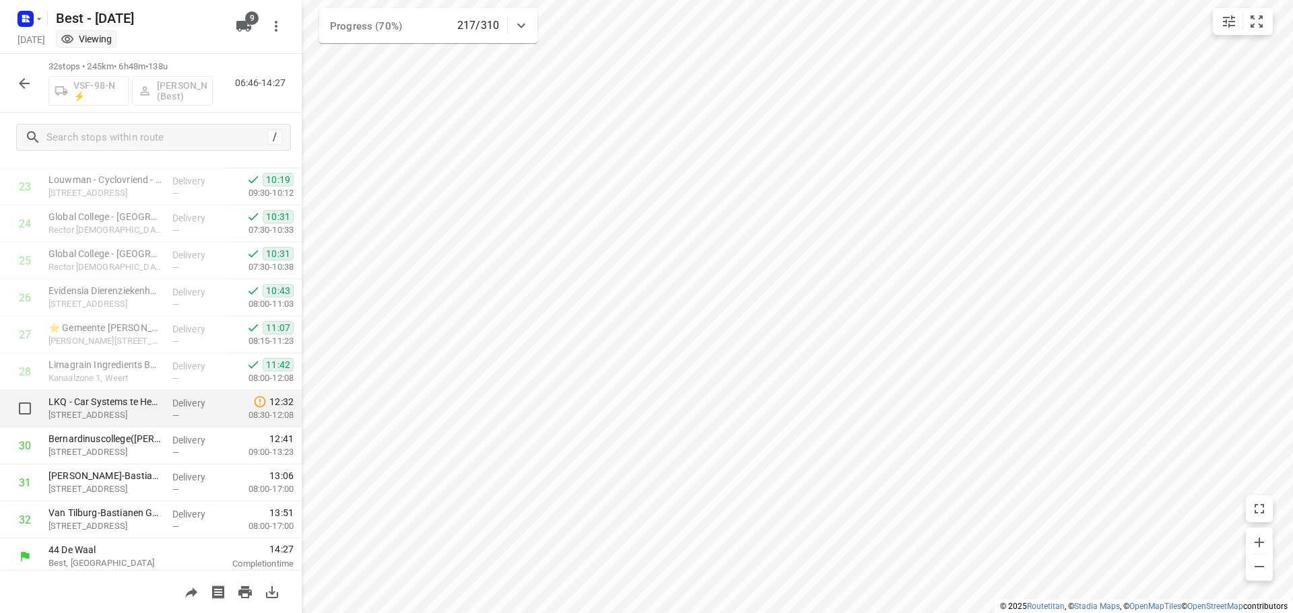
click at [160, 405] on div "LKQ - Car Systems te Heerlen([PERSON_NAME]) [STREET_ADDRESS]" at bounding box center [105, 409] width 124 height 37
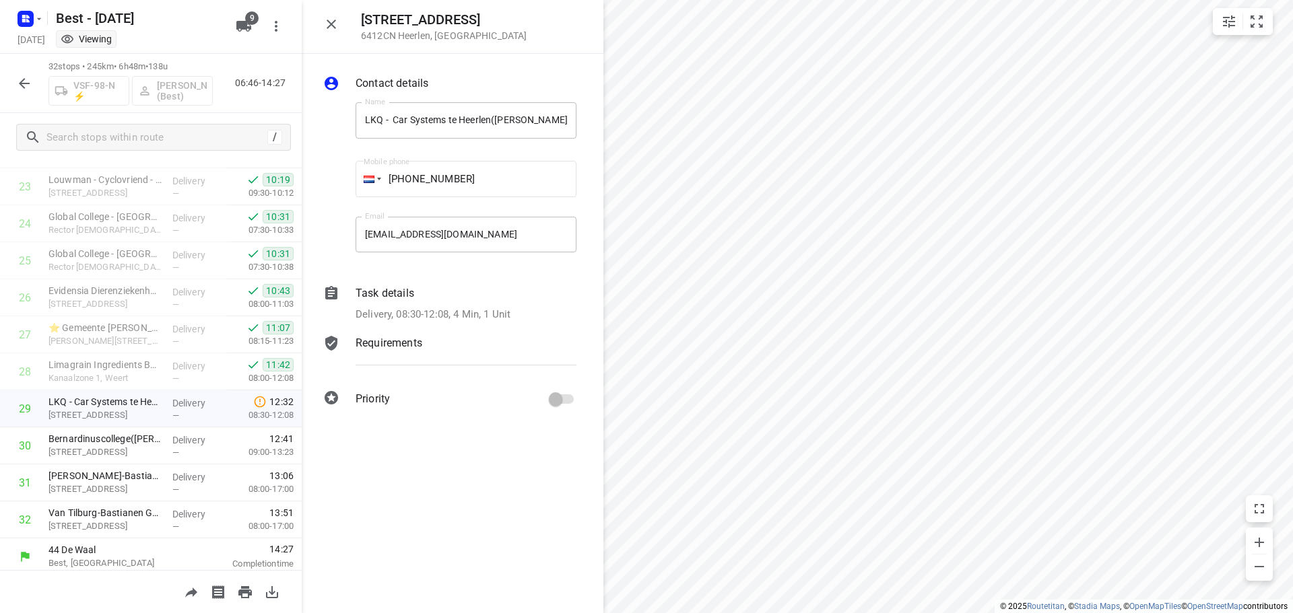
click at [467, 324] on div "Task details Delivery, 08:30-12:08, 4 Min, 1 Unit" at bounding box center [466, 304] width 226 height 42
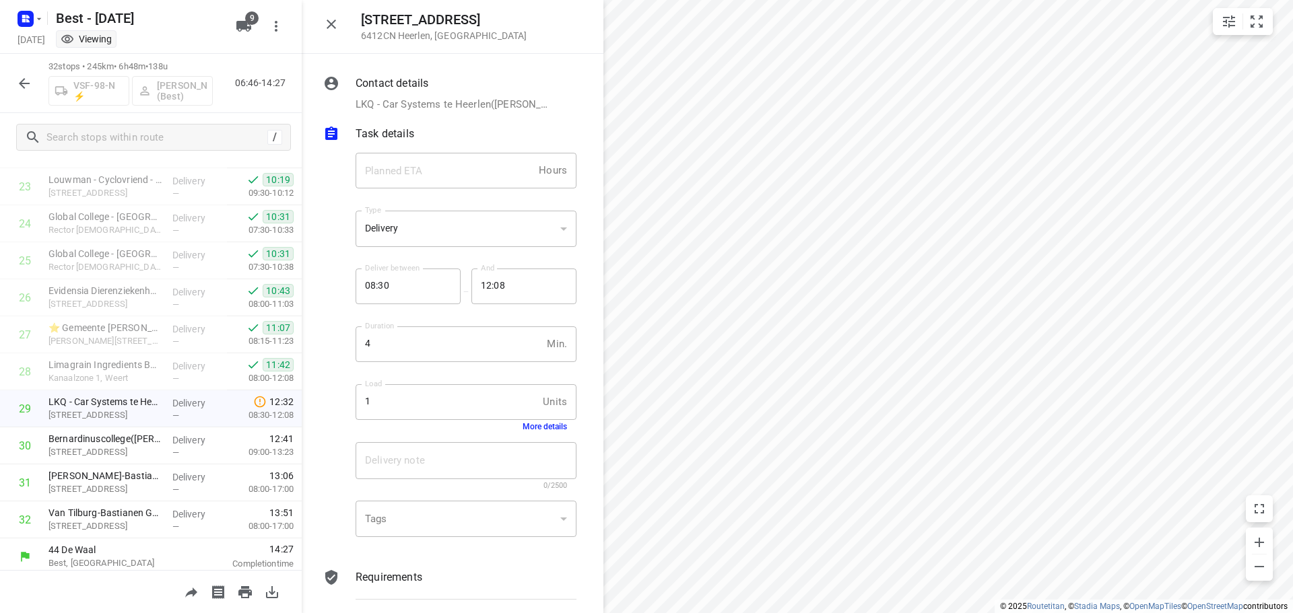
click at [523, 426] on button "More details" at bounding box center [545, 426] width 44 height 9
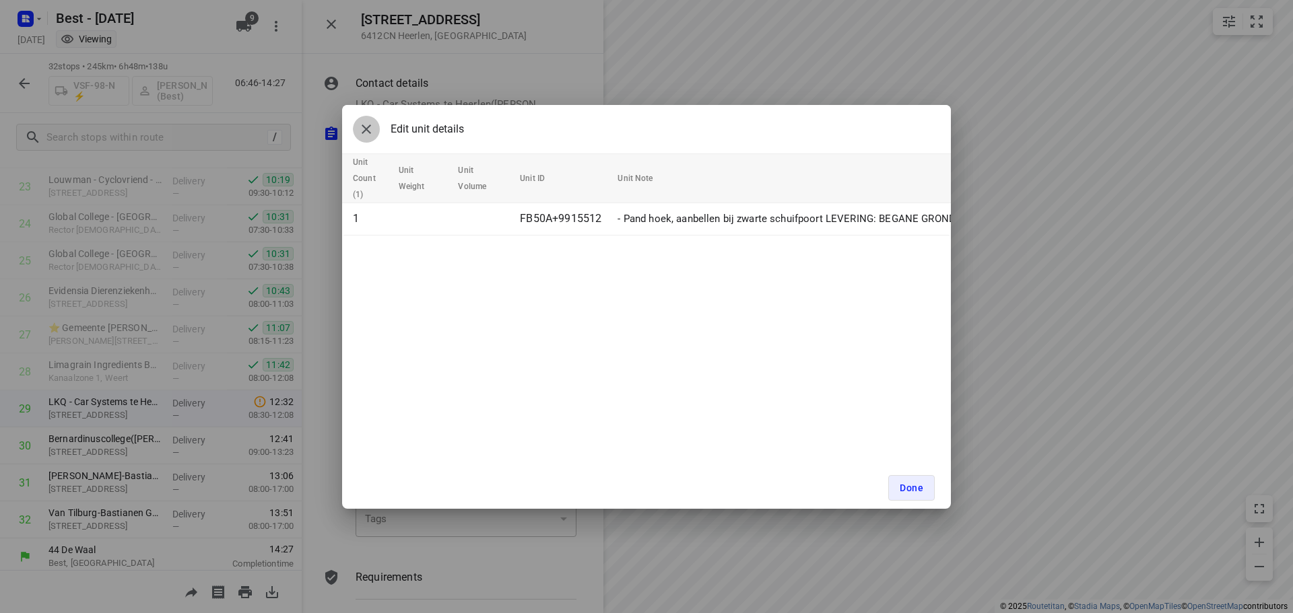
click at [362, 128] on icon "button" at bounding box center [366, 129] width 16 height 16
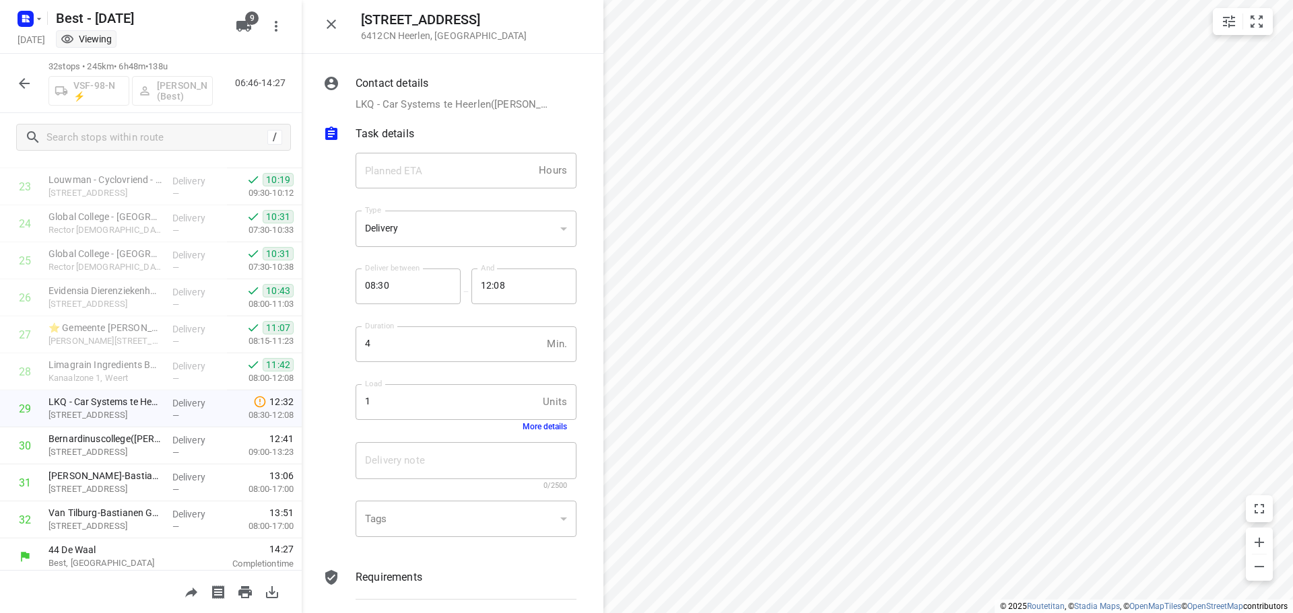
click at [326, 20] on icon "button" at bounding box center [331, 24] width 16 height 16
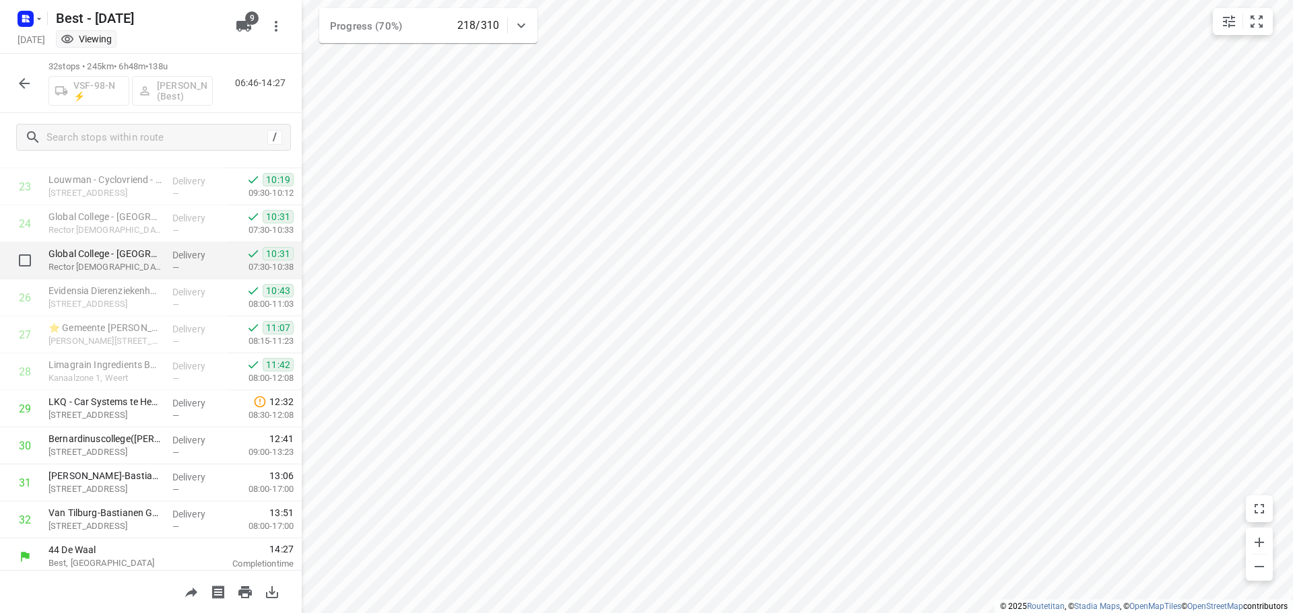
scroll to position [881, 0]
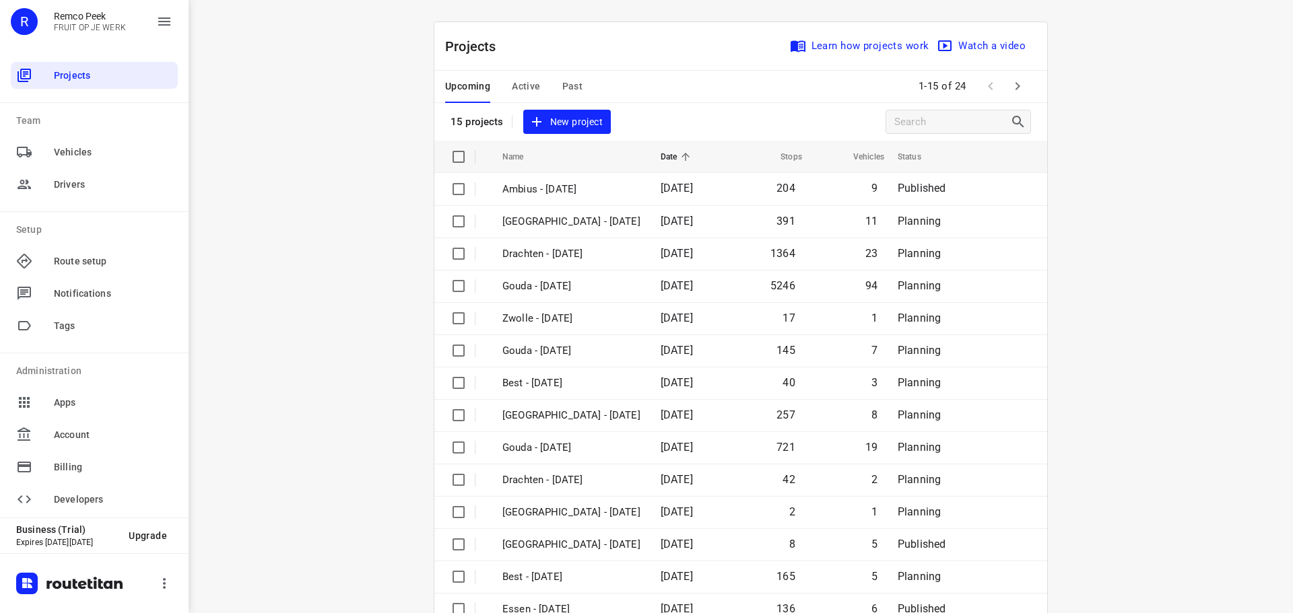
click at [534, 75] on button "Active" at bounding box center [526, 87] width 28 height 32
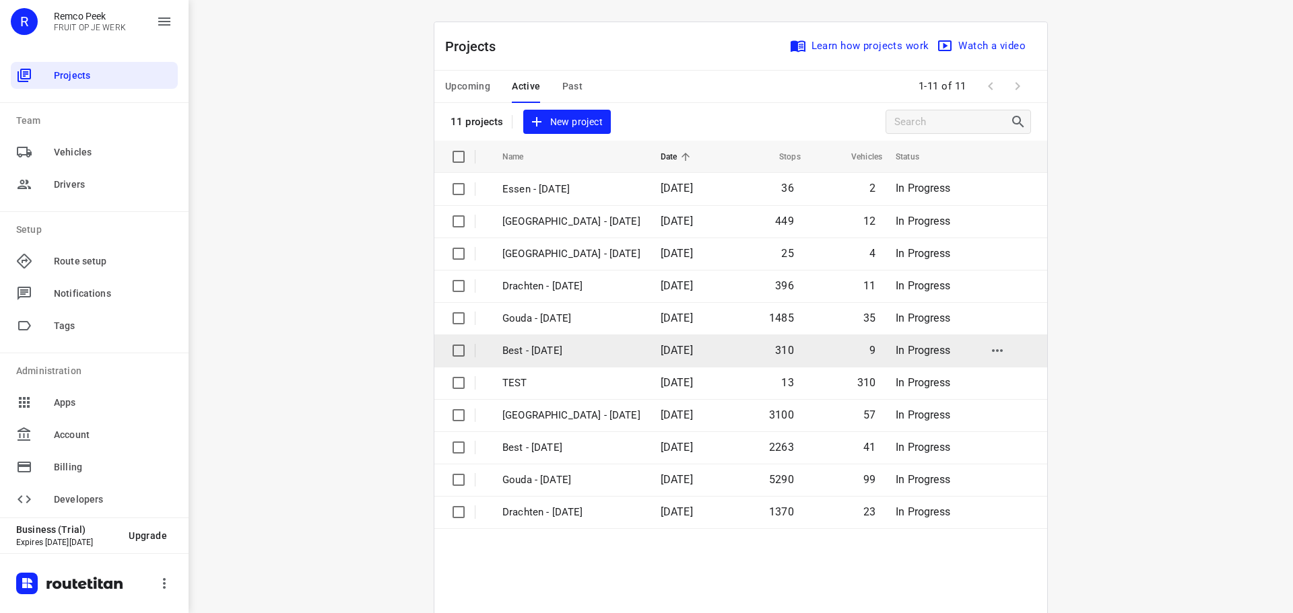
click at [558, 343] on p "Best - [DATE]" at bounding box center [571, 350] width 138 height 15
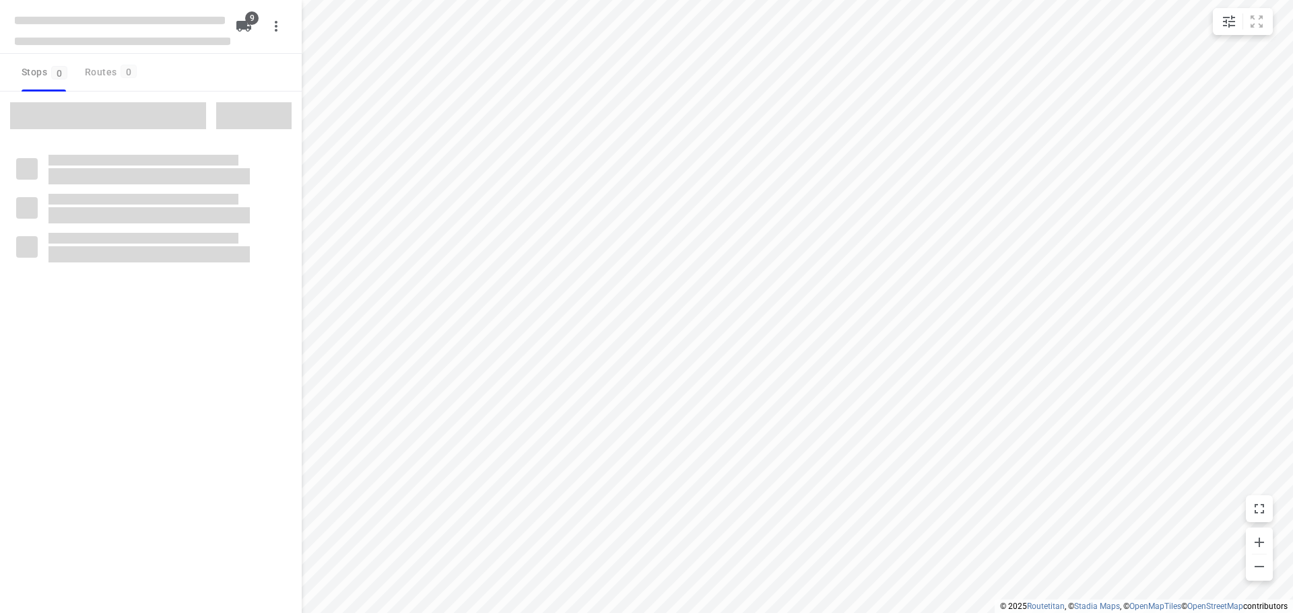
checkbox input "true"
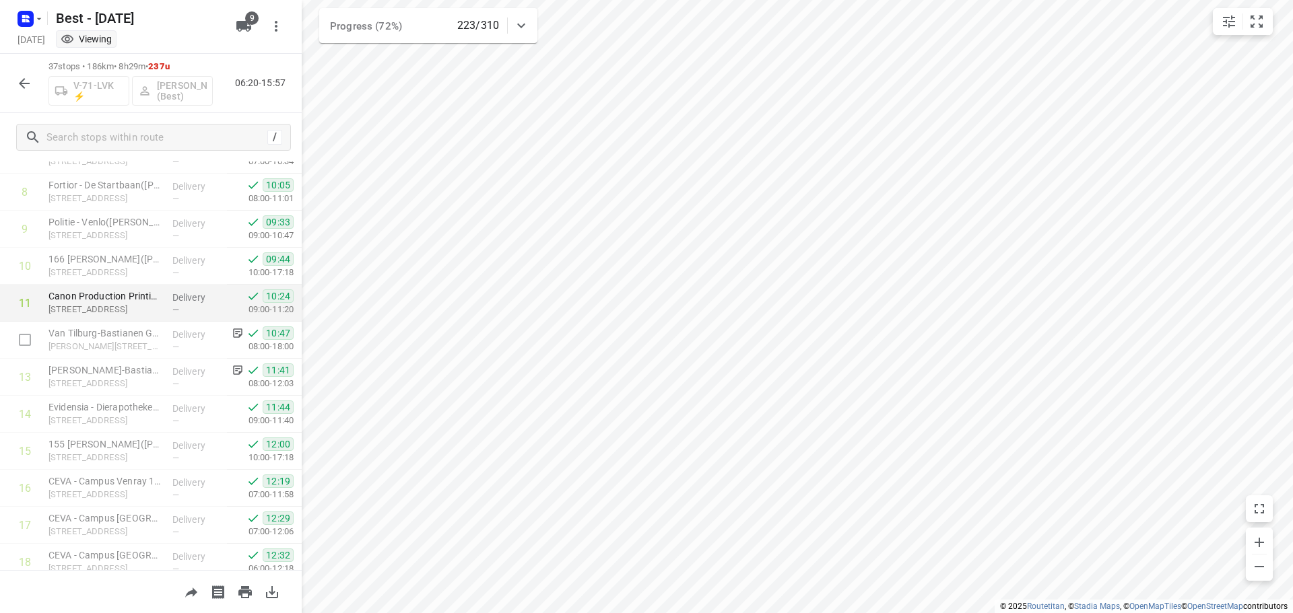
scroll to position [337, 0]
